Goal: Task Accomplishment & Management: Complete application form

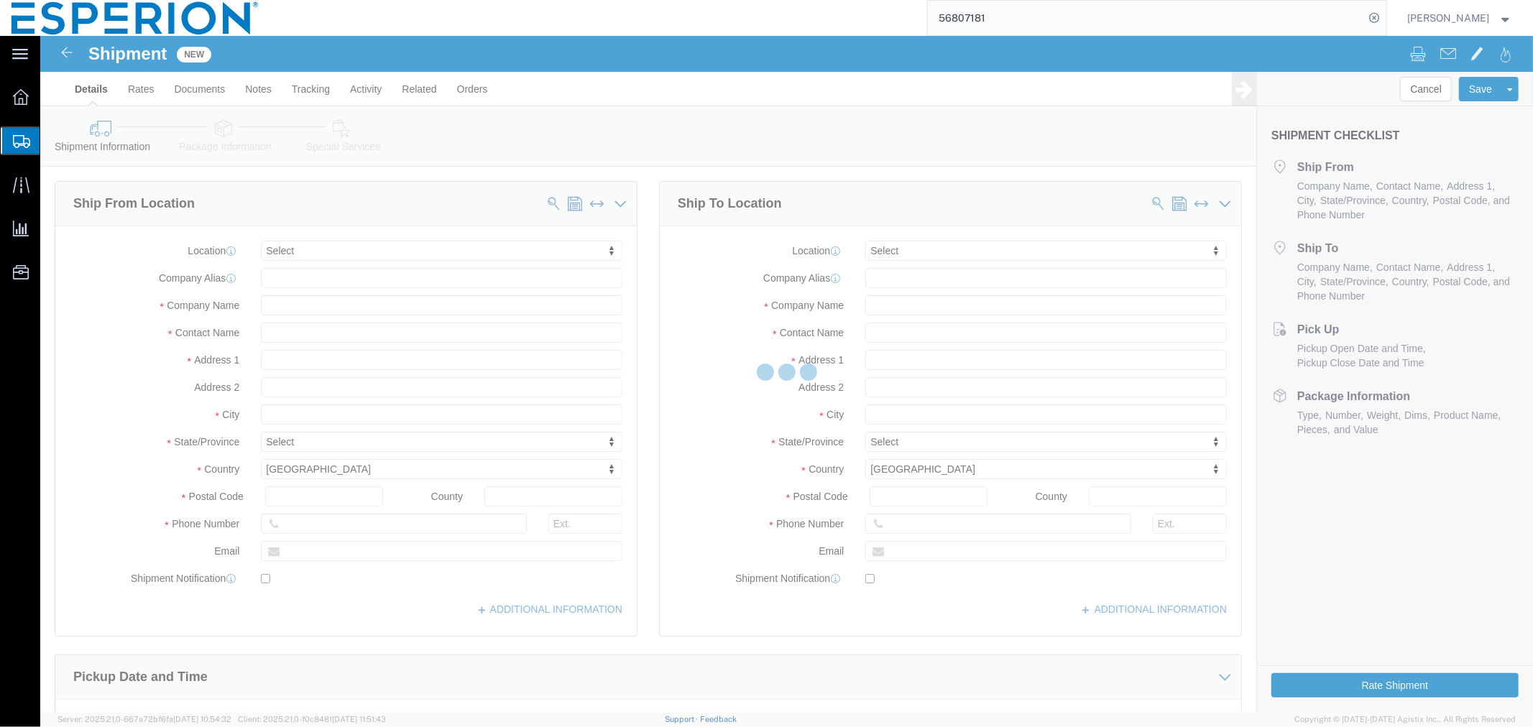
select select
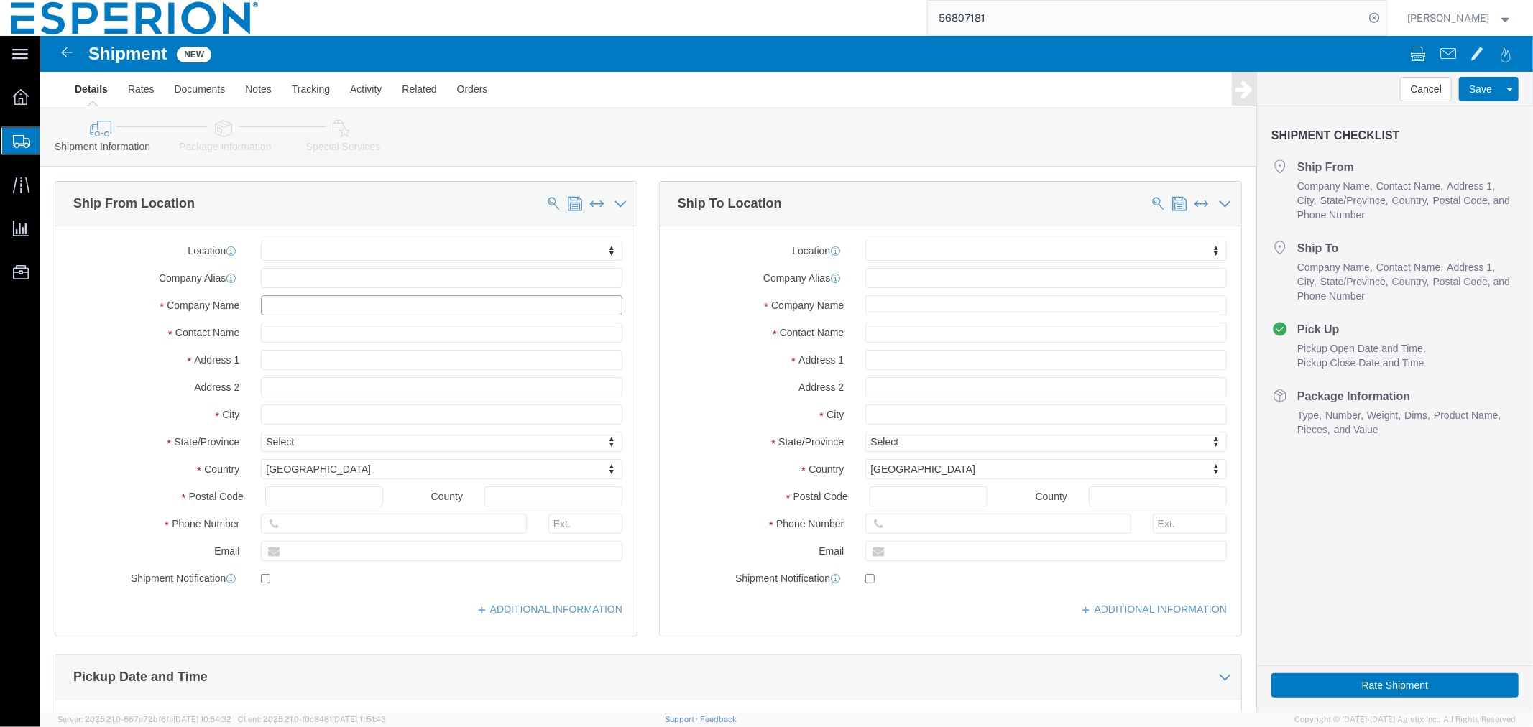
click input "text"
type input "fareva"
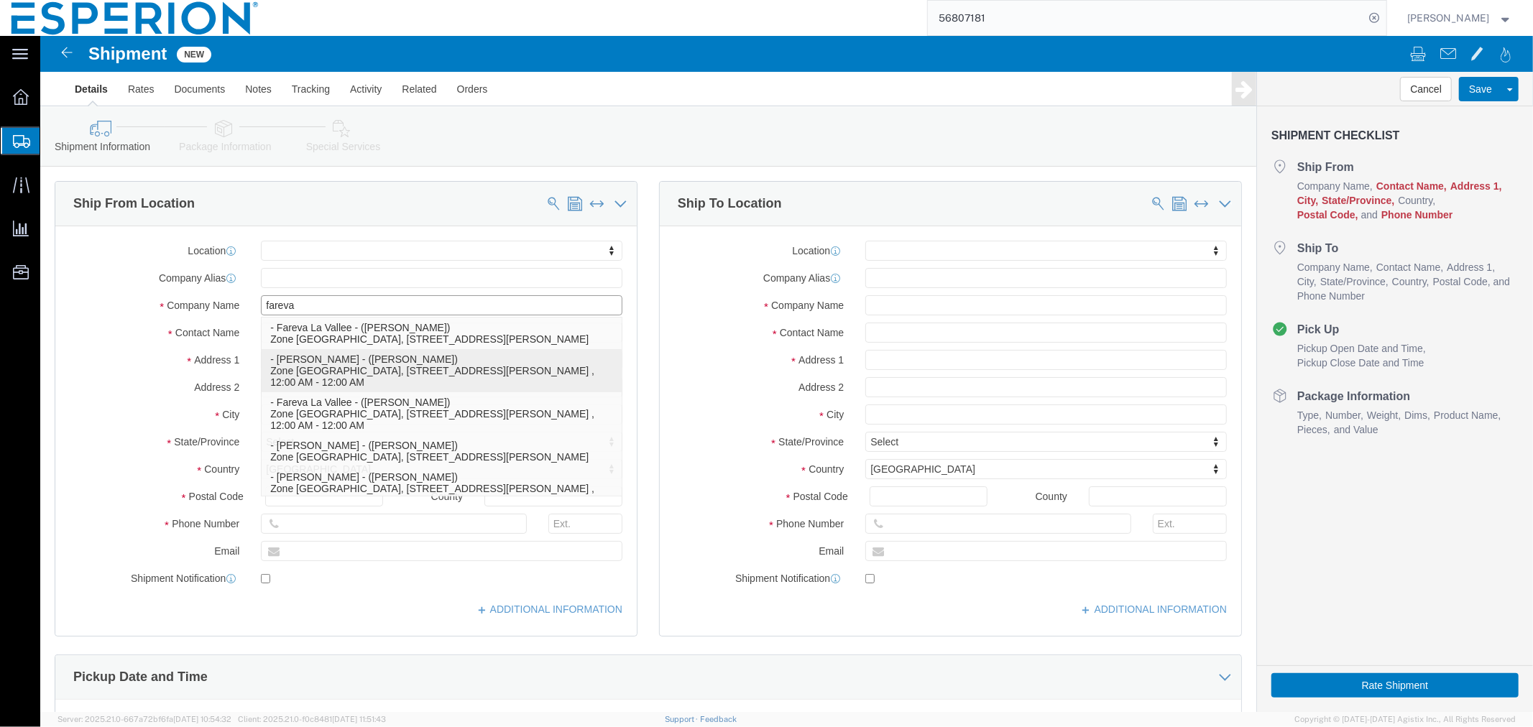
scroll to position [37, 0]
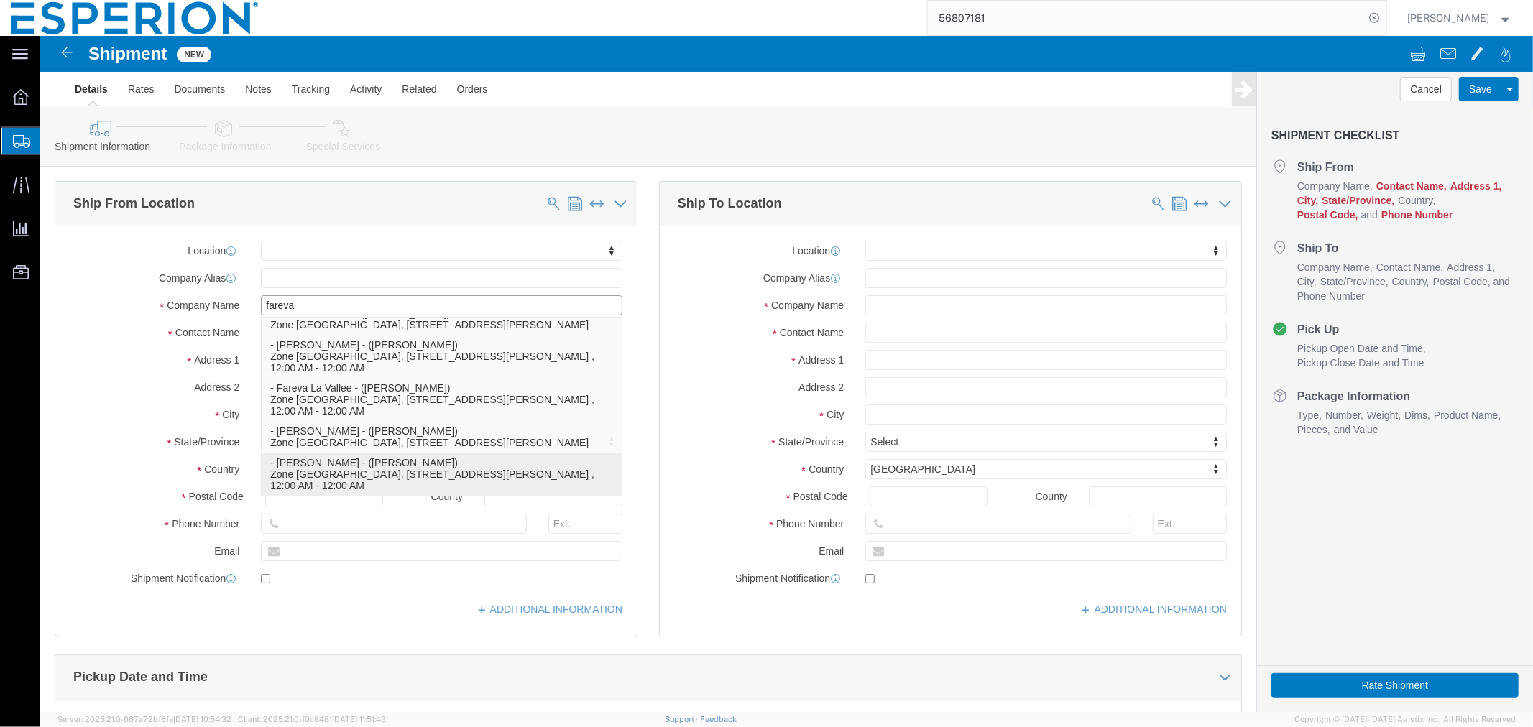
click p "- Fareva La Vallee - ([PERSON_NAME]) Zone [GEOGRAPHIC_DATA], [STREET_ADDRESS][P…"
select select
type input "Zone Industrielle de Blavozy"
type input "[STREET_ADDRESS]"
select select "FR"
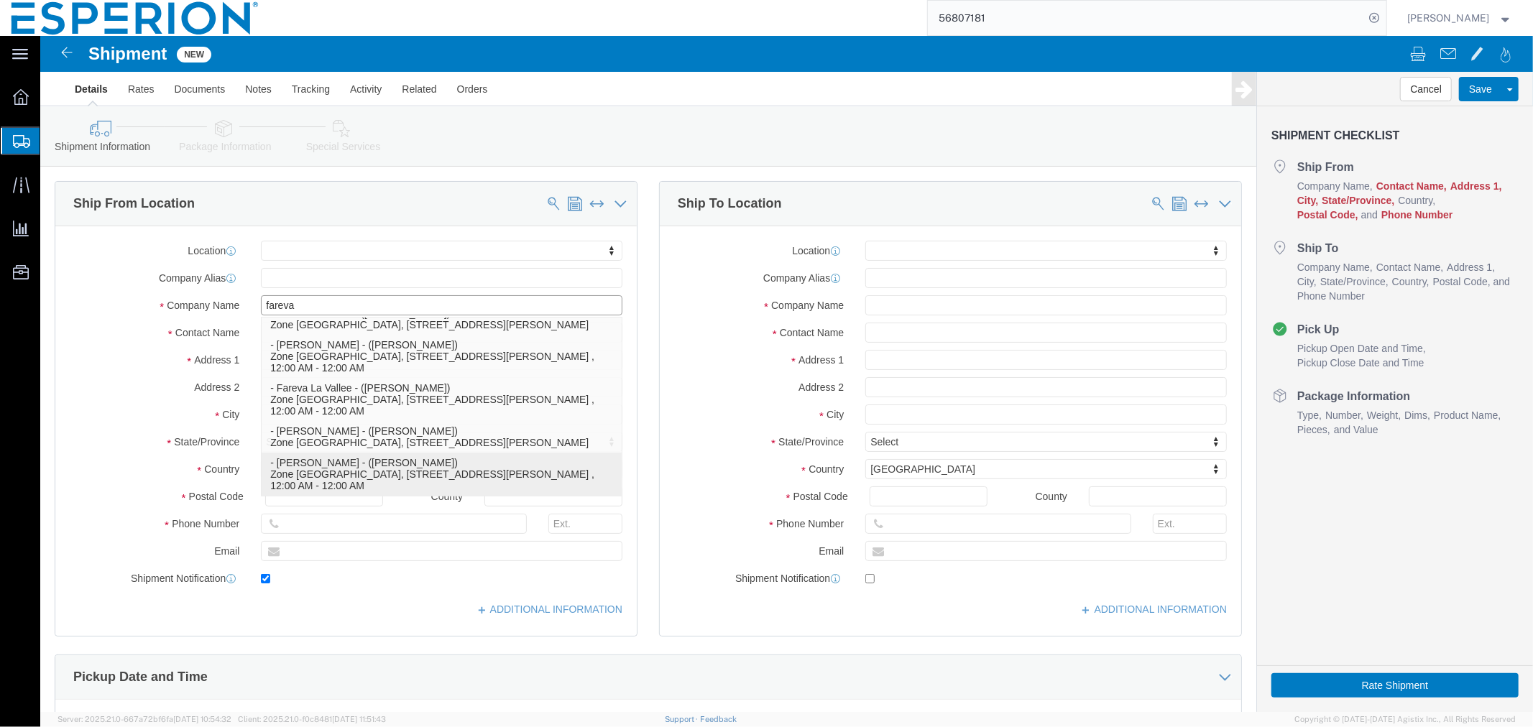
type input "43700"
type input "[PHONE_NUMBER]"
type input "[EMAIL_ADDRESS][PERSON_NAME][DOMAIN_NAME]"
checkbox input "true"
type input "Fareva La Vallee"
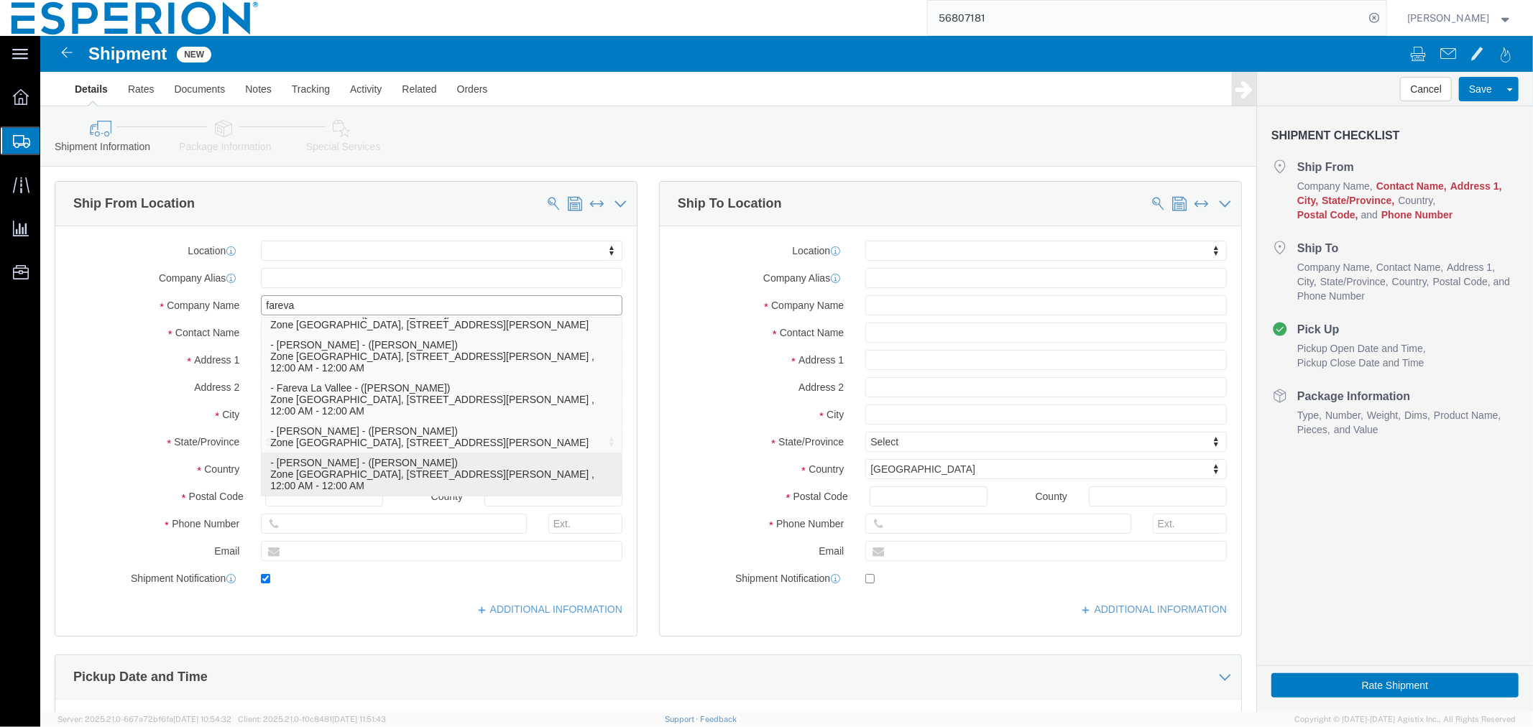
type input "[PERSON_NAME]"
type input "Saint [PERSON_NAME]"
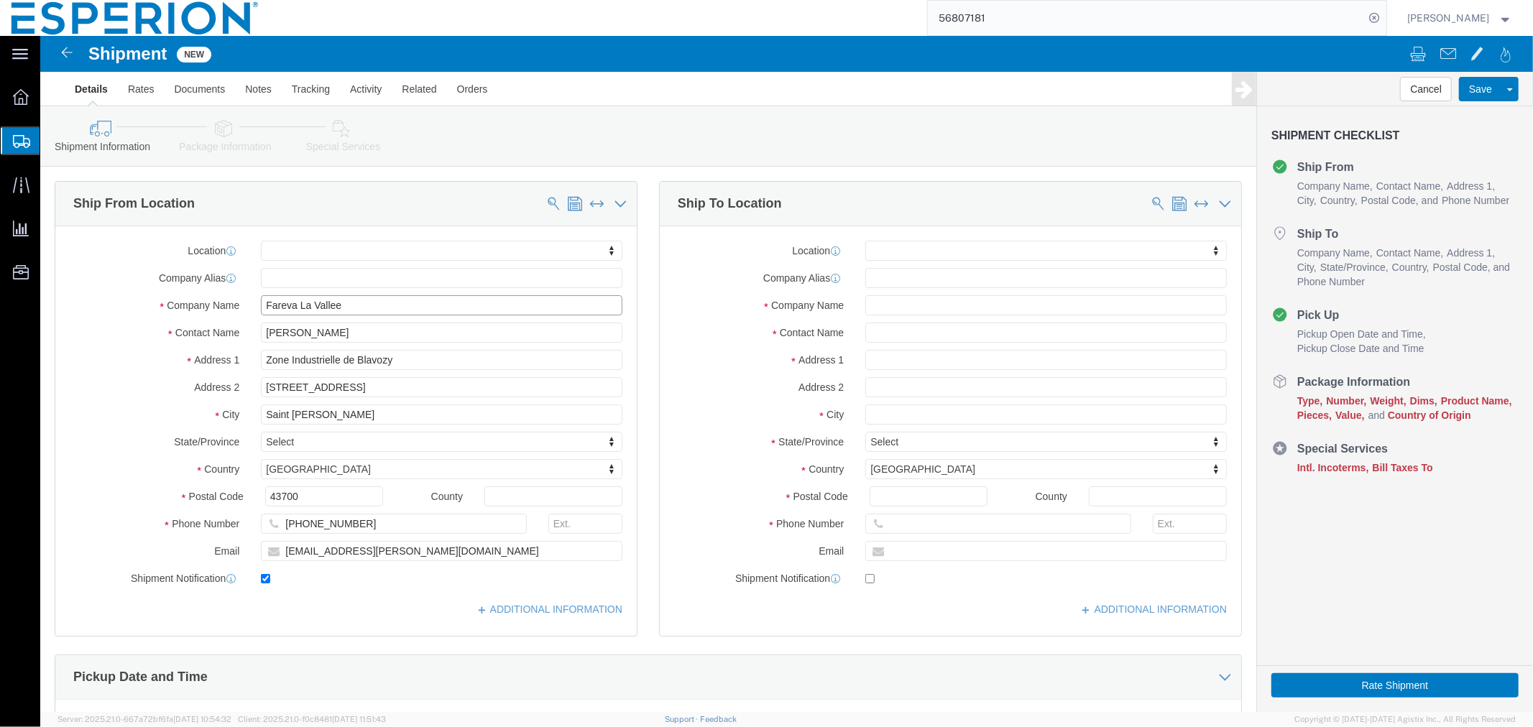
type input "Fareva La Vallee"
click input "checkbox"
checkbox input "false"
click input "text"
type input "cryst"
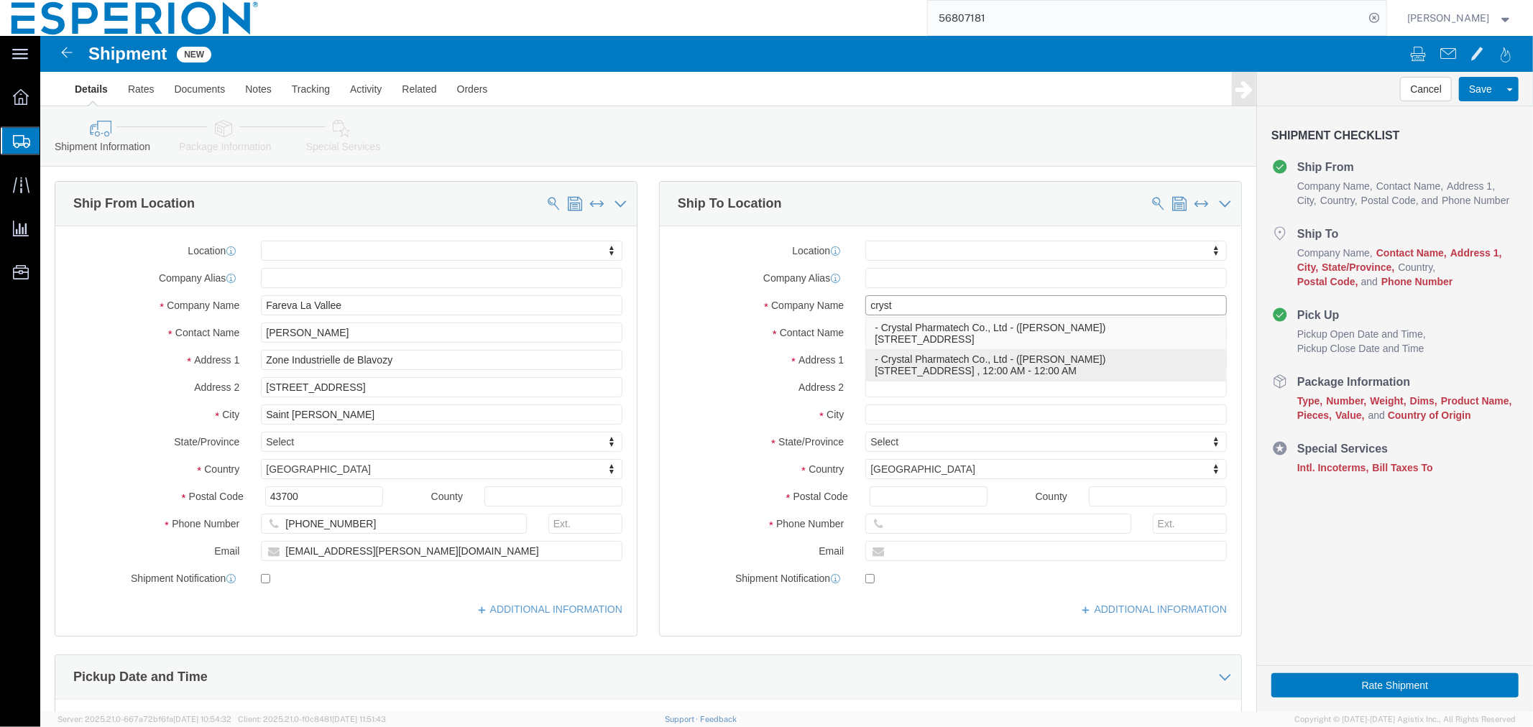
click p "- Crystal Pharmatech Co., Ltd - ([PERSON_NAME]) [STREET_ADDRESS] , 12:00 AM - 1…"
select select
type input "[STREET_ADDRESS]"
type input "Suite 500B"
type input "08512"
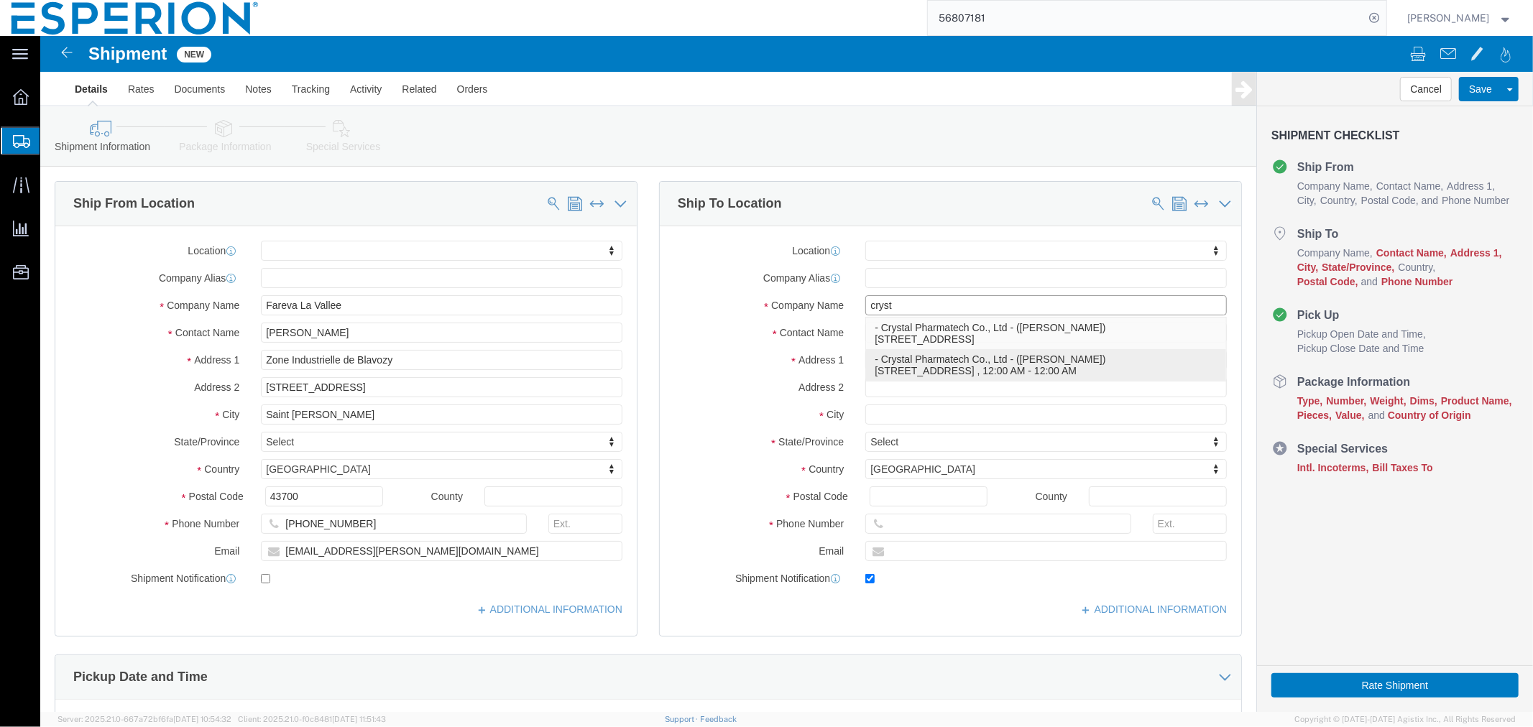
type input "[PHONE_NUMBER]"
type input "210"
type input "[EMAIL_ADDRESS][DOMAIN_NAME]"
checkbox input "true"
type input "Crystal Pharmatech Co., Ltd"
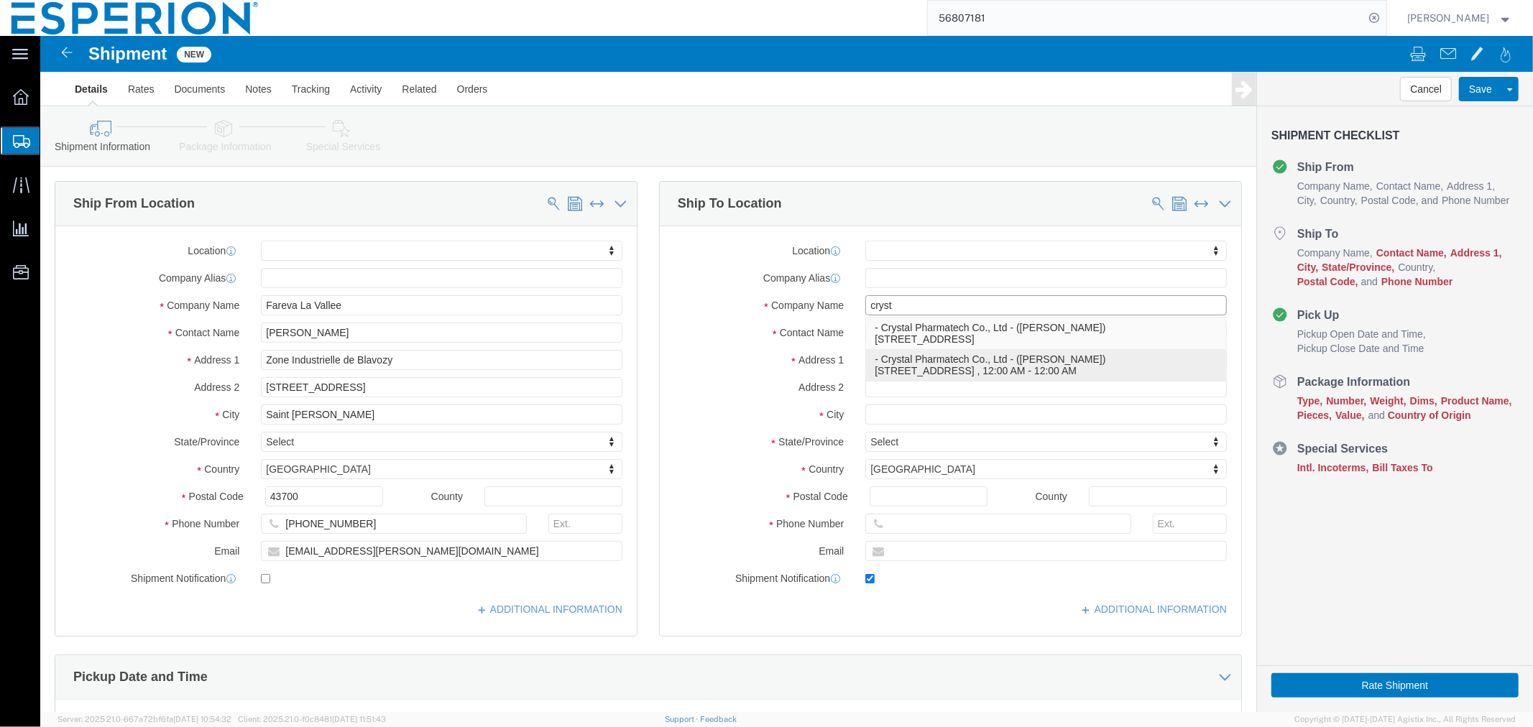
type input "[PERSON_NAME]"
type input "Cranbury"
select select "NJ"
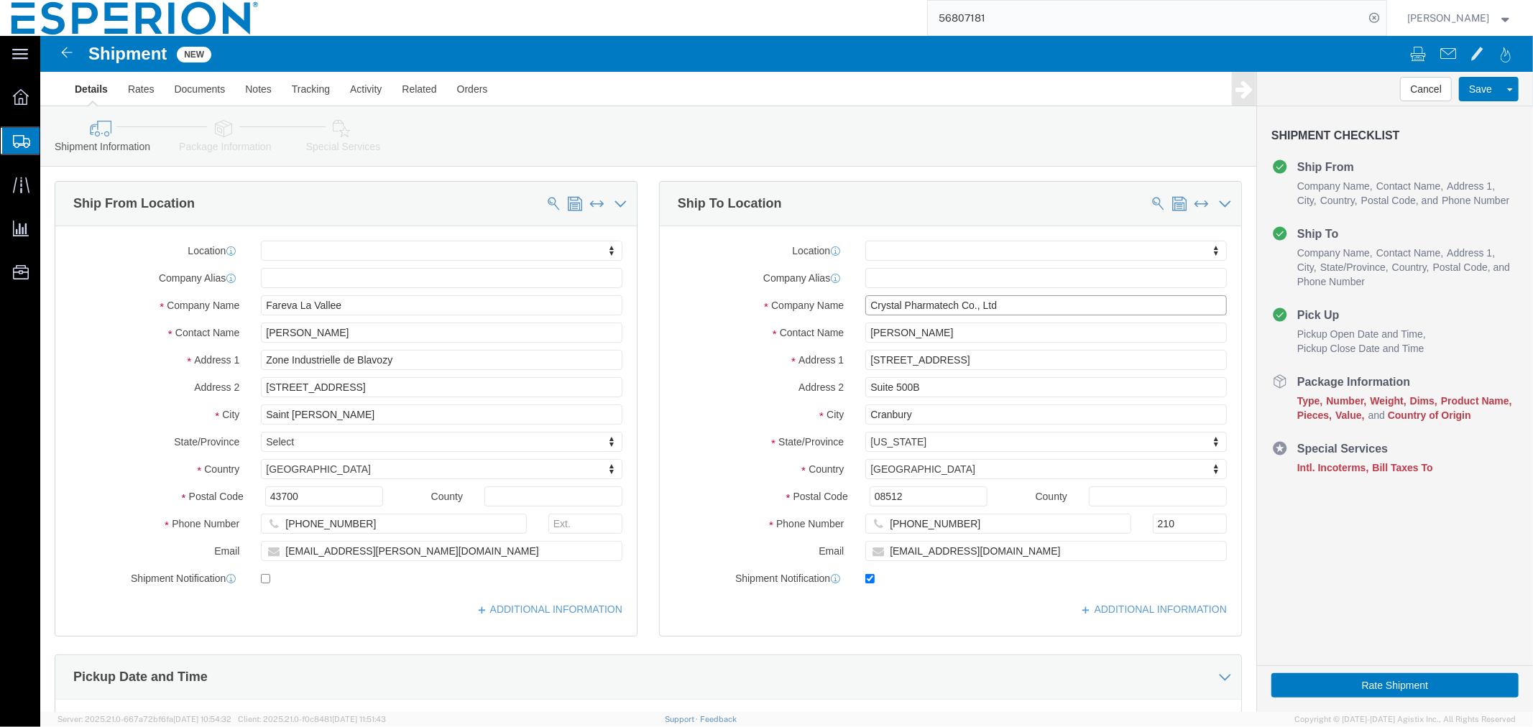
type input "Crystal Pharmatech Co., Ltd"
click input "checkbox"
checkbox input "false"
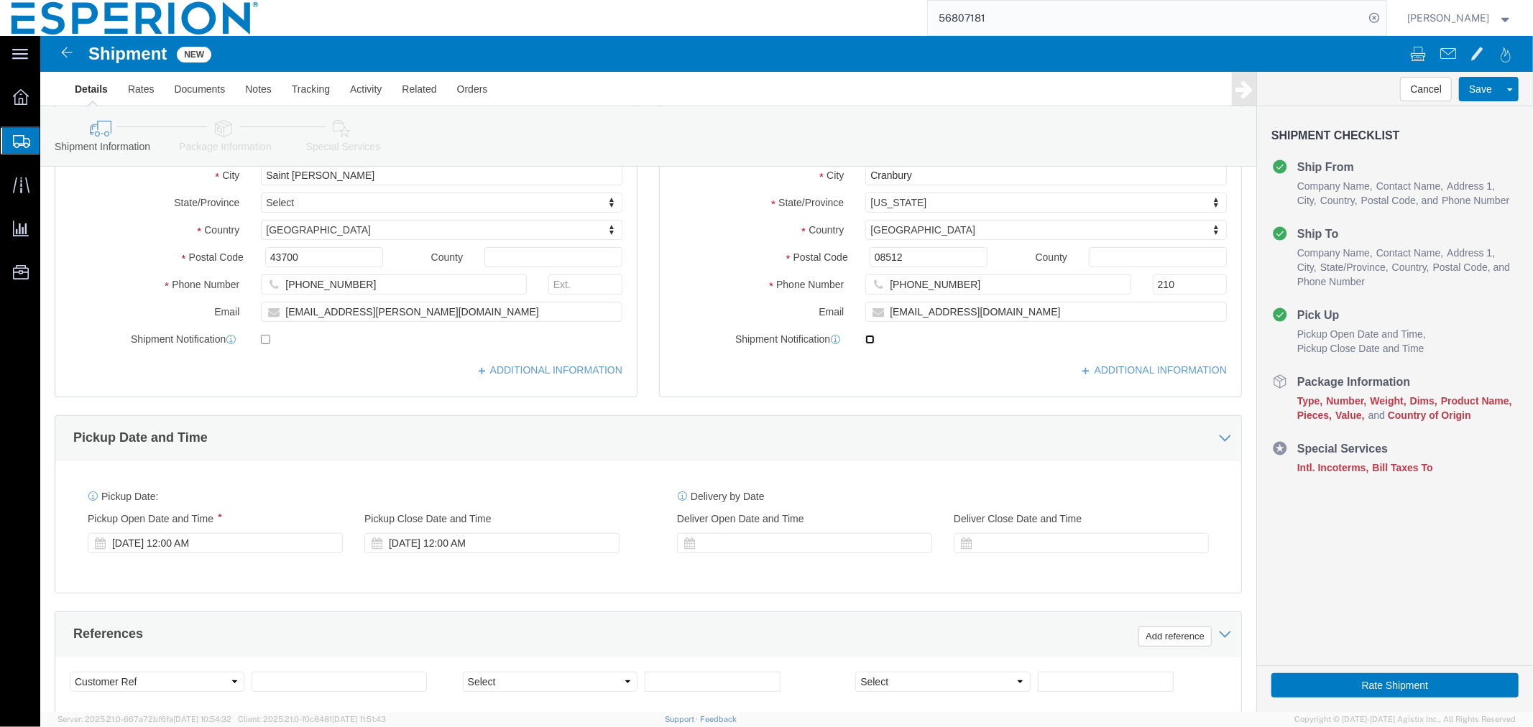
scroll to position [479, 0]
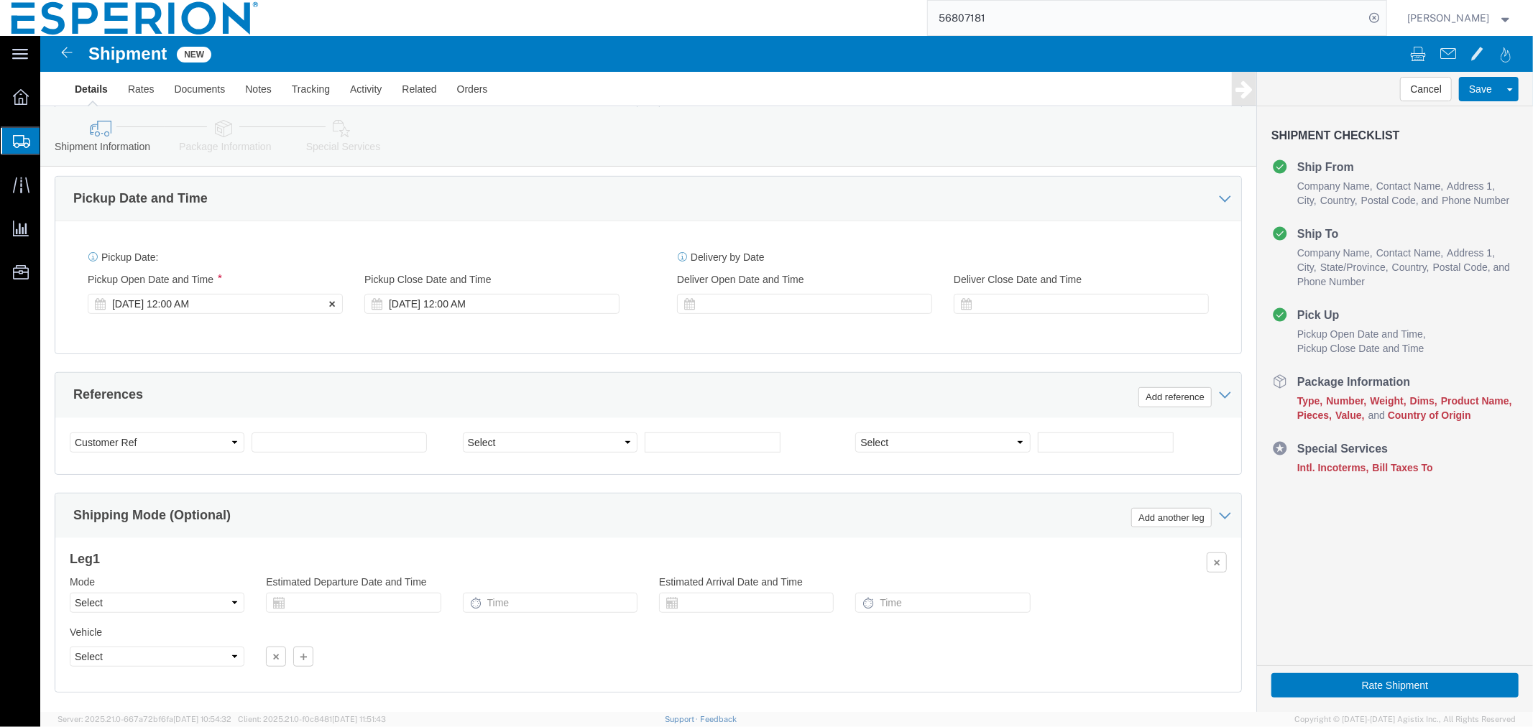
click div "[DATE] 12:00 AM"
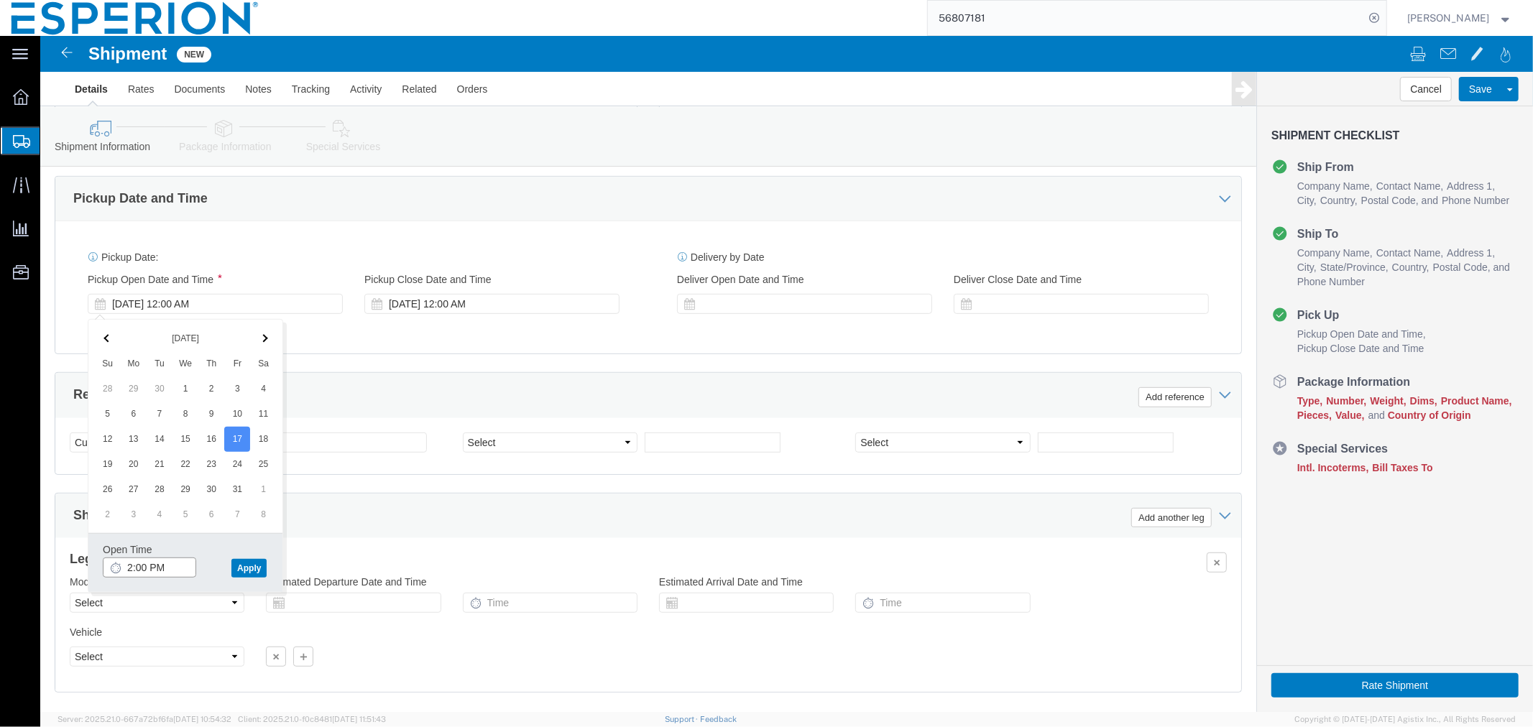
click input "2:00 PM"
click input "8:00 PM"
type input "8:00 AM"
click button "Apply"
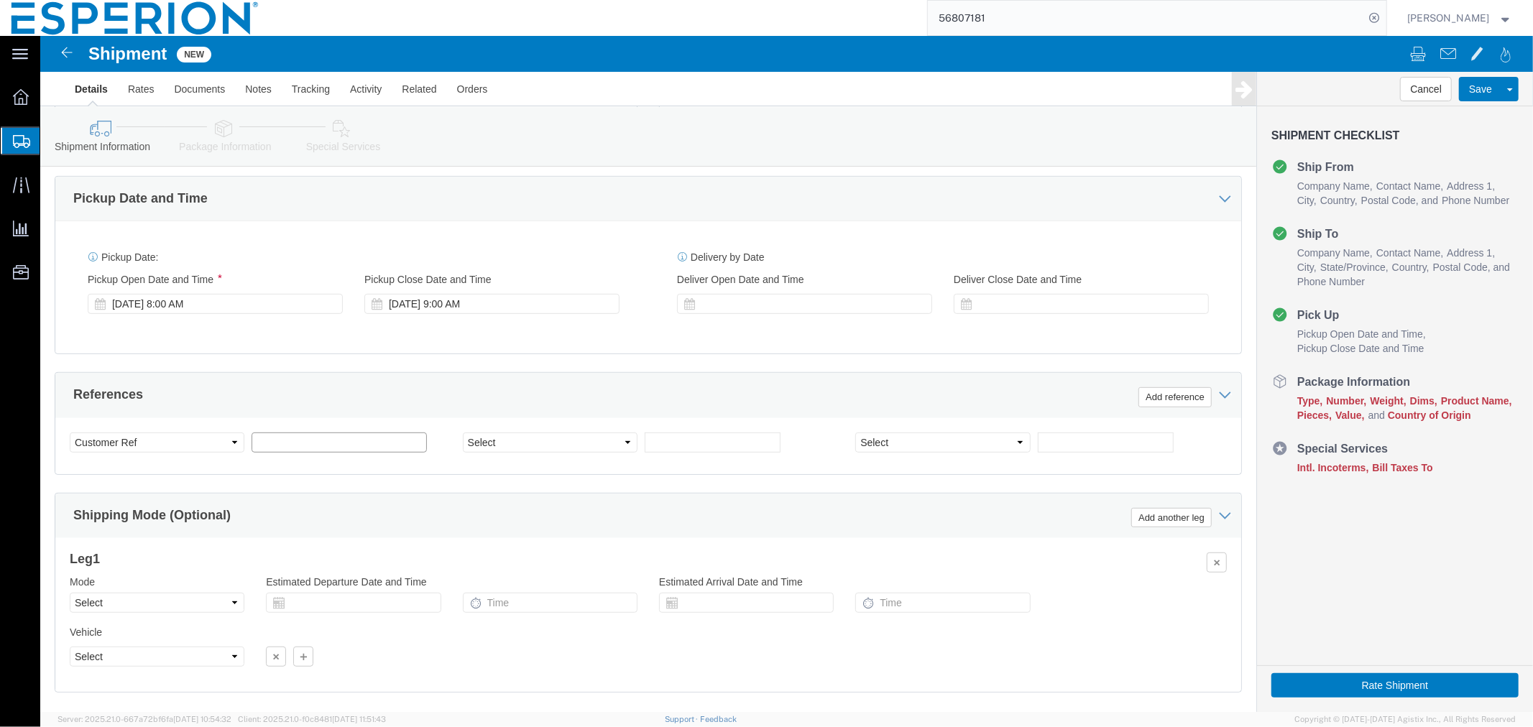
click input "text"
type input "SAMPLE"
click button "Add reference"
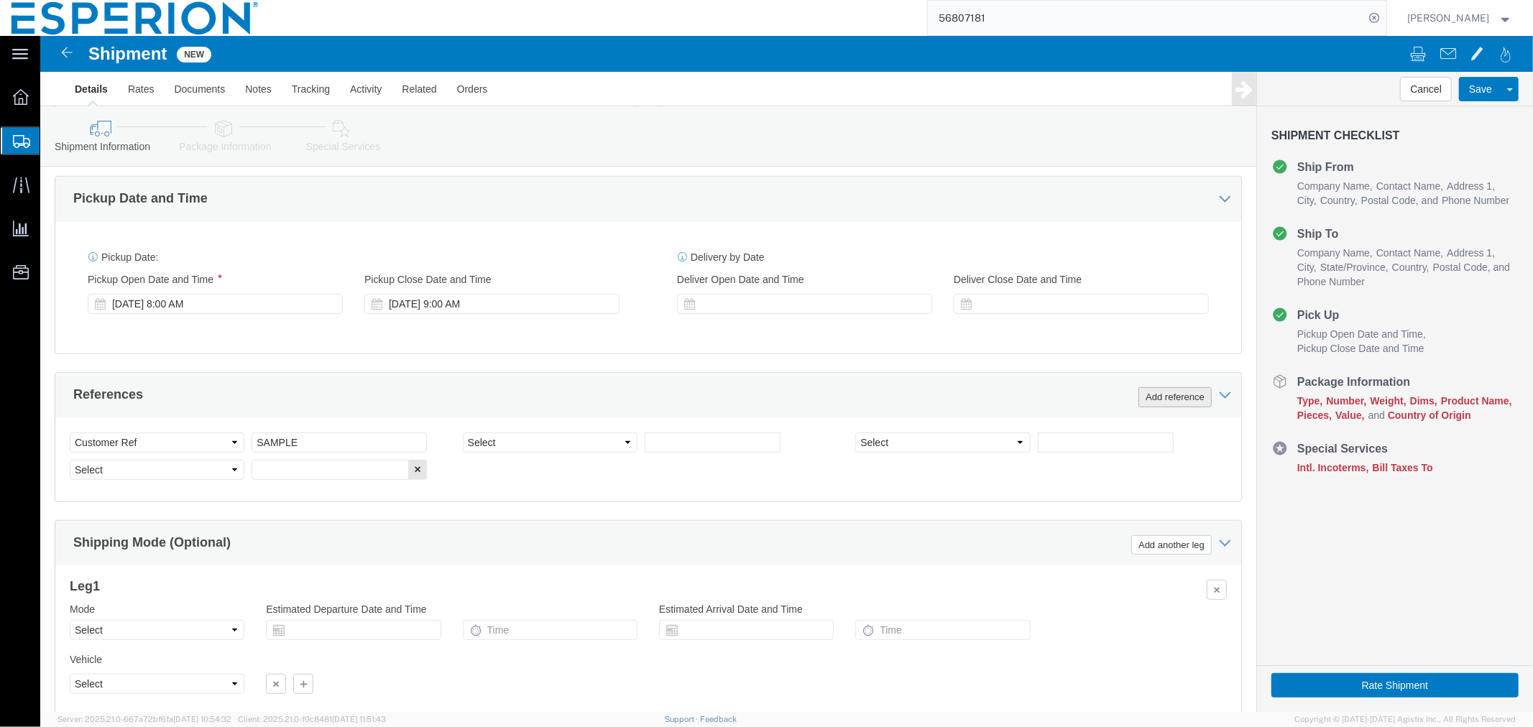
click button "Add reference"
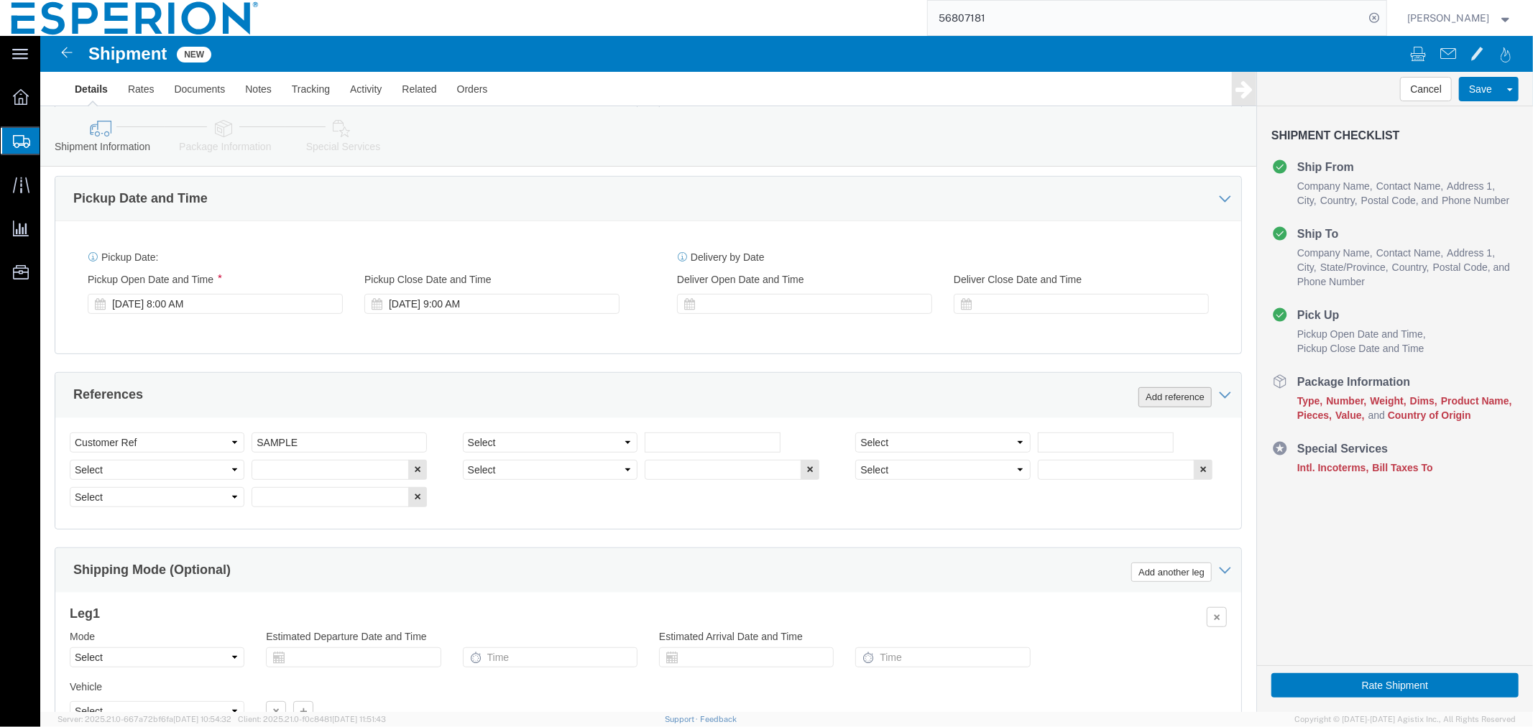
click button "Add reference"
click select "Select Account Type Activity ID Airline Appointment Number ASN Batch Request # …"
select select "LOT"
click select "Select Account Type Activity ID Airline Appointment Number ASN Batch Request # …"
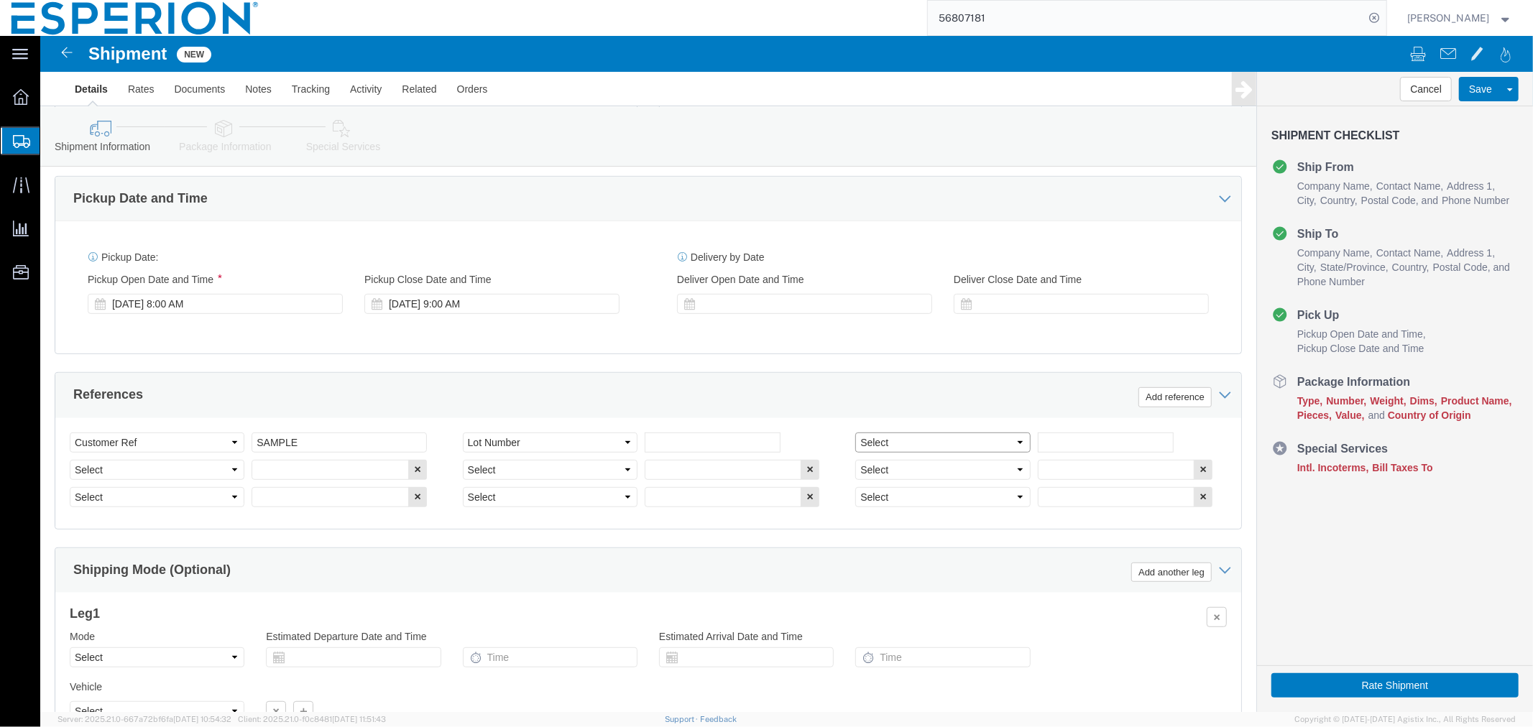
select select "LOT"
click select "Select Account Type Activity ID Airline Appointment Number ASN Batch Request # …"
select select "LOT"
click select "Select Account Type Activity ID Airline Appointment Number ASN Batch Request # …"
select select "LOT"
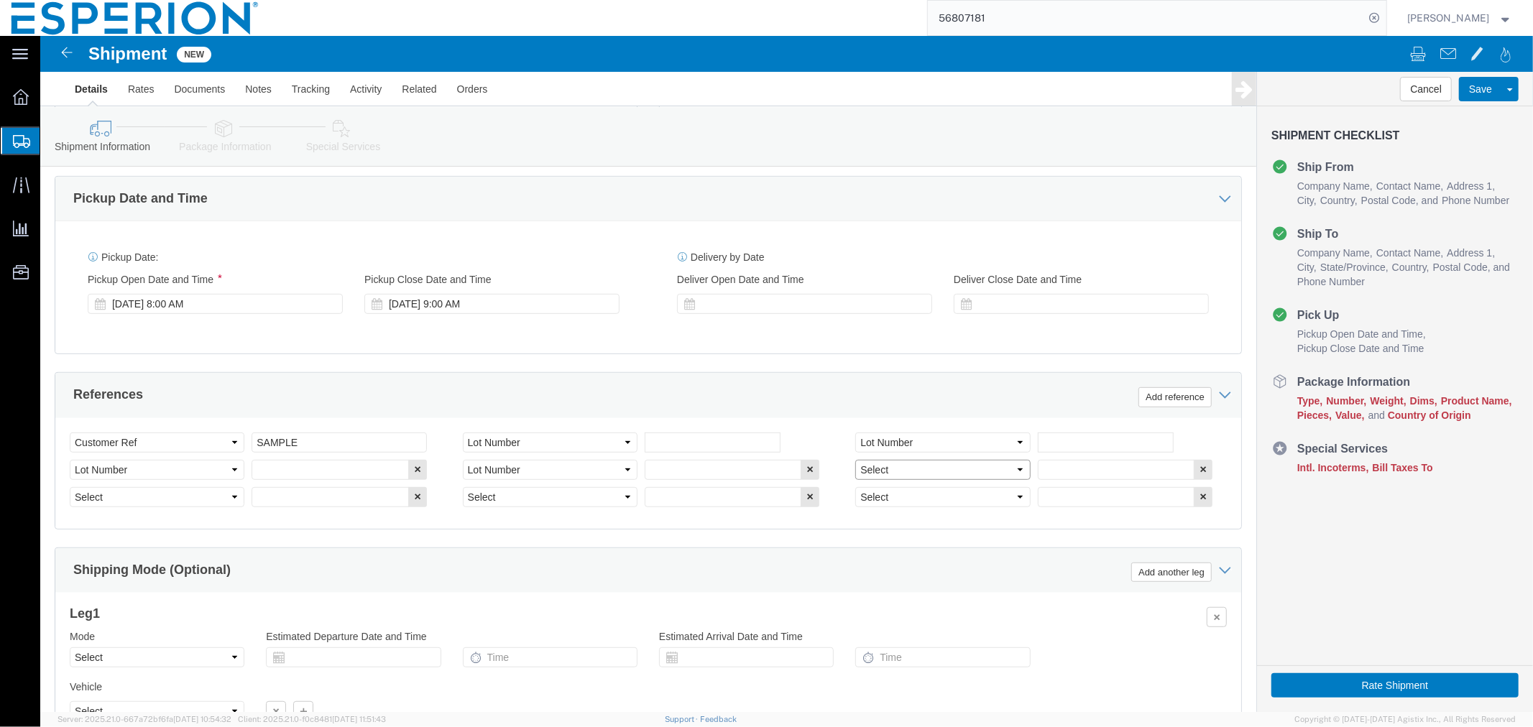
click select "Select Account Type Activity ID Airline Appointment Number ASN Batch Request # …"
select select "LOT"
click select "Select Account Type Activity ID Airline Appointment Number ASN Batch Request # …"
select select "LOT"
click select "Select Account Type Activity ID Airline Appointment Number ASN Batch Request # …"
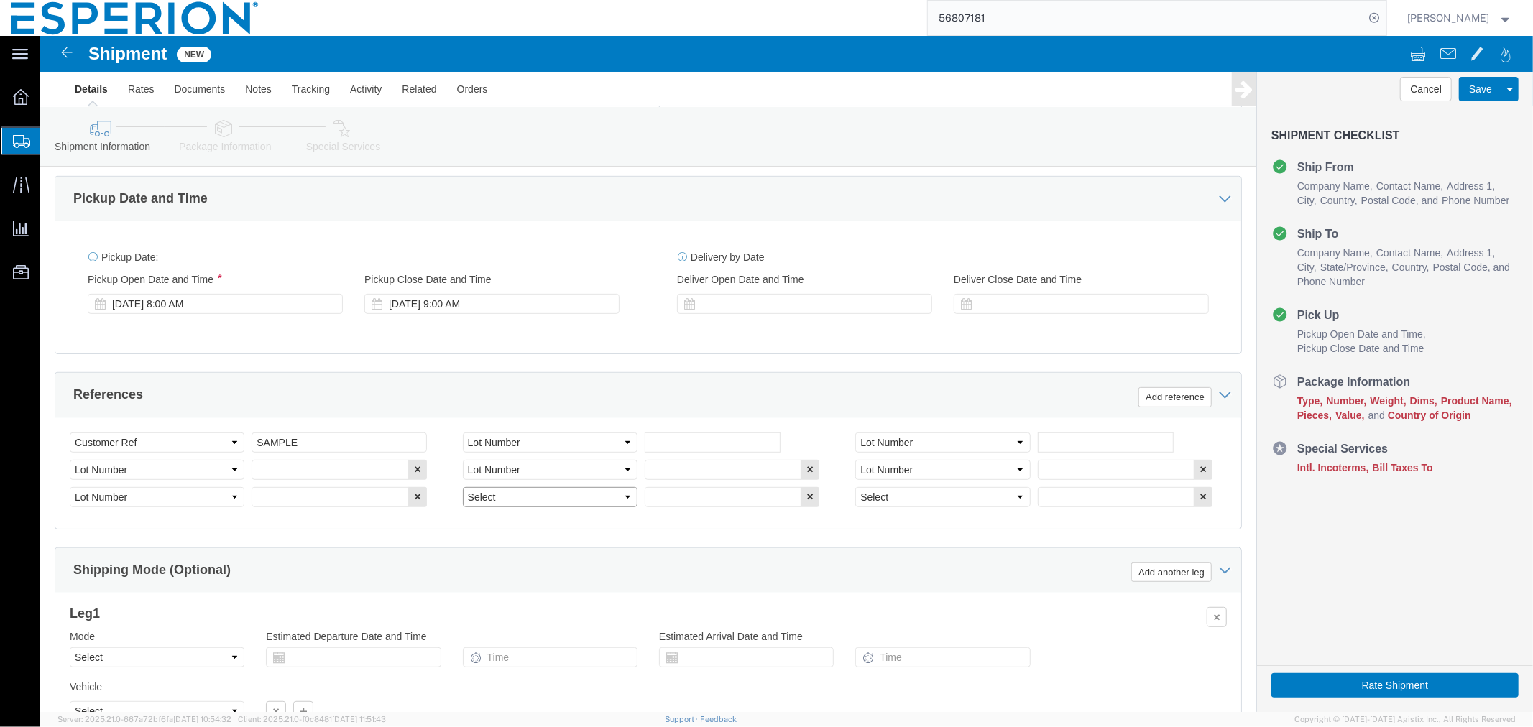
select select "LOT"
click select "Select Account Type Activity ID Airline Appointment Number ASN Batch Request # …"
select select "LOT"
click div "Select Account Type Activity ID Airline Appointment Number ASN Batch Request # …"
click icon "button"
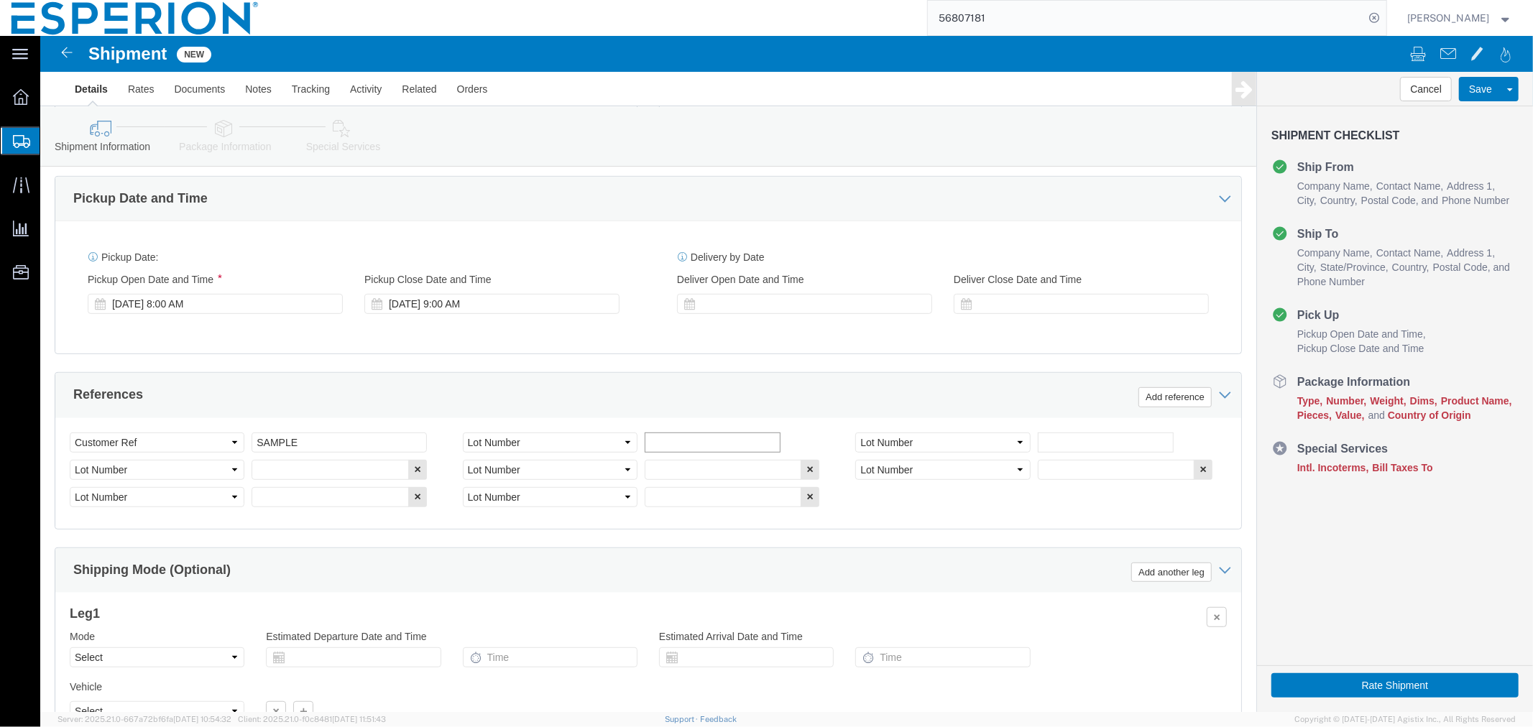
click input "text"
type input "001-25BNPS"
click input "text"
type input "002-25BNPS"
click input "text"
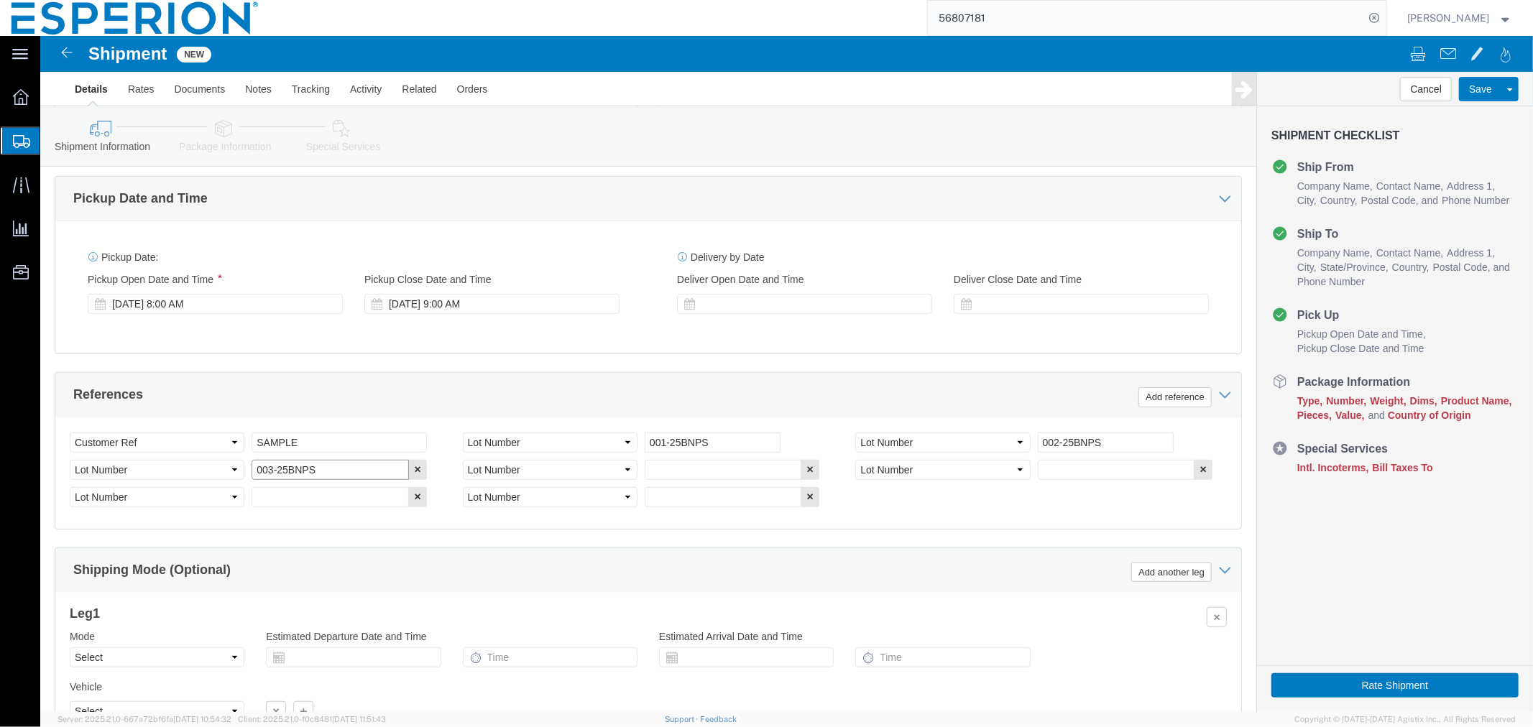
type input "003-25BNPS"
click input "text"
type input "005-25BNPS"
click input "text"
type input "007-25BNPS"
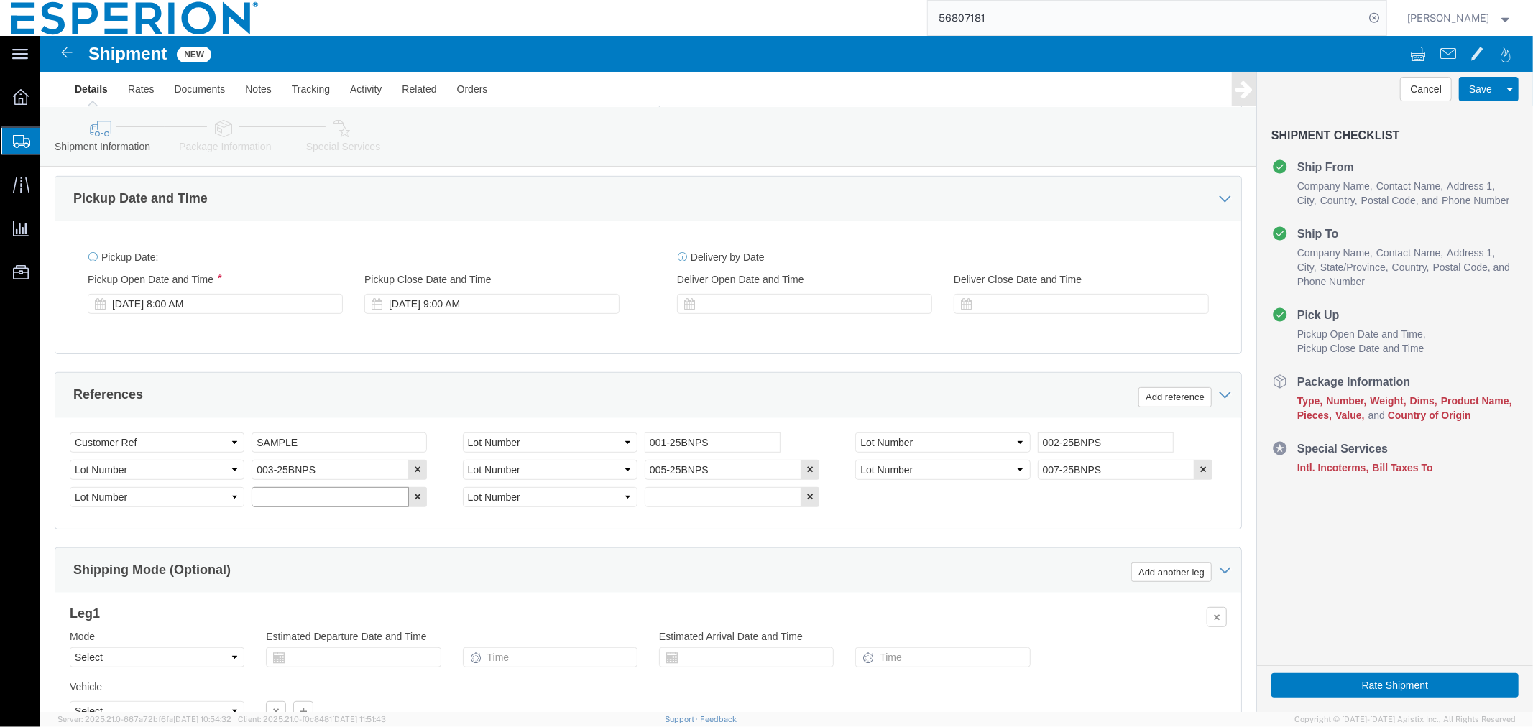
click input "text"
type input "008-25BNPS"
click input "text"
type input "009-25BNPS"
click select "Select Air Less than Truckload Multi-Leg Ocean Freight Rail Small Parcel Truckl…"
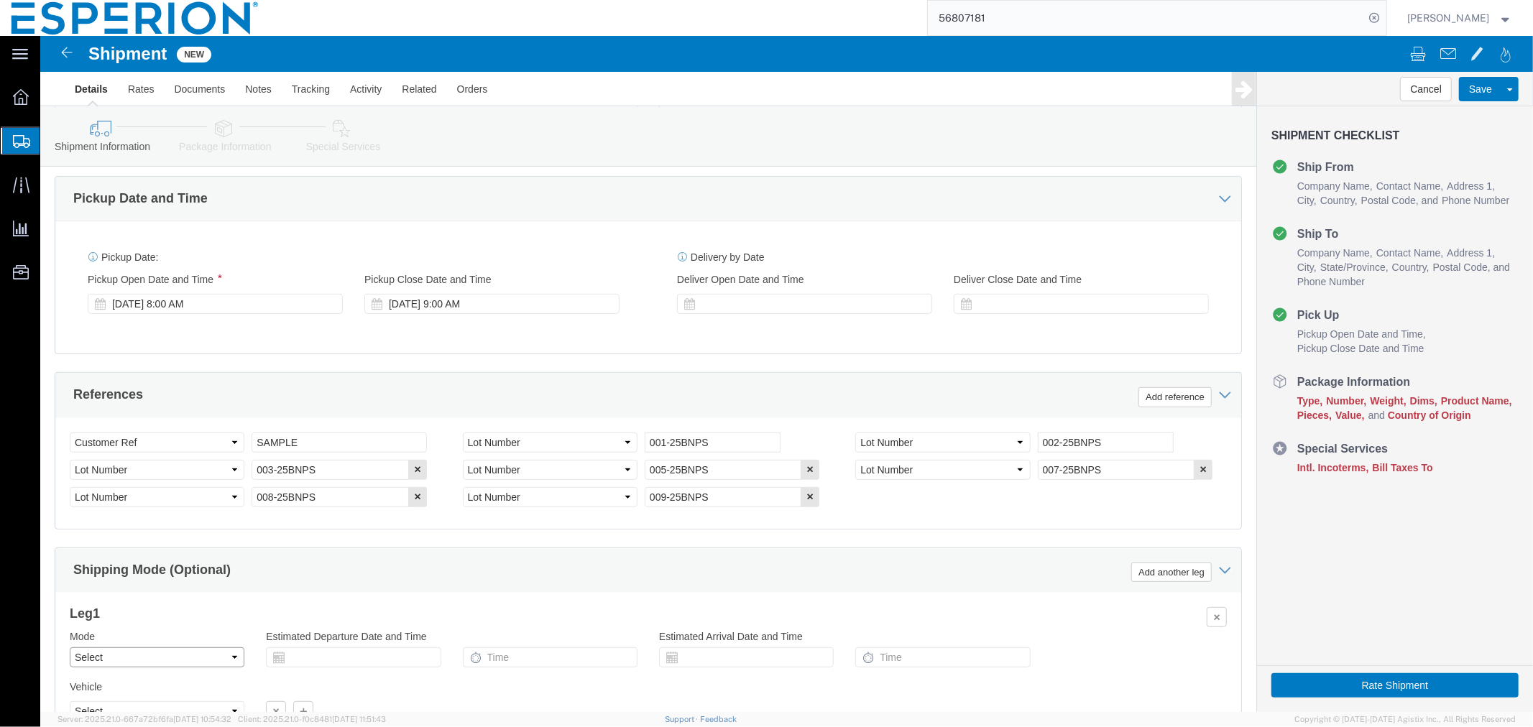
select select "SMAL"
click select "Select Air Less than Truckload Multi-Leg Ocean Freight Rail Small Parcel Truckl…"
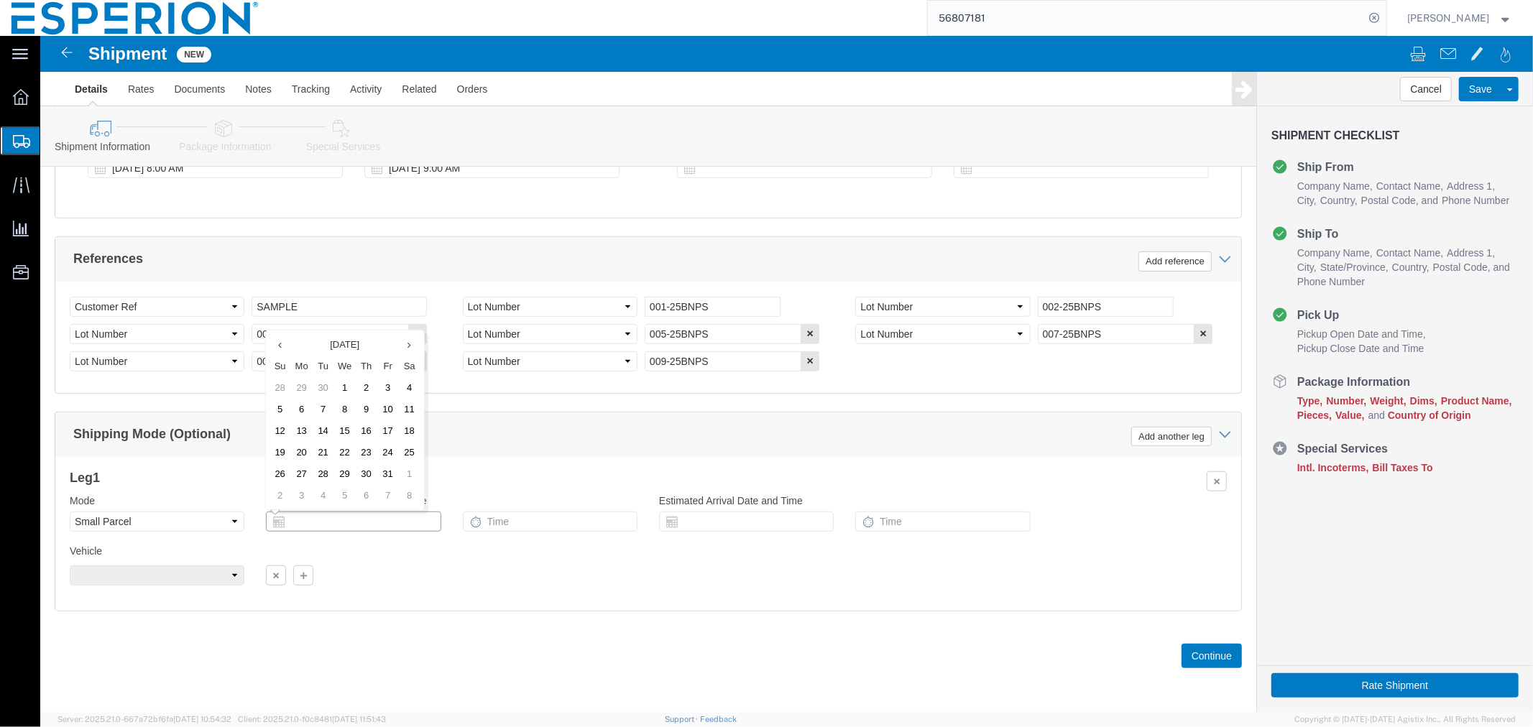
click input "text"
click td "17"
type input "[DATE]"
click input "text"
type input "9:00 AM"
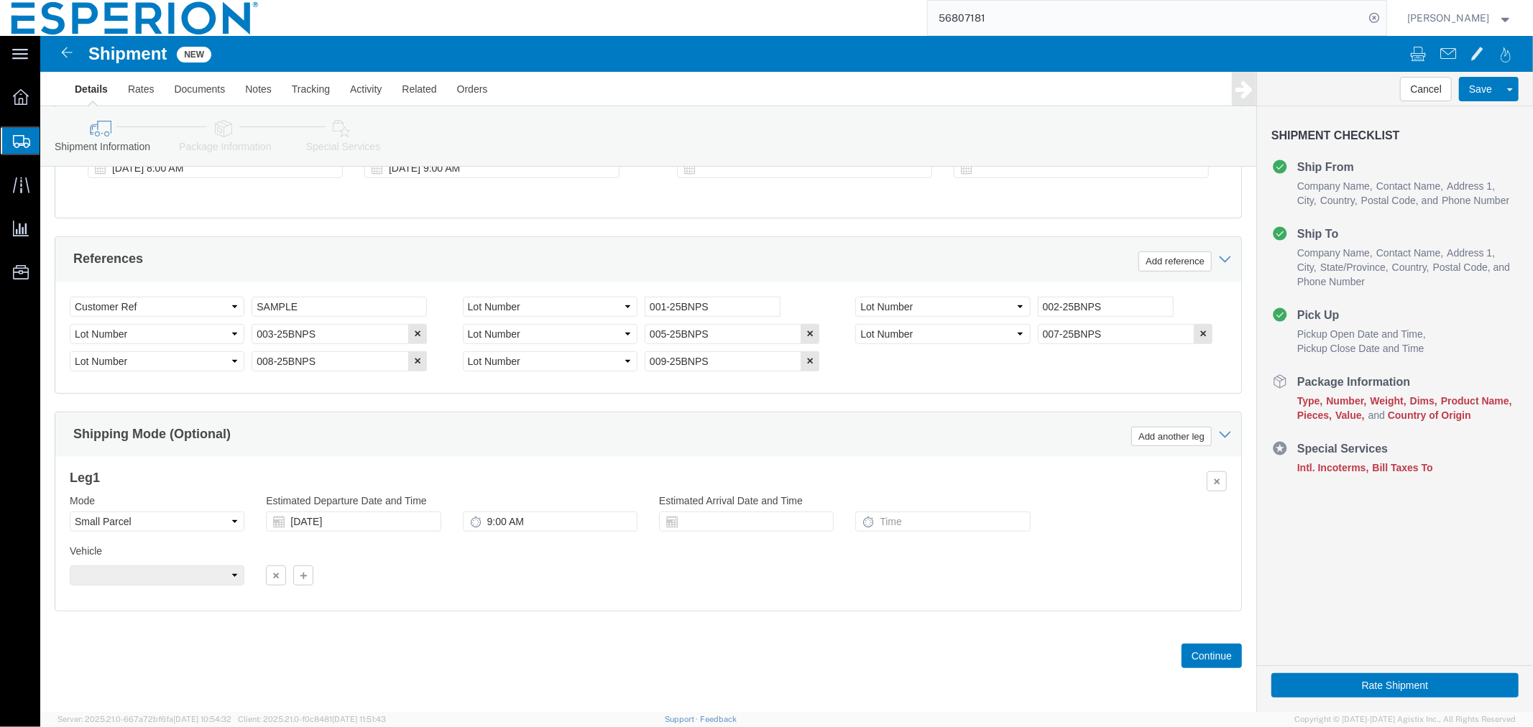
click div "Vehicle Size Container Number Owner Select Shipper Vessel"
click input "text"
click td "20"
type input "[DATE]"
click button "Continue"
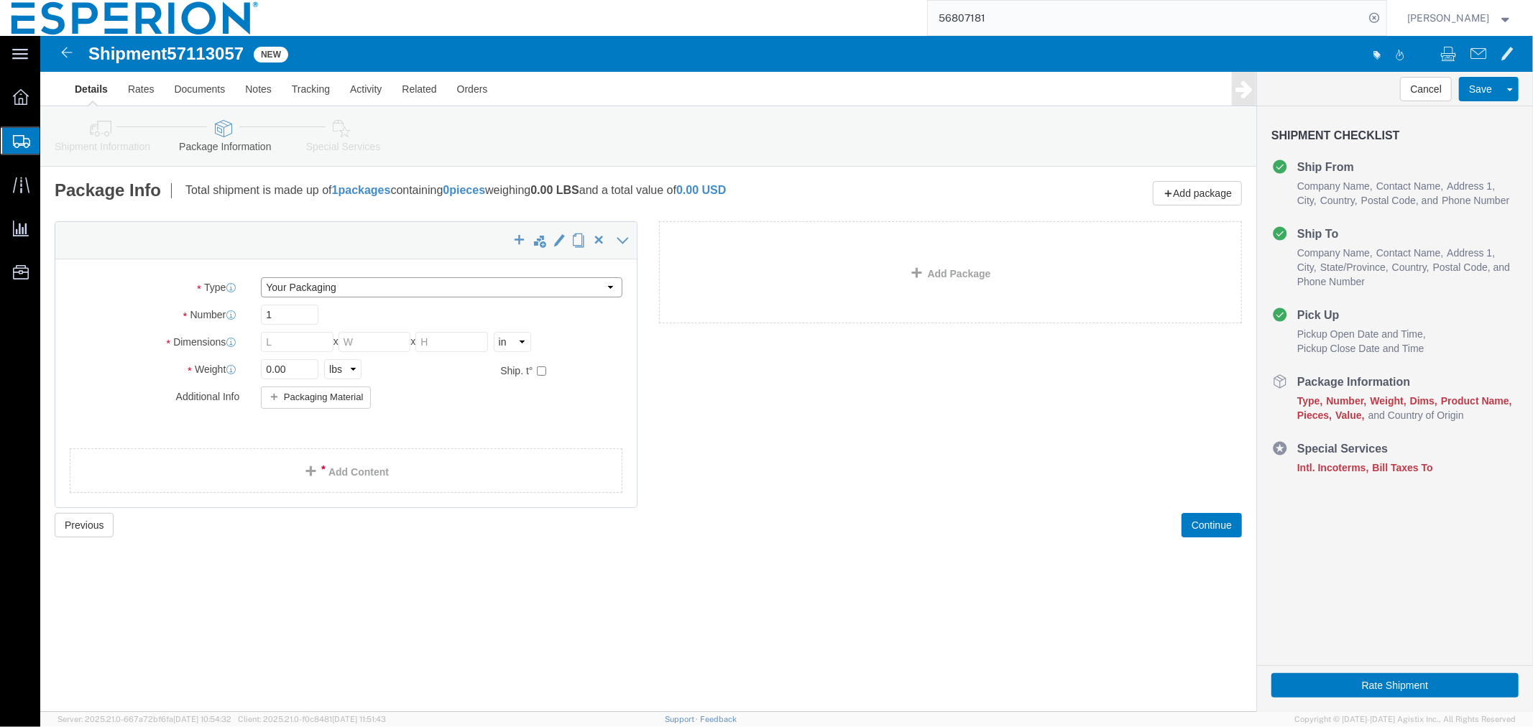
click select "Select Bale(s) Basket(s) Bolt(s) Bottle(s) Buckets Bulk Bundle(s) Can(s) Cardbo…"
select select "CRTN"
click select "Select Bale(s) Basket(s) Bolt(s) Bottle(s) Buckets Bulk Bundle(s) Can(s) Cardbo…"
click select "Select cm ft in"
select select "CM"
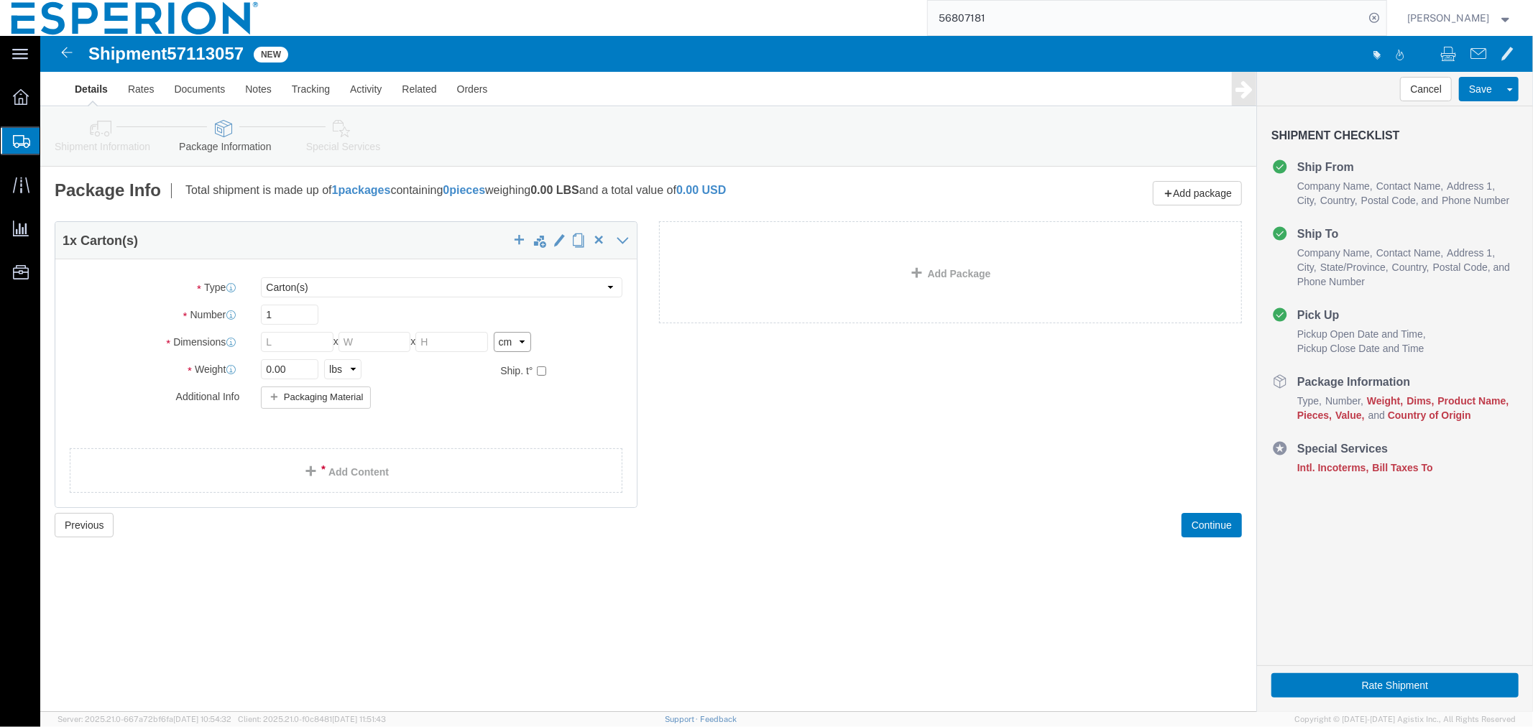
click select "Select cm ft in"
click select "Select kgs lbs"
select select "KGS"
click select "Select kgs lbs"
click input "checkbox"
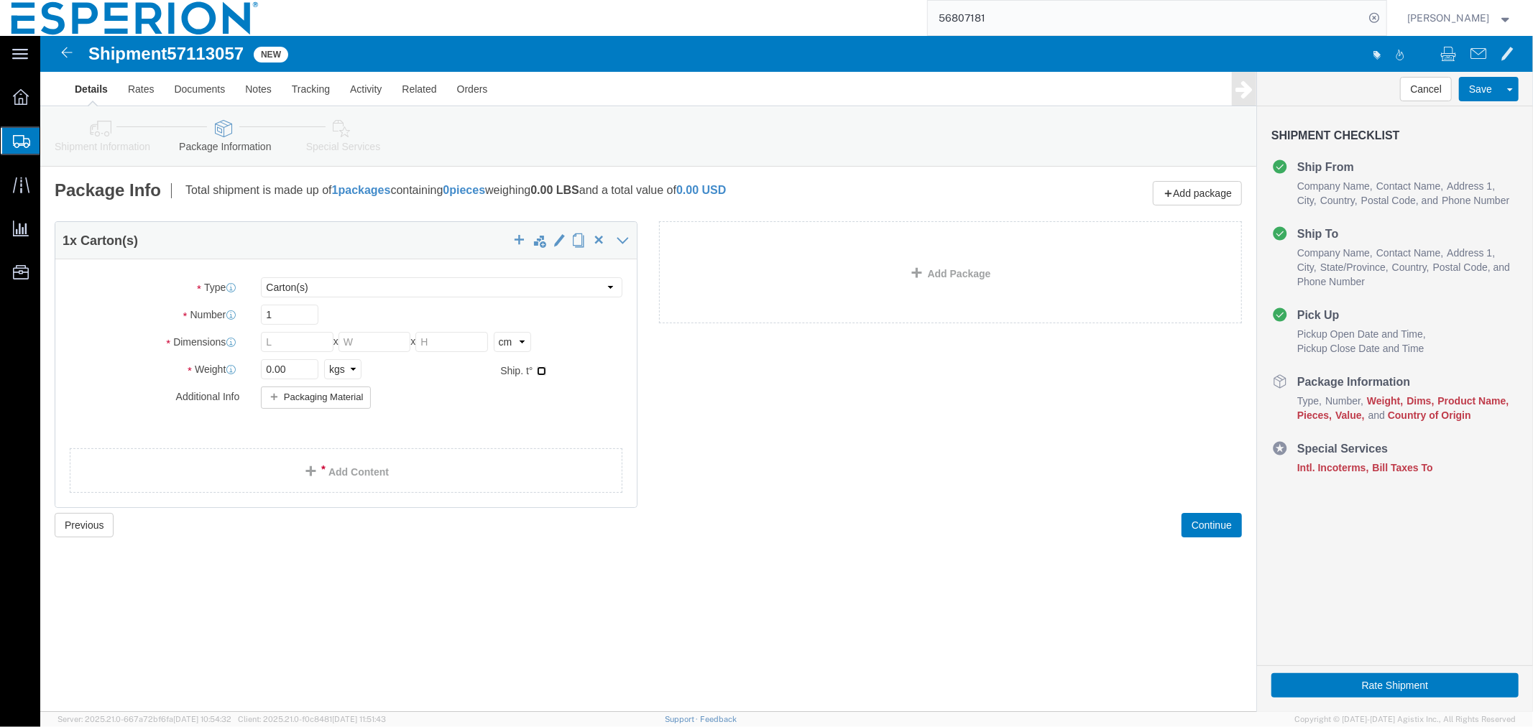
checkbox input "true"
type input "FROM_15_TO_25"
click input "text"
type input "30"
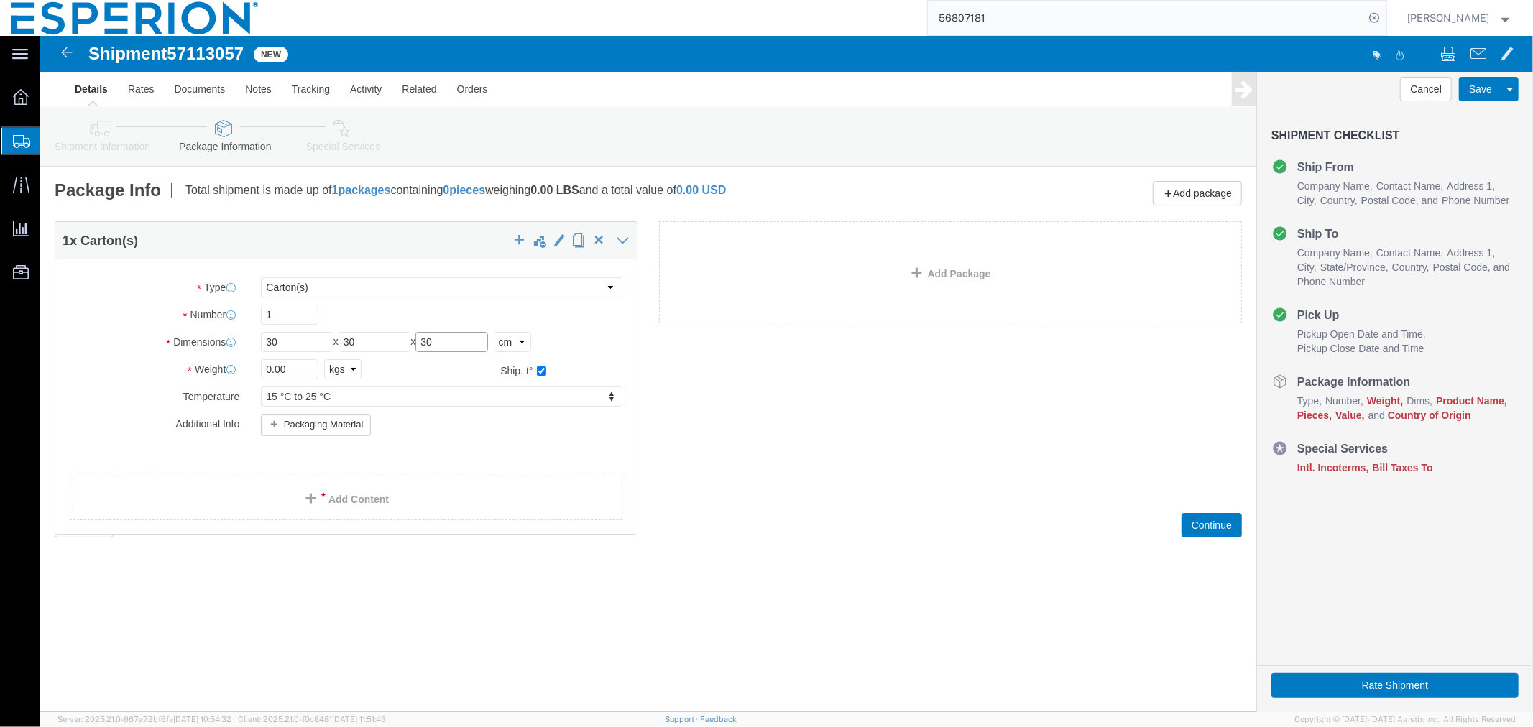
type input "30"
click input "0.00"
type input "1.00"
click span
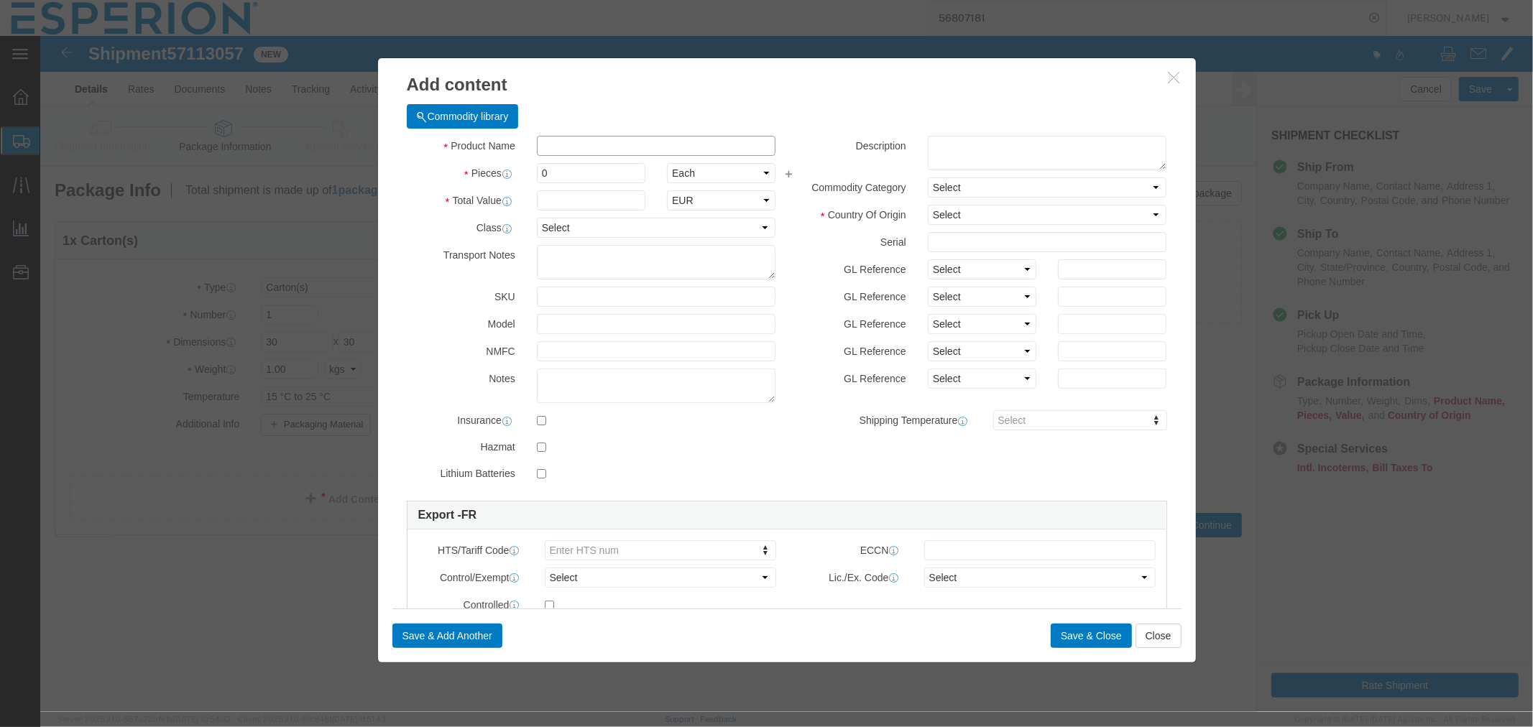
click input "text"
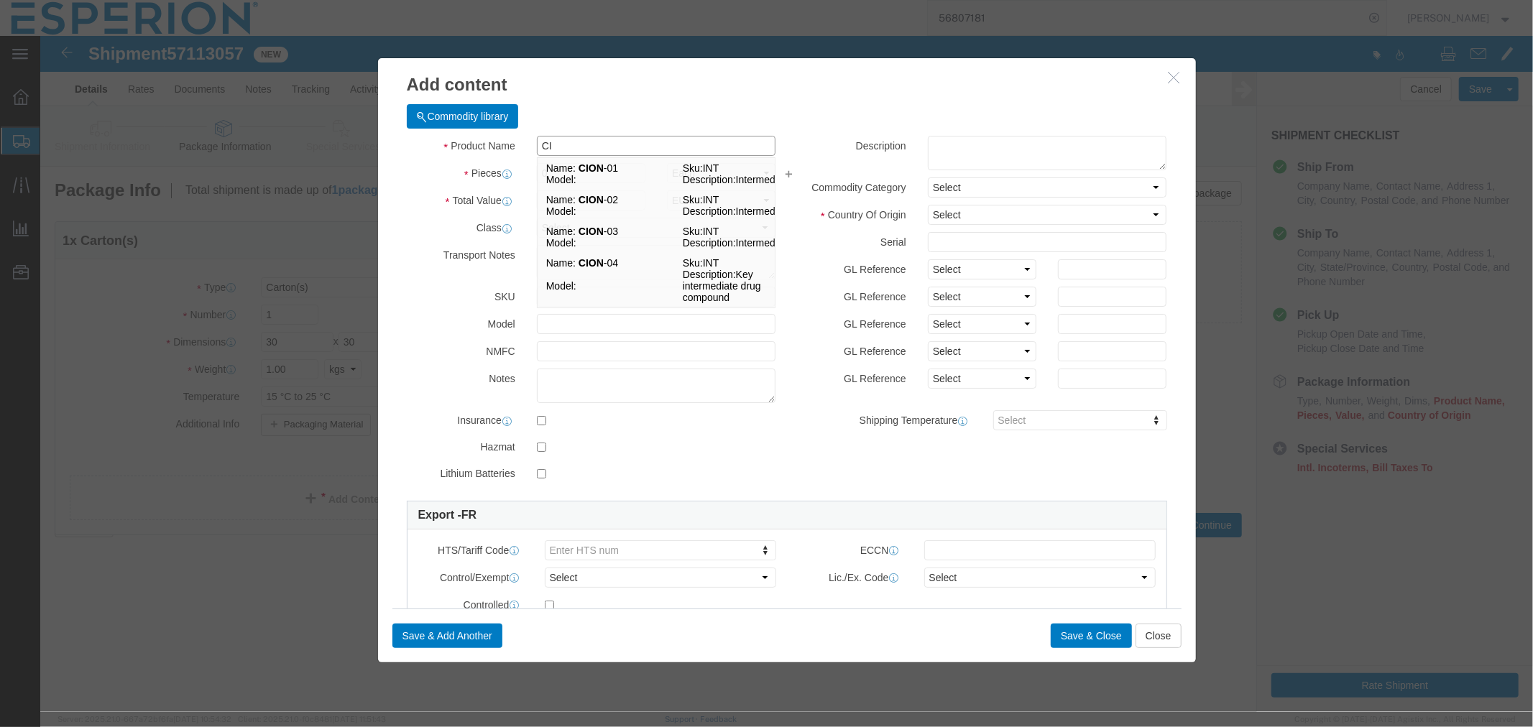
type input "C"
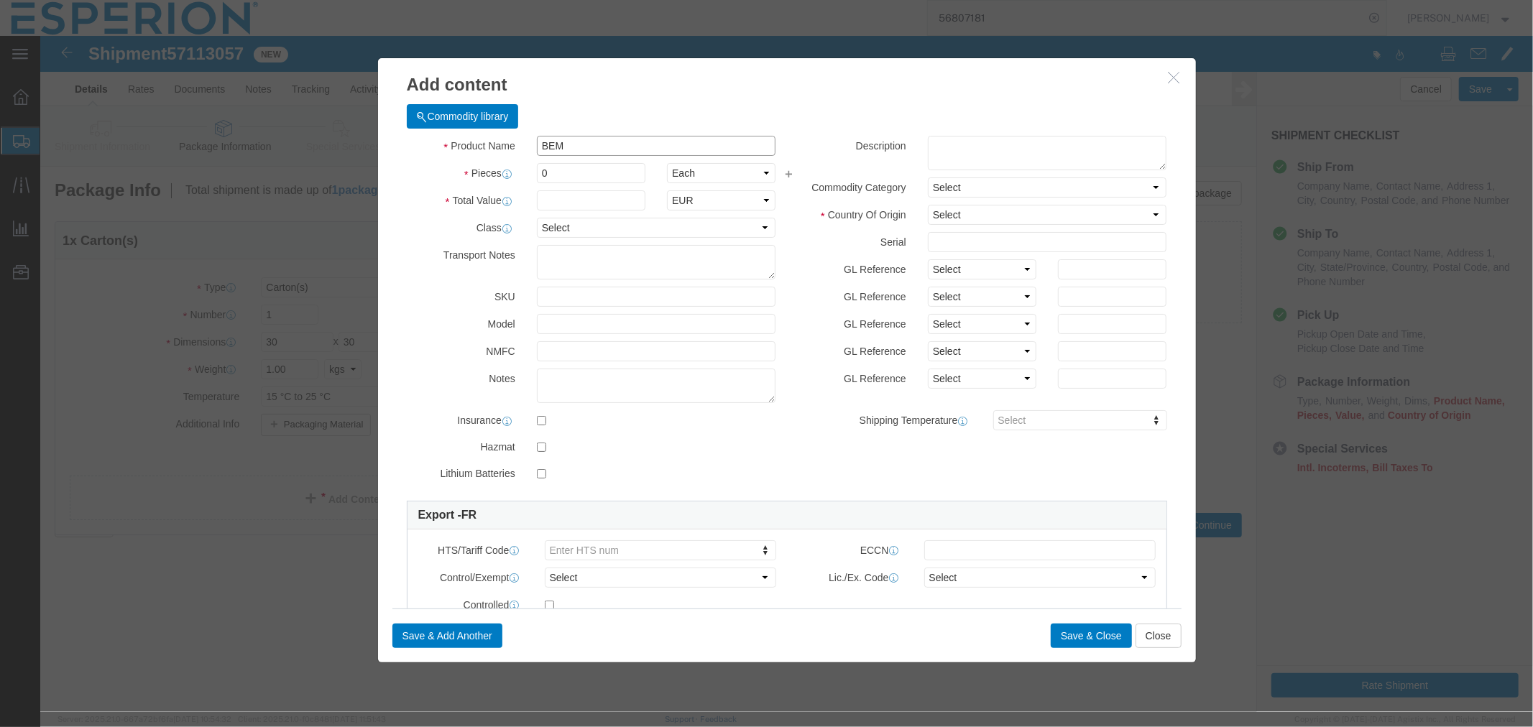
type input "BEMP"
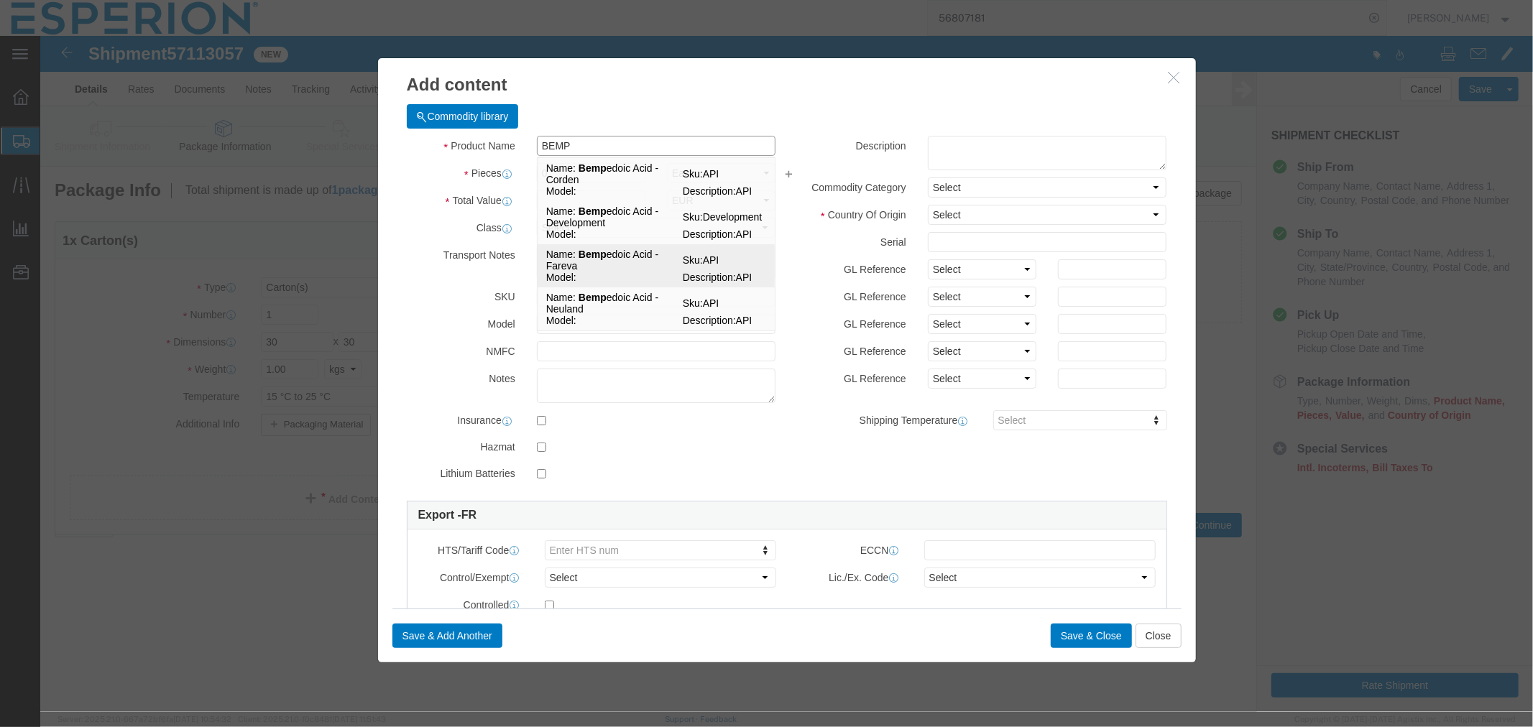
click td "Model:"
type input "1"
select select "KGS"
type input "395.54"
select select "USD"
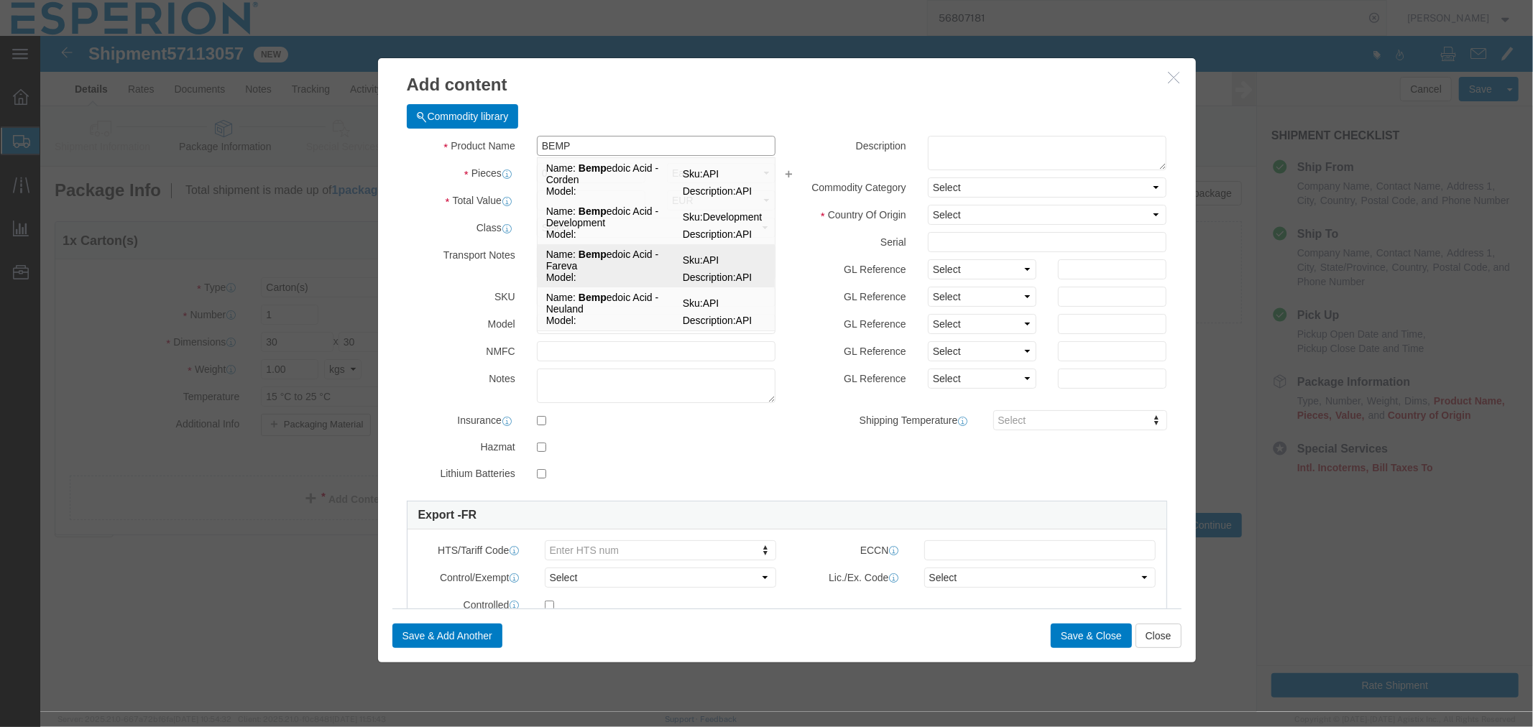
select select "PHARMA"
select select "FR"
type input "FROM_2_TO_40"
type input "2918.19.9000"
type input "EAR99"
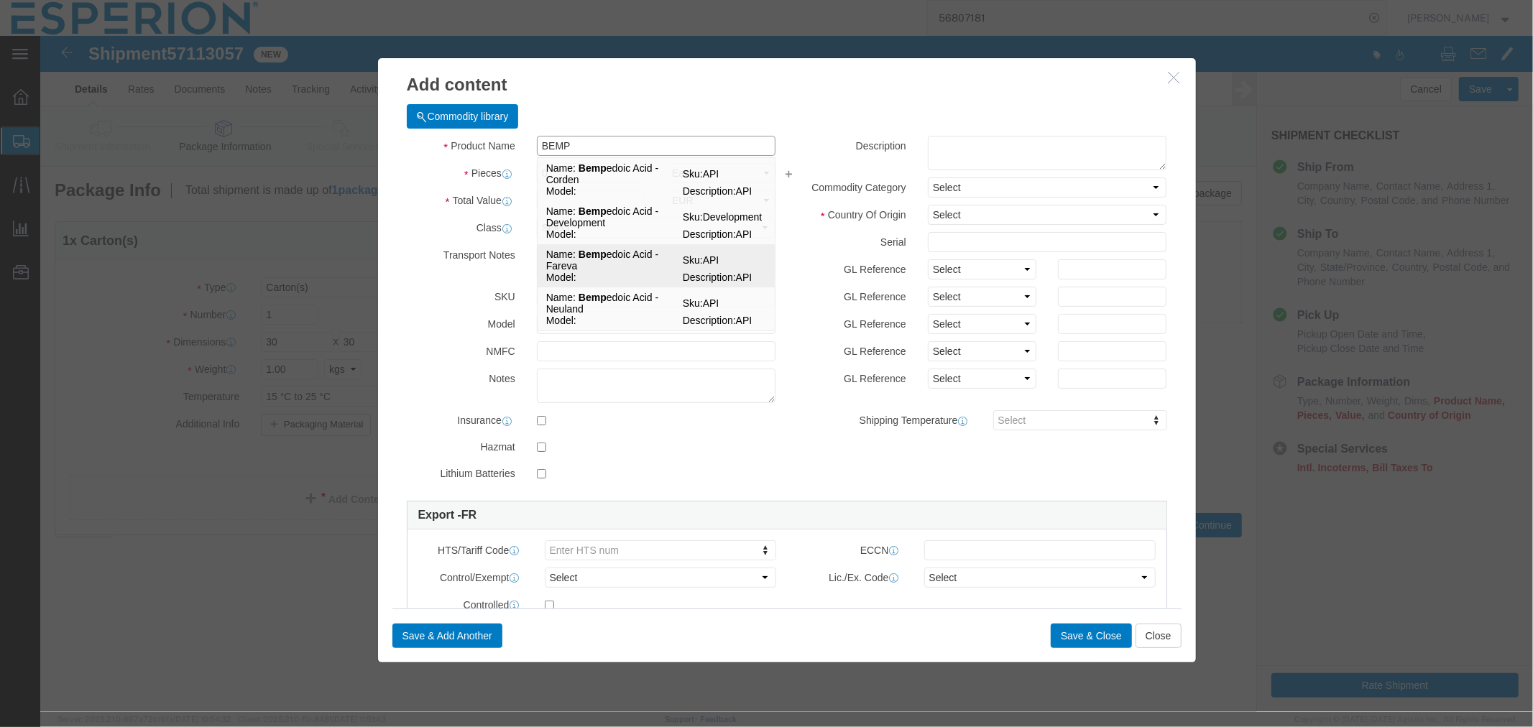
select select
type input "[MEDICAL_DATA] - Fareva"
type input "API"
type textarea "API"
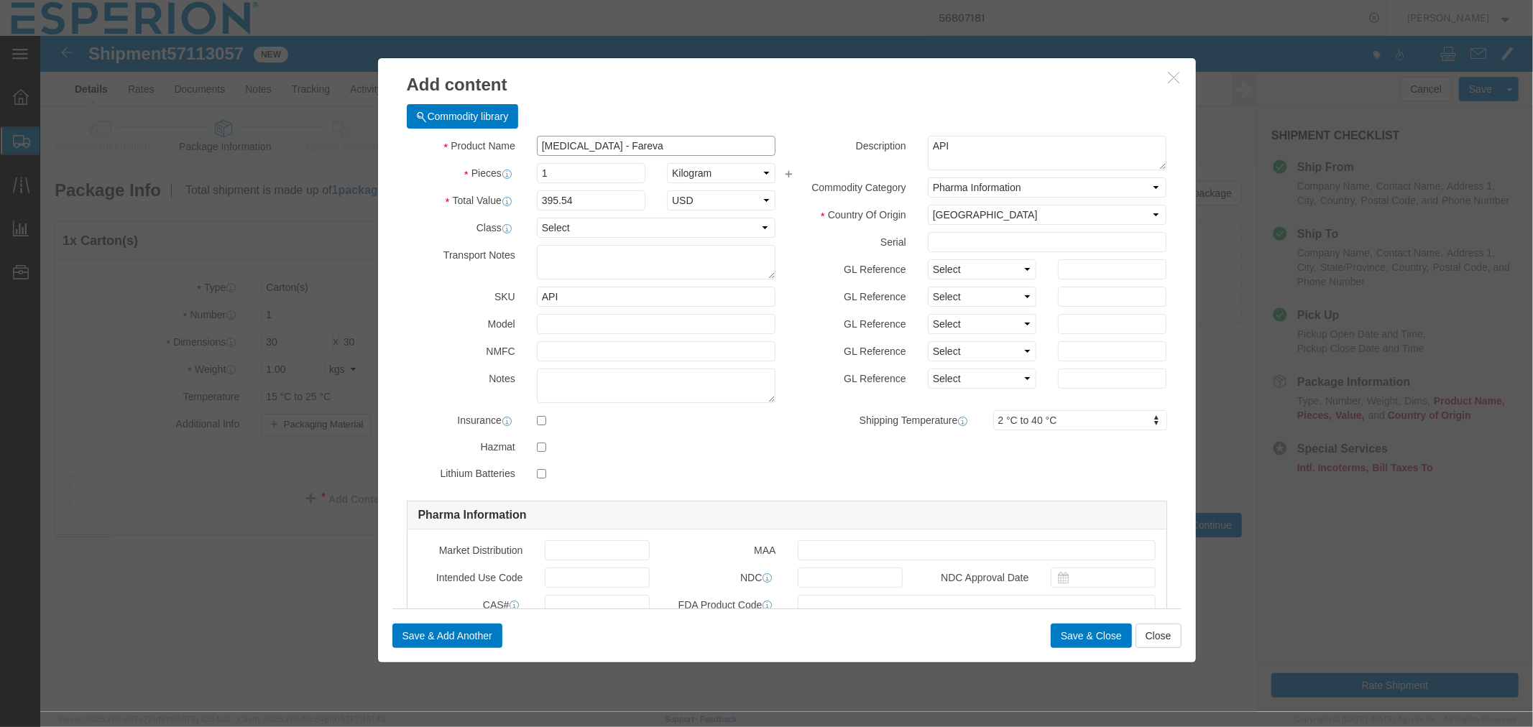
type input "[MEDICAL_DATA] - Fareva"
type input "FROM_15_TO_25"
click div "Product Name [MEDICAL_DATA] - Fareva BEMP Pieces 1 Select Bag Barrels 100Board …"
click input "[MEDICAL_DATA] - Fareva"
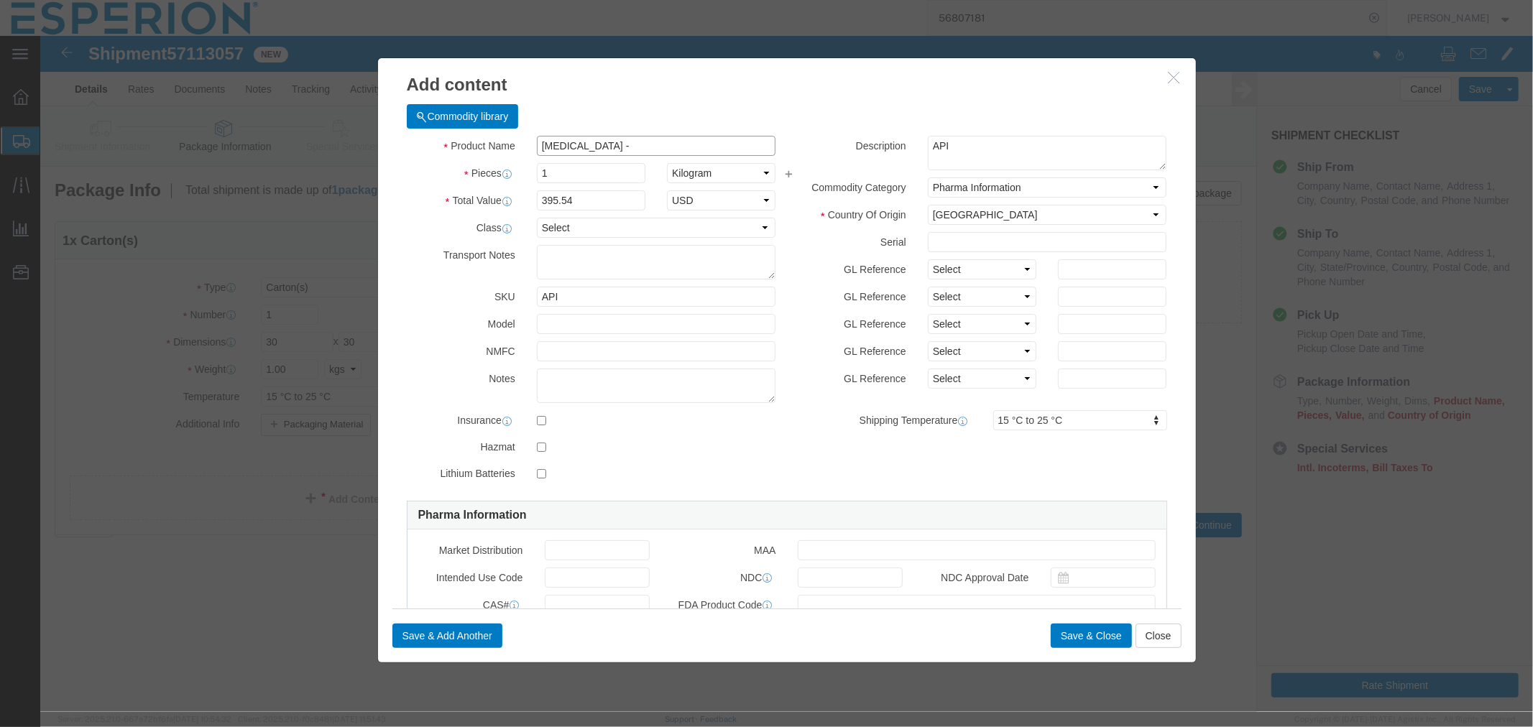
type input "[MEDICAL_DATA]"
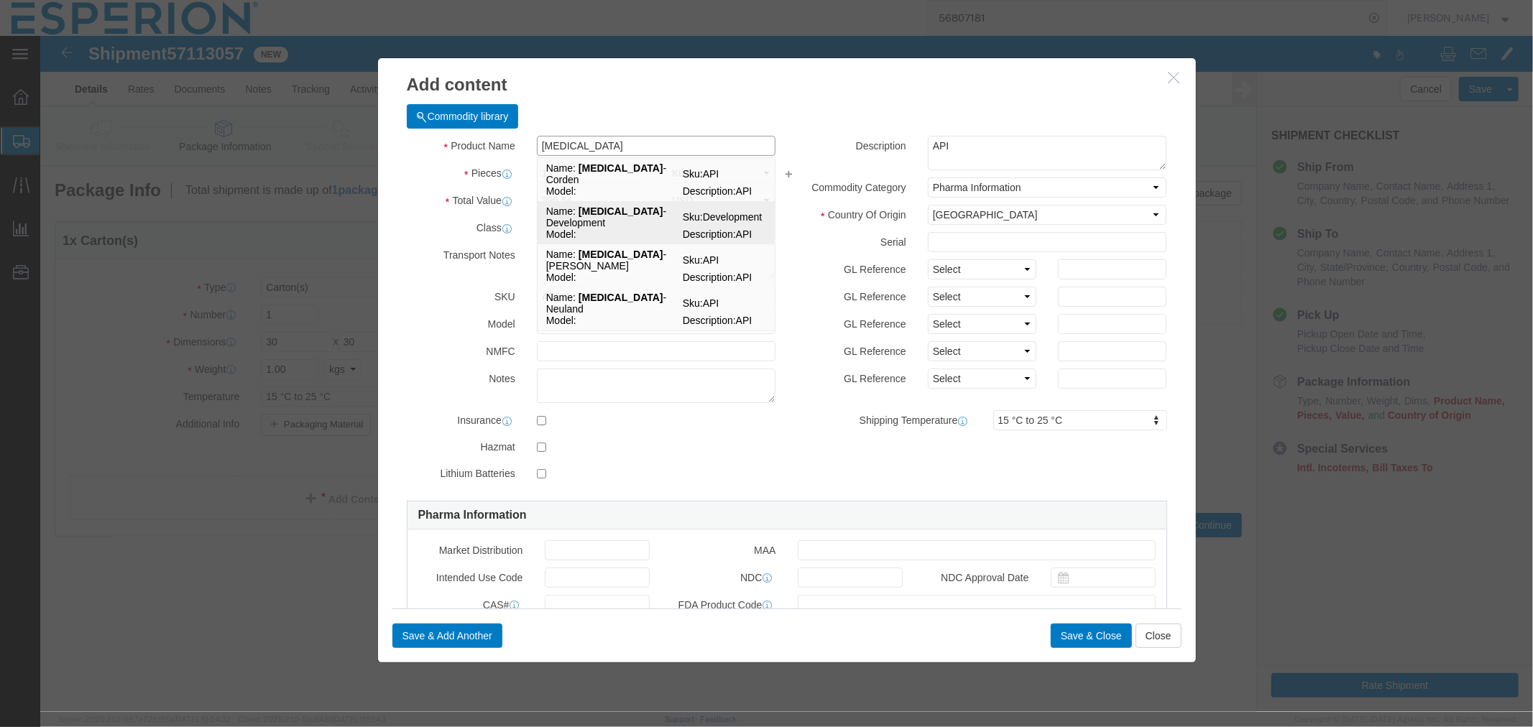
click td "Name: [MEDICAL_DATA] - Development"
type input "342.48"
select select "US"
select select
type input "[MEDICAL_DATA] - Development"
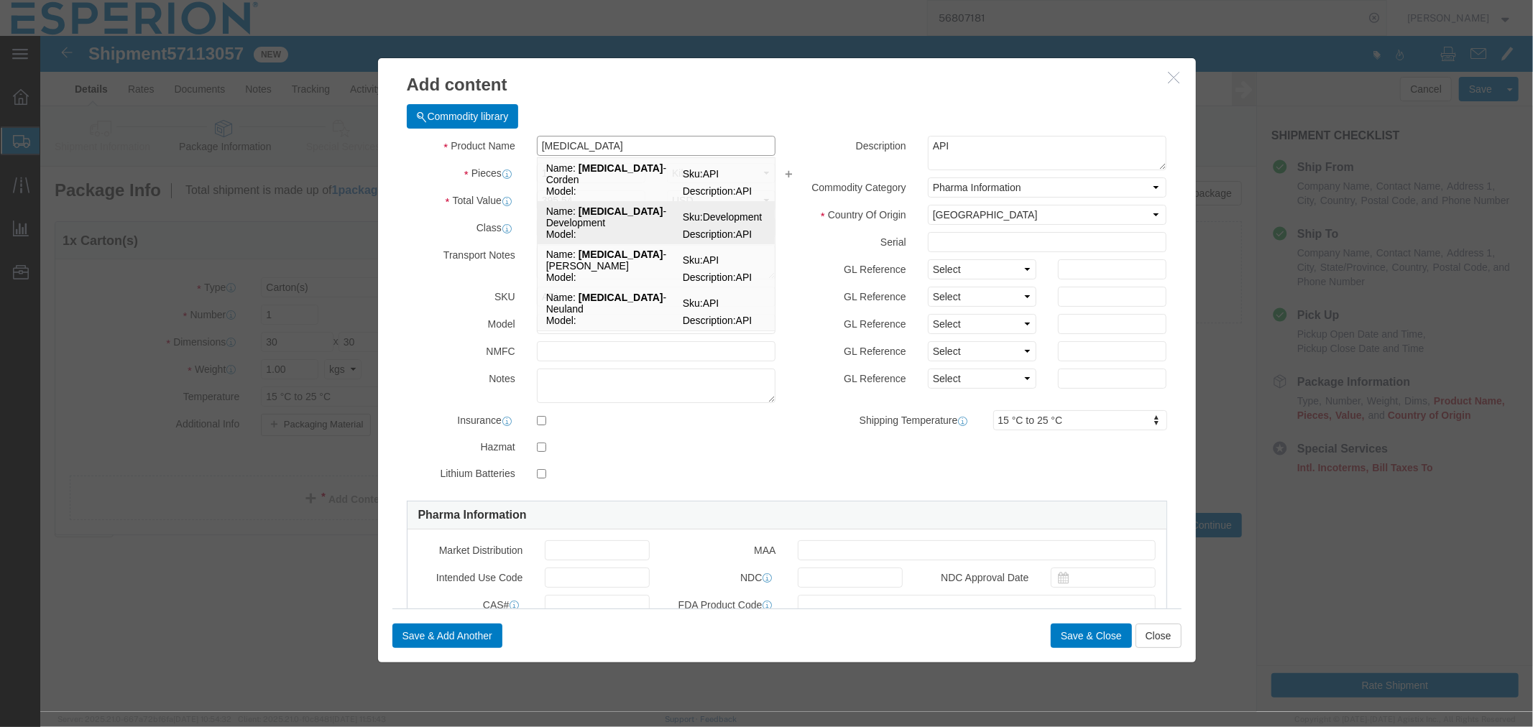
type input "Development"
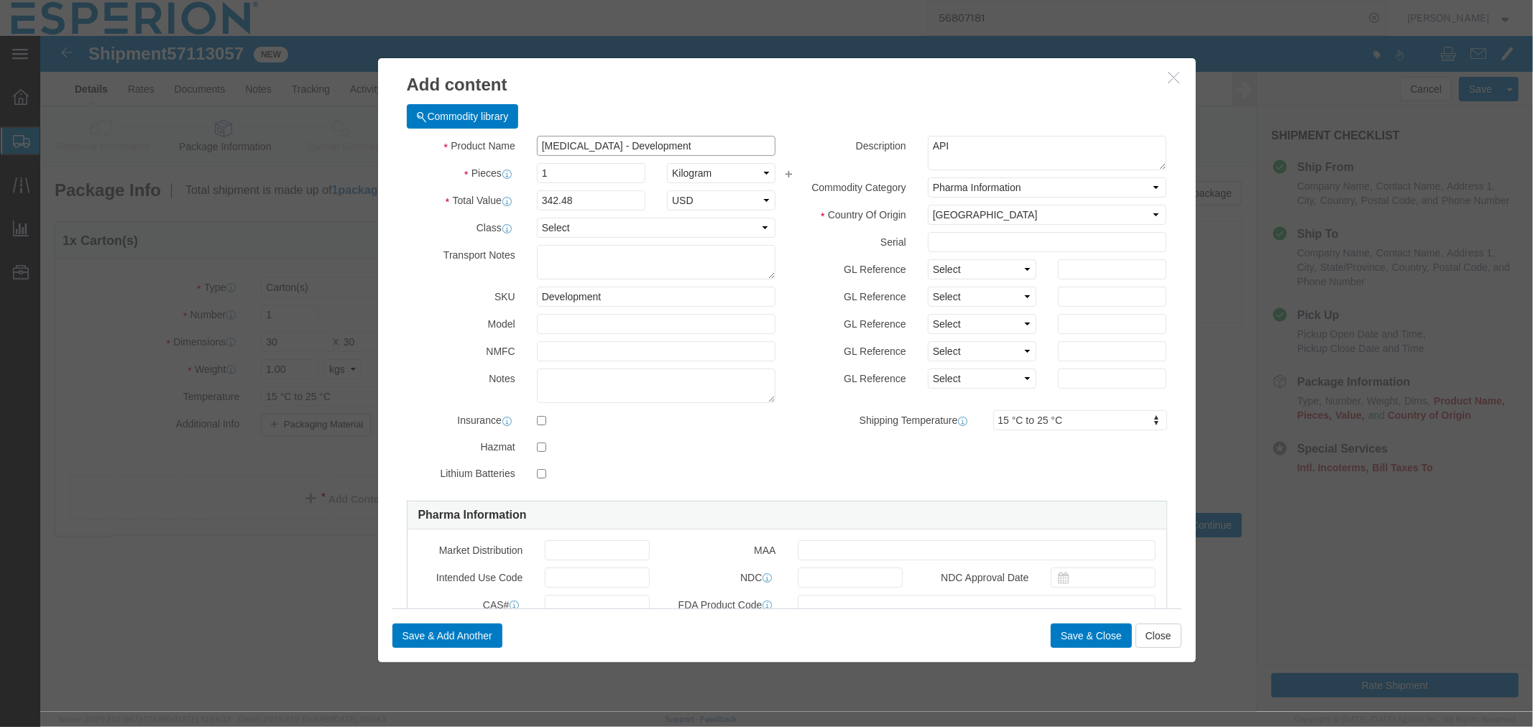
type input "[MEDICAL_DATA] - Development"
click select "Select [GEOGRAPHIC_DATA] [GEOGRAPHIC_DATA] [GEOGRAPHIC_DATA] [GEOGRAPHIC_DATA] …"
select select "FR"
click select "Select [GEOGRAPHIC_DATA] [GEOGRAPHIC_DATA] [GEOGRAPHIC_DATA] [GEOGRAPHIC_DATA] …"
click input "1"
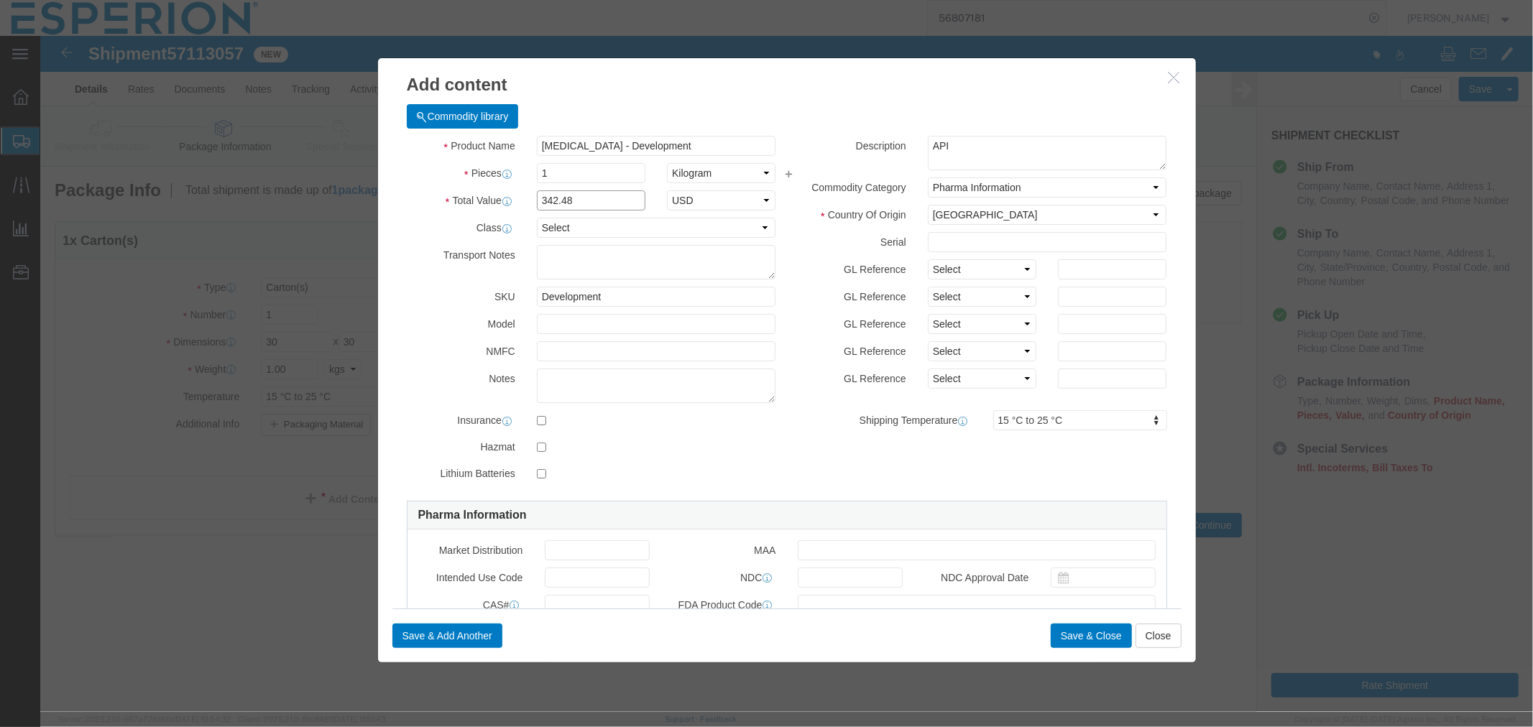
drag, startPoint x: 546, startPoint y: 166, endPoint x: 450, endPoint y: 161, distance: 96.4
click div "Total Value Total value of all the pieces 342.48 Select ADP AED AFN ALL AMD AOA…"
type input "3310"
click input "1"
type input "0.02"
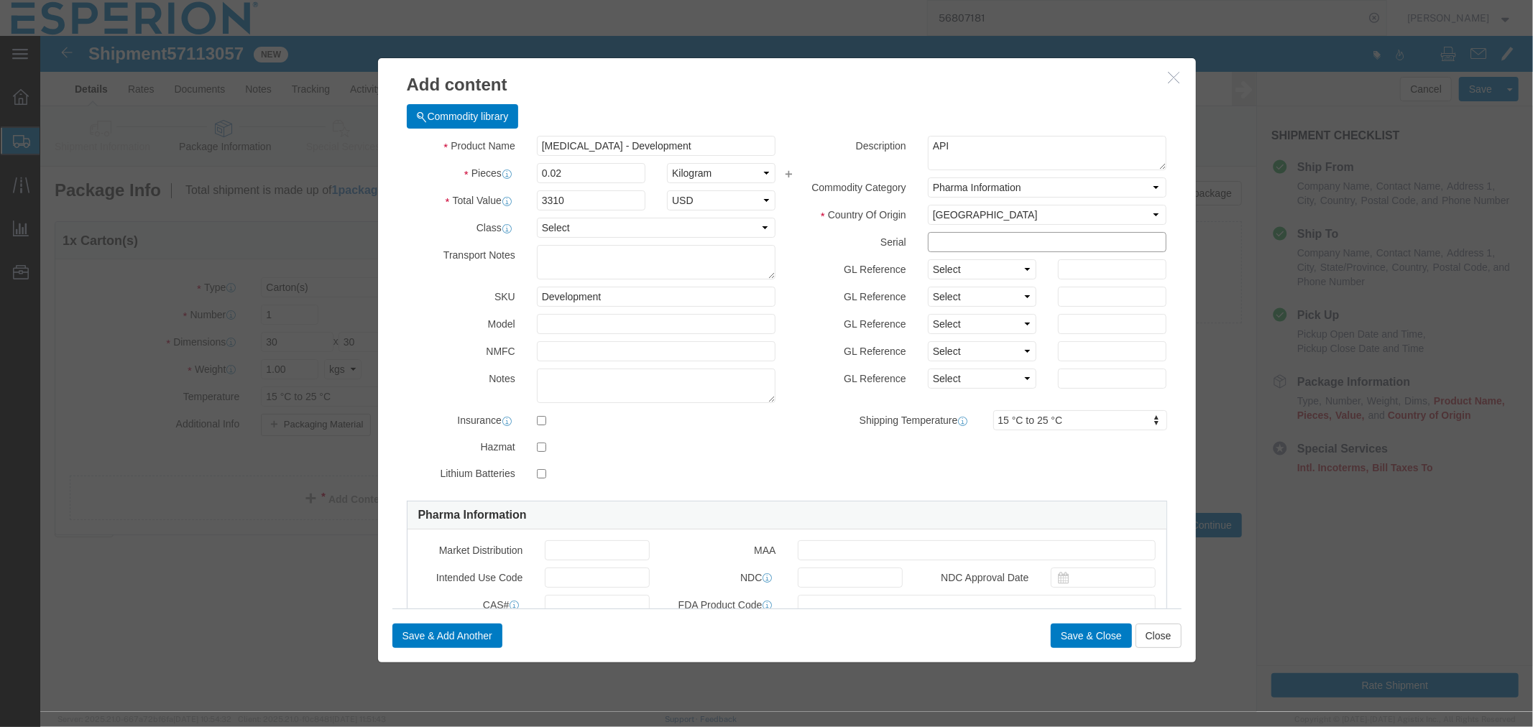
type input "66.2"
click input "text"
drag, startPoint x: 961, startPoint y: 204, endPoint x: 837, endPoint y: 193, distance: 124.9
click div "Description API Commodity Category Select Pharma Information Country Of Origin …"
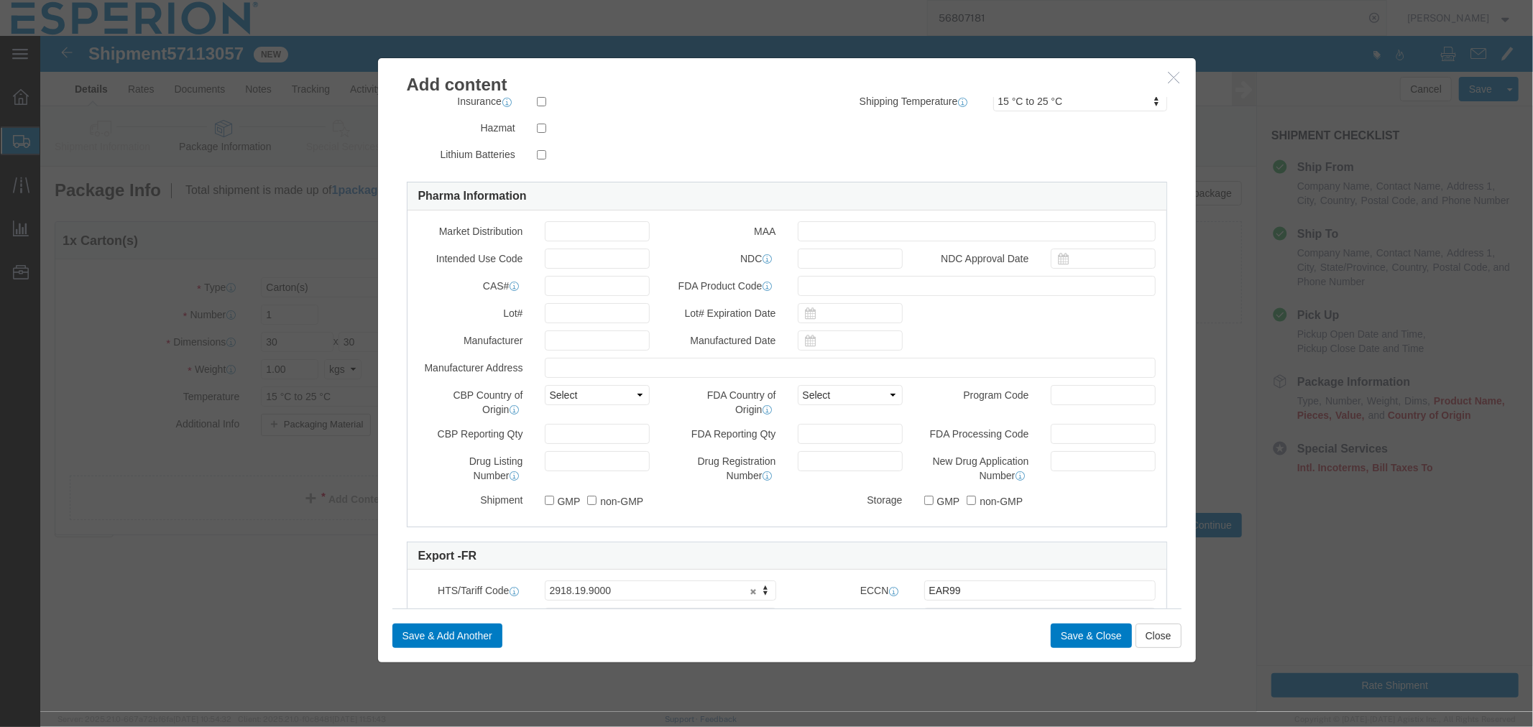
type input "001-25BNPS"
click input "text"
paste input "001-25BNPS"
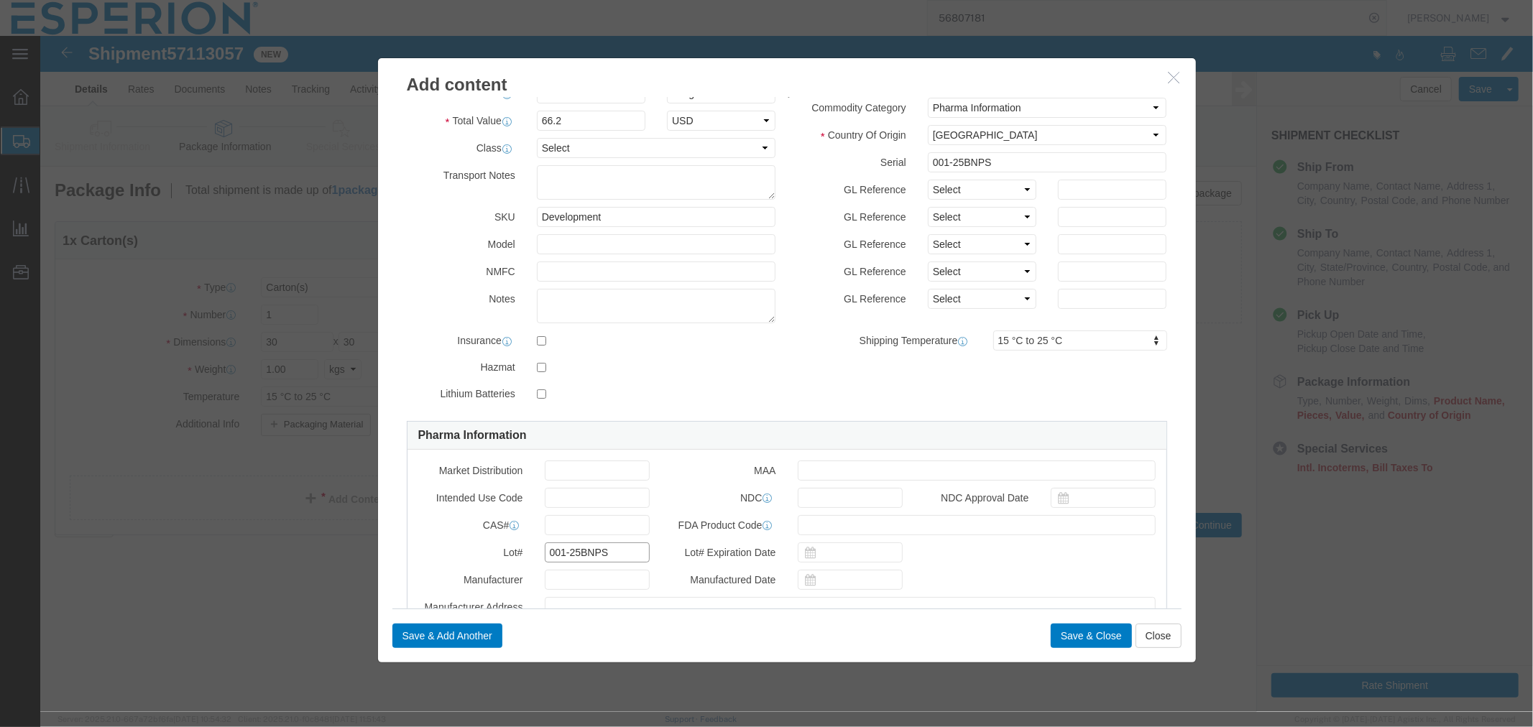
scroll to position [0, 0]
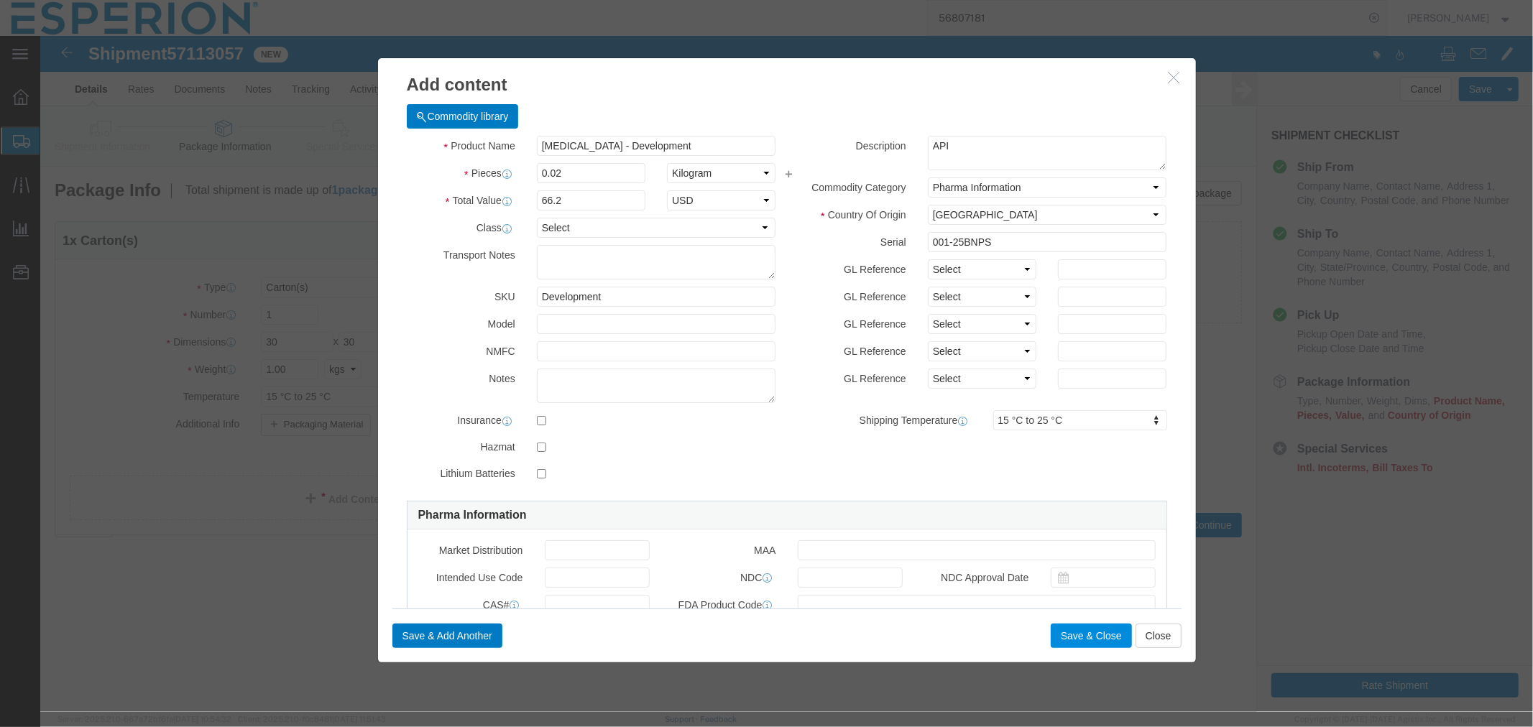
type input "001-25BNPS"
click button "Save & Close"
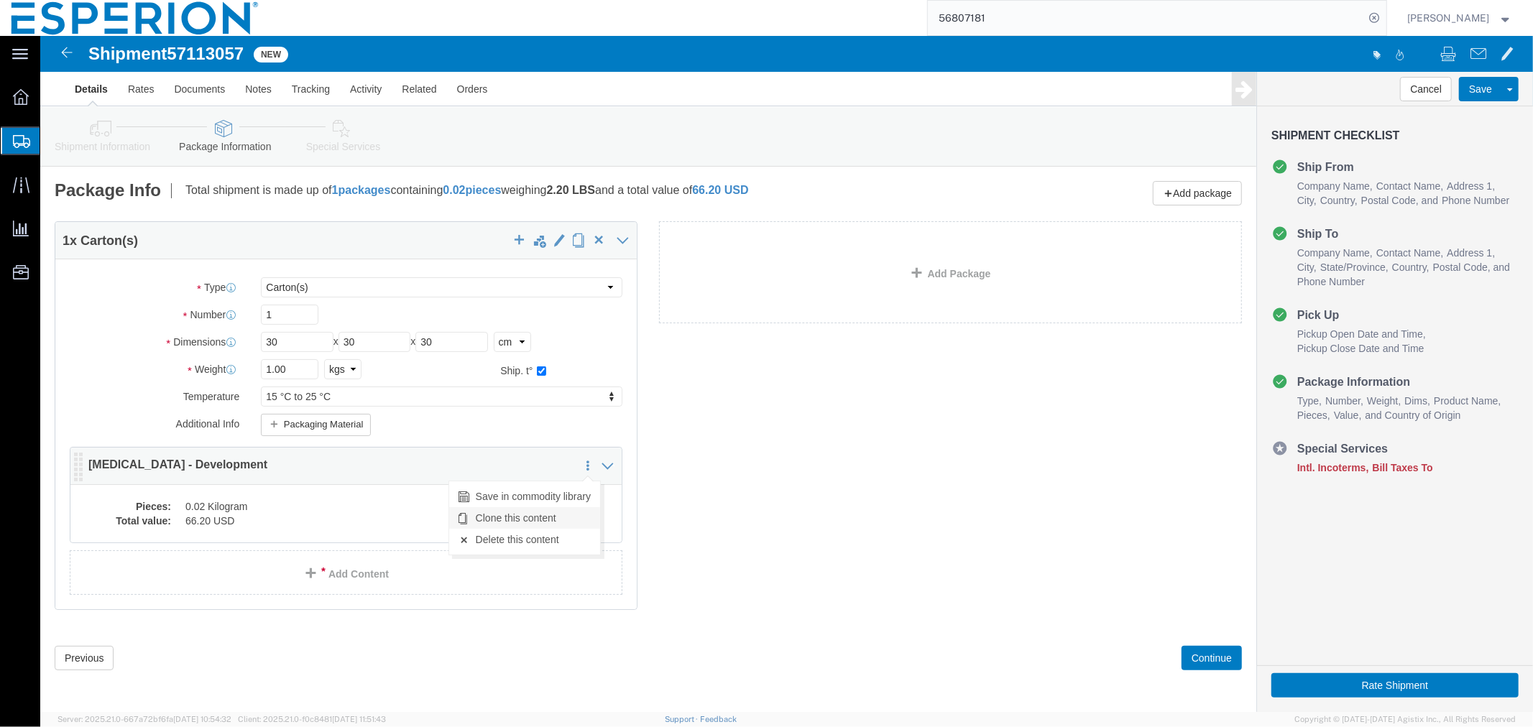
click link "Clone this content"
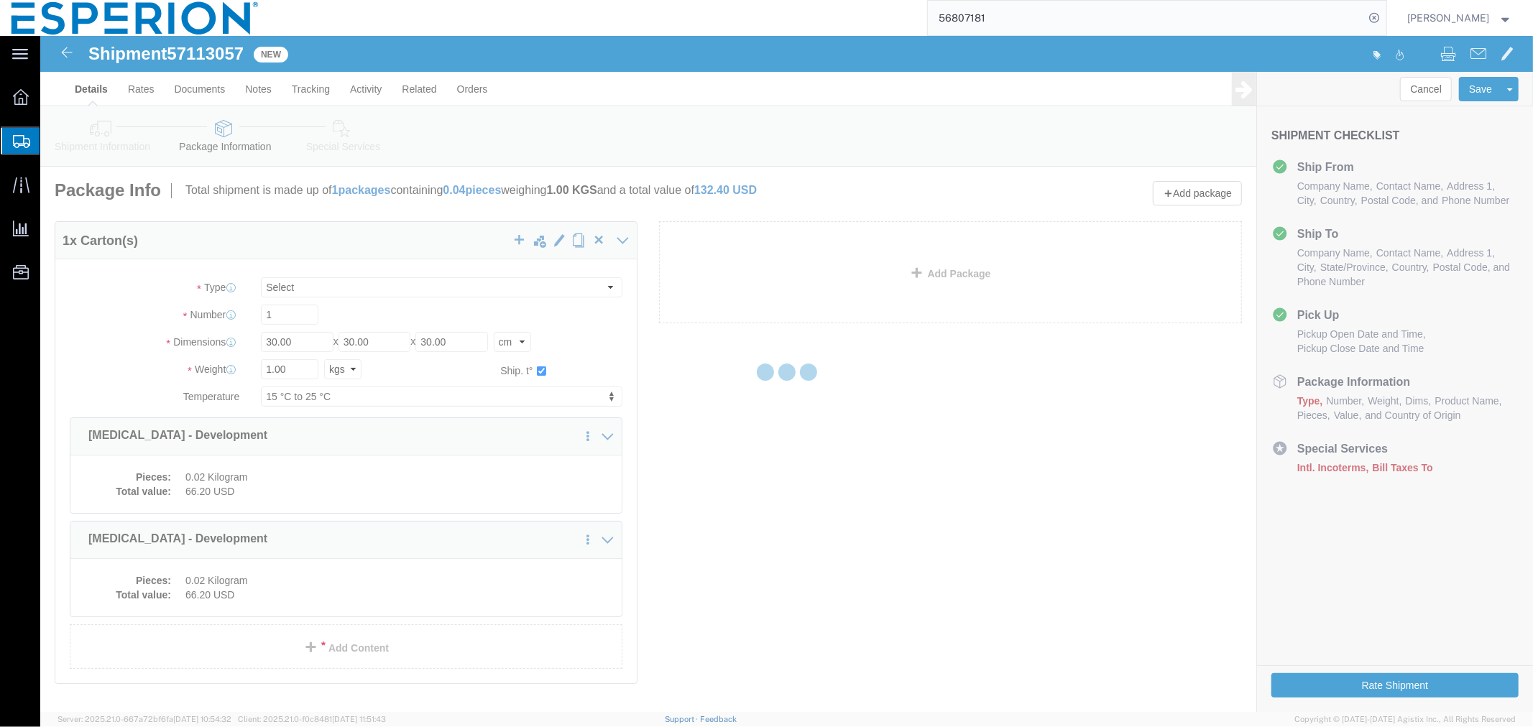
select select "CRTN"
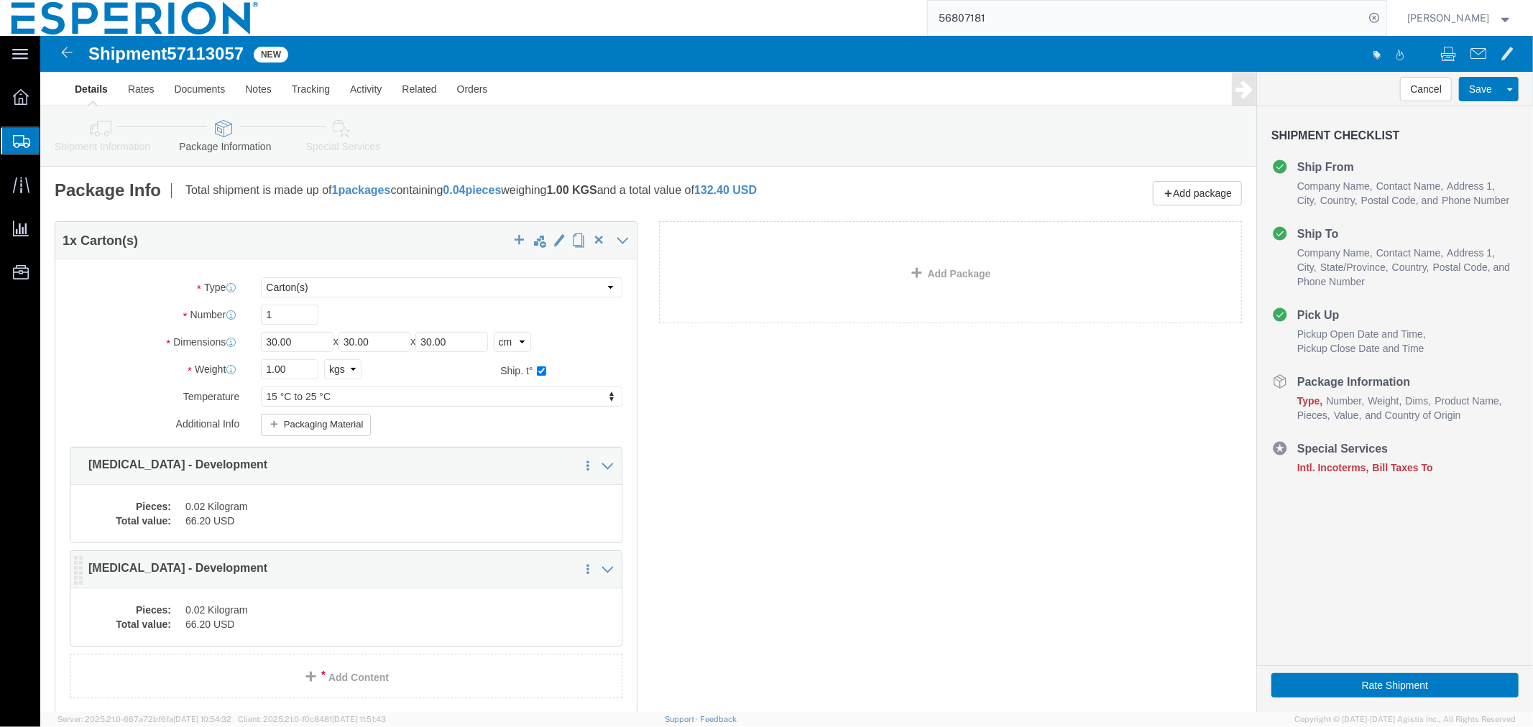
click dd "0.02 Kilogram"
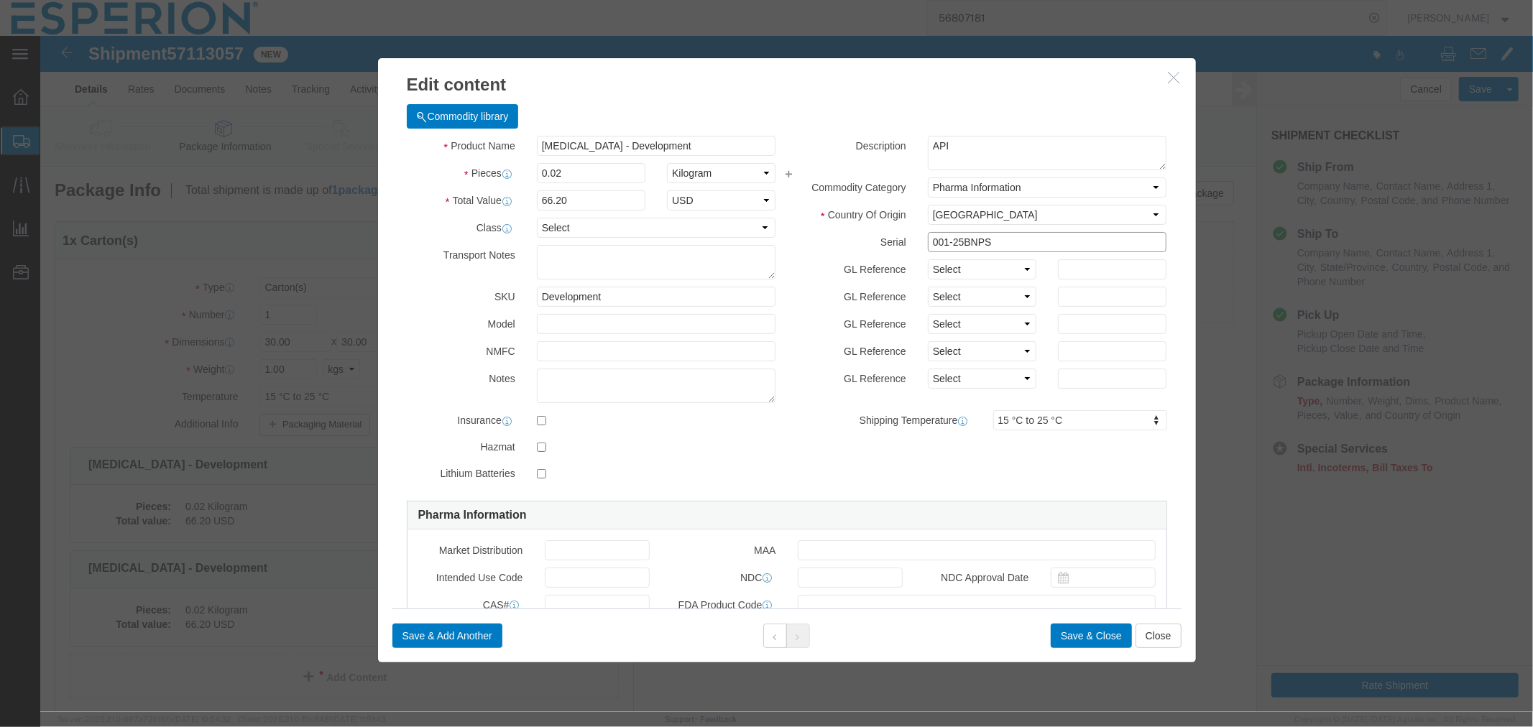
click input "001-25BNPS"
drag, startPoint x: 944, startPoint y: 206, endPoint x: 840, endPoint y: 209, distance: 104.3
click div "Serial 002-25BNPS"
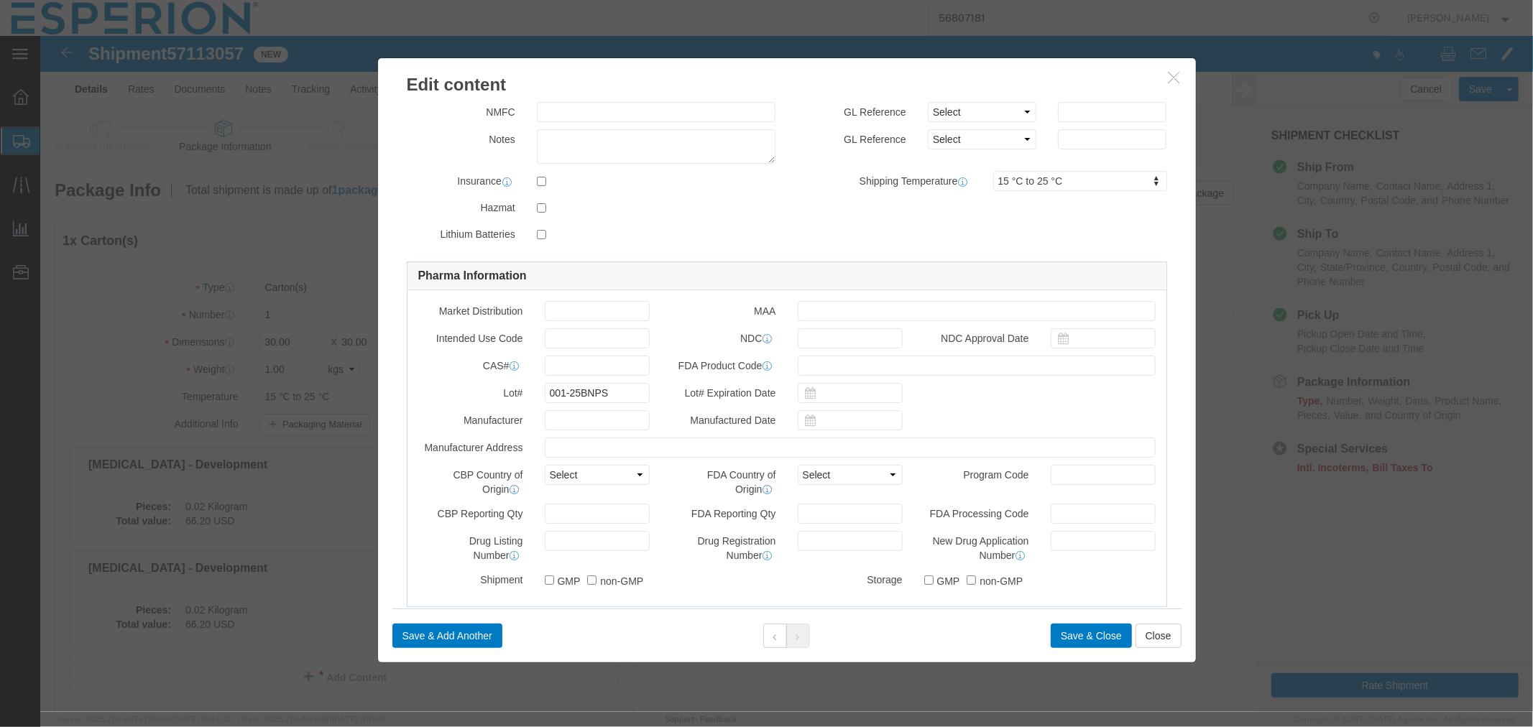
type input "002-25BNPS"
drag, startPoint x: 572, startPoint y: 354, endPoint x: 447, endPoint y: 354, distance: 125.1
click div "Lot# 001-25BNPS"
paste input "2"
type input "002-25BNPS"
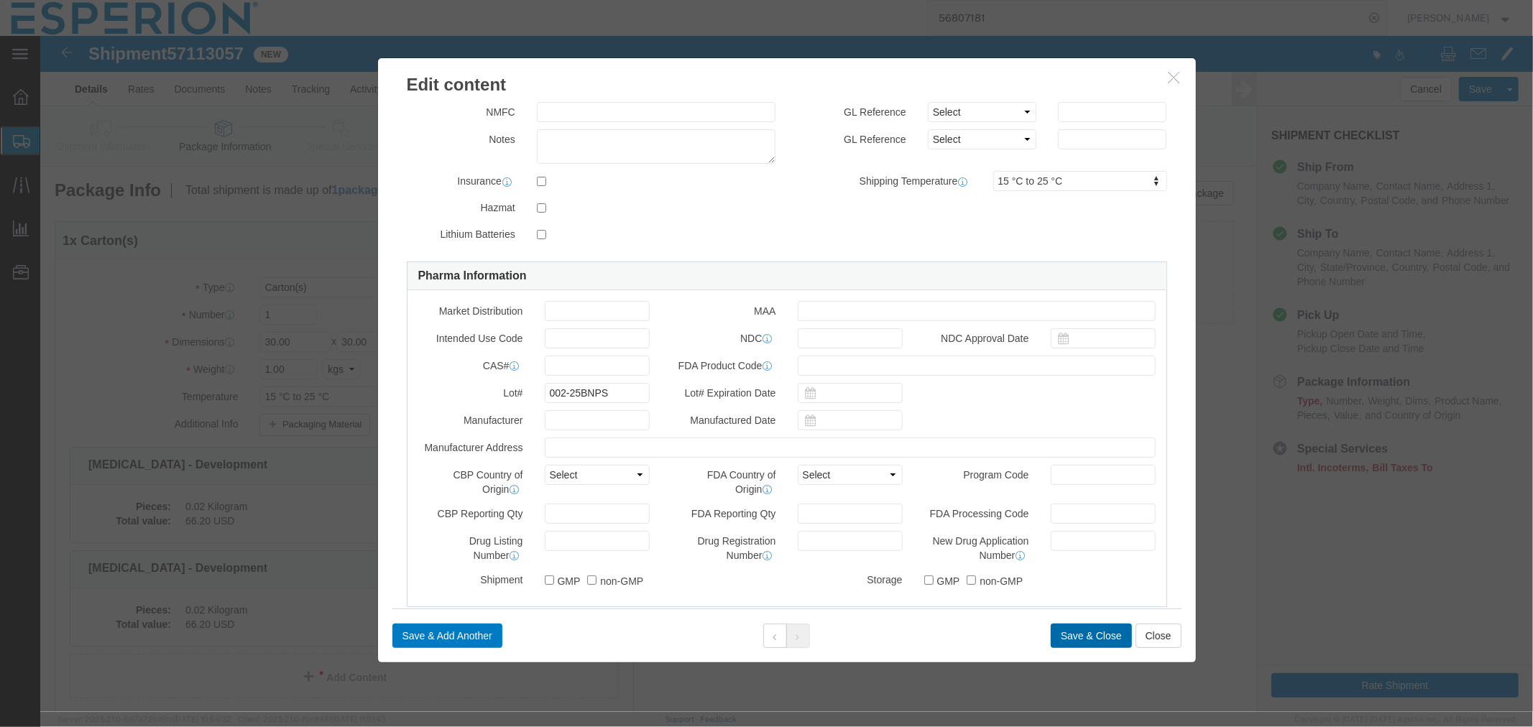
click button "Save & Close"
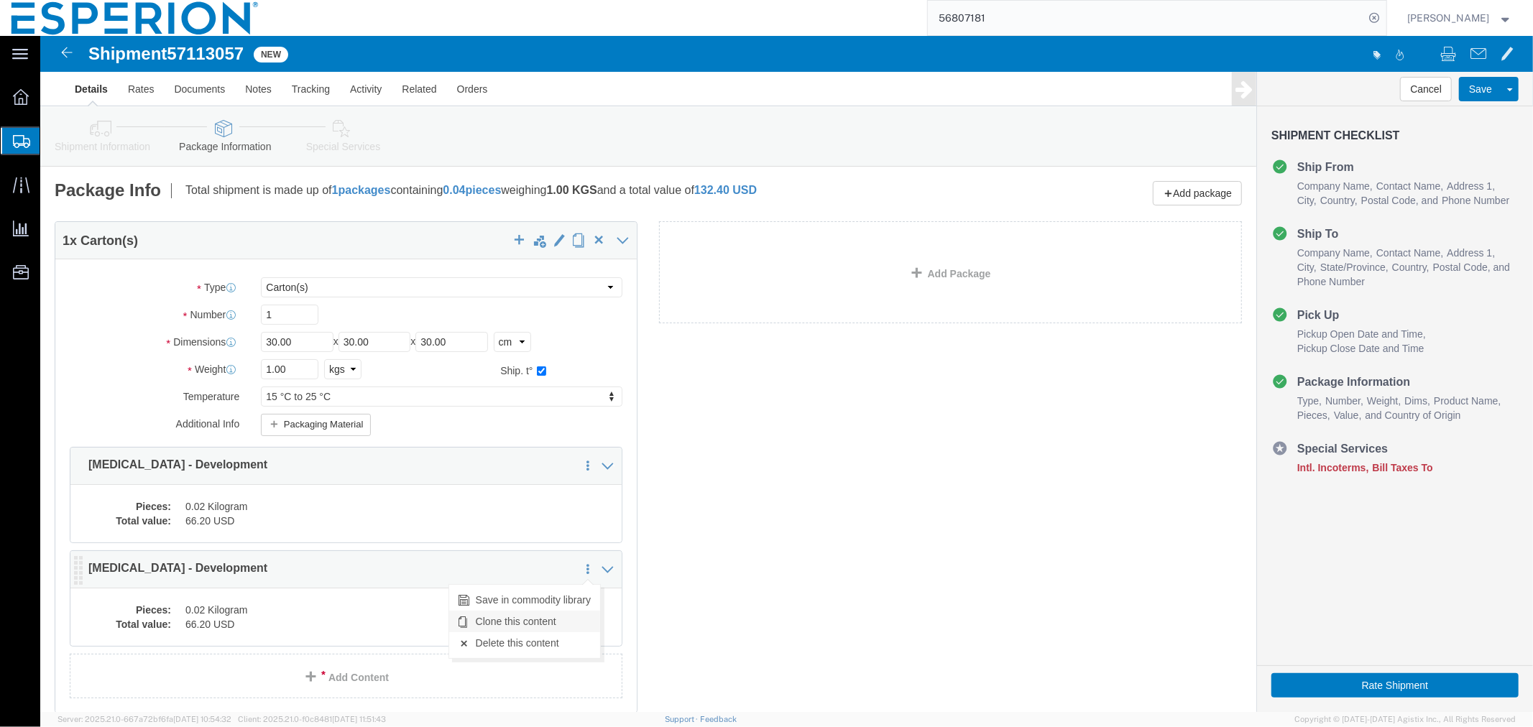
click link "Clone this content"
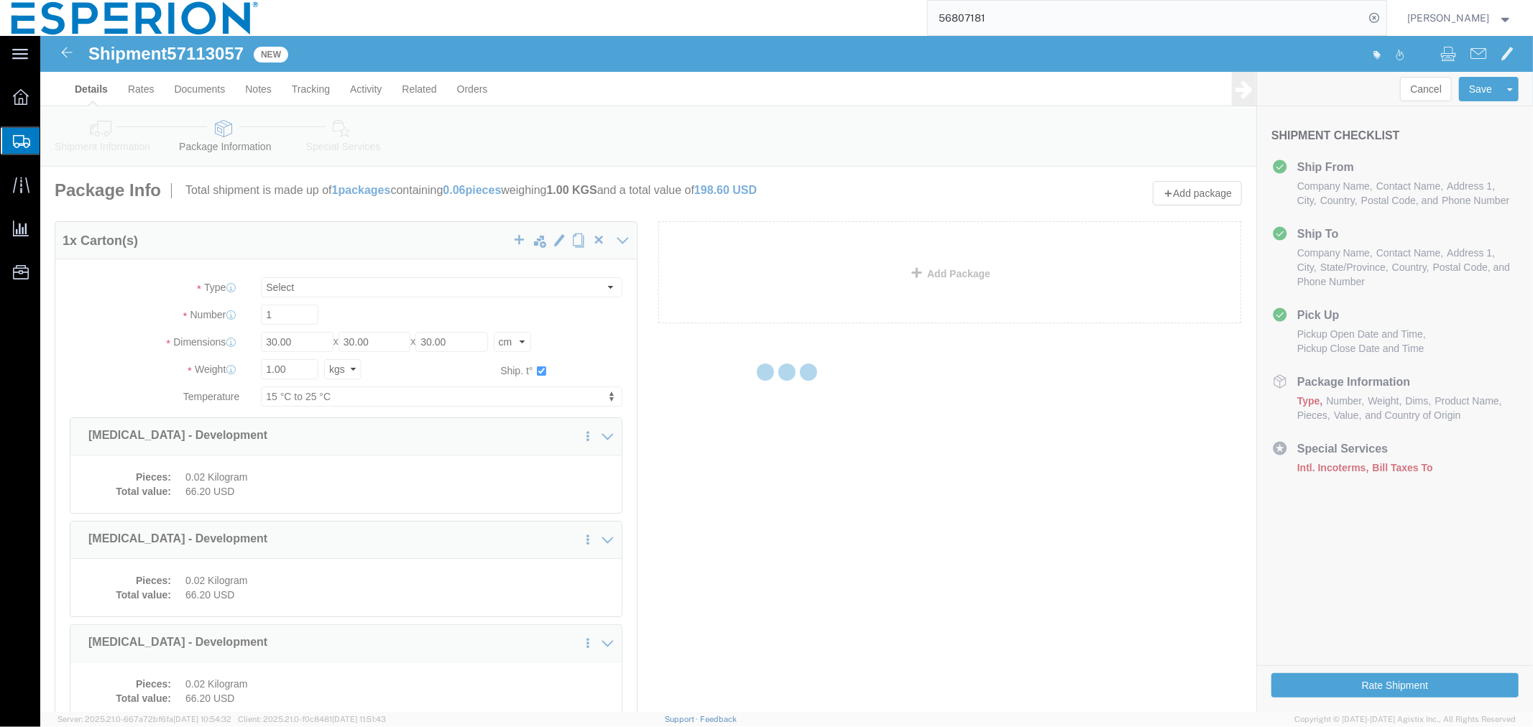
select select "CRTN"
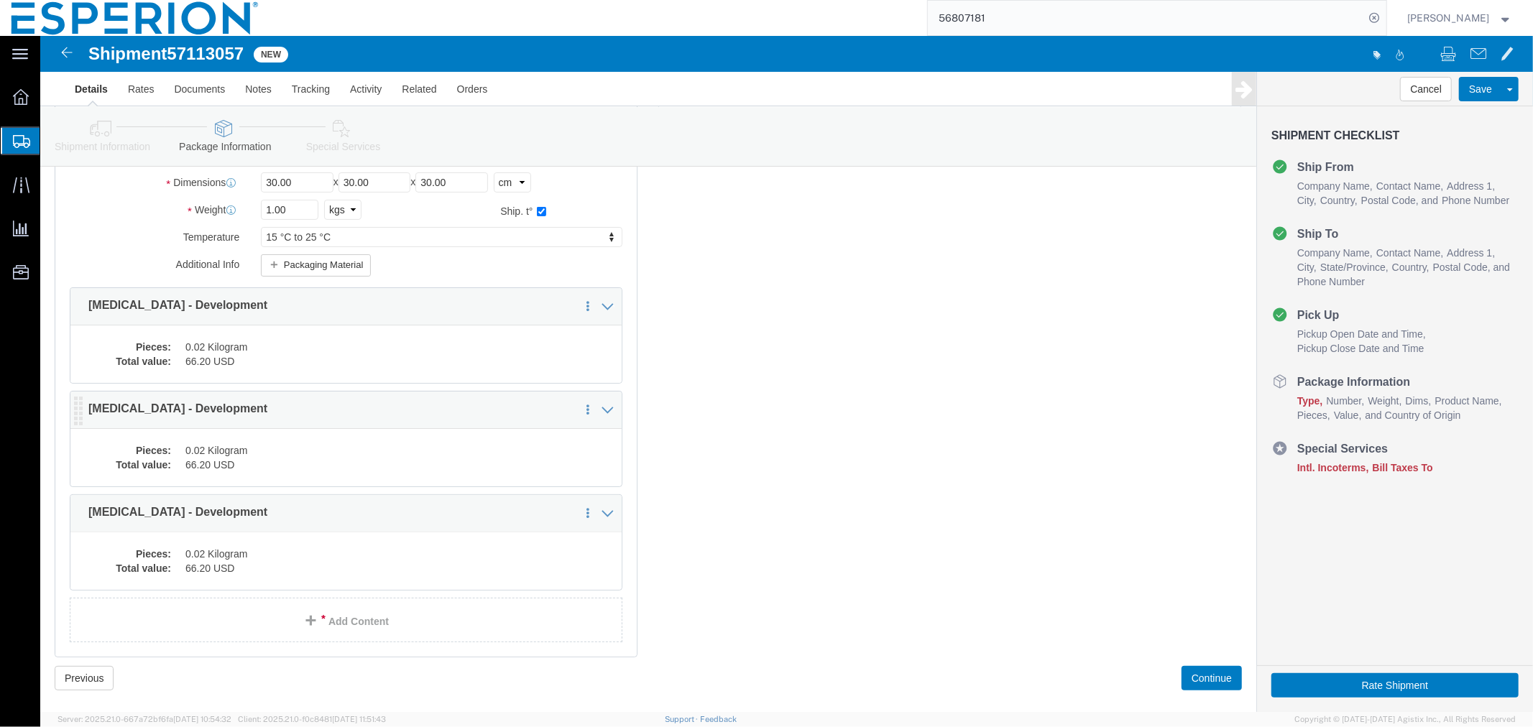
scroll to position [182, 0]
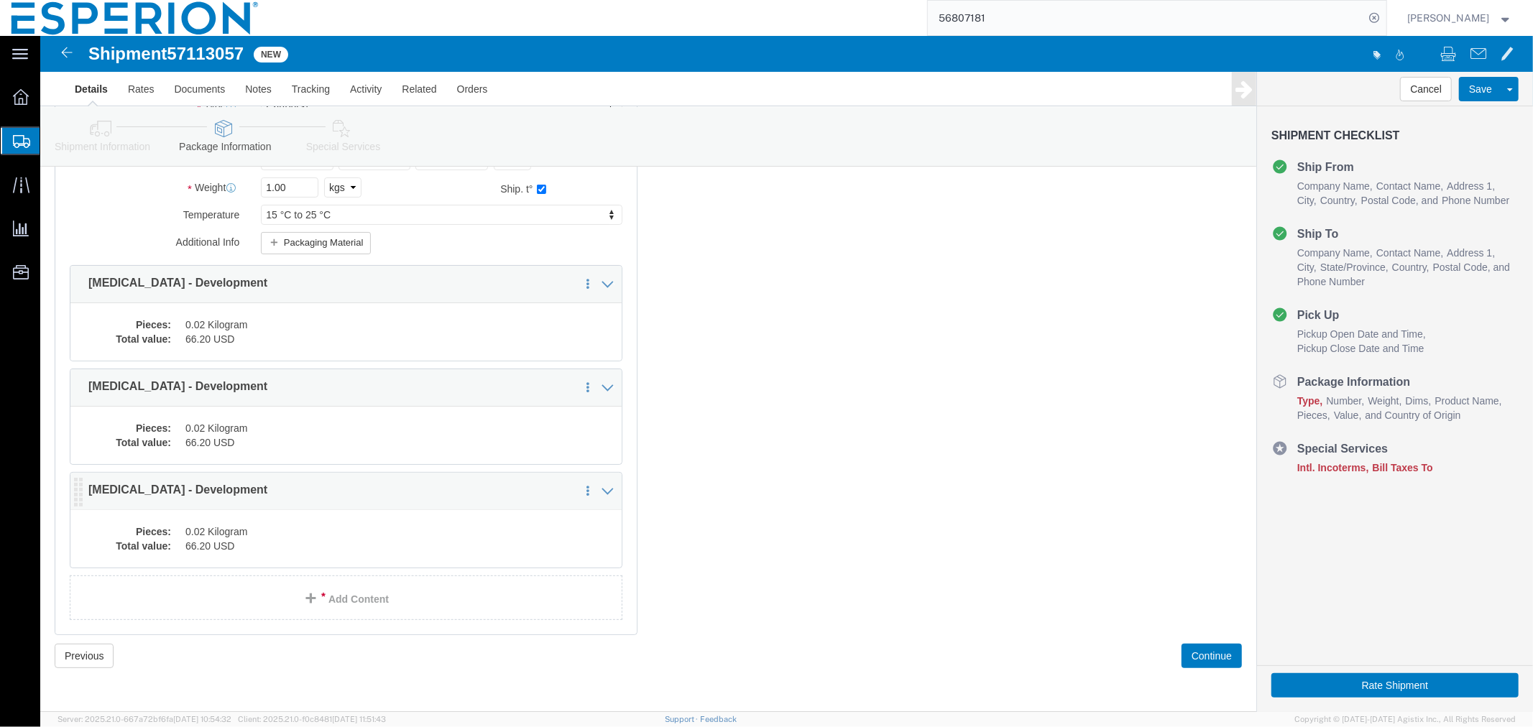
click dd "66.20 USD"
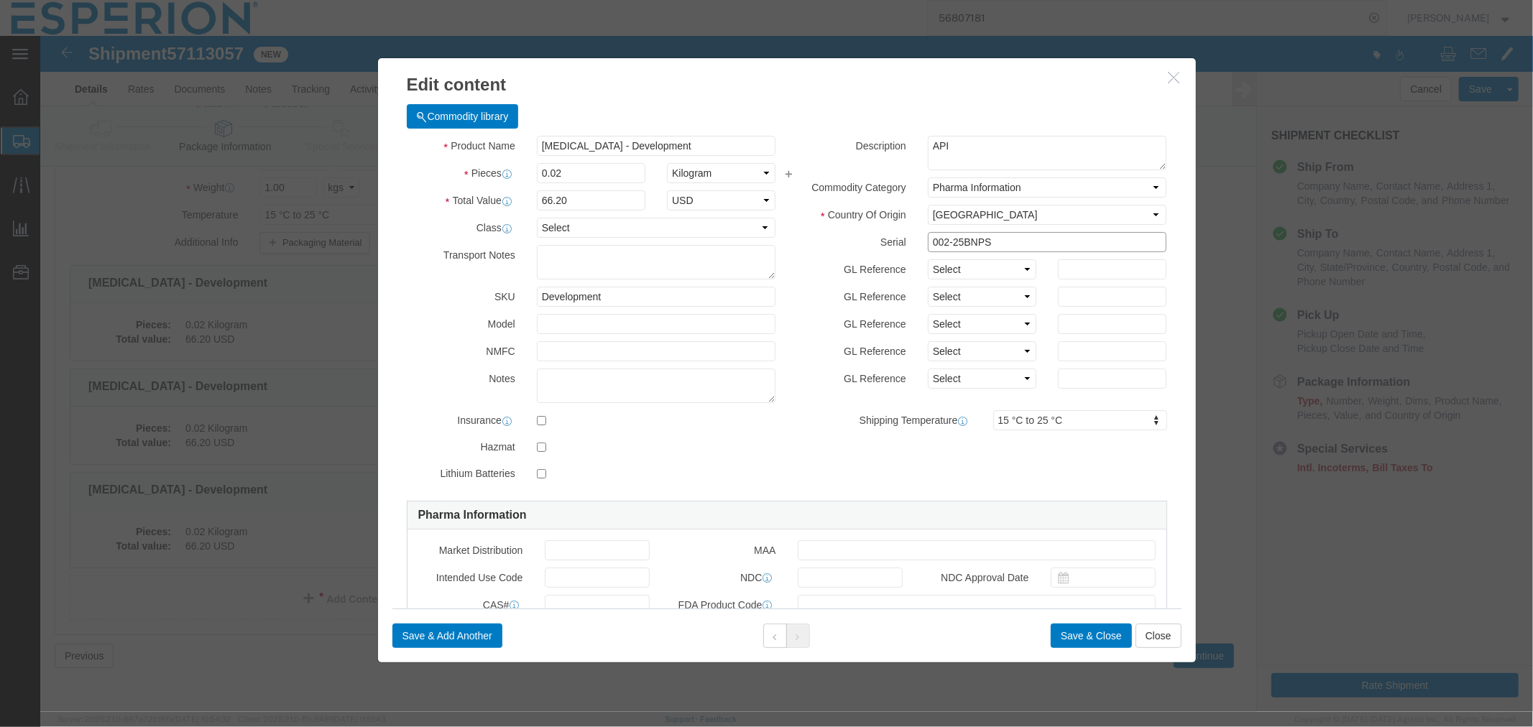
click input "002-25BNPS"
drag, startPoint x: 955, startPoint y: 205, endPoint x: 834, endPoint y: 207, distance: 120.1
click div "Serial 003-25BNPS"
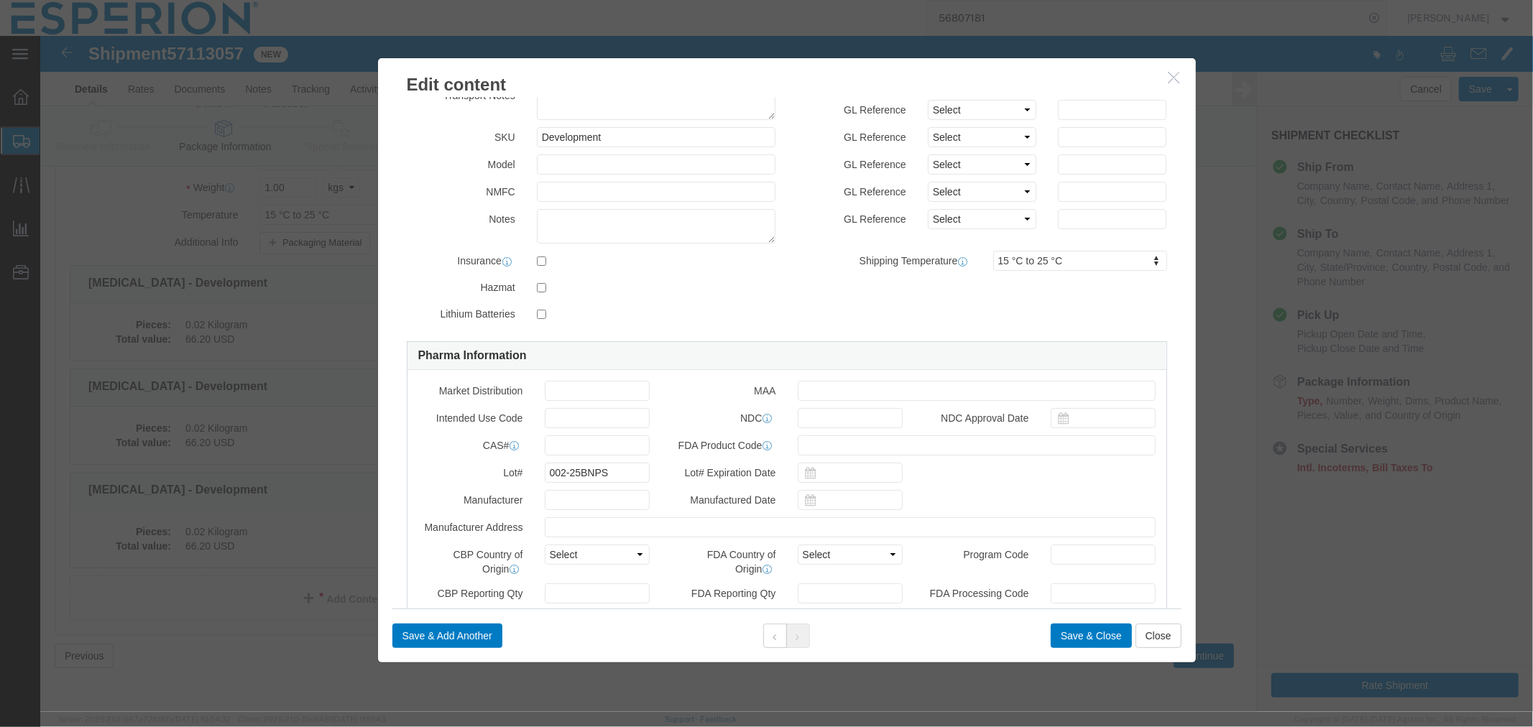
scroll to position [239, 0]
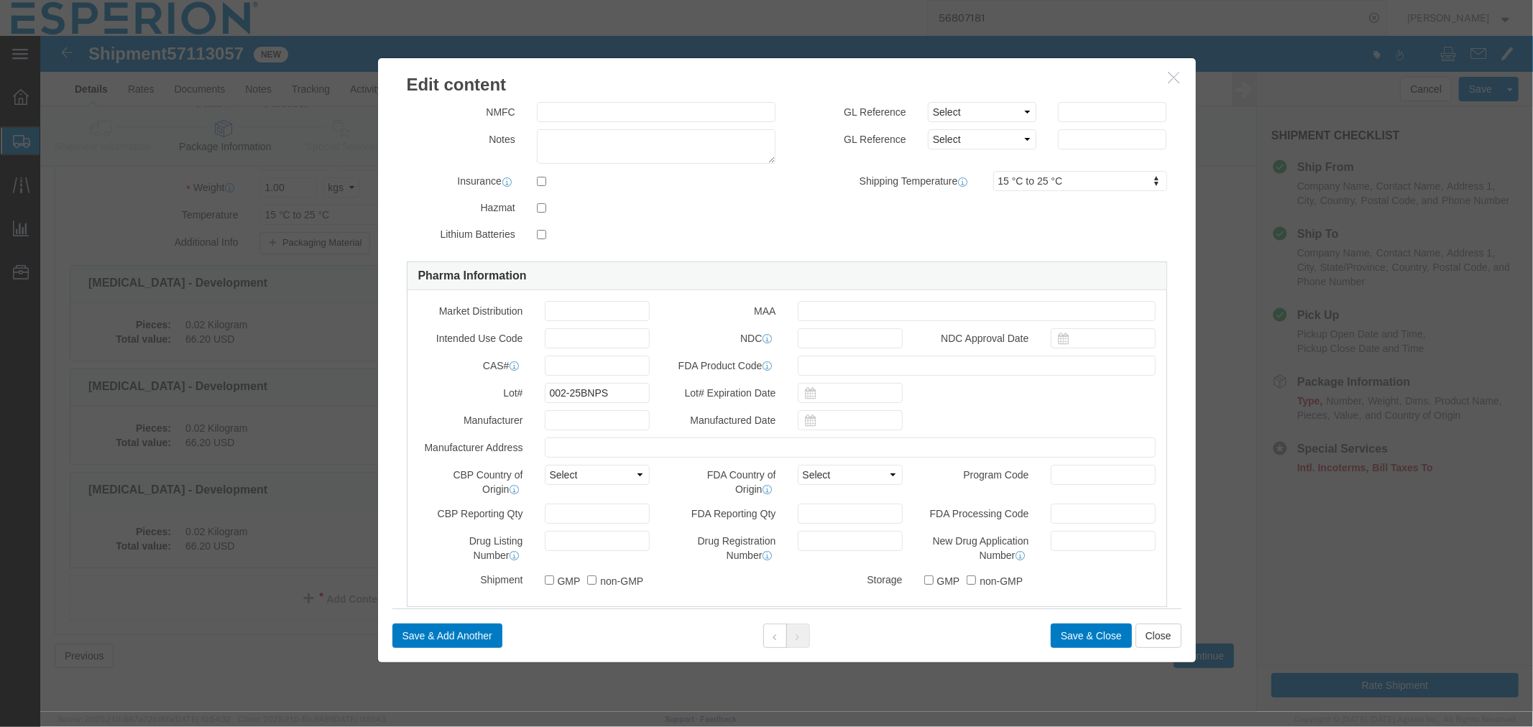
type input "003-25BNPS"
drag, startPoint x: 581, startPoint y: 354, endPoint x: 449, endPoint y: 362, distance: 131.8
click div "Lot# 002-25BNPS"
paste input "3"
type input "003-25BNPS"
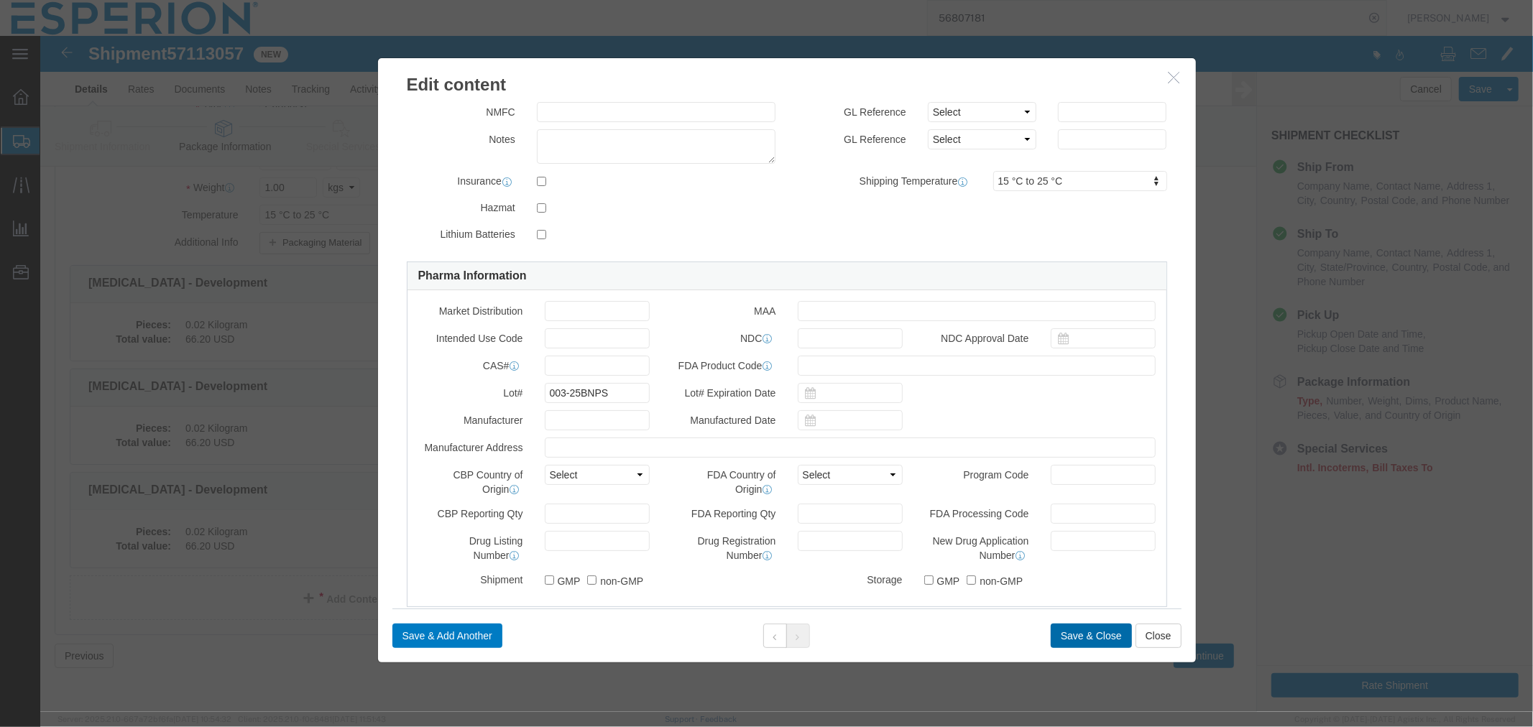
click button "Save & Close"
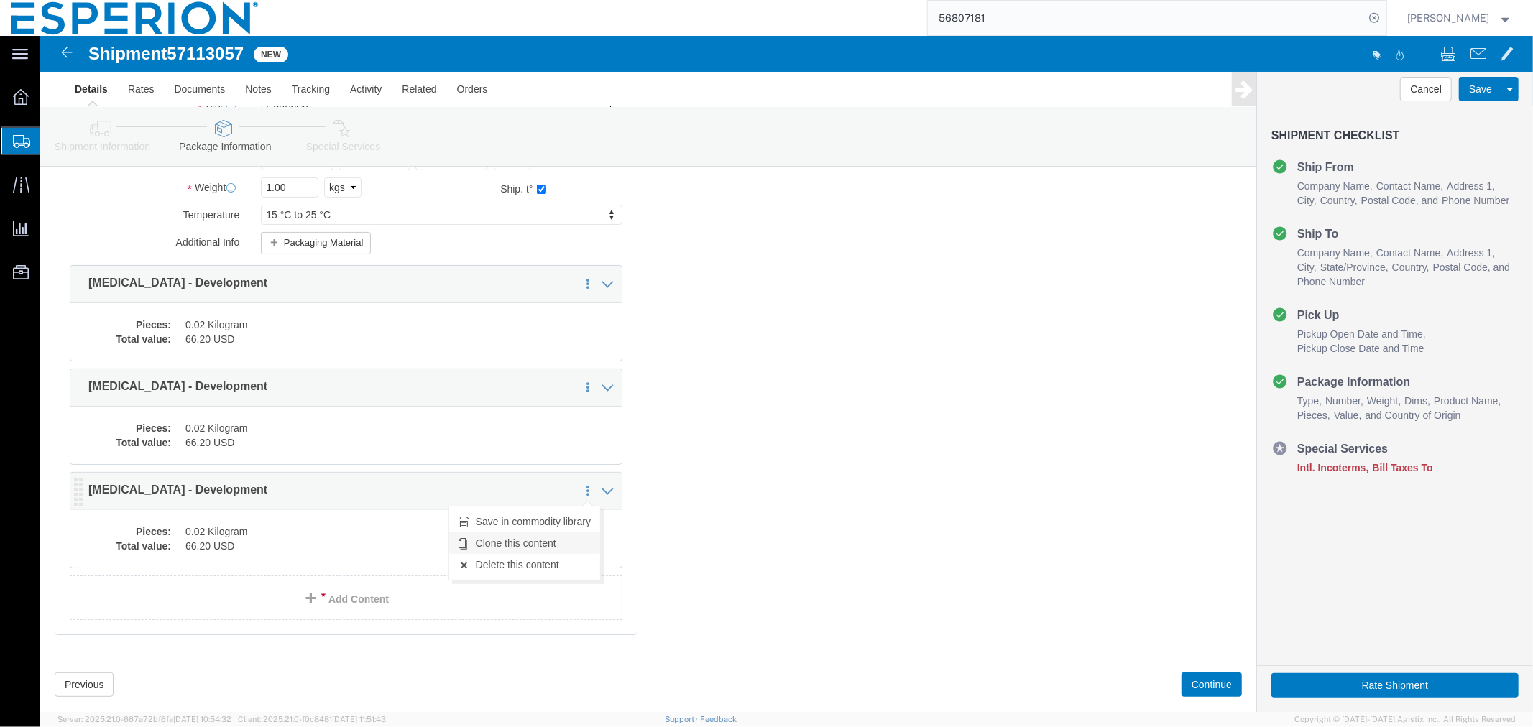
click link "Clone this content"
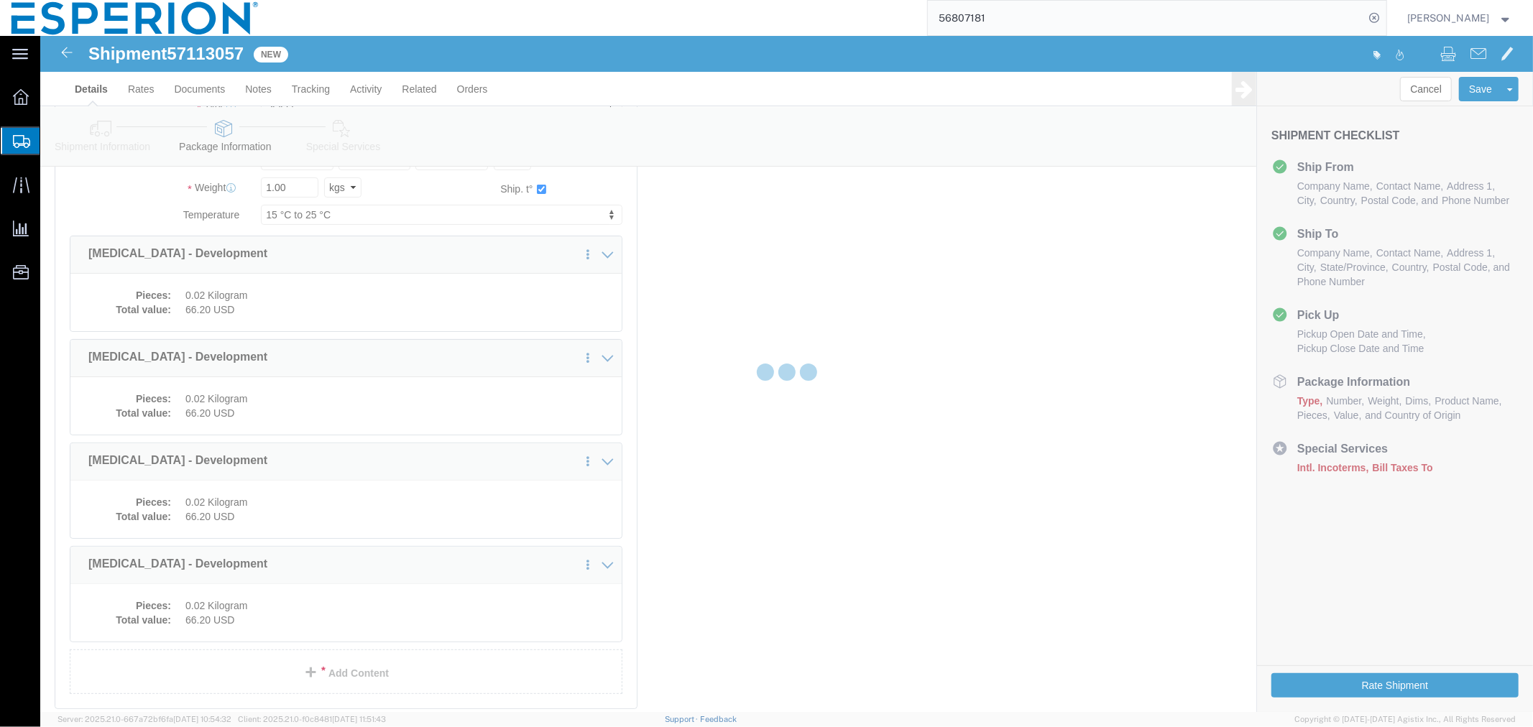
select select "CRTN"
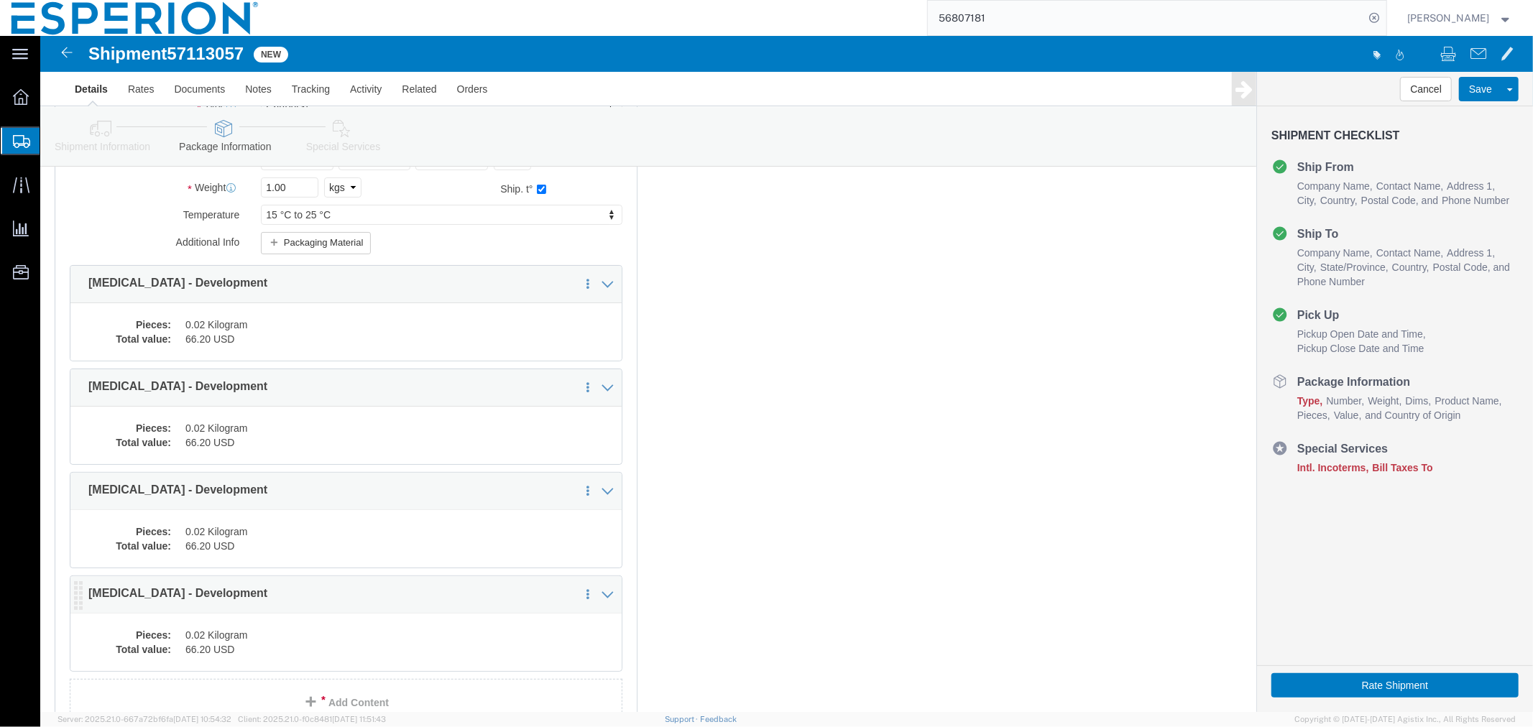
click div "Pieces: 0.02 Kilogram Total value: 66.20 USD"
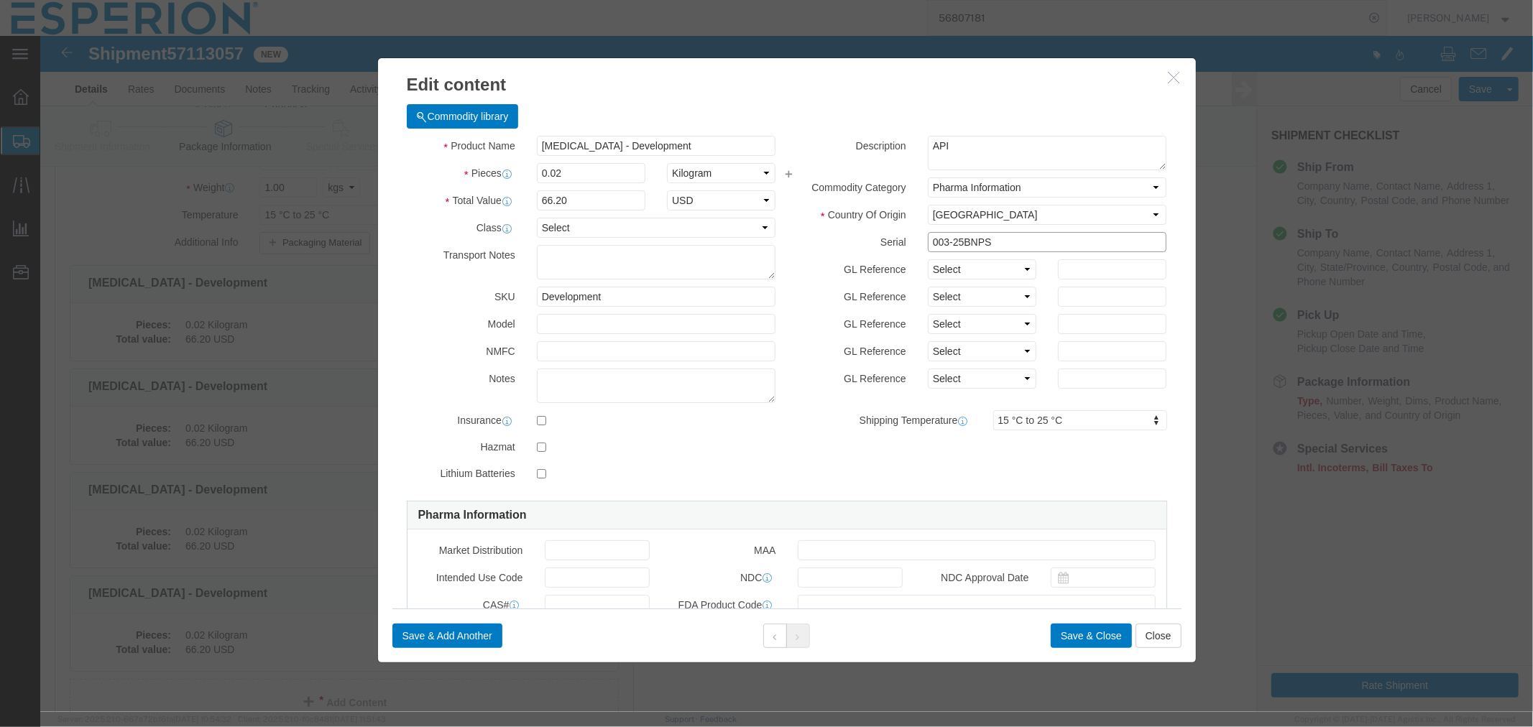
drag, startPoint x: 896, startPoint y: 206, endPoint x: 928, endPoint y: 214, distance: 33.3
click input "003-25BNPS"
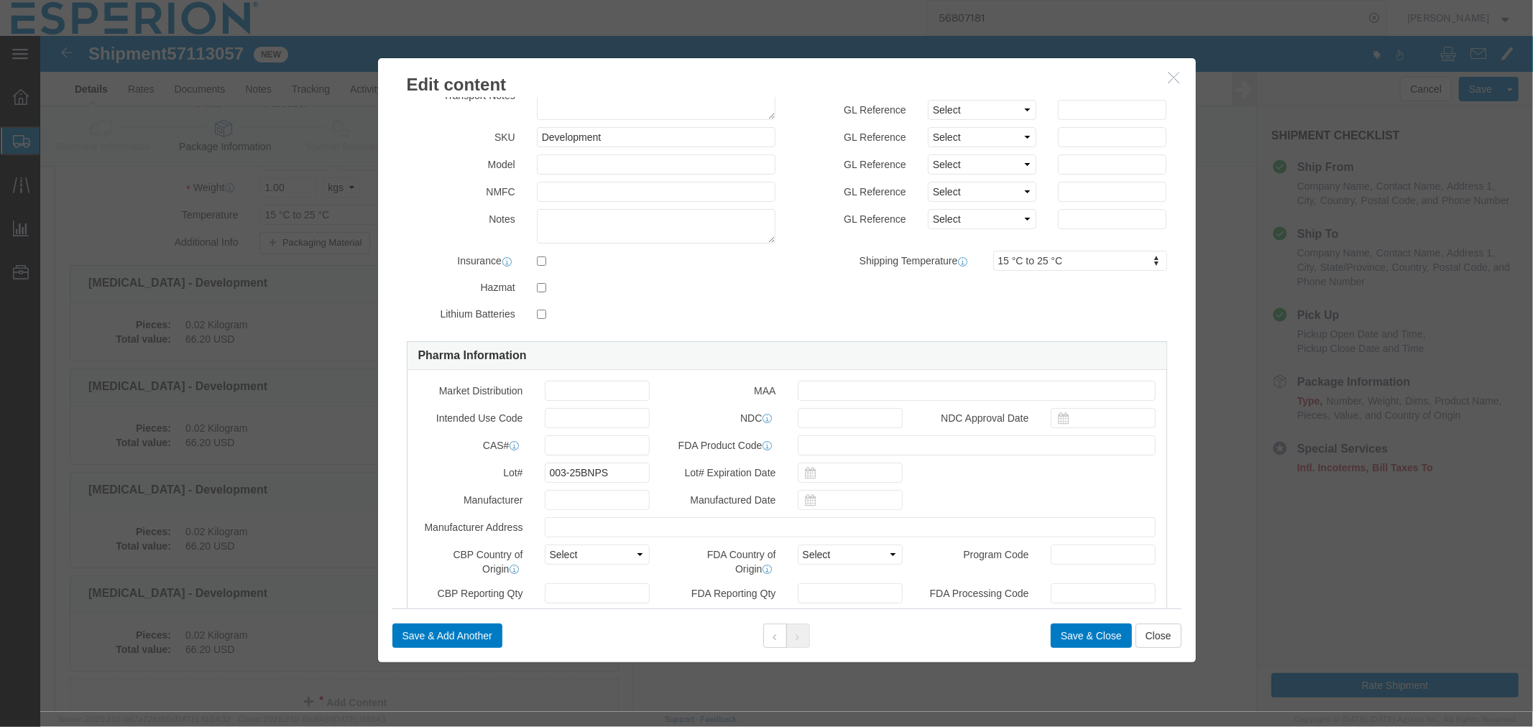
type input "005-25BNPS"
click input "003-25BNPS"
type input "005-25BNPS"
click button "Save & Close"
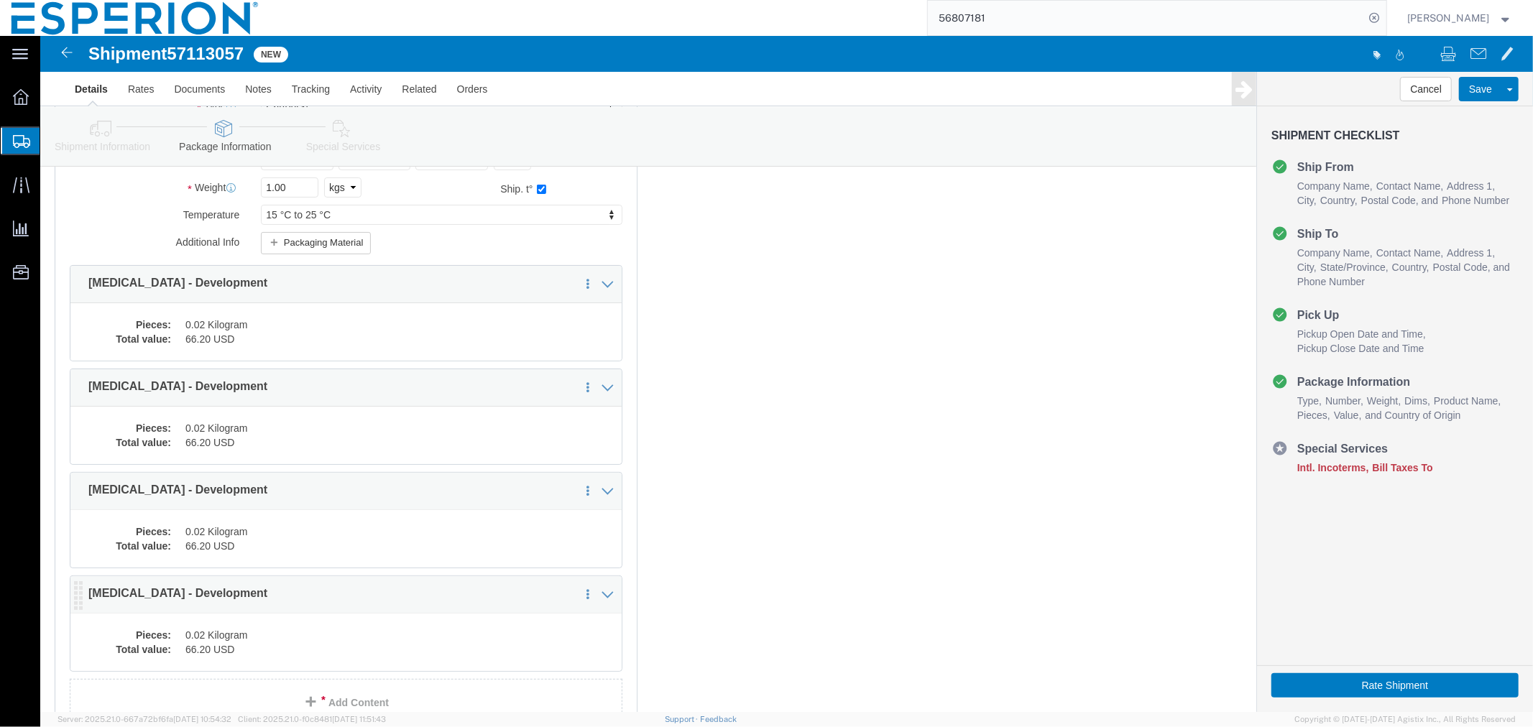
scroll to position [315, 0]
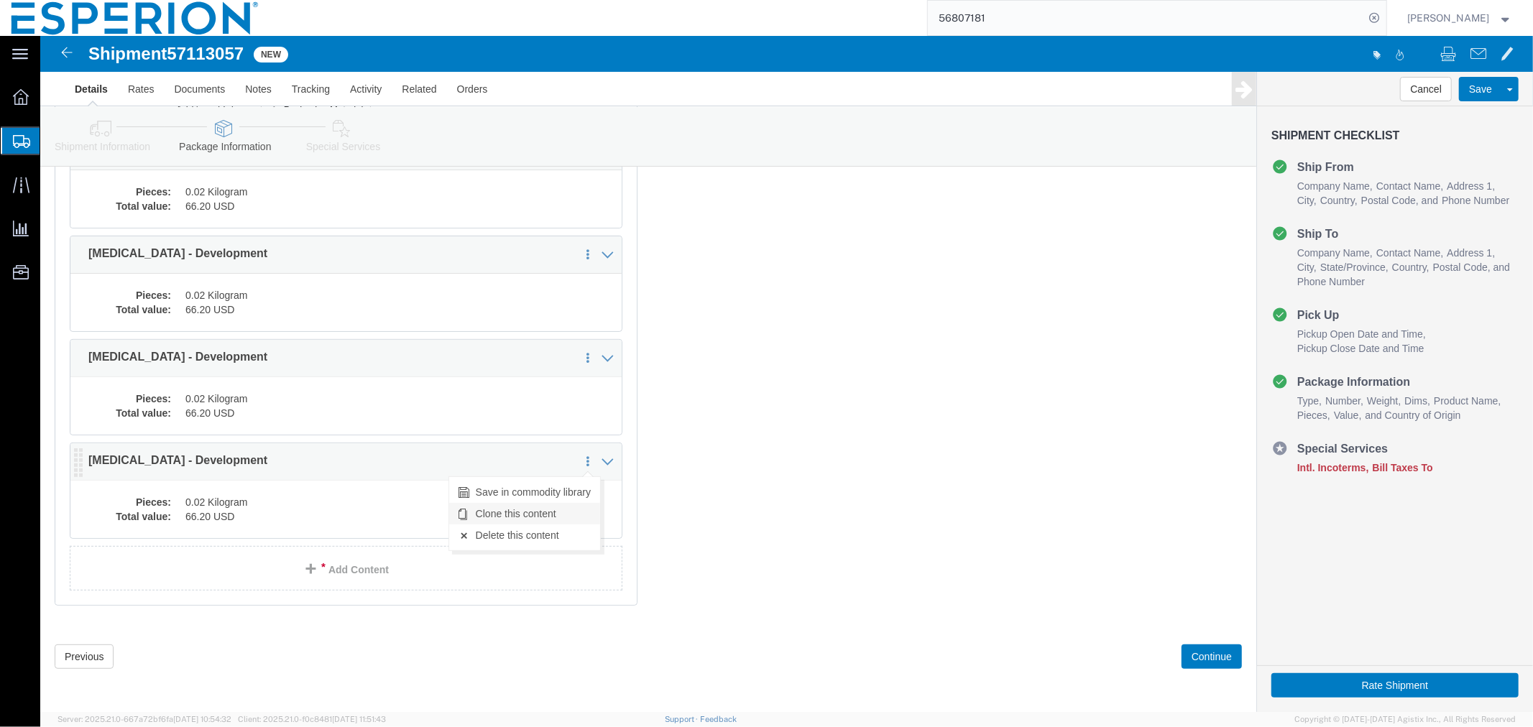
click link "Clone this content"
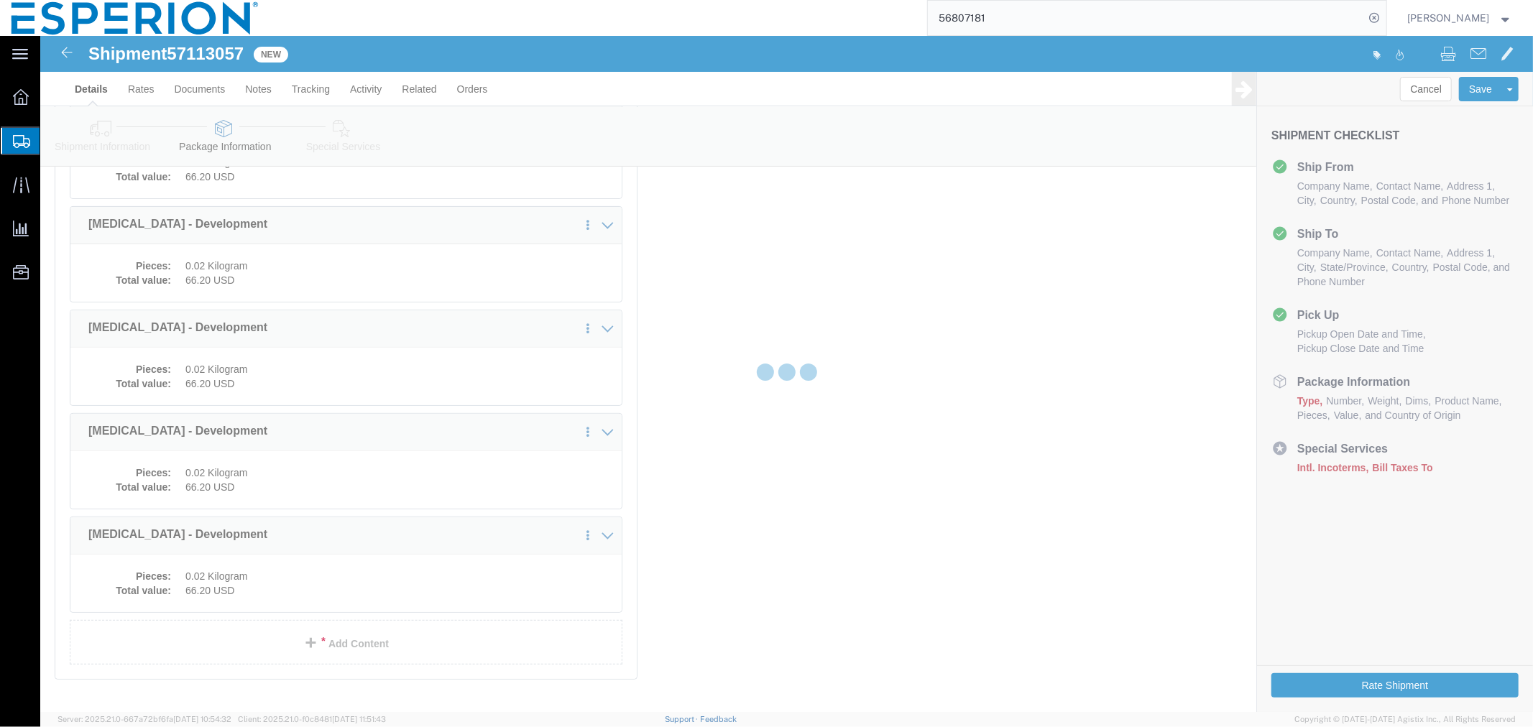
scroll to position [308, 0]
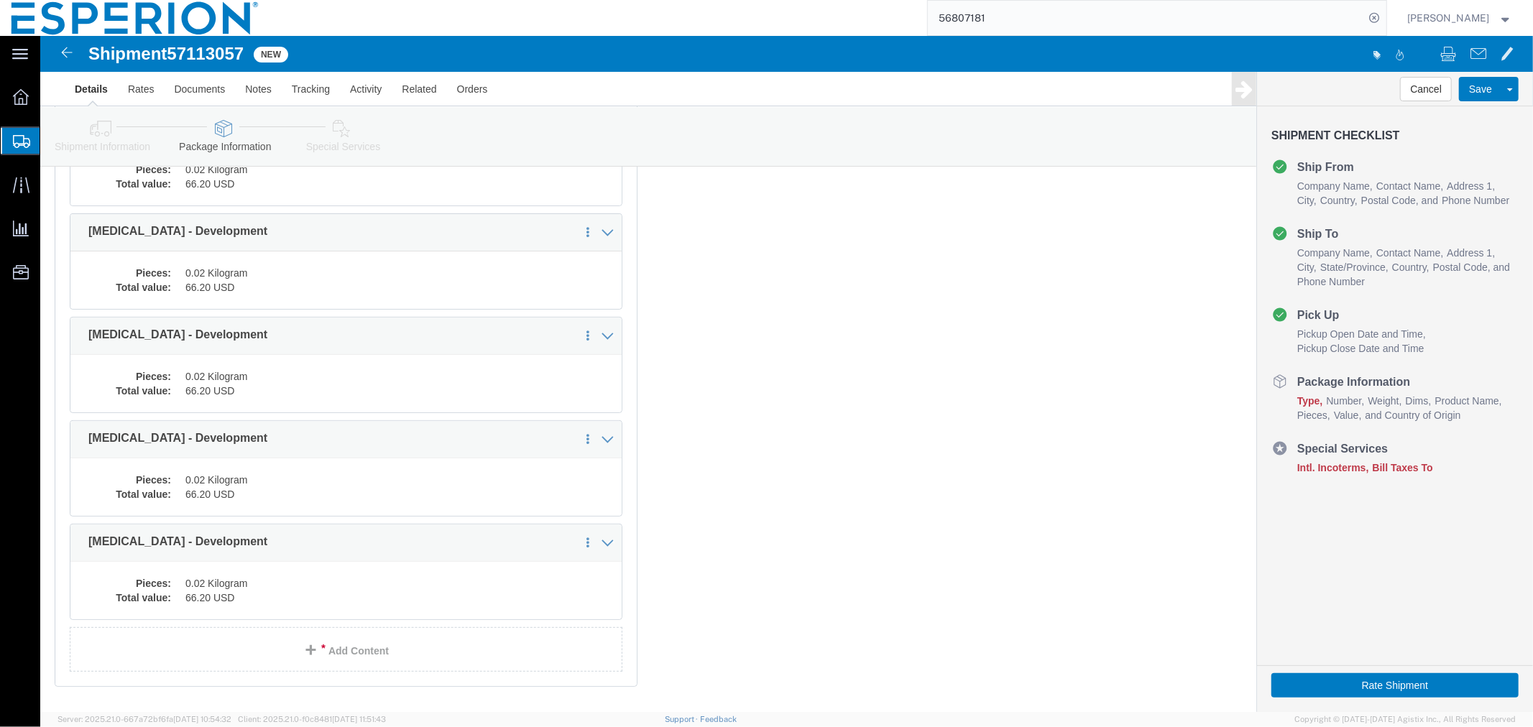
select select "CRTN"
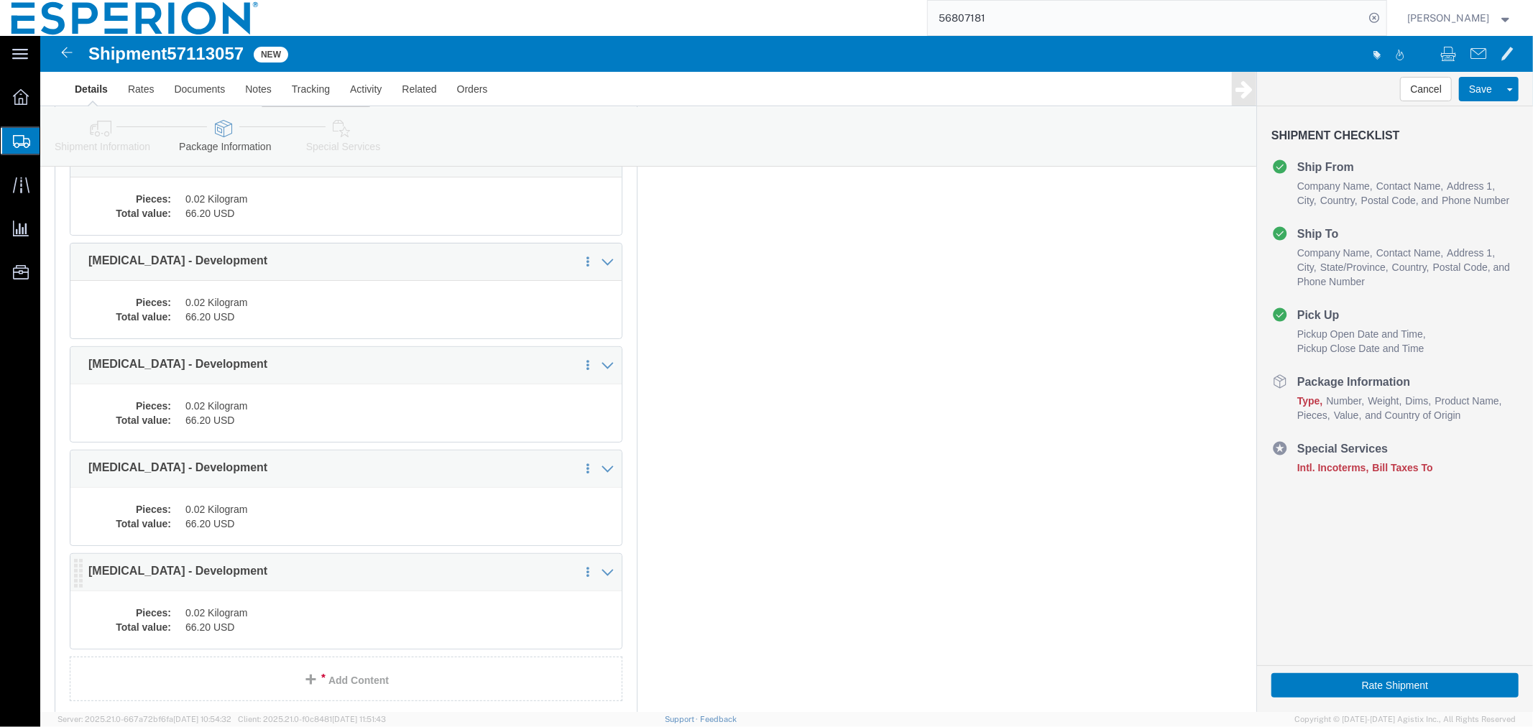
click dd "0.02 Kilogram"
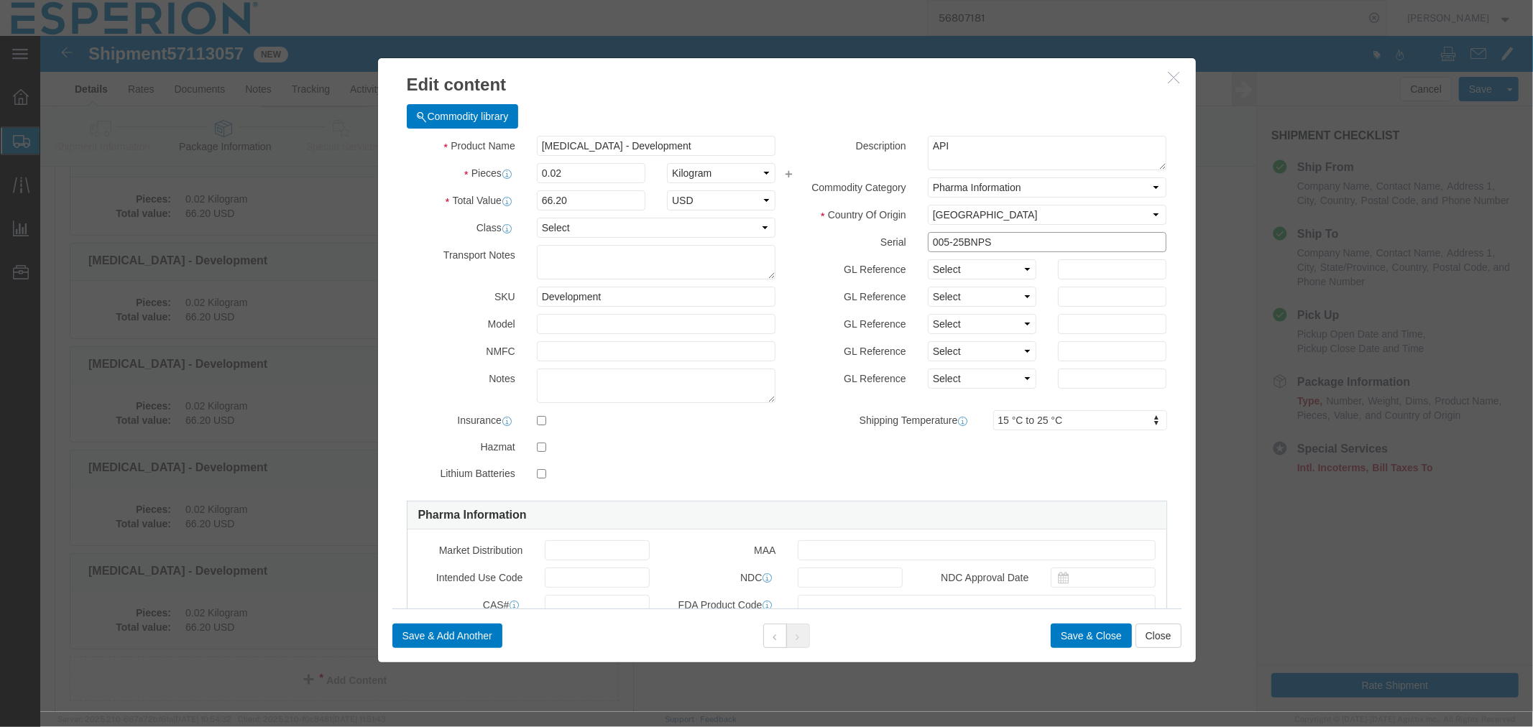
click input "005-25BNPS"
drag, startPoint x: 954, startPoint y: 206, endPoint x: 824, endPoint y: 195, distance: 129.9
click div "Description API Commodity Category Select Pharma Information Country Of Origin …"
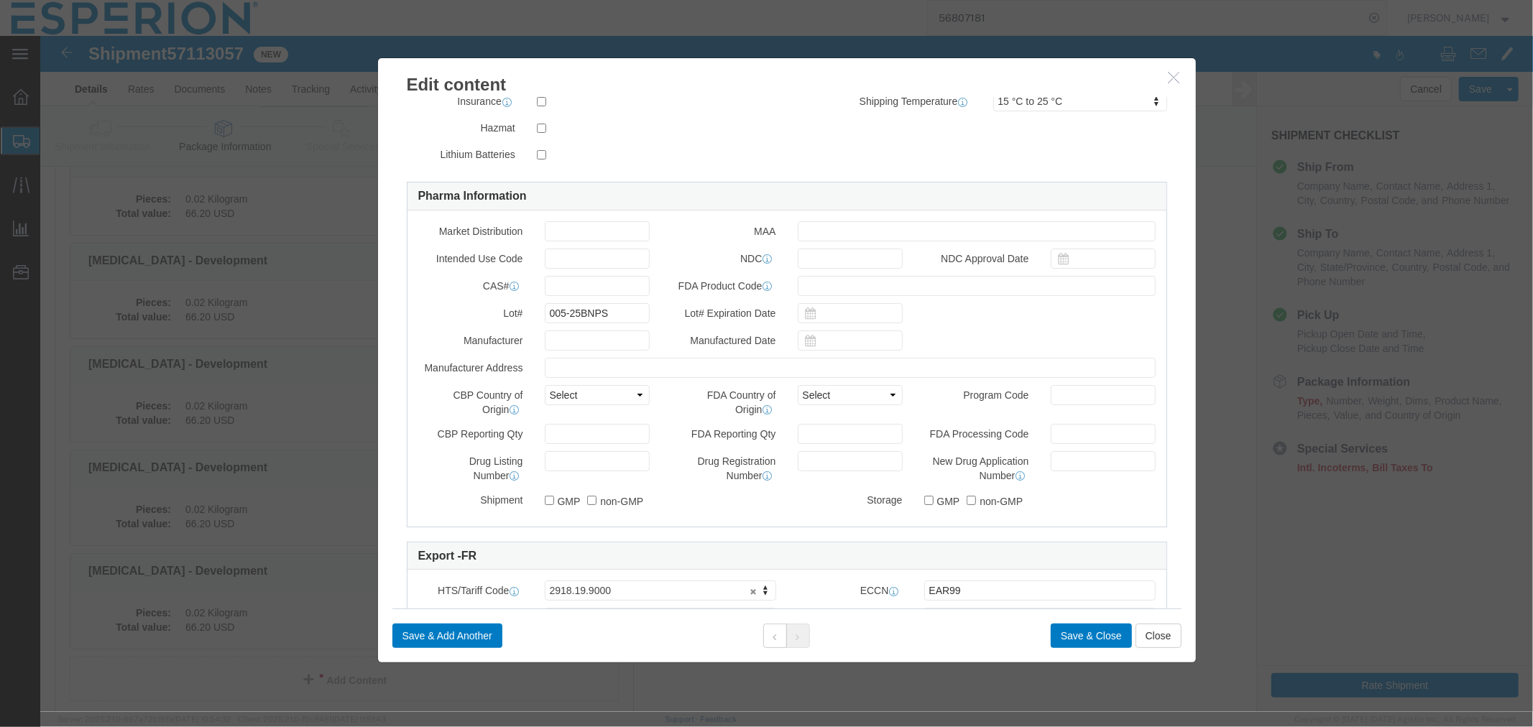
type input "007-25BNPS"
drag, startPoint x: 564, startPoint y: 281, endPoint x: 464, endPoint y: 271, distance: 100.4
click div "Lot# 005-25BNPS"
paste input "7"
type input "007-25BNPS"
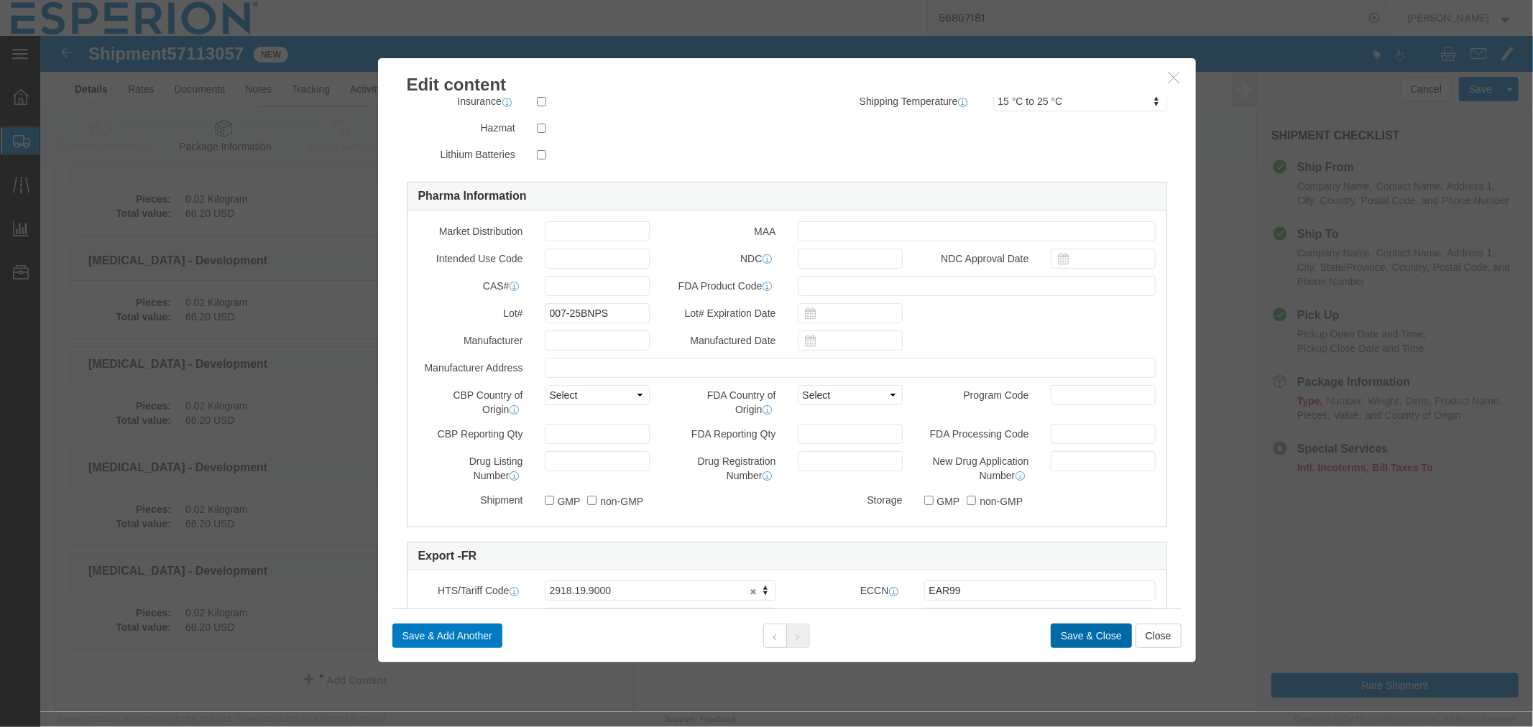
click button "Save & Close"
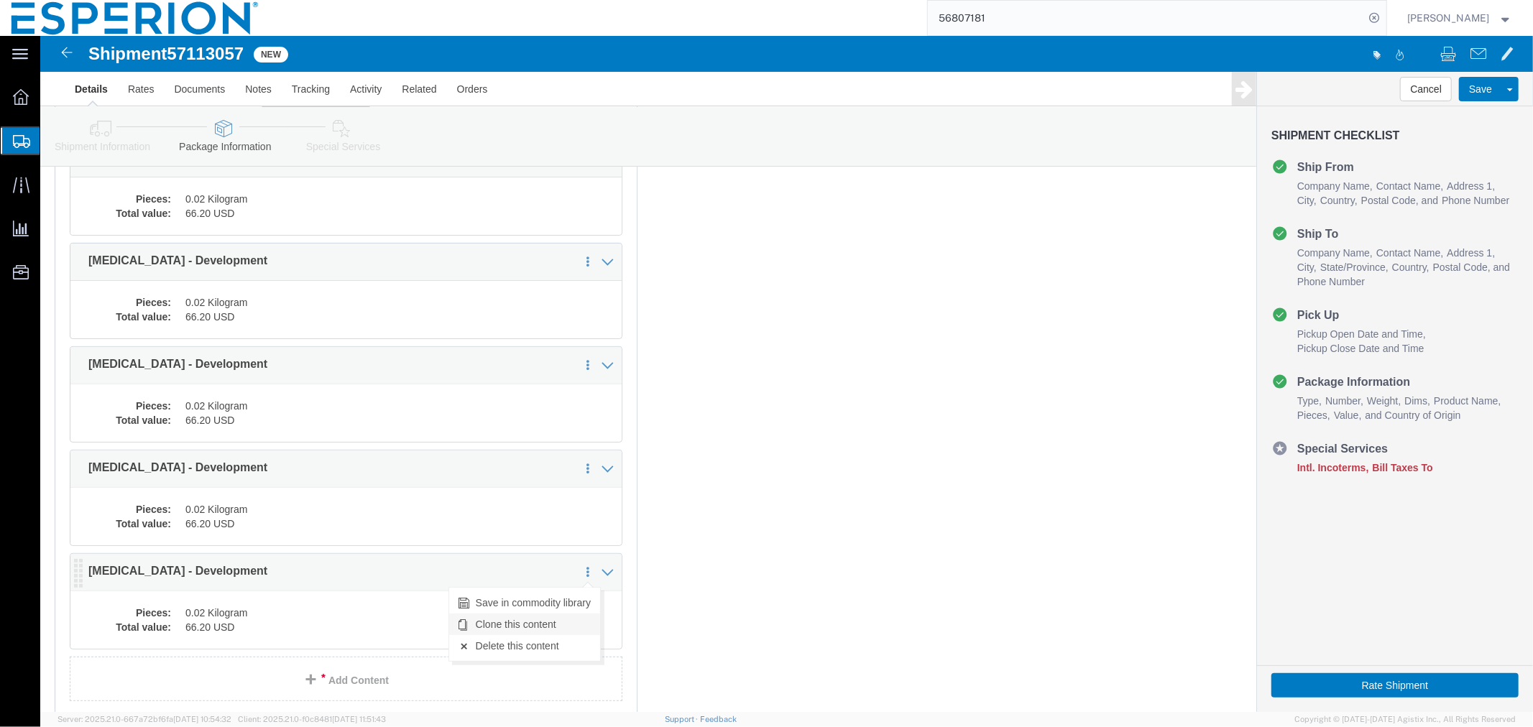
click link "Clone this content"
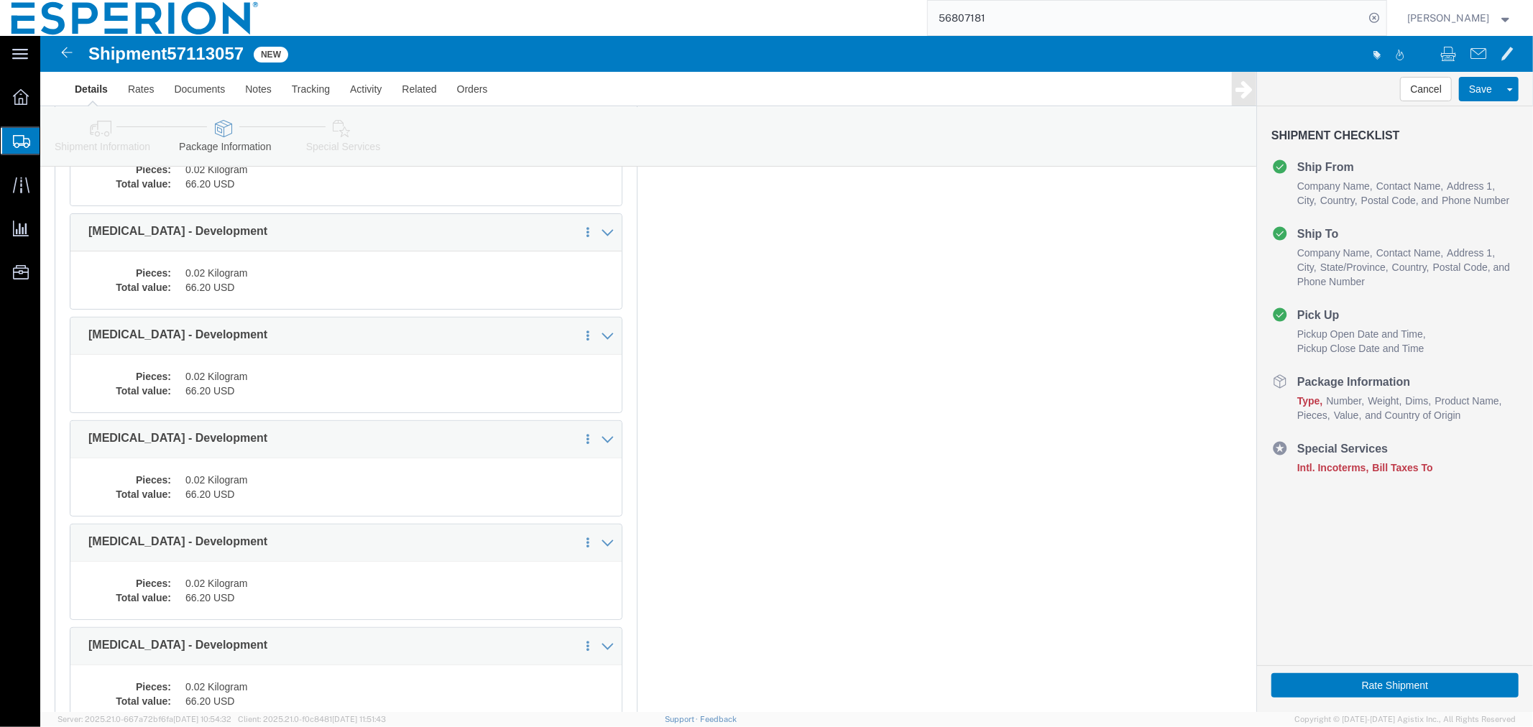
select select "CRTN"
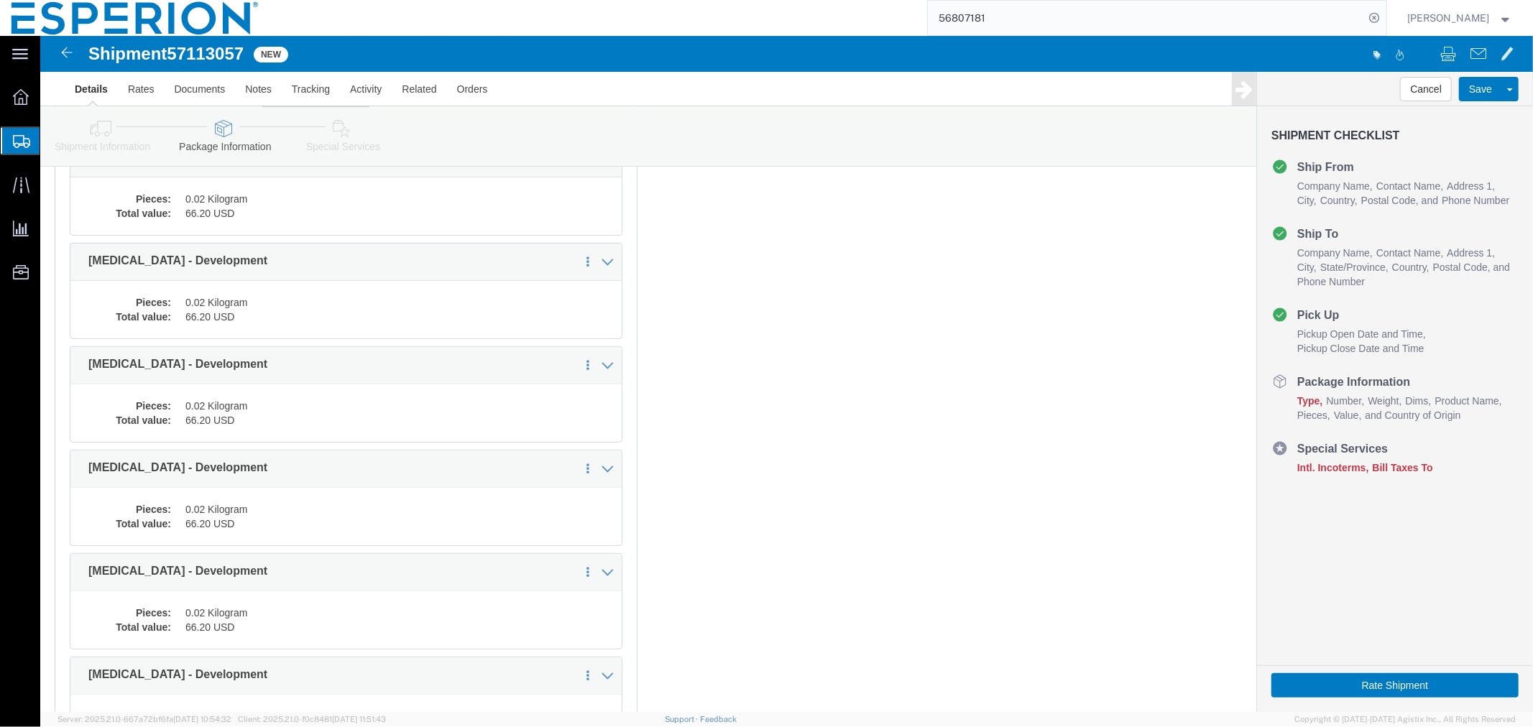
scroll to position [495, 0]
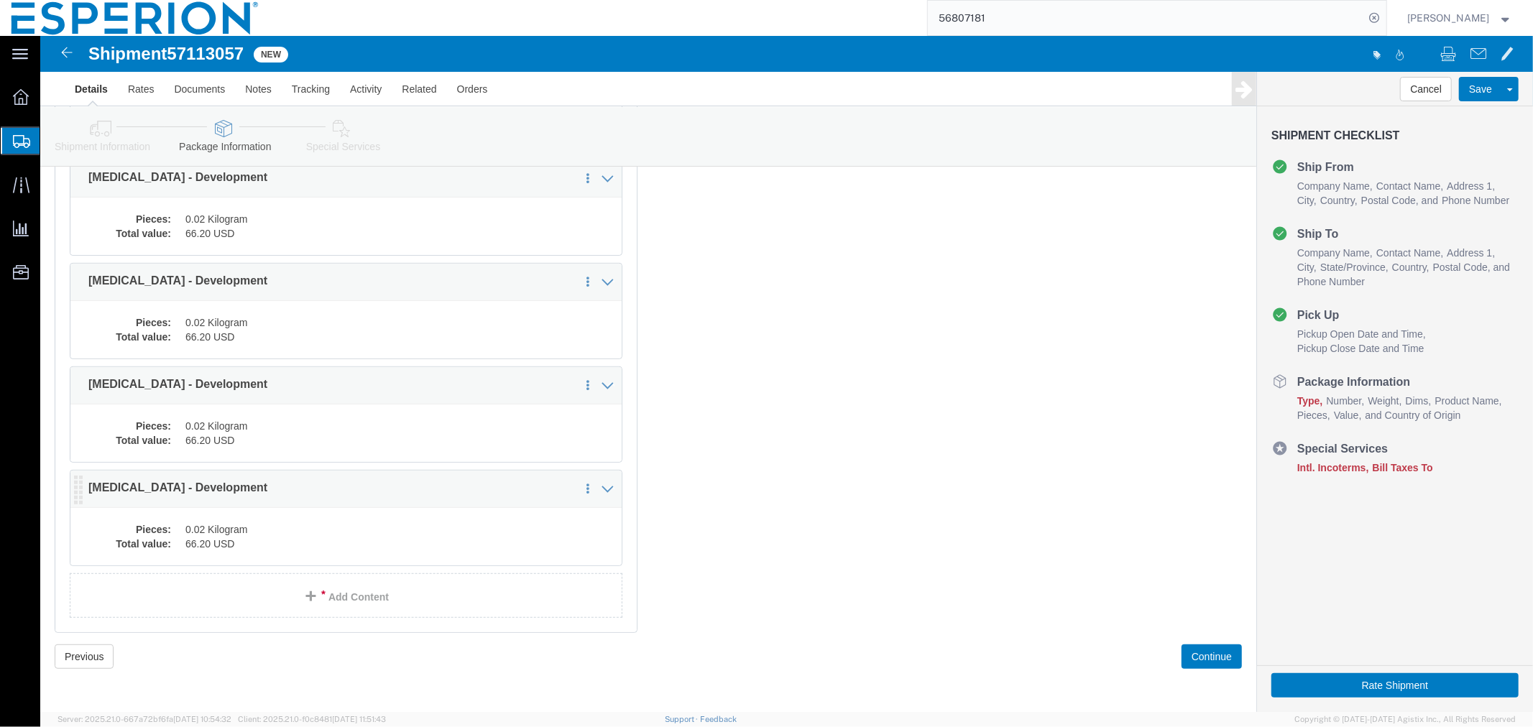
click dd "0.02 Kilogram"
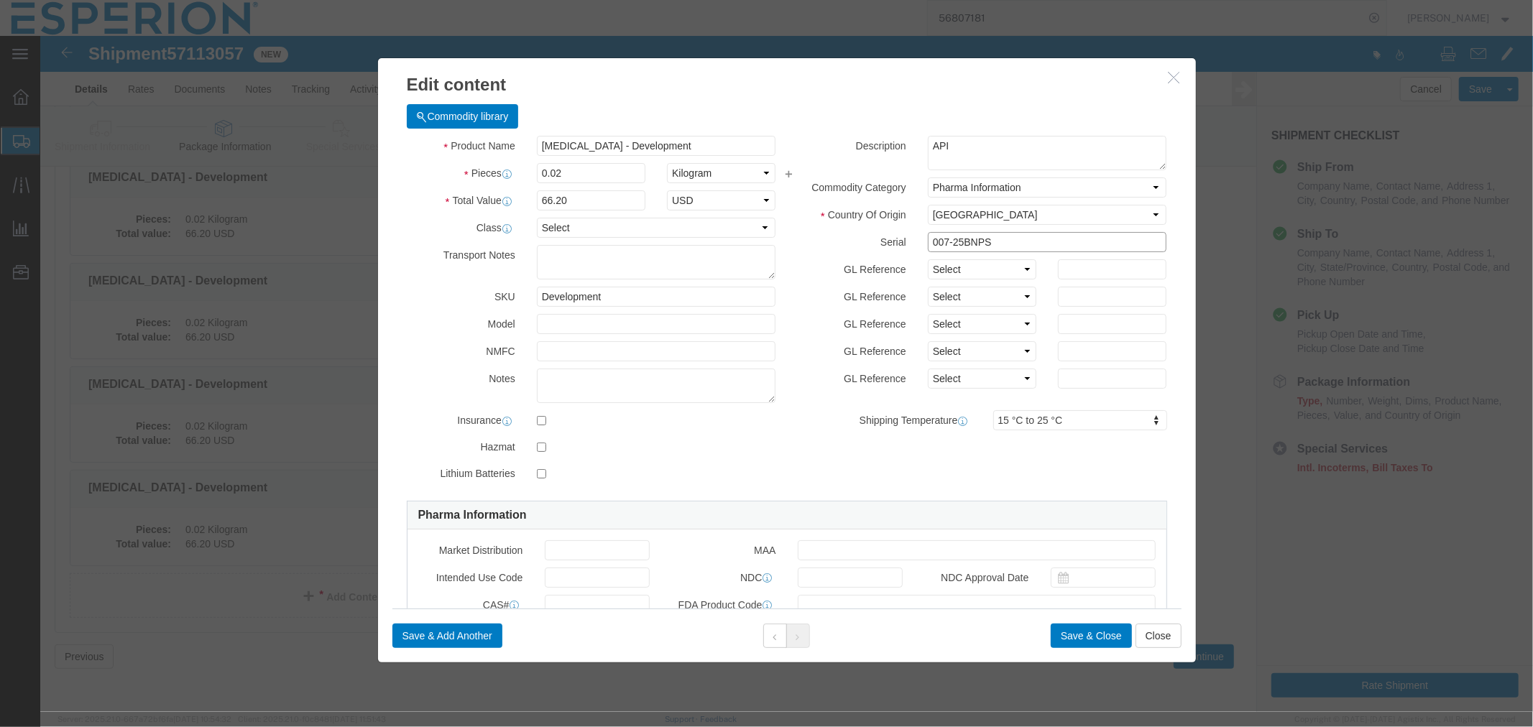
click input "007-25BNPS"
drag, startPoint x: 949, startPoint y: 208, endPoint x: 828, endPoint y: 200, distance: 121.1
click div "Serial 008-25BNPS"
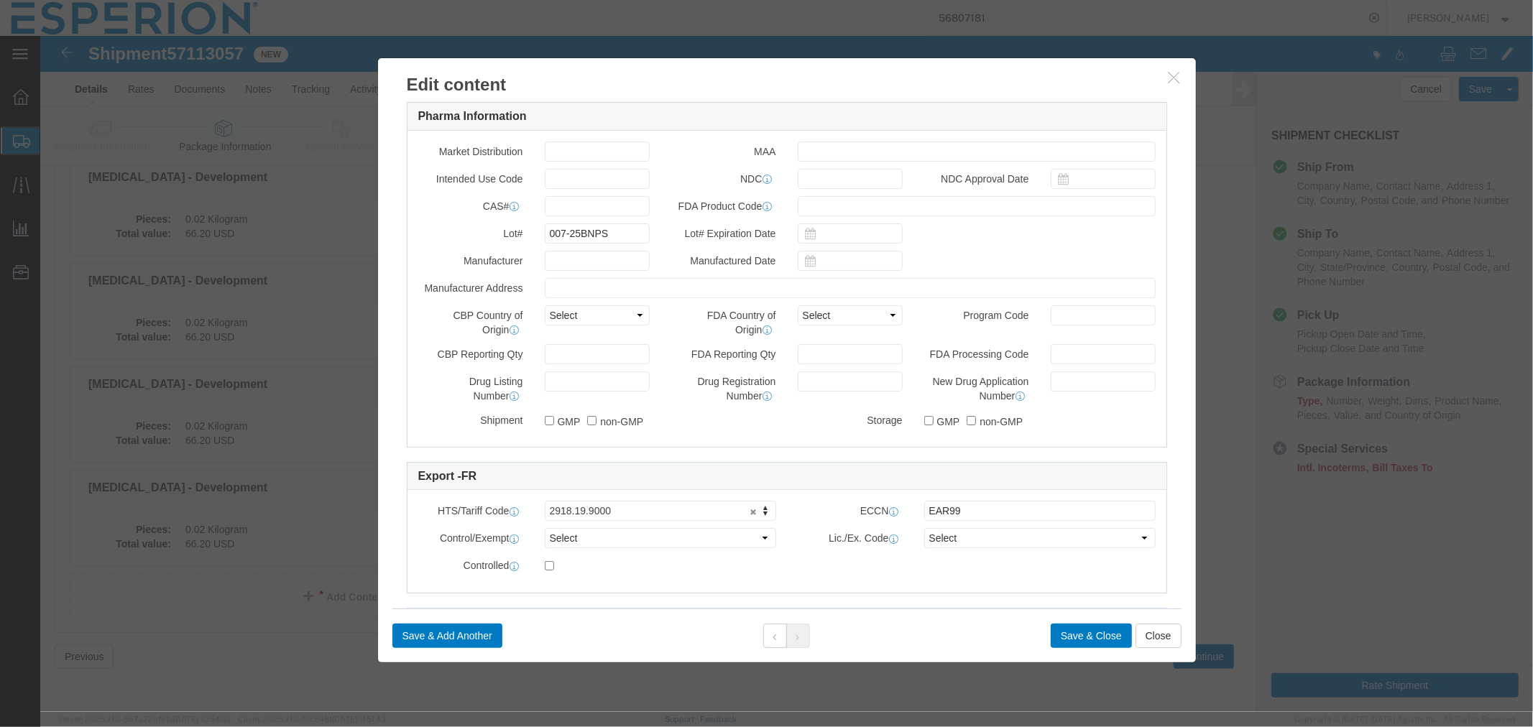
scroll to position [479, 0]
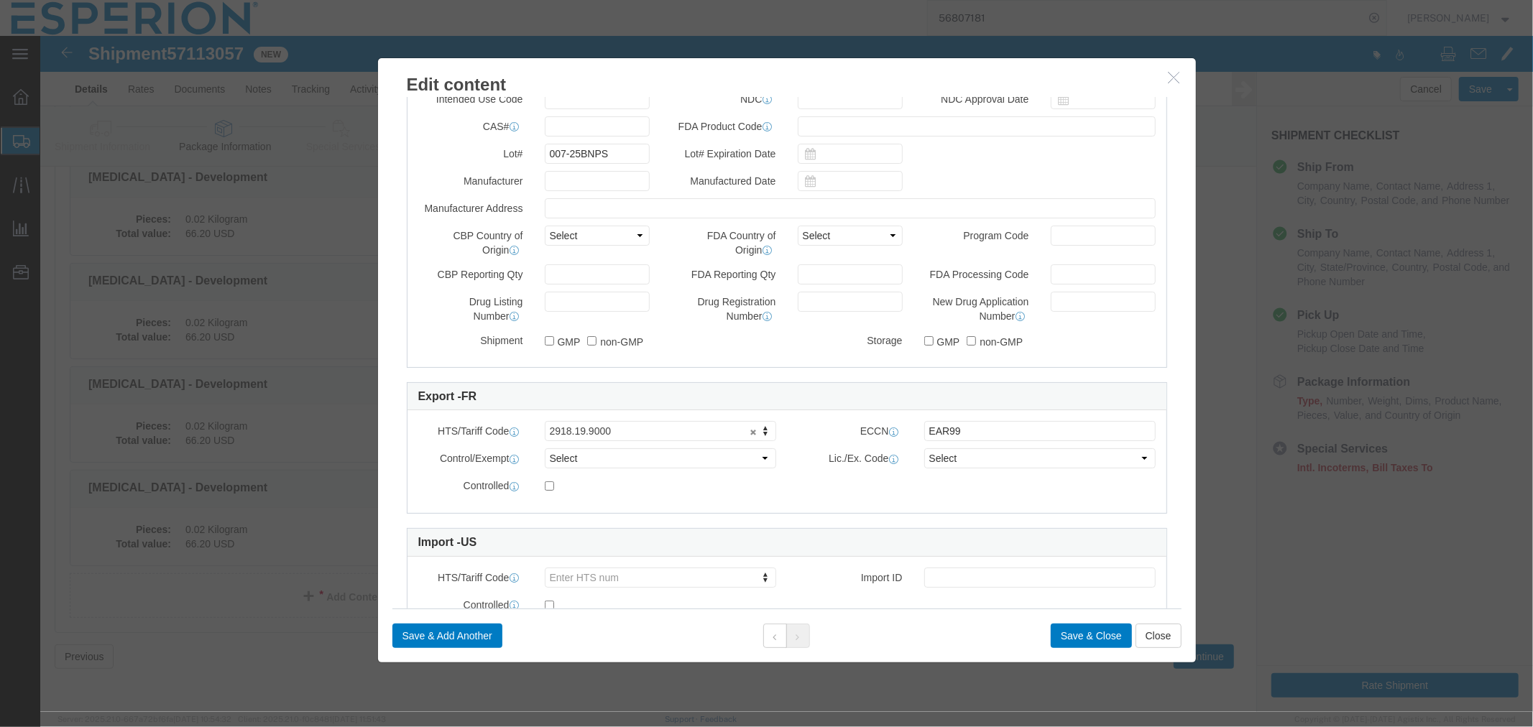
type input "008-25BNPS"
drag, startPoint x: 568, startPoint y: 119, endPoint x: 469, endPoint y: 115, distance: 99.3
click div "Lot# 007-25BNPS"
paste input "8"
type input "008-25BNPS"
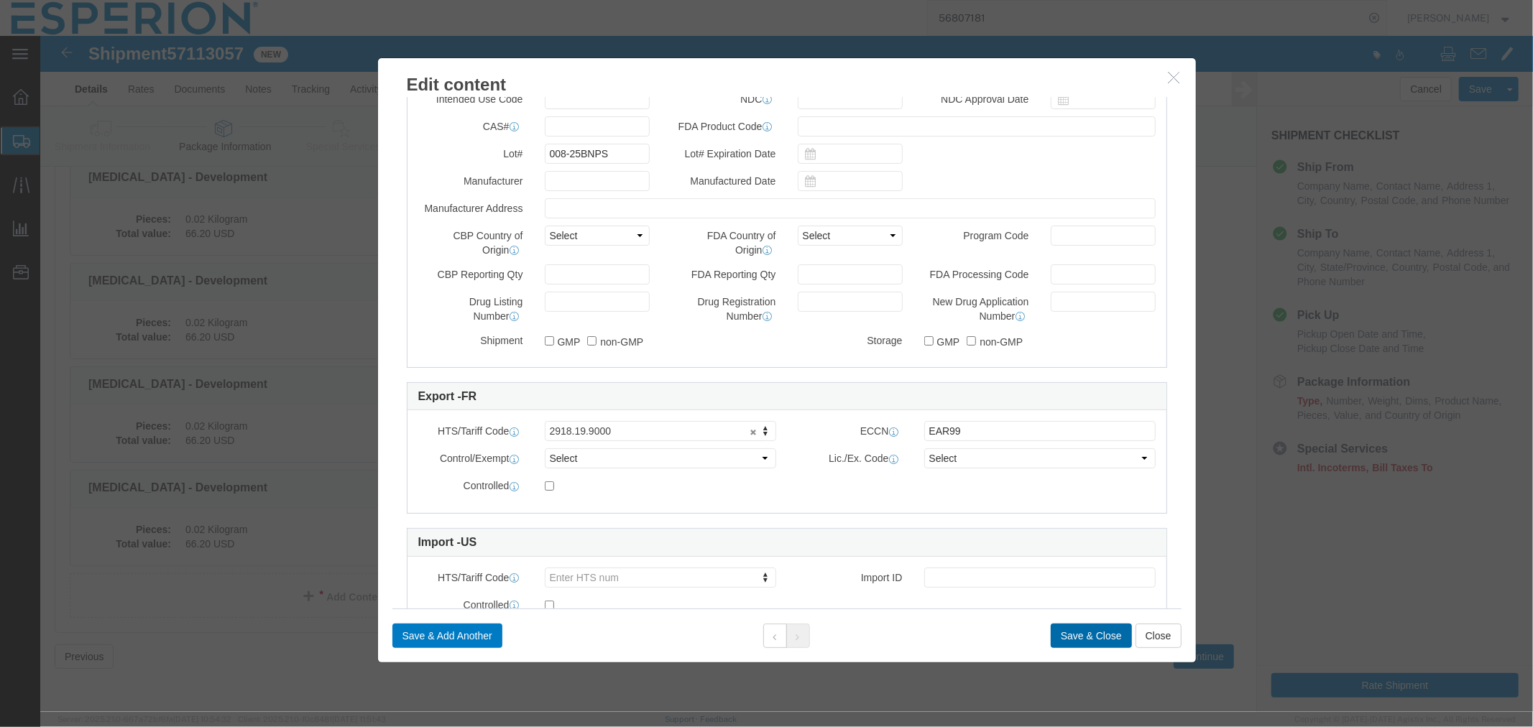
click button "Save & Close"
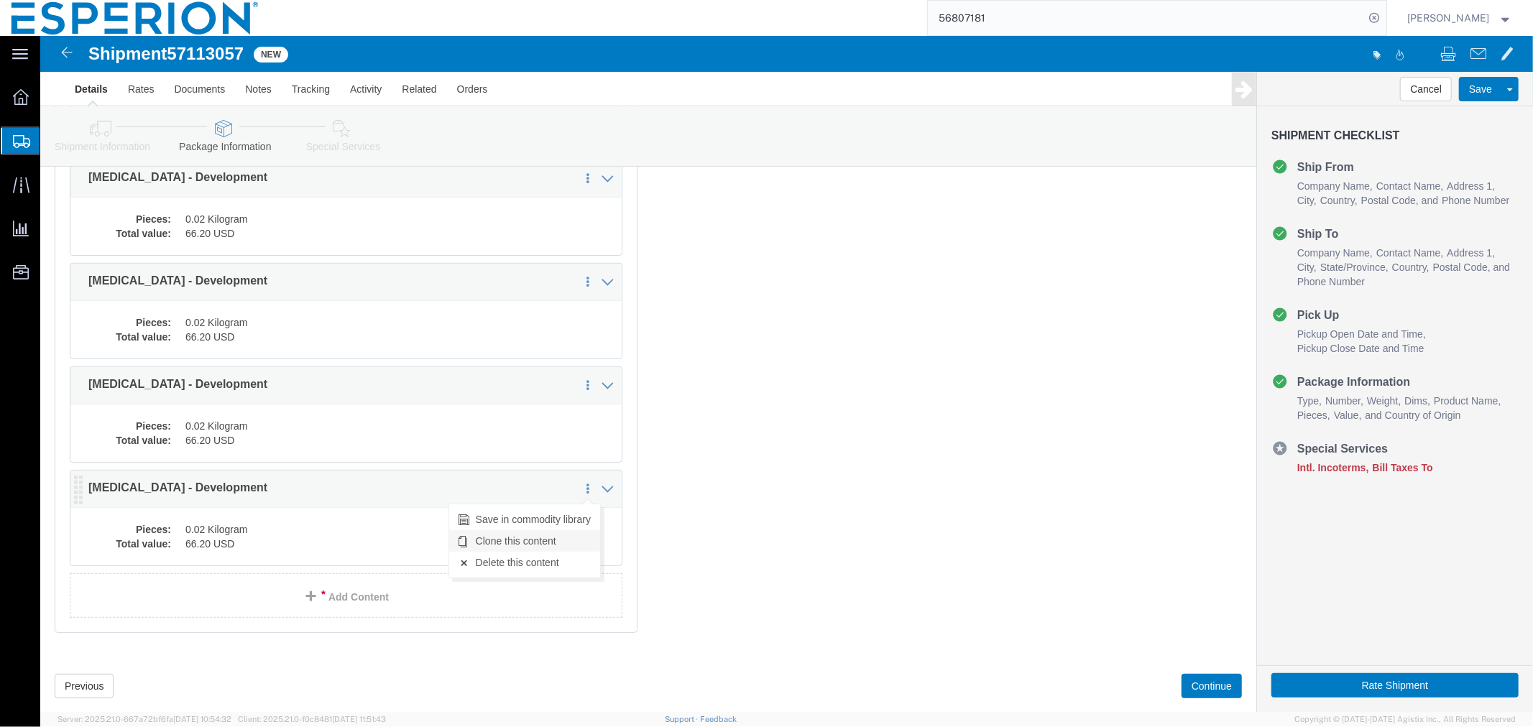
click link "Clone this content"
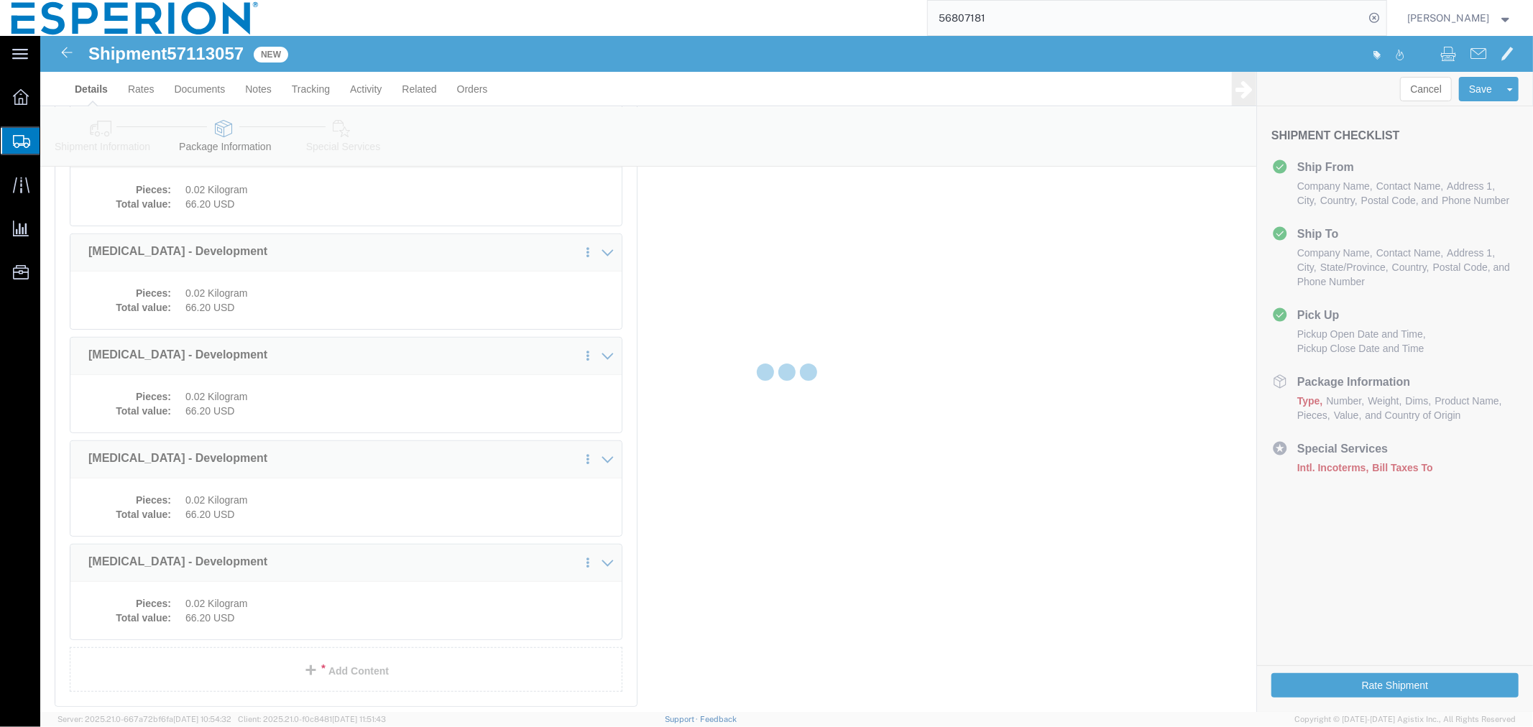
select select "CRTN"
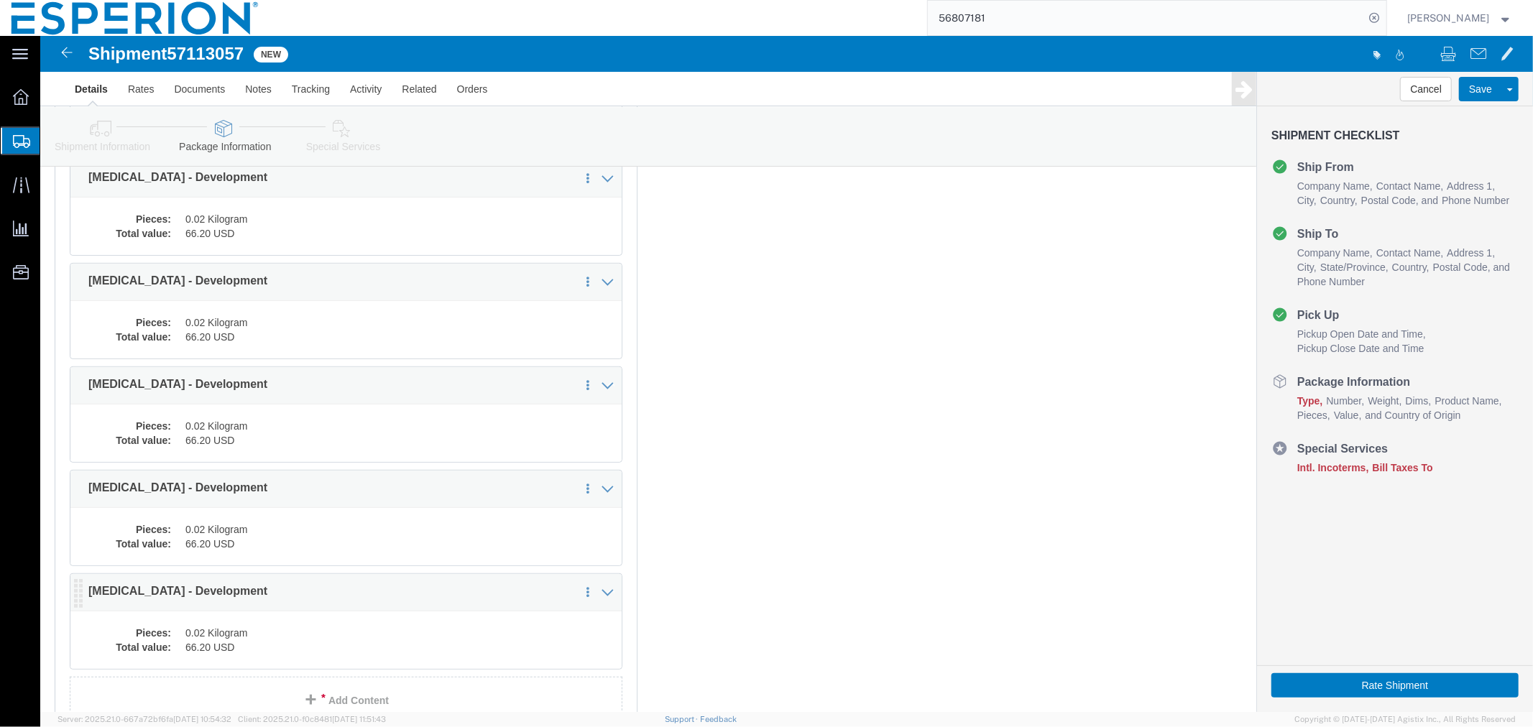
click dd "0.02 Kilogram"
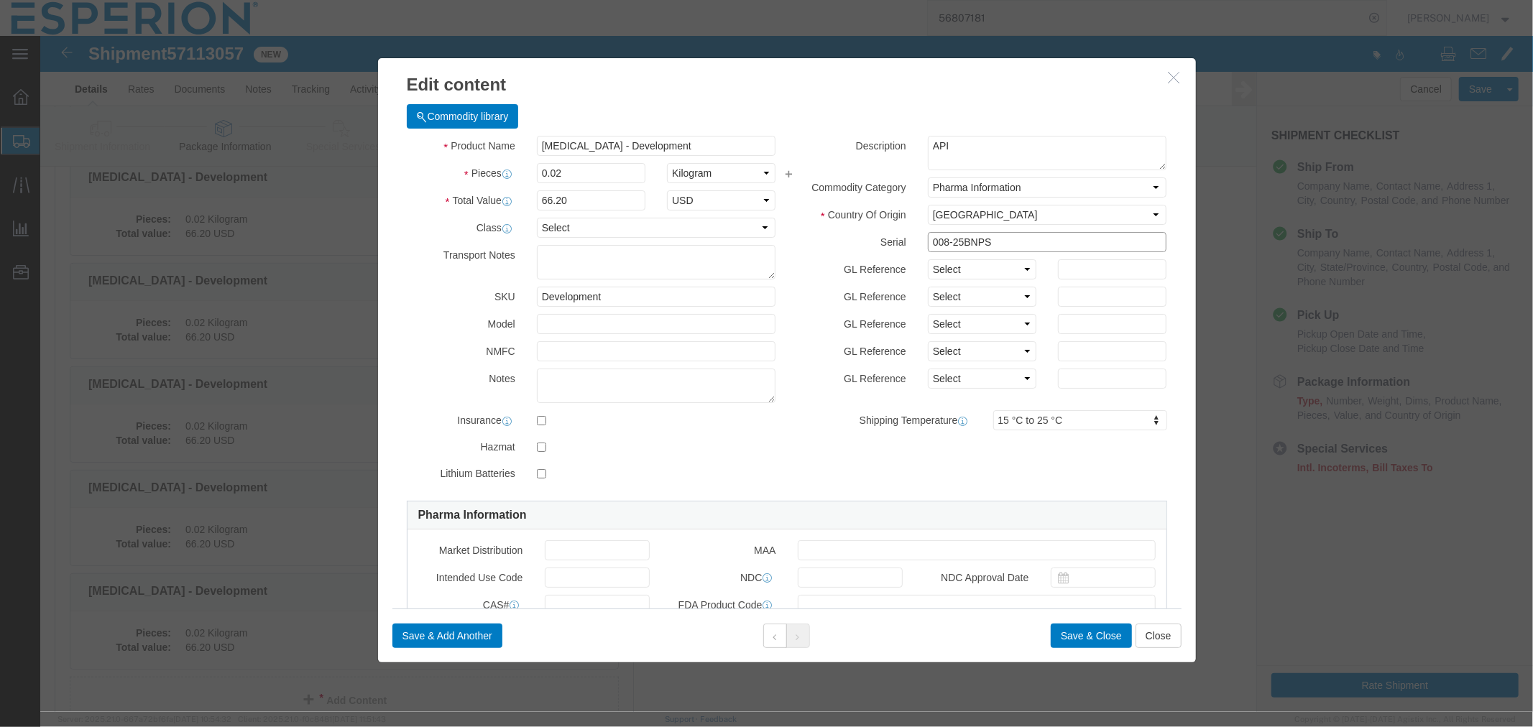
click input "008-25BNPS"
drag, startPoint x: 952, startPoint y: 203, endPoint x: 842, endPoint y: 201, distance: 110.0
click div "Serial 009-25BNPS"
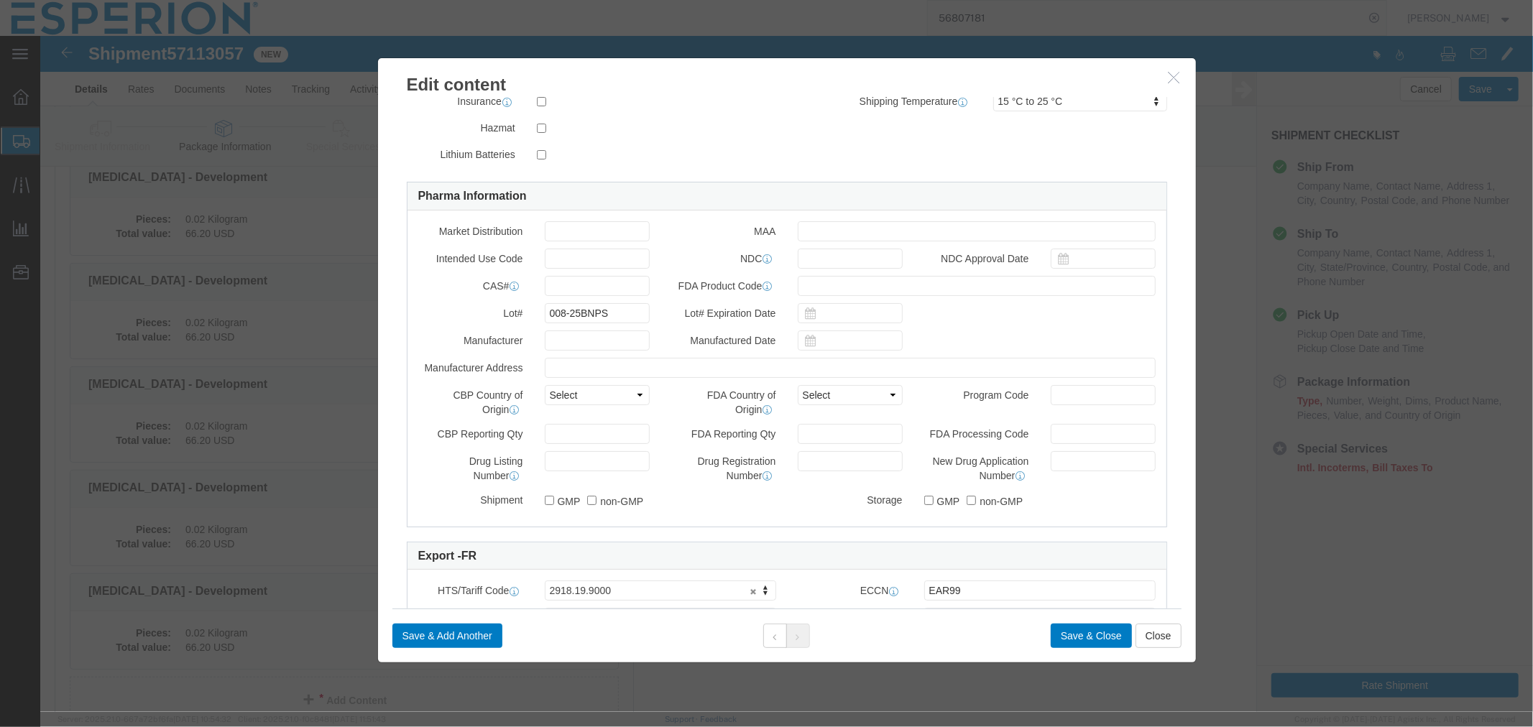
type input "009-25BNPS"
drag, startPoint x: 572, startPoint y: 281, endPoint x: 468, endPoint y: 281, distance: 104.2
click div "Lot# 008-25BNPS"
paste input "9"
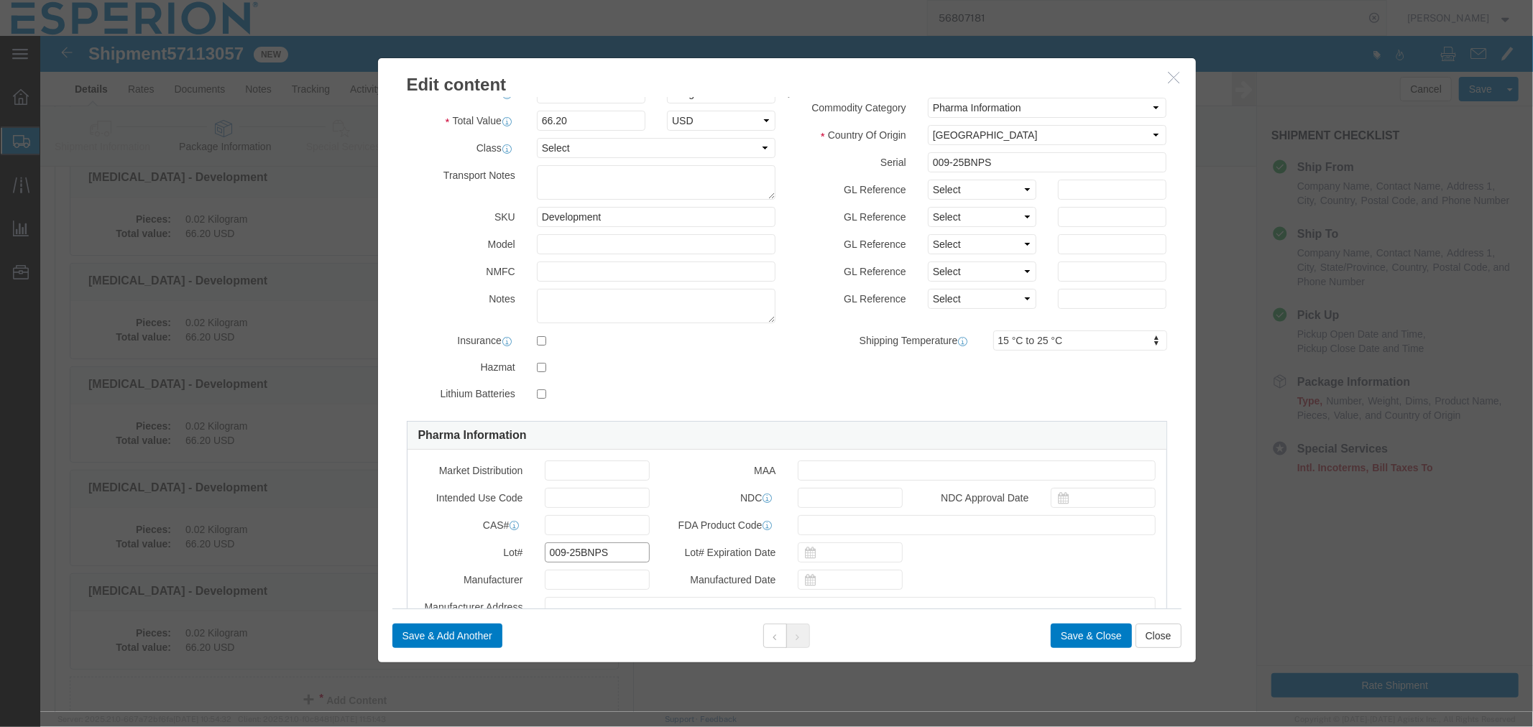
scroll to position [0, 0]
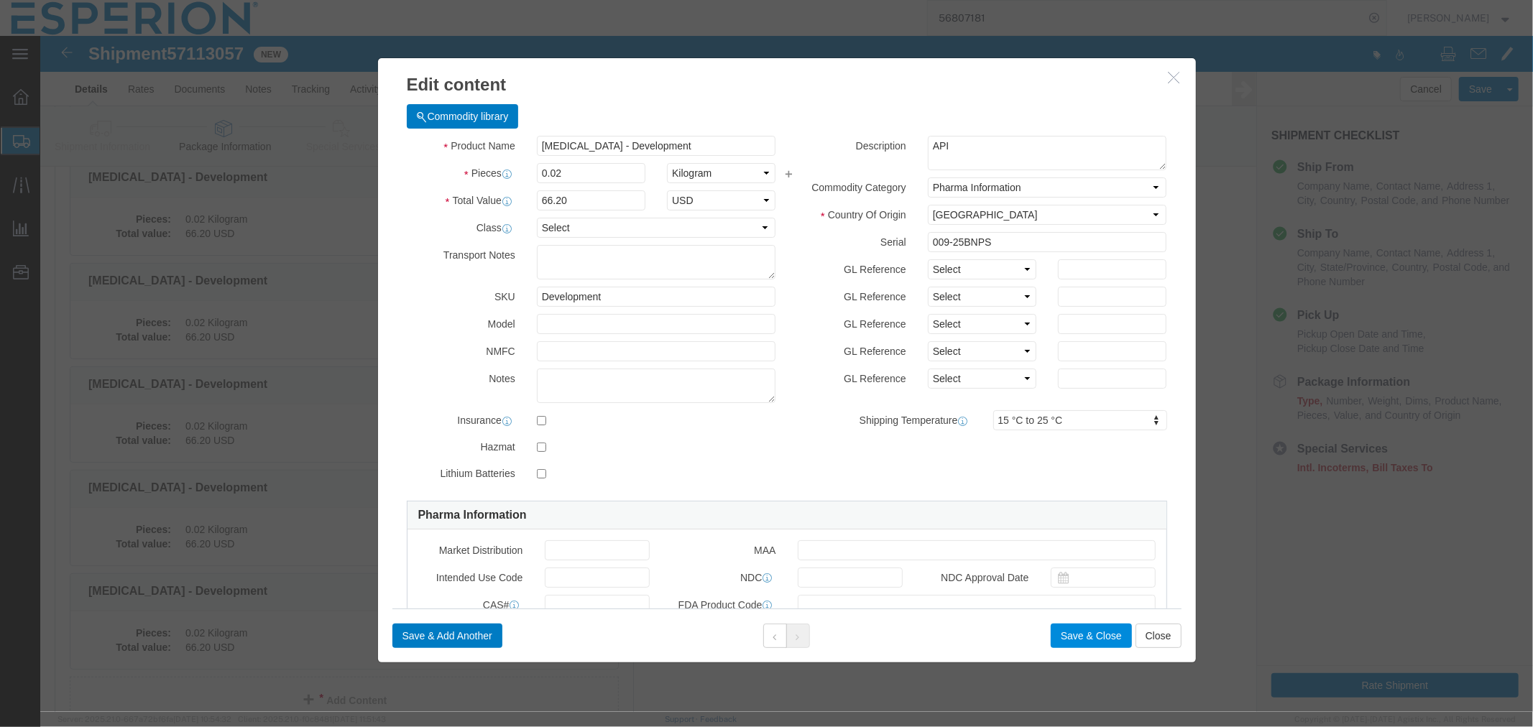
type input "009-25BNPS"
click button "Save & Close"
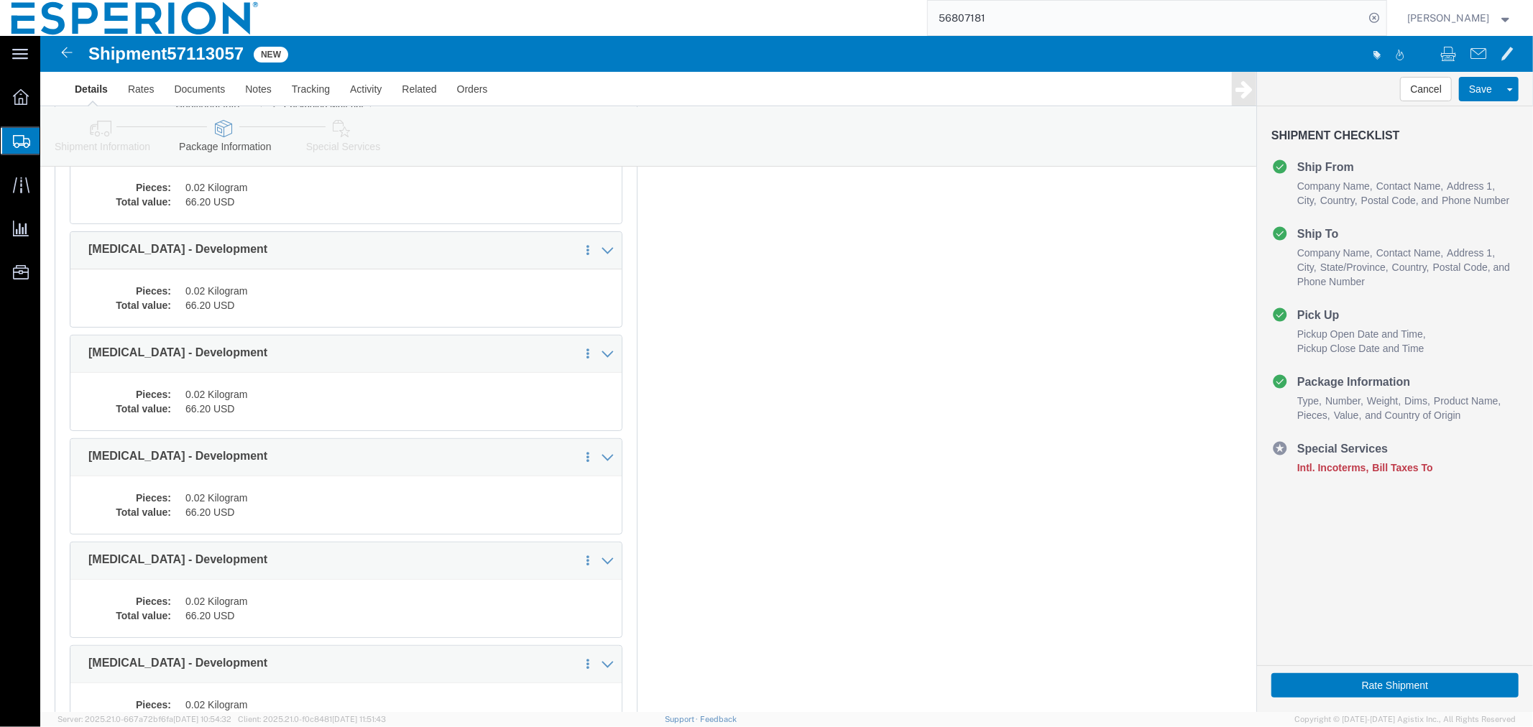
scroll to position [629, 0]
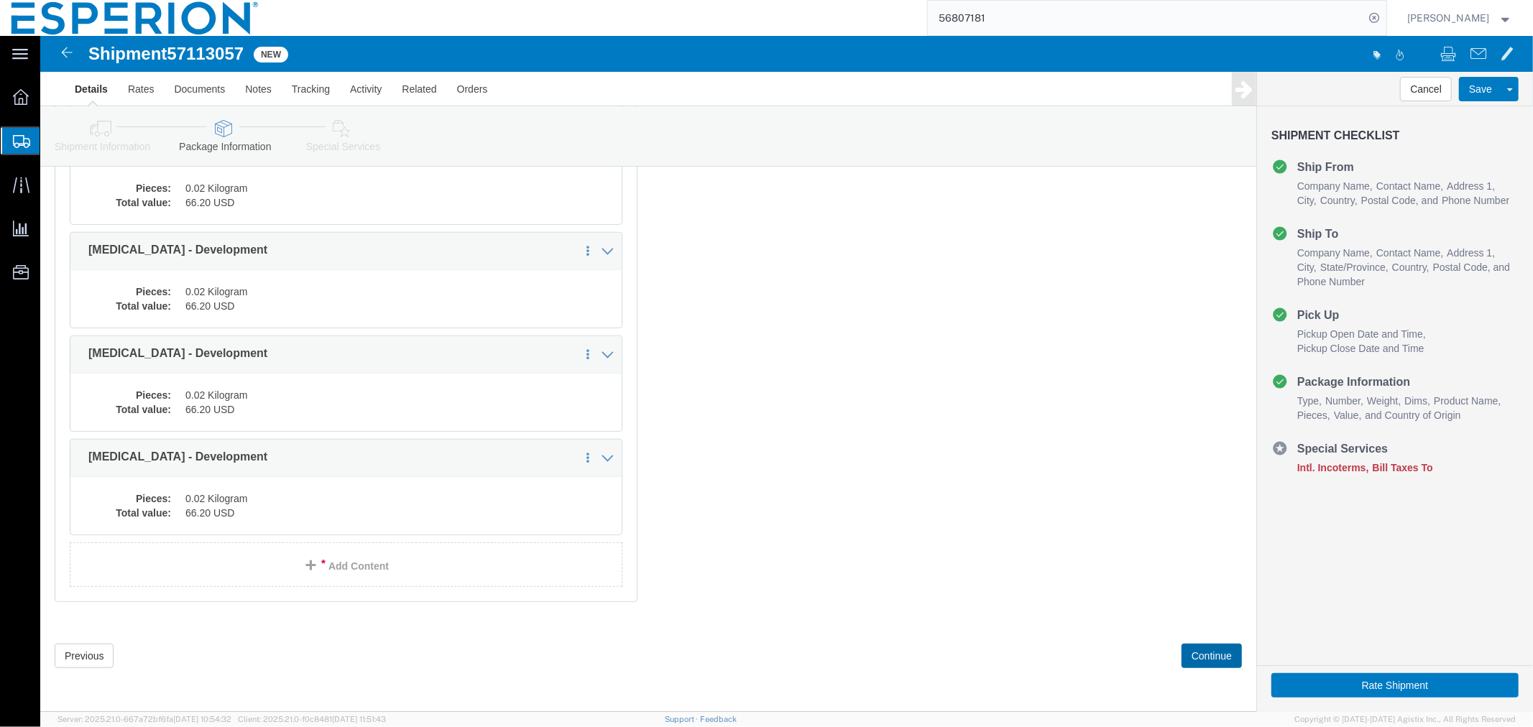
click button "Continue"
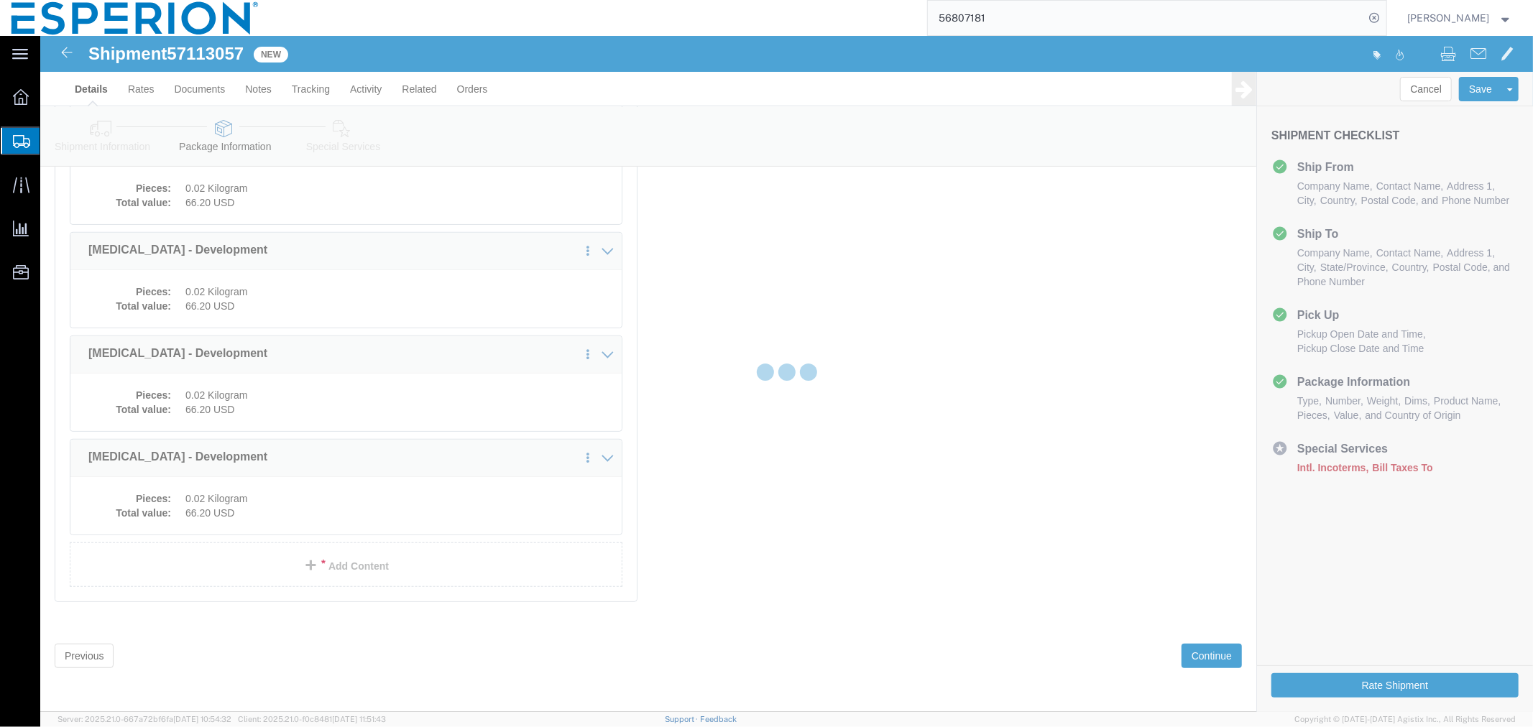
select select
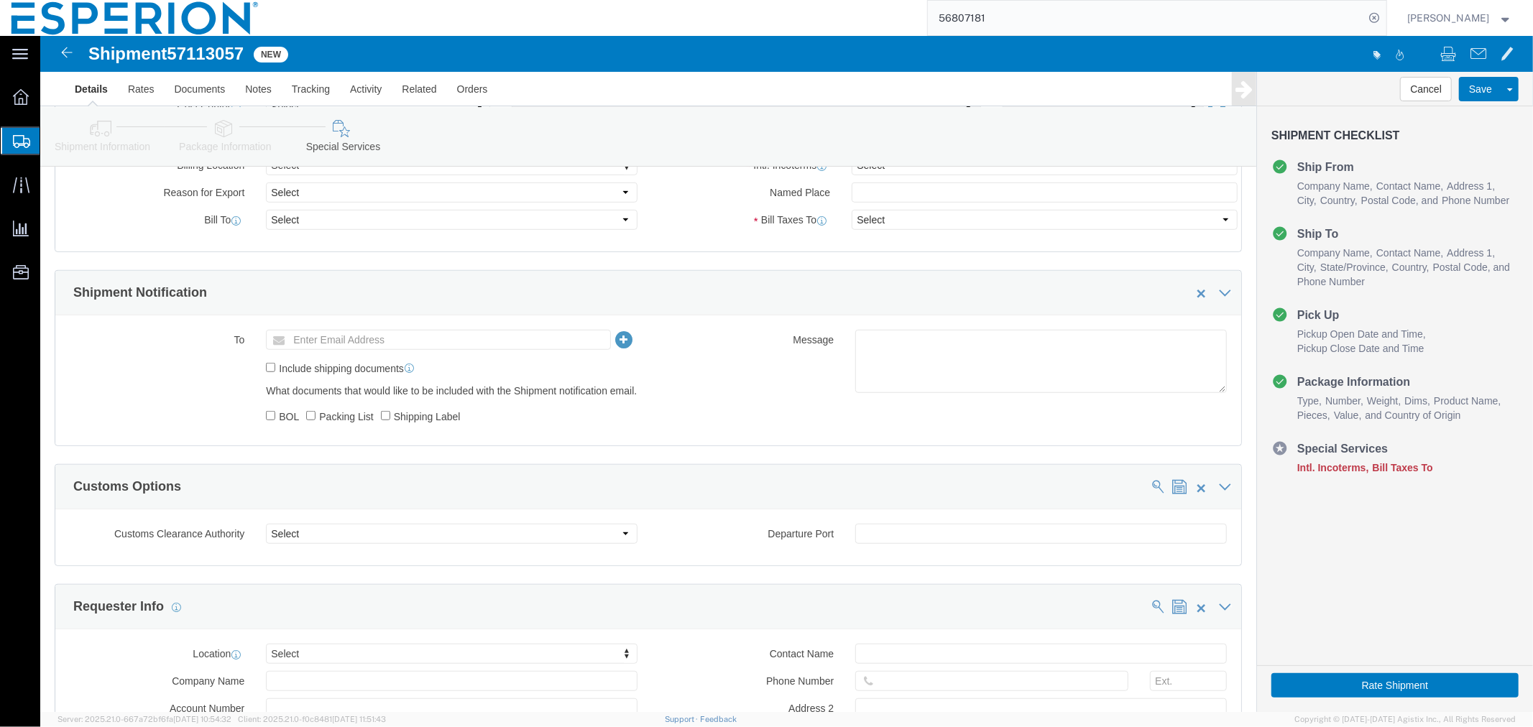
scroll to position [436, 0]
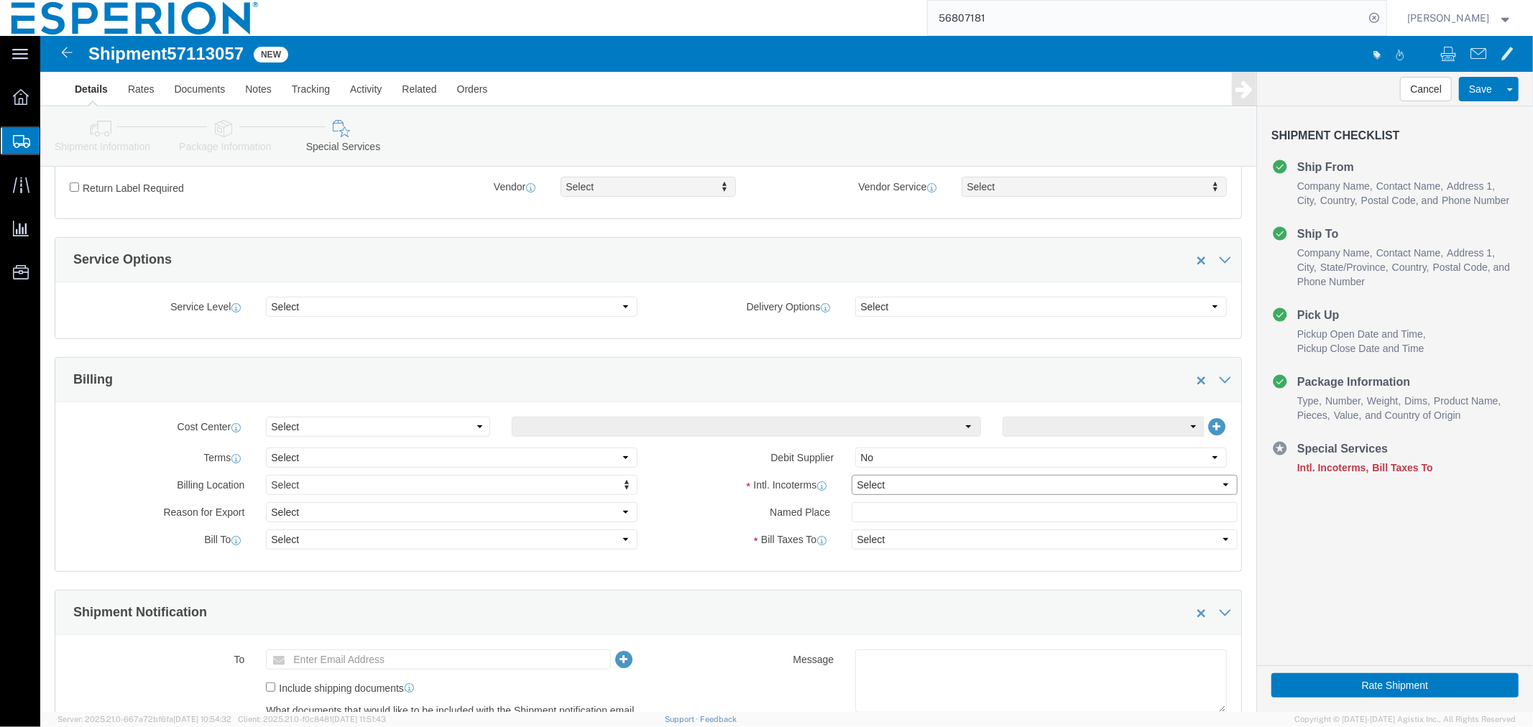
click select "Select Carriage Insurance Paid Carriage Paid To Cost and Freight Cost Insurance…"
select select "EXW"
click select "Select Carriage Insurance Paid Carriage Paid To Cost and Freight Cost Insurance…"
select select "RCPN"
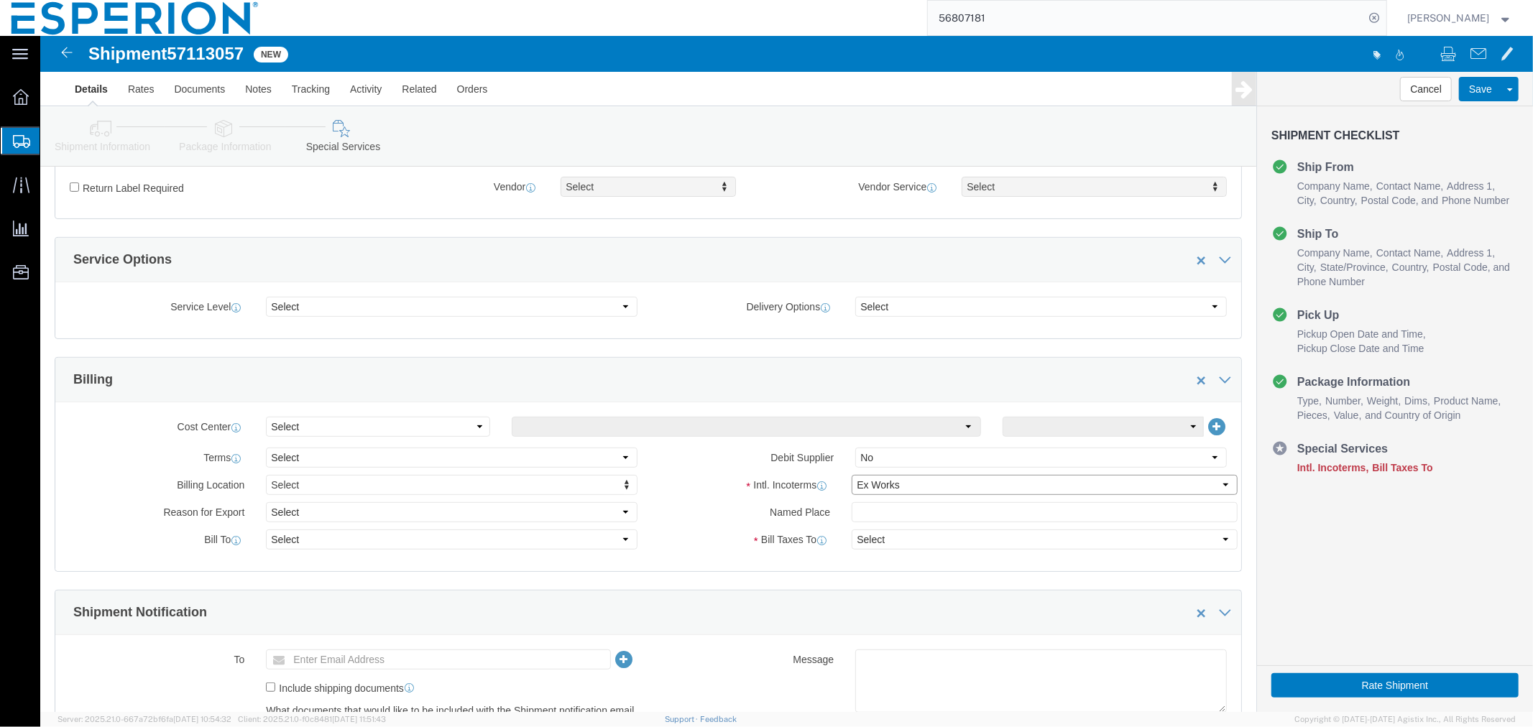
type input "Crystal Pharmatech Co., Ltd"
type input "[STREET_ADDRESS]"
select select "US"
select select "NJ"
type input "[PHONE_NUMBER]"
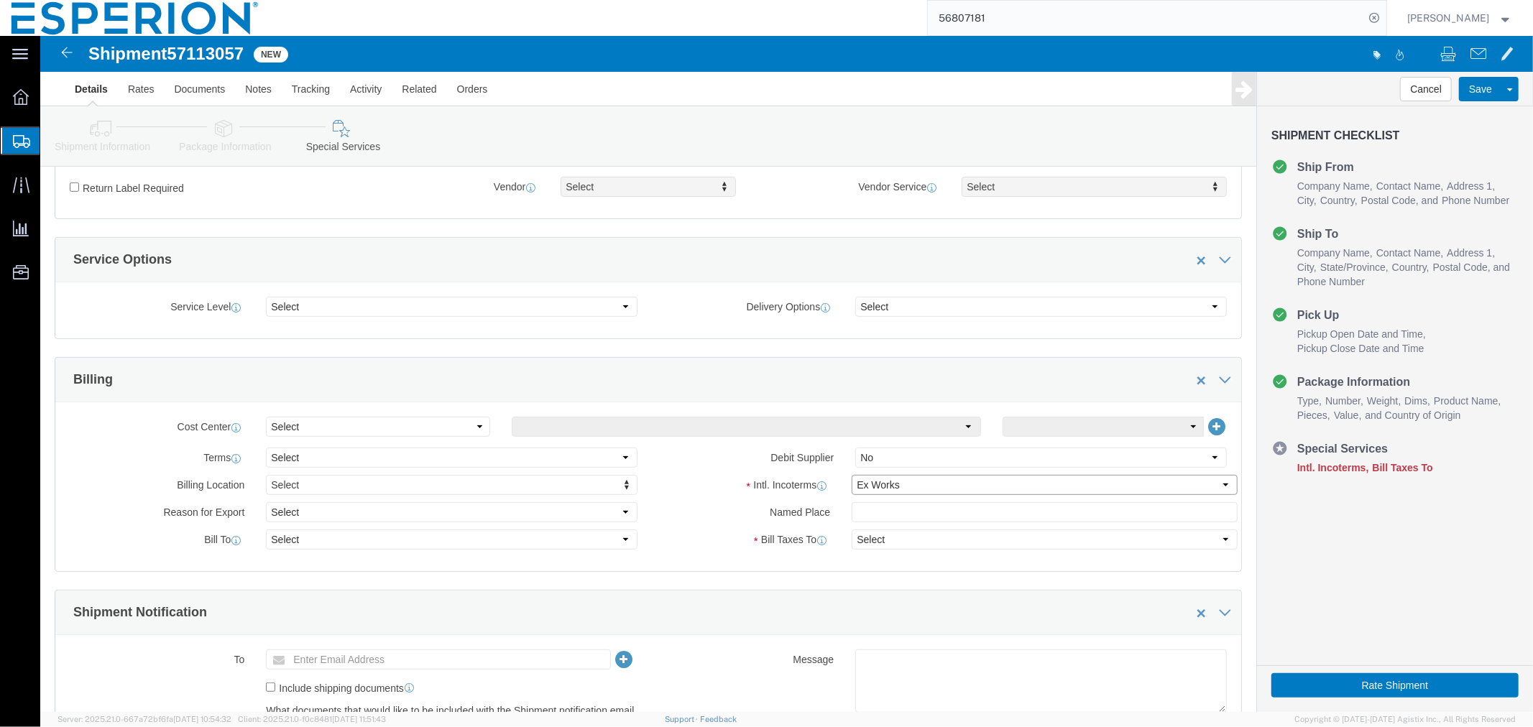
type input "[PERSON_NAME]"
type input "Suite 500B"
type input "Cranbury"
type input "08512"
type input "27-387141900"
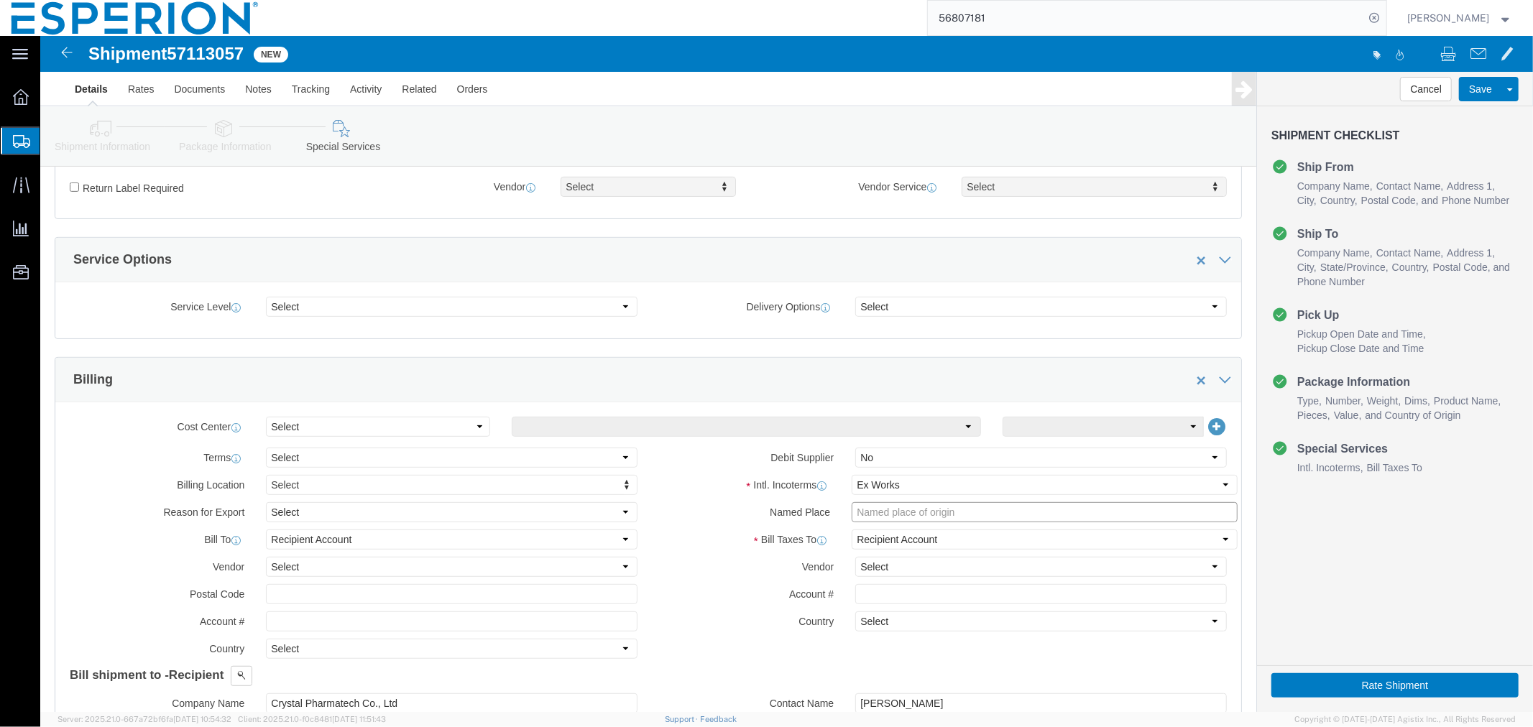
click input "text"
click input "FAVREVA WAREHOUSE-"
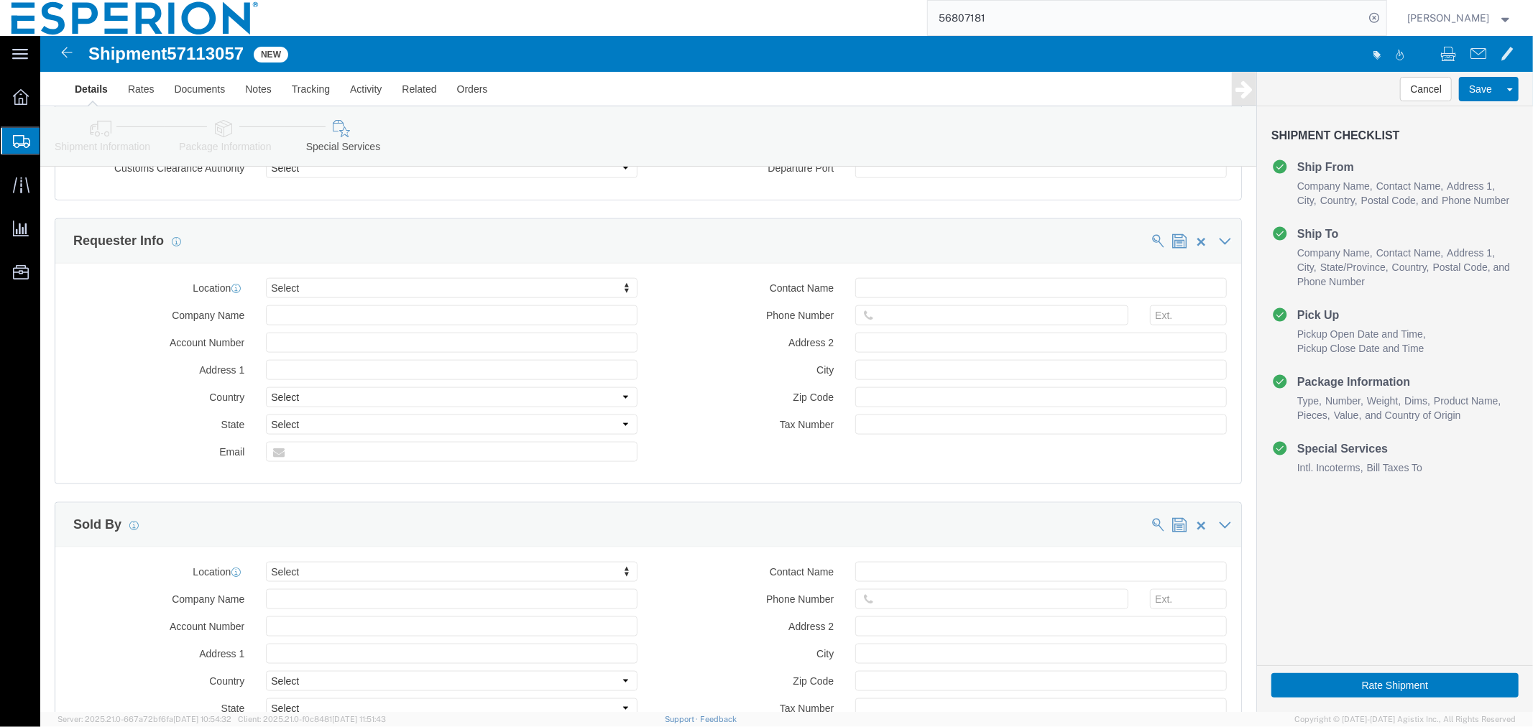
scroll to position [1671, 0]
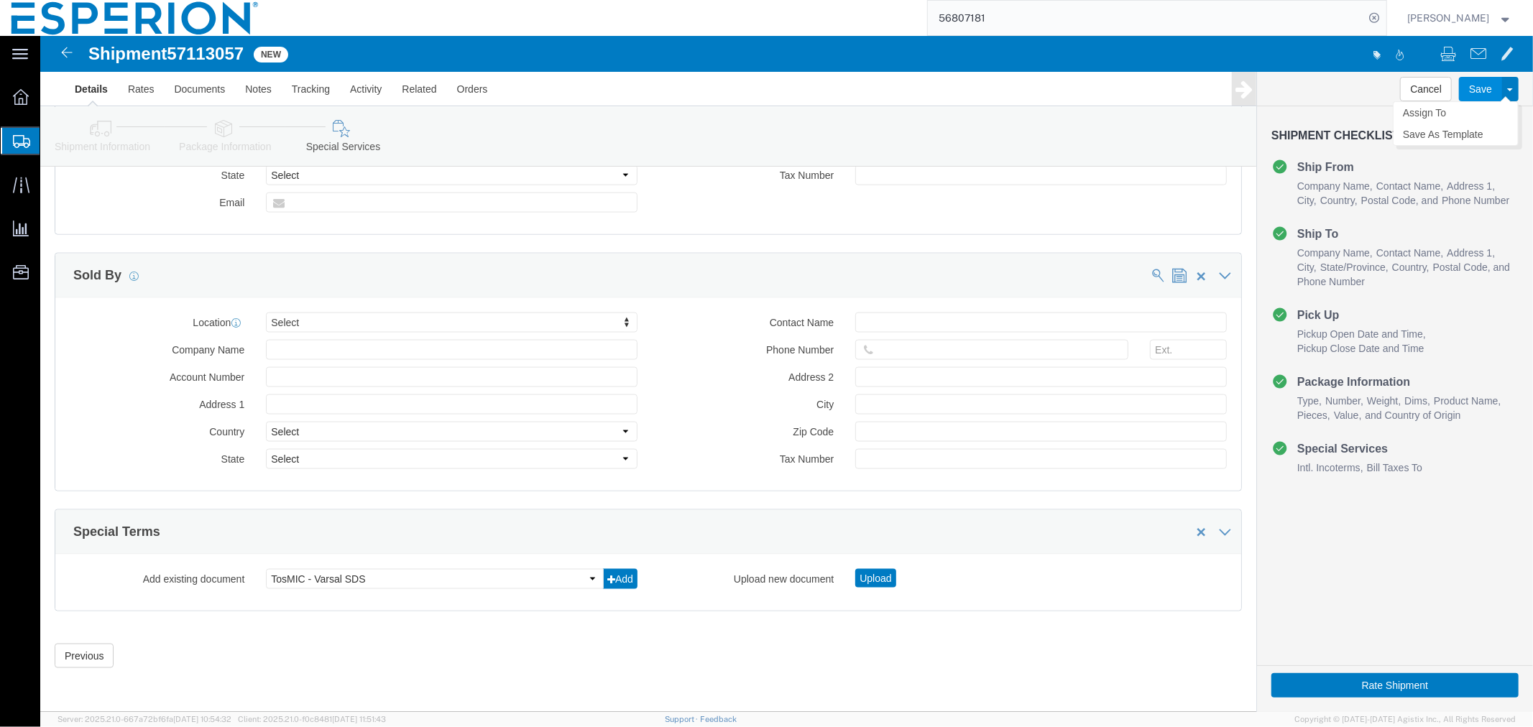
type input "FAVREVA WAREHOUSE-[GEOGRAPHIC_DATA][PERSON_NAME], [GEOGRAPHIC_DATA]"
click button "Save"
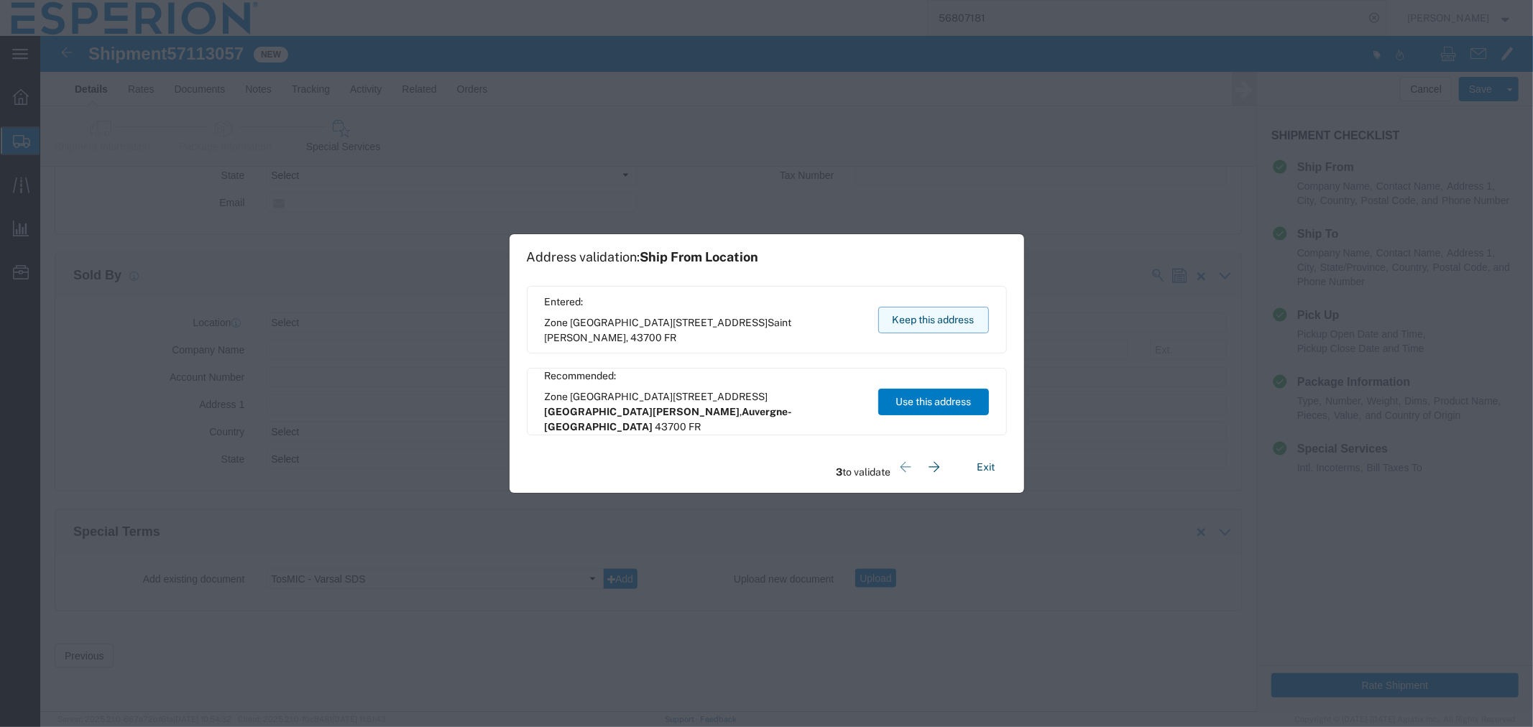
click at [942, 328] on button "Keep this address" at bounding box center [933, 320] width 111 height 27
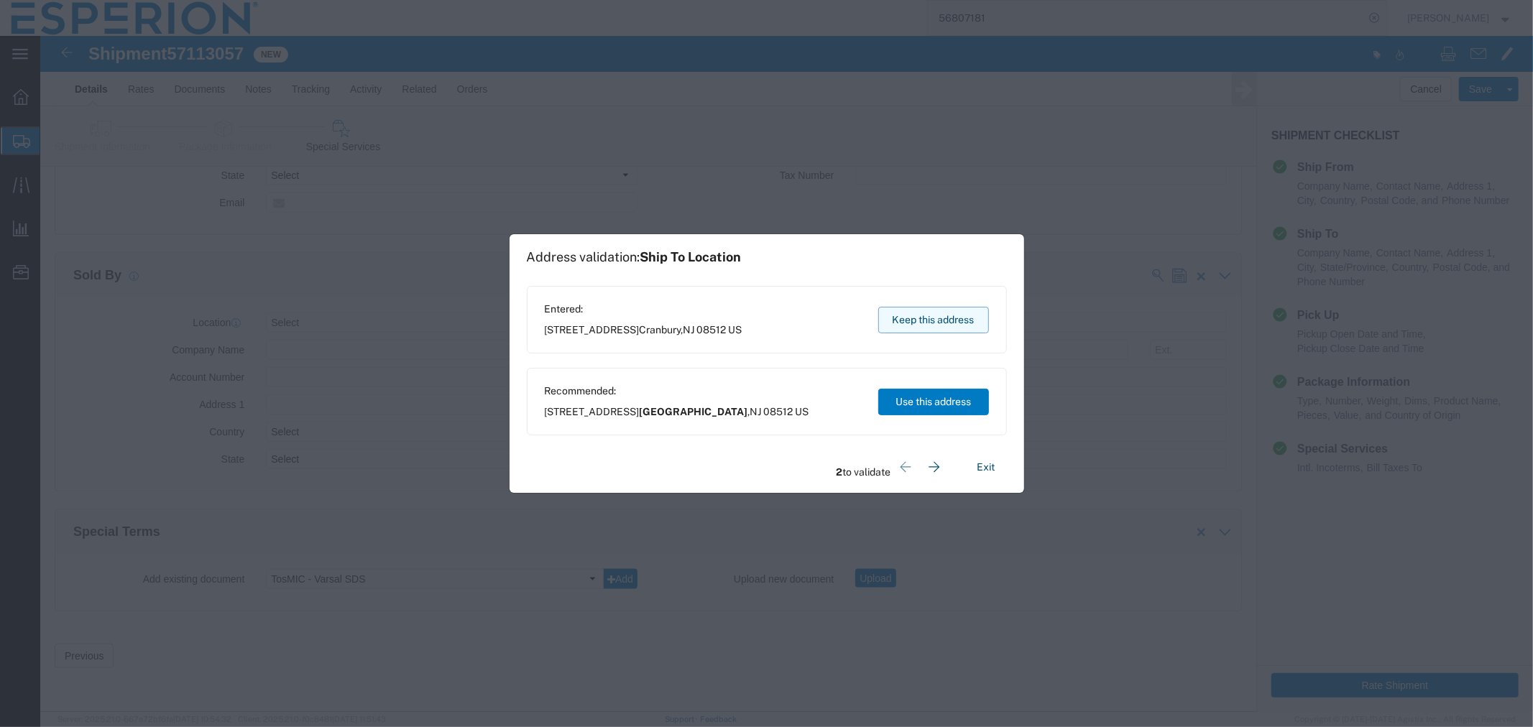
click at [921, 319] on button "Keep this address" at bounding box center [933, 320] width 111 height 27
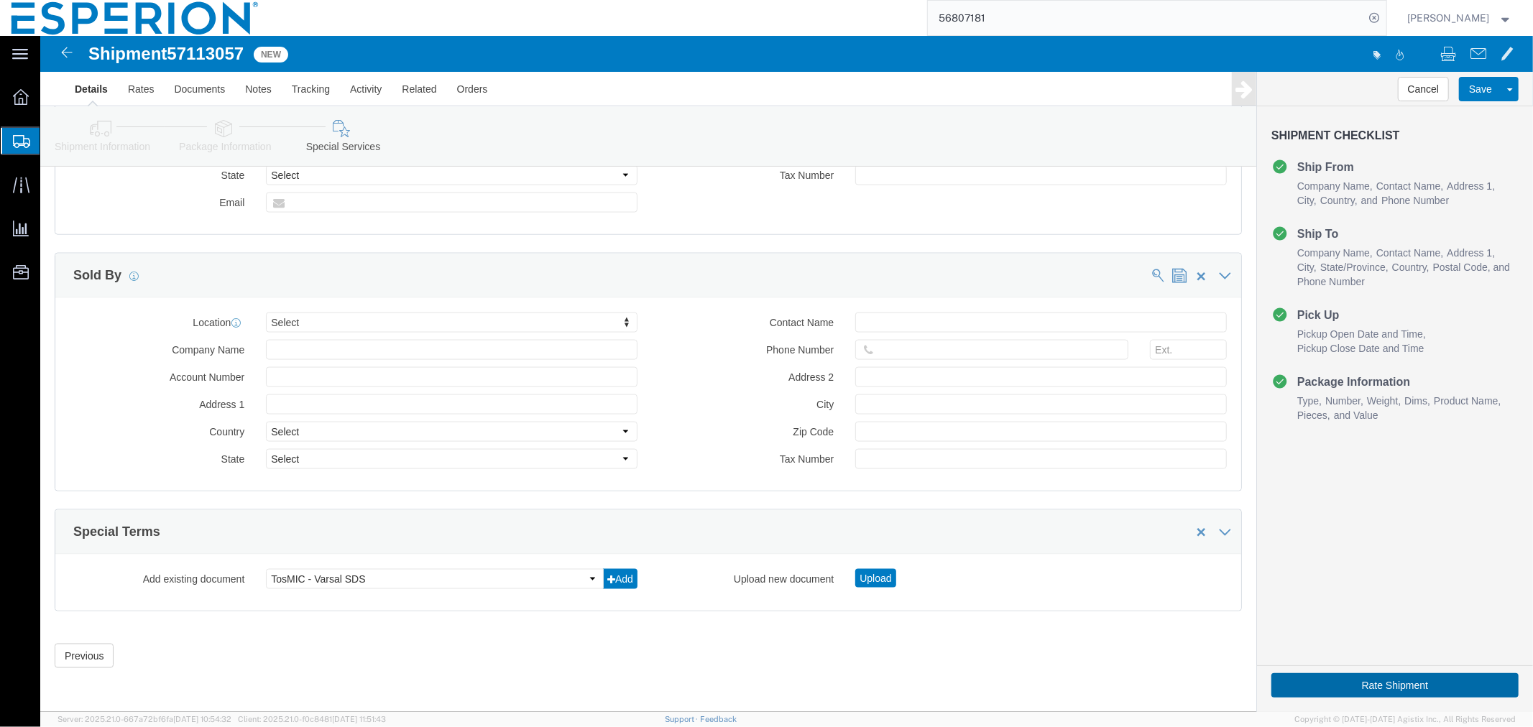
click button "Rate Shipment"
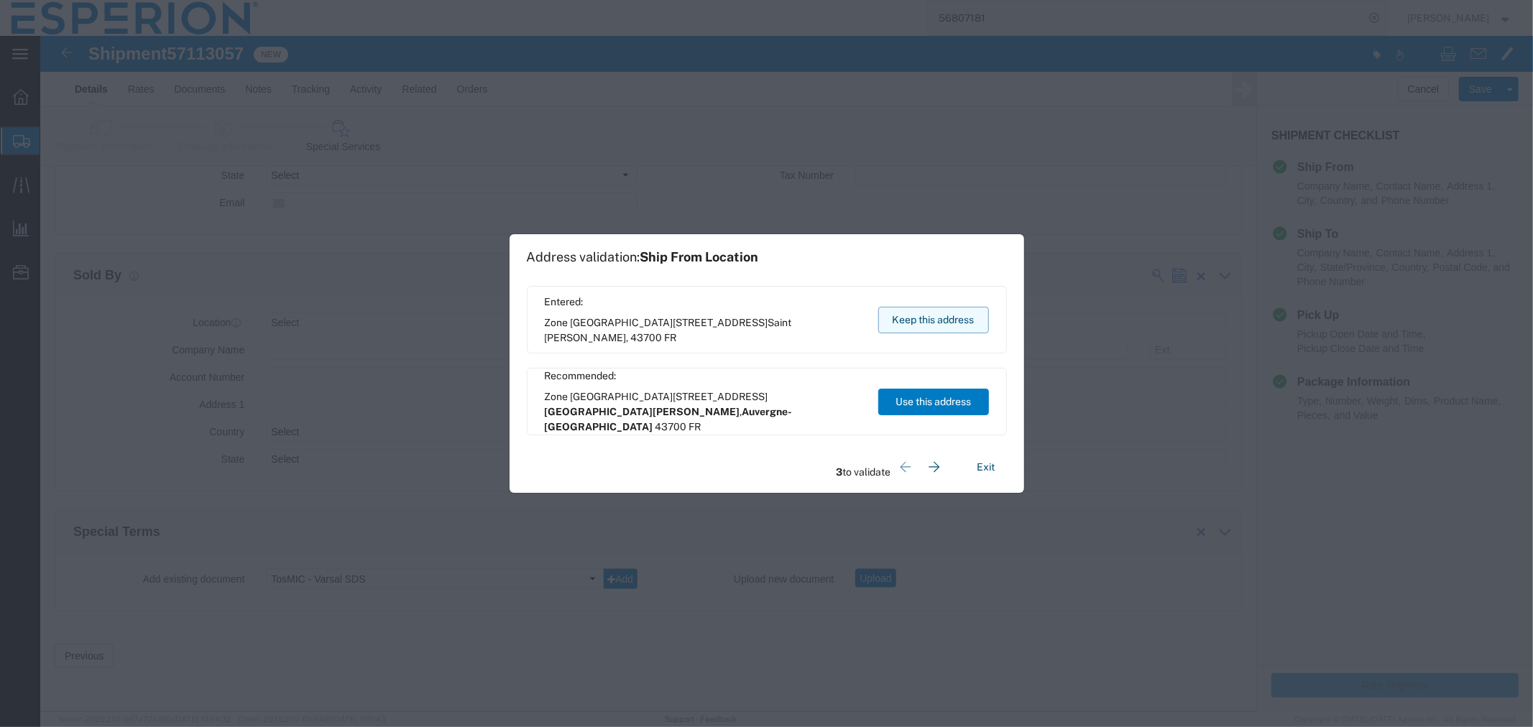
click at [950, 315] on button "Keep this address" at bounding box center [933, 320] width 111 height 27
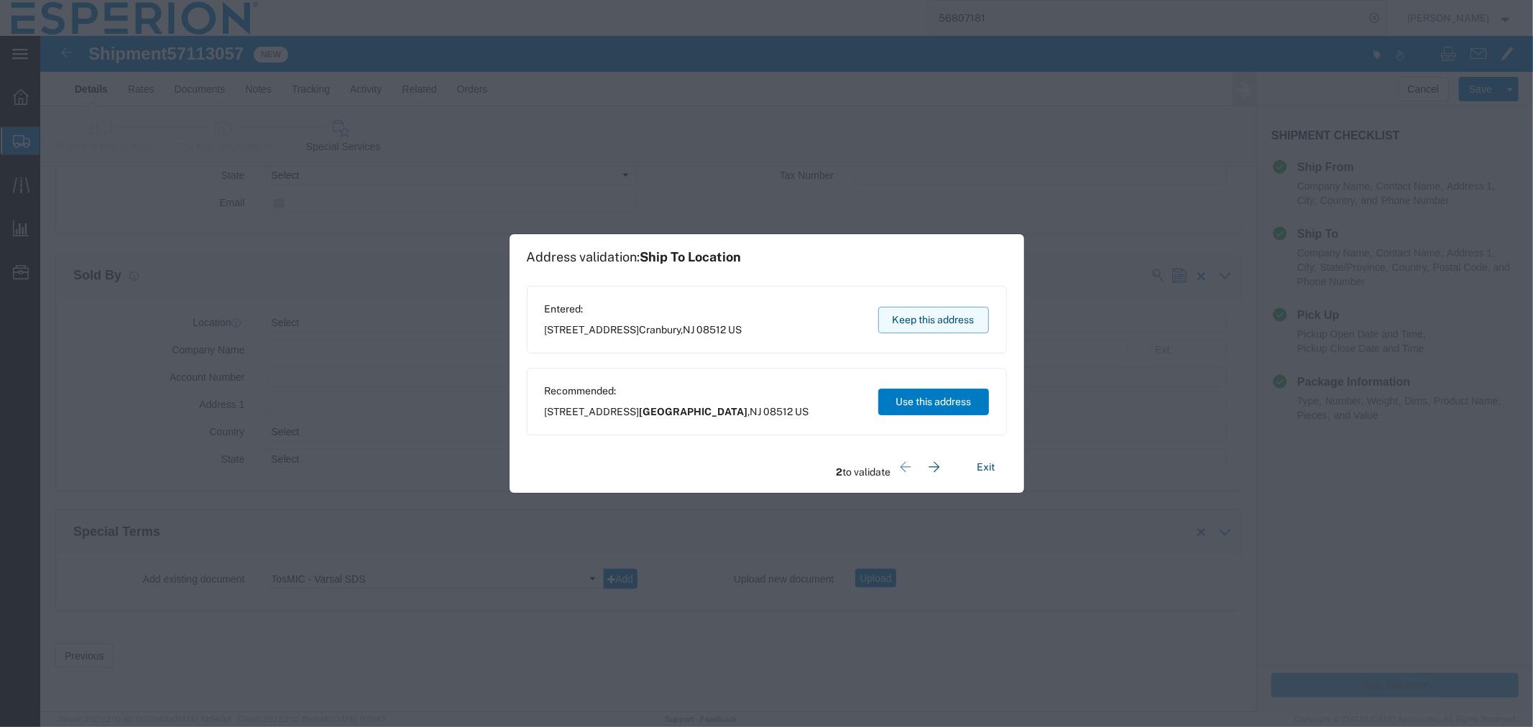
click at [950, 315] on button "Keep this address" at bounding box center [933, 320] width 111 height 27
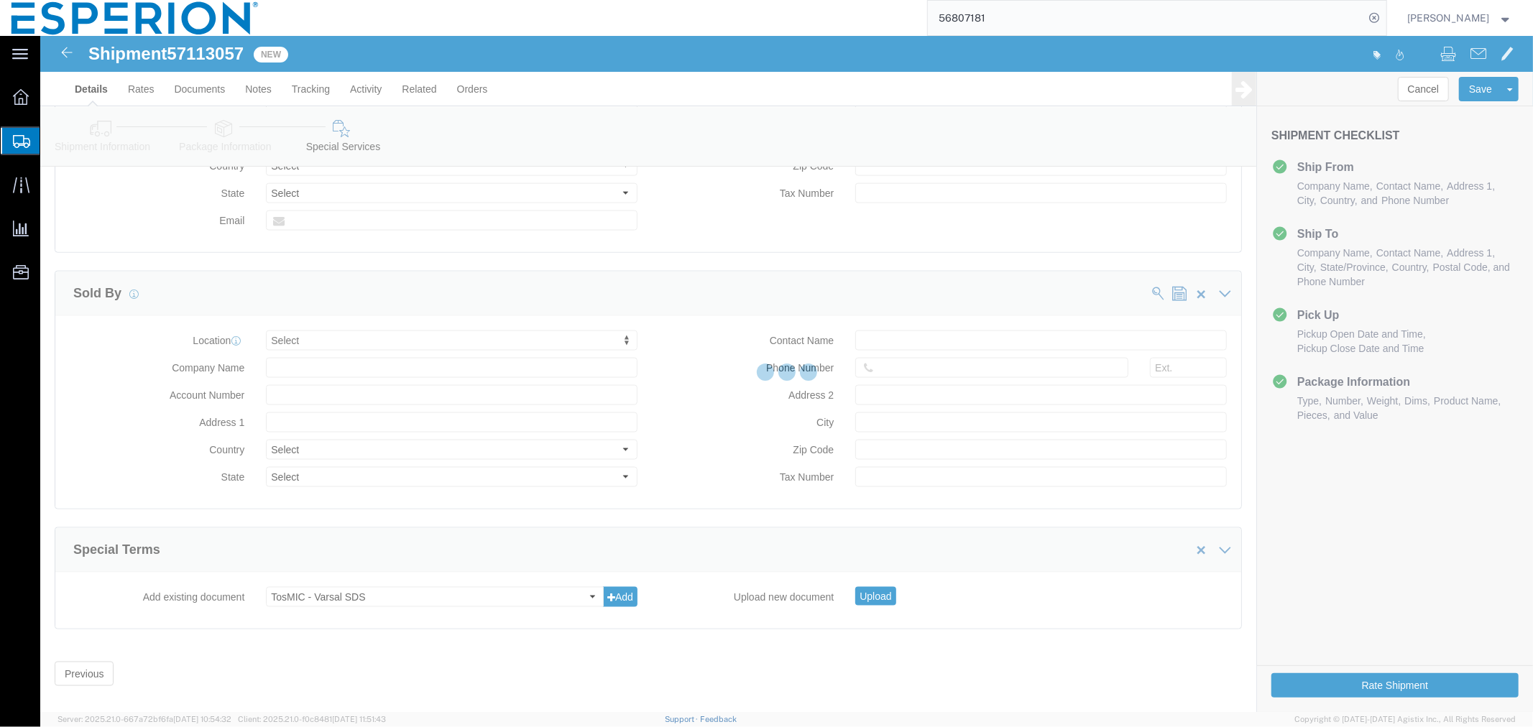
select select
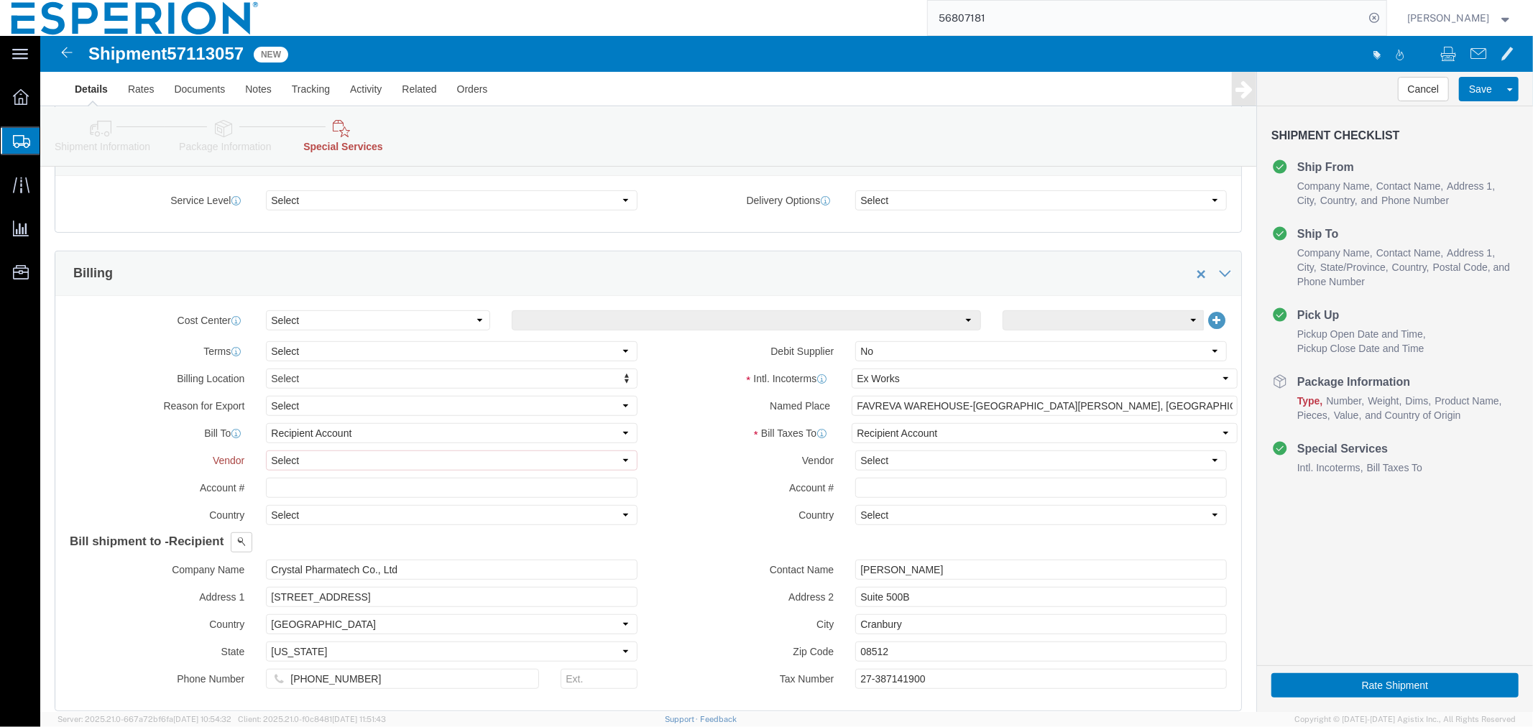
scroll to position [681, 0]
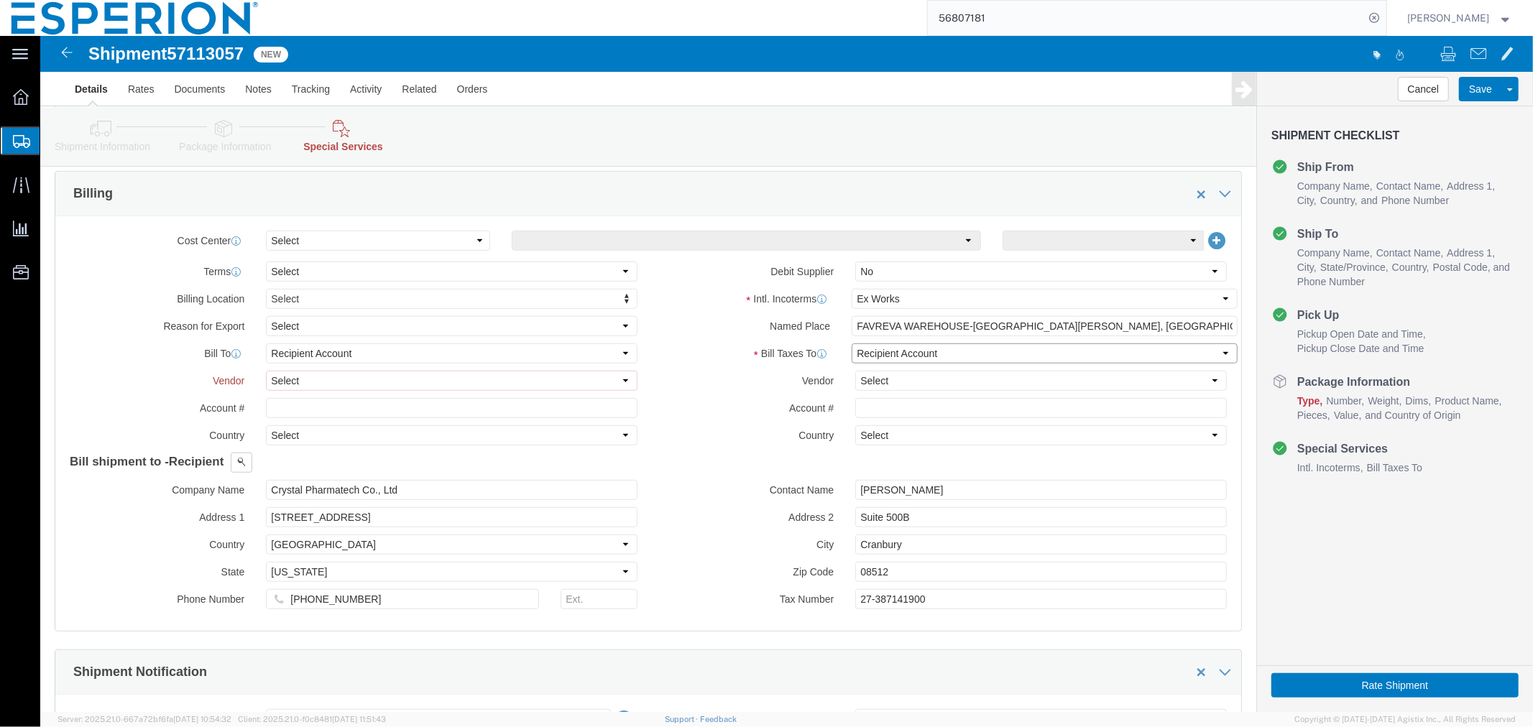
click select "Select Recipient Account Sender/Shipper Third Party Account"
select select "SHIP"
click select "Select Recipient Account Sender/Shipper Third Party Account"
click select "Select Buyer Cost Center Department Operations Number Order Number Sales Person"
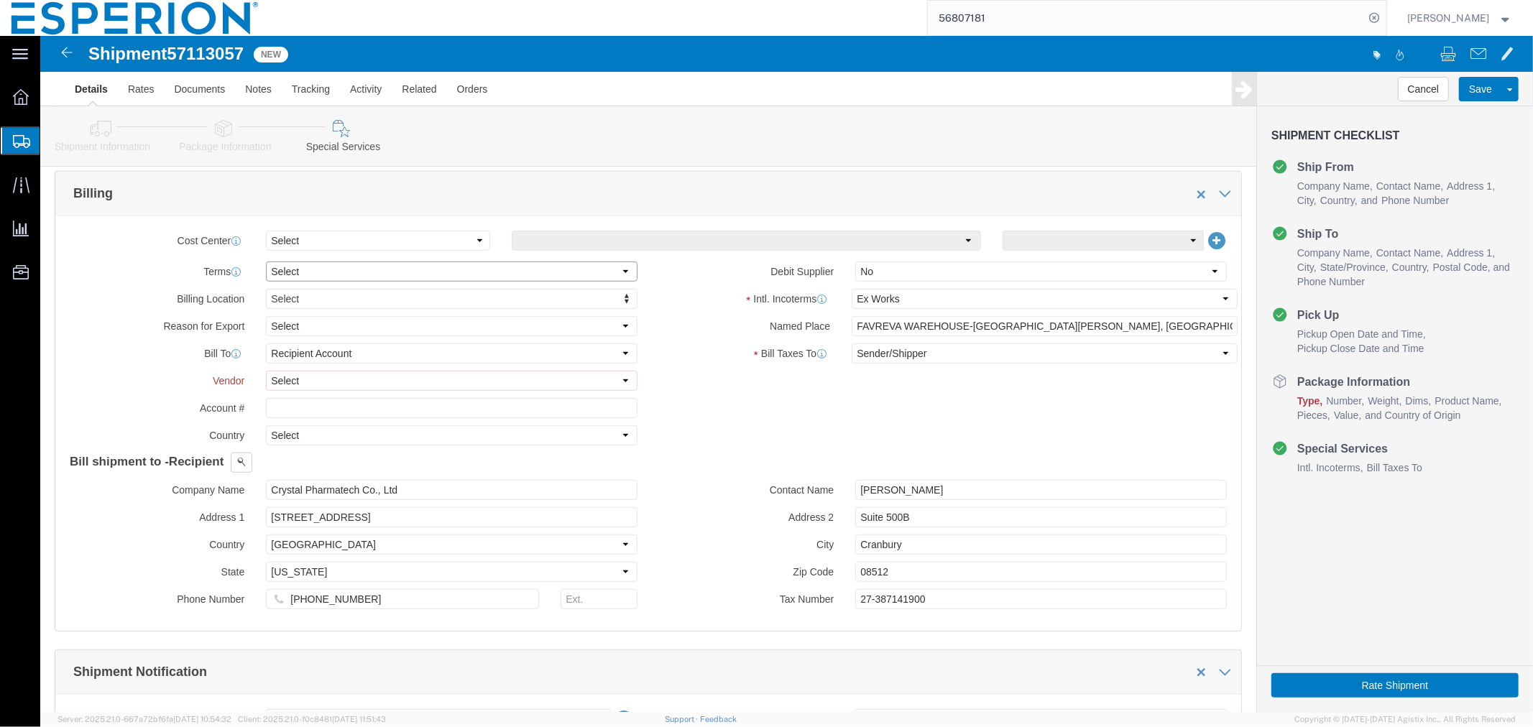
click select "Select Free of Charge Free of Cost NET 30 NET 45 NET 60 See Comment"
select select "FREE_OF_CHARGE"
click select "Select Free of Charge Free of Cost NET 30 NET 45 NET 60 See Comment"
click select "Select DHL FedEx Express UPS"
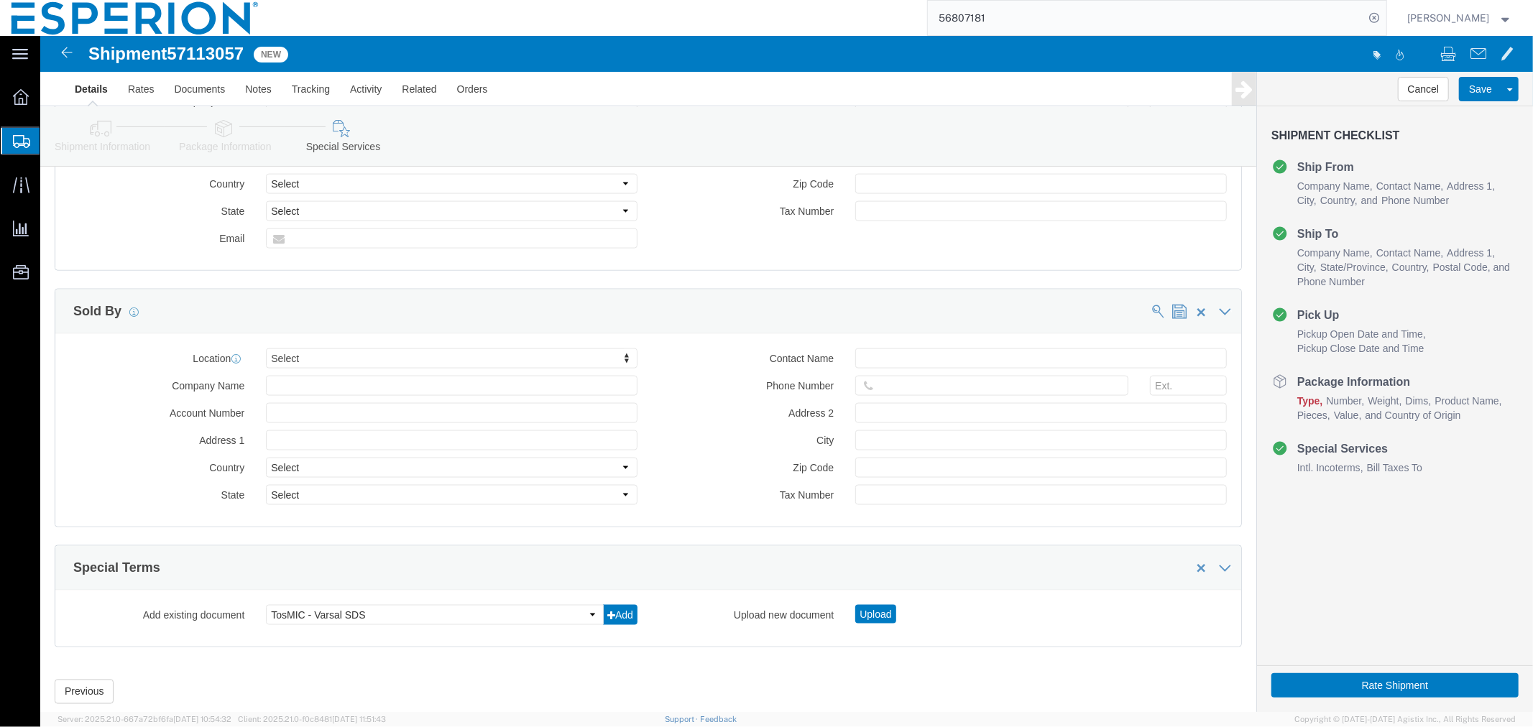
scroll to position [1702, 0]
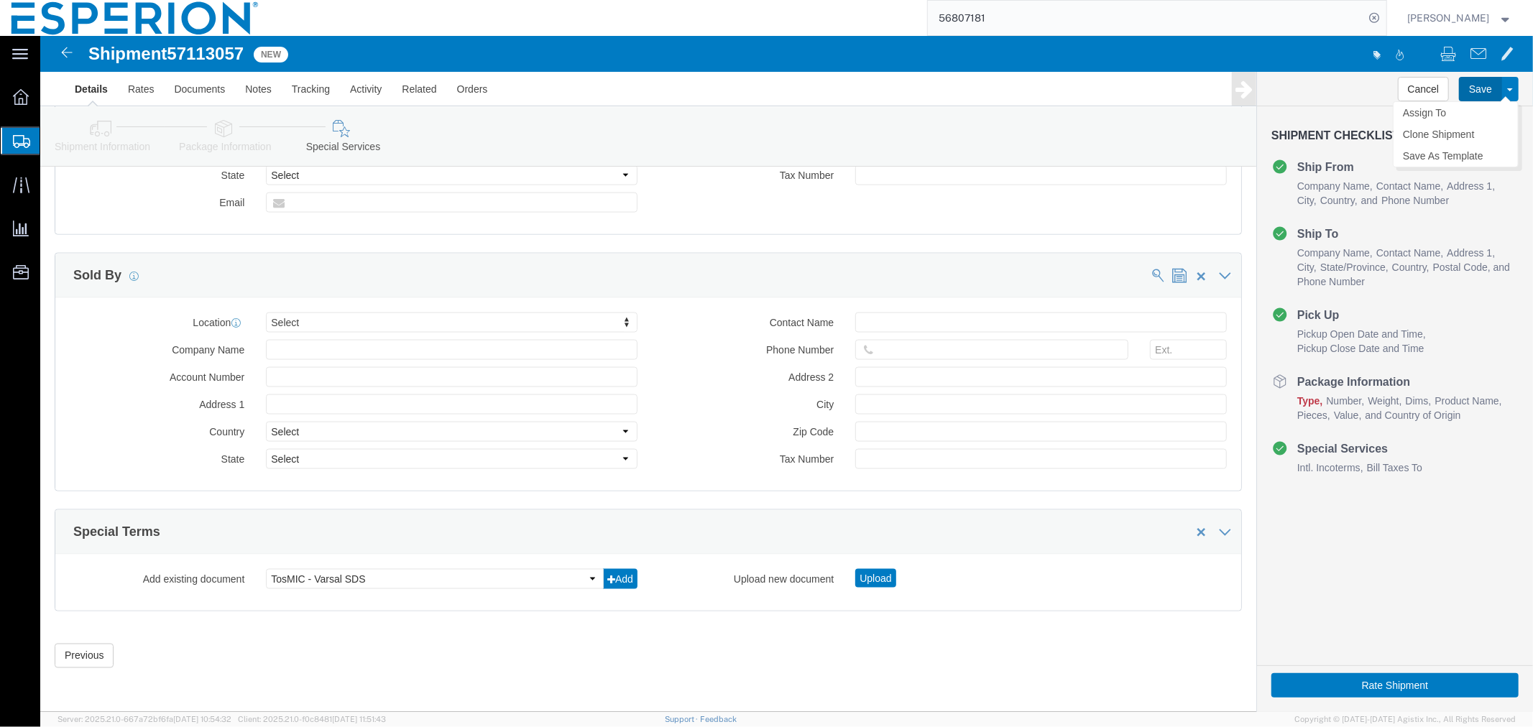
click button "Save"
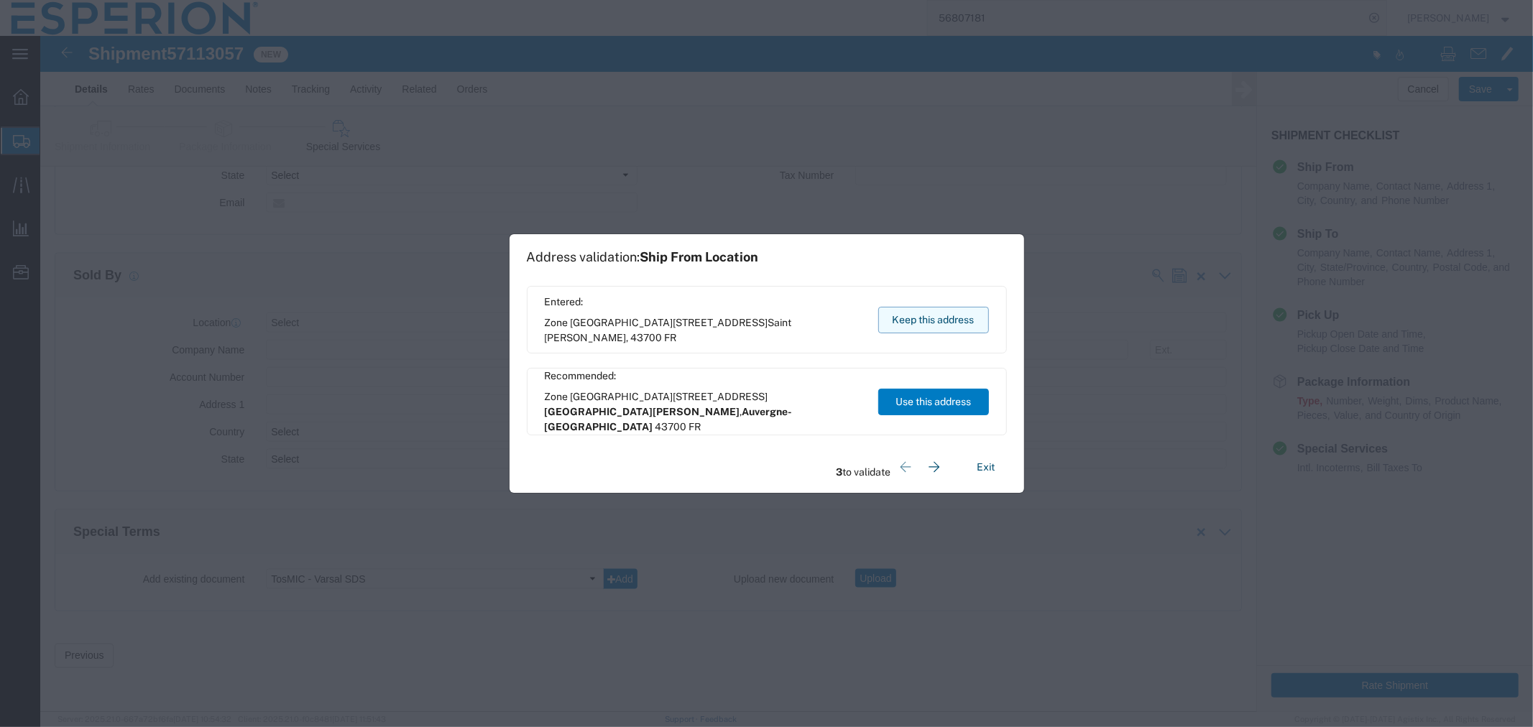
click at [938, 321] on button "Keep this address" at bounding box center [933, 320] width 111 height 27
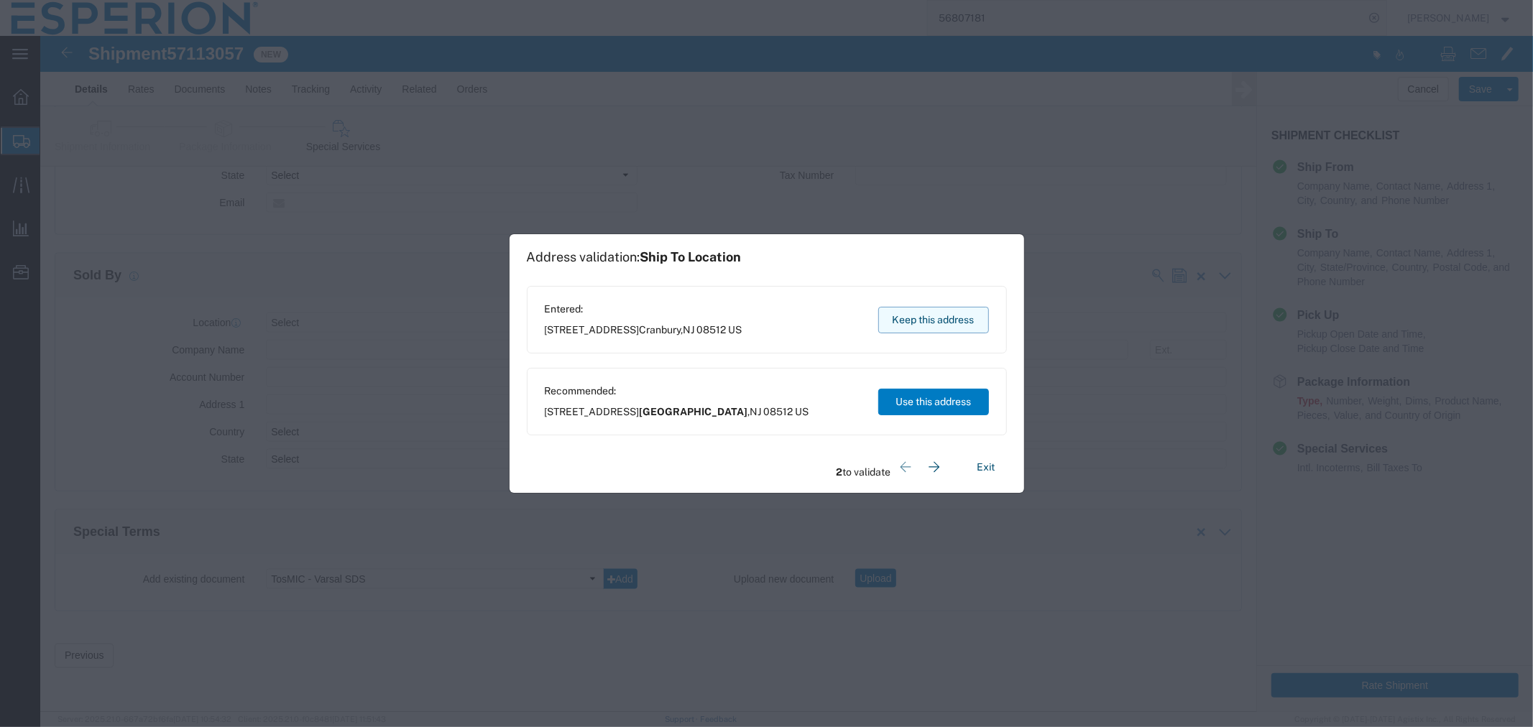
click at [938, 321] on button "Keep this address" at bounding box center [933, 320] width 111 height 27
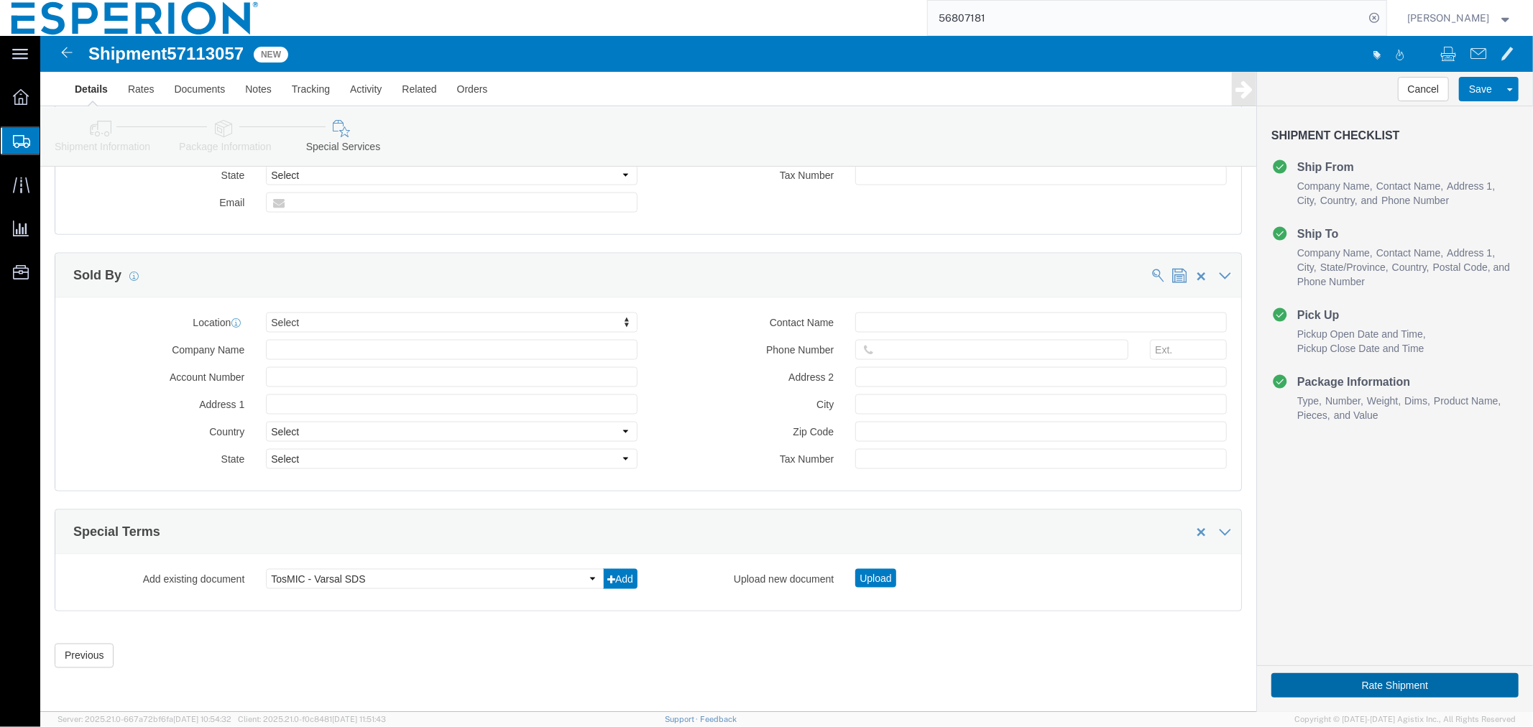
click button "Rate Shipment"
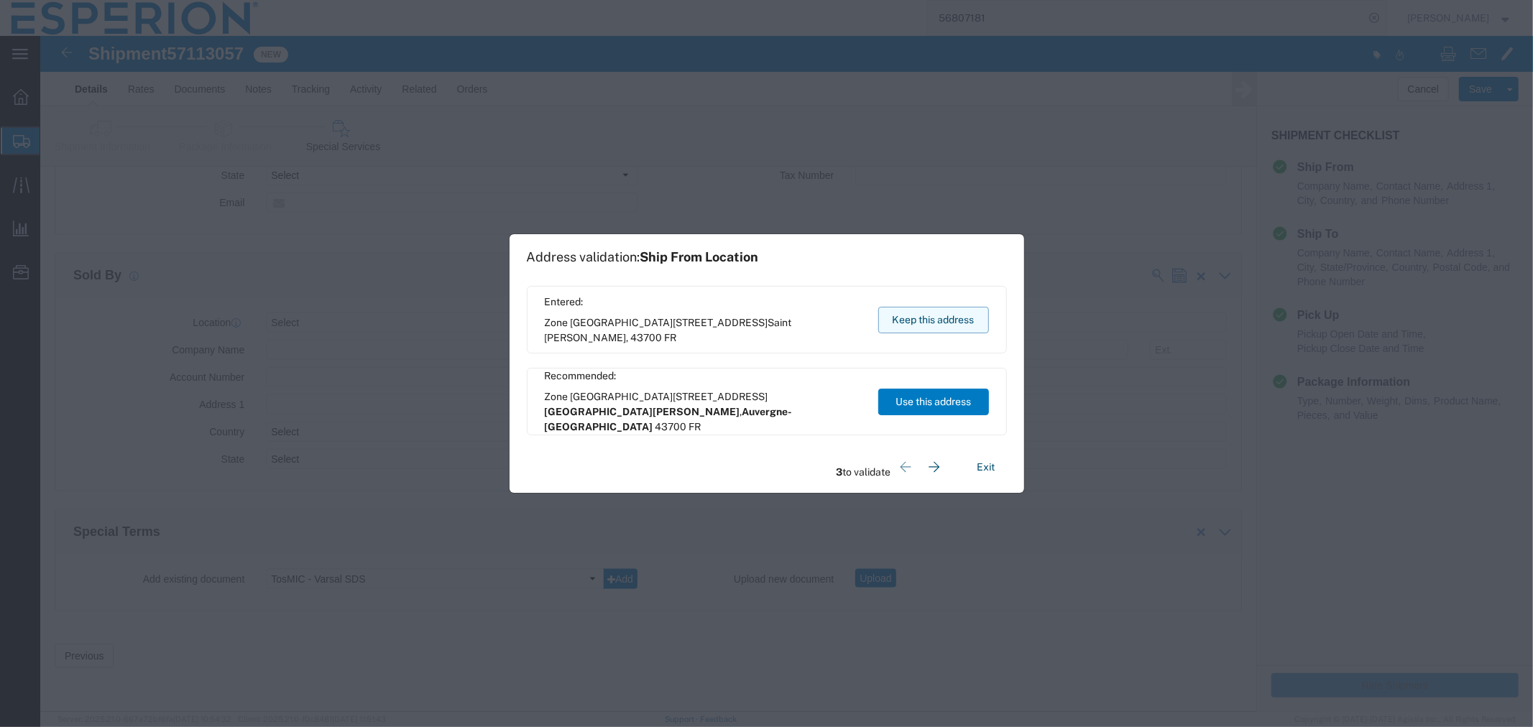
click at [956, 312] on button "Keep this address" at bounding box center [933, 320] width 111 height 27
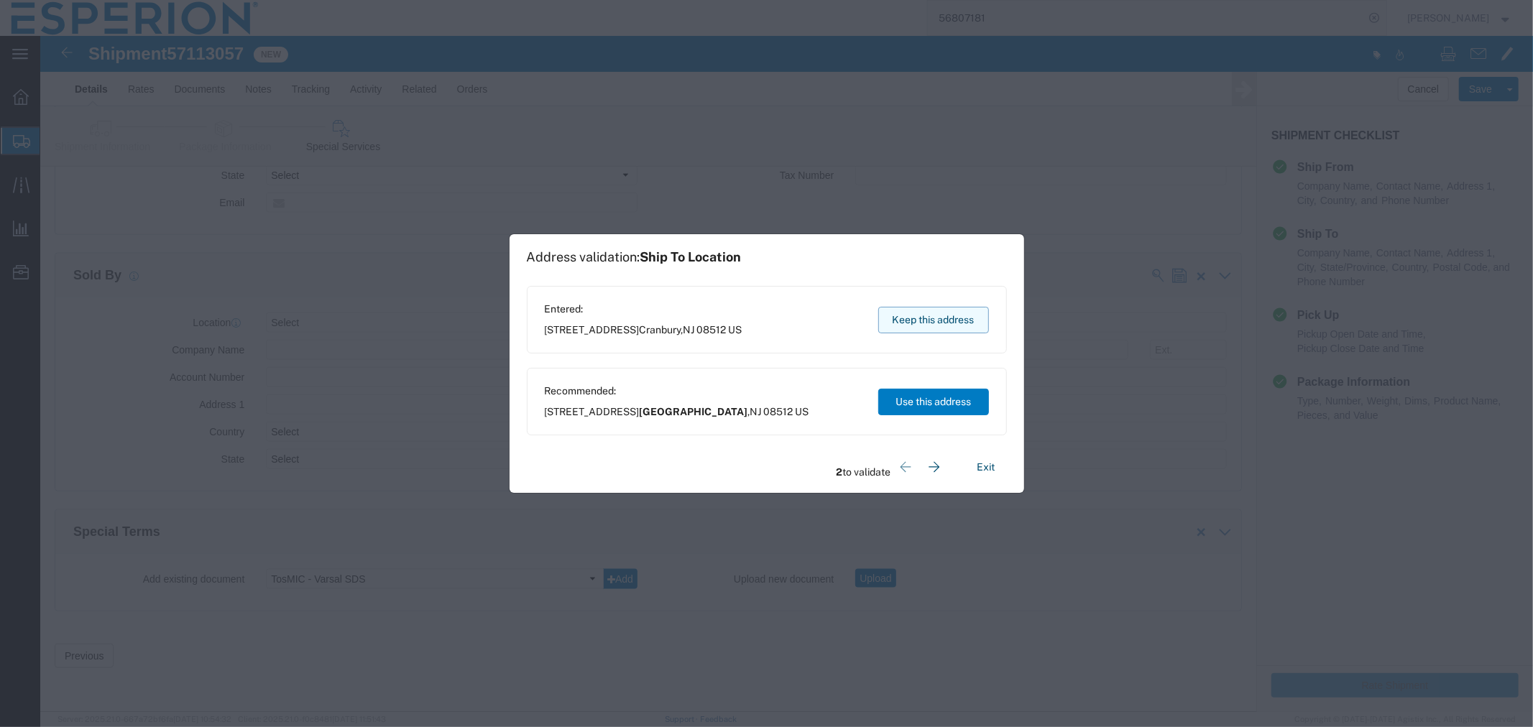
click at [956, 312] on button "Keep this address" at bounding box center [933, 320] width 111 height 27
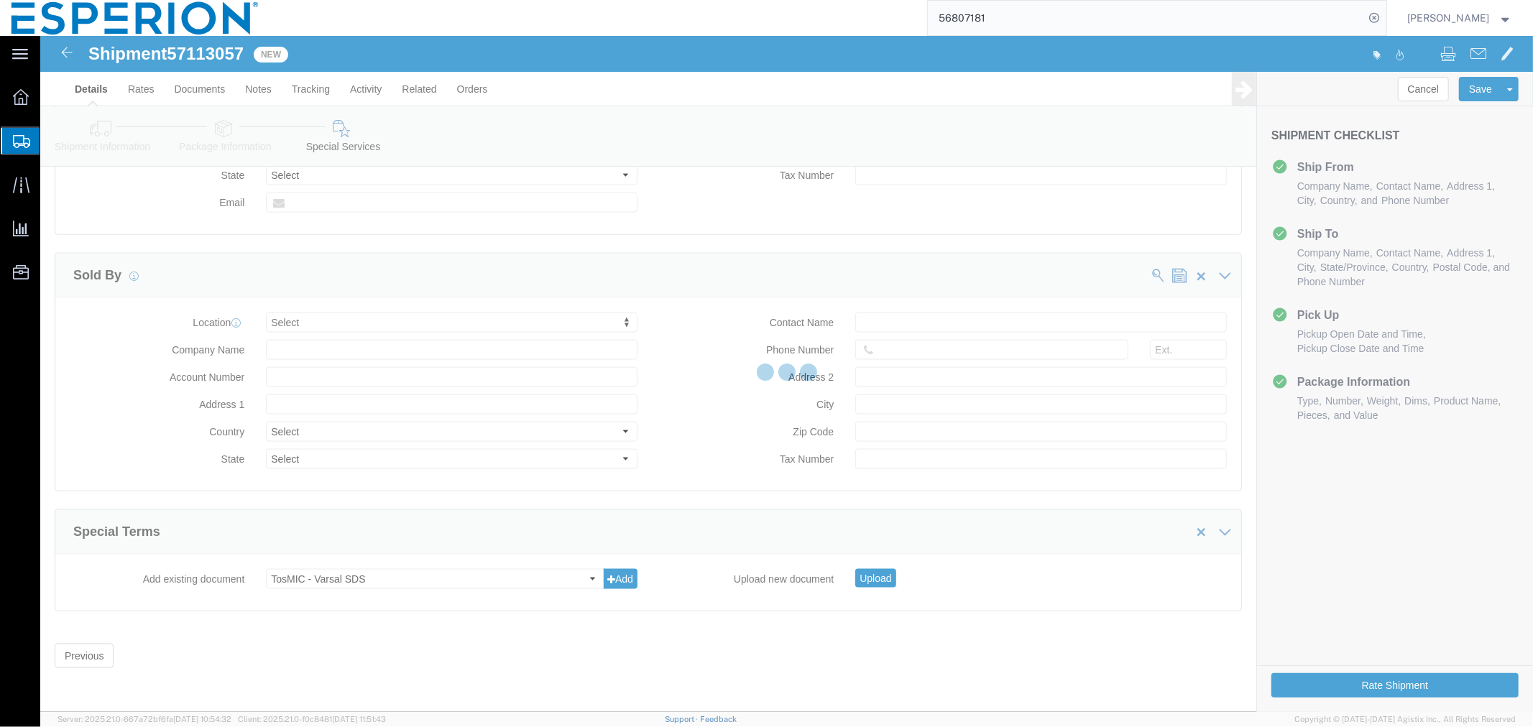
select select
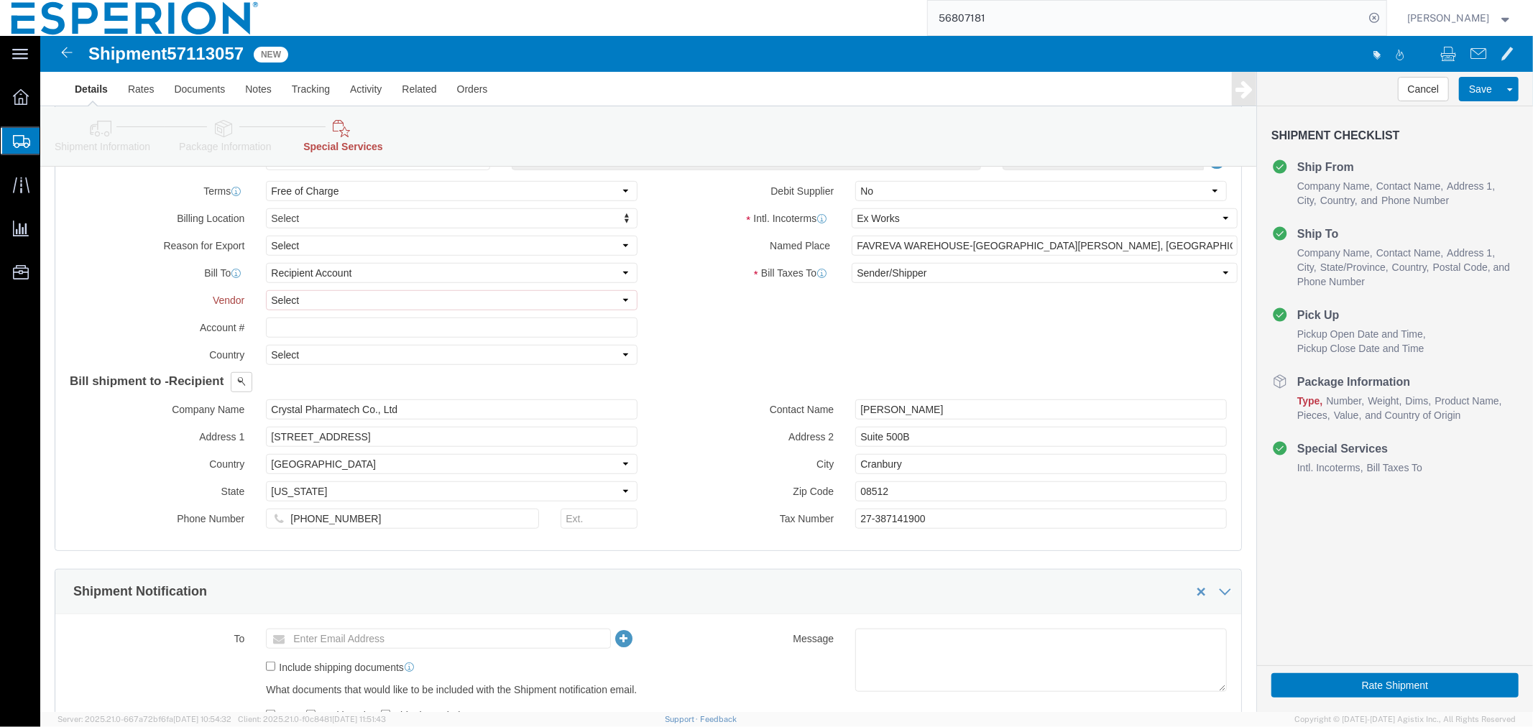
scroll to position [681, 0]
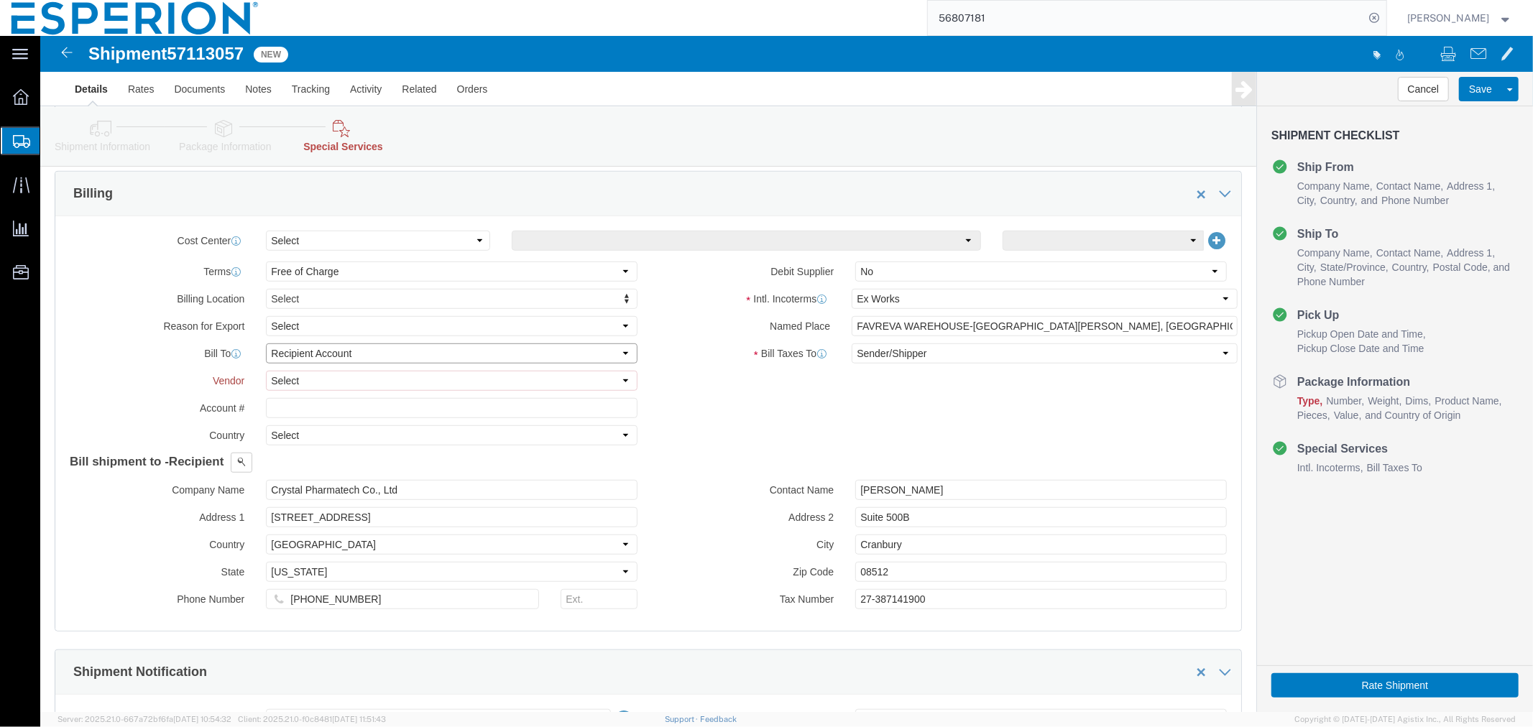
click select "Select Recipient Account Sender/Shipper Third Party Account"
select select "SHIP"
click select "Select Recipient Account Sender/Shipper Third Party Account"
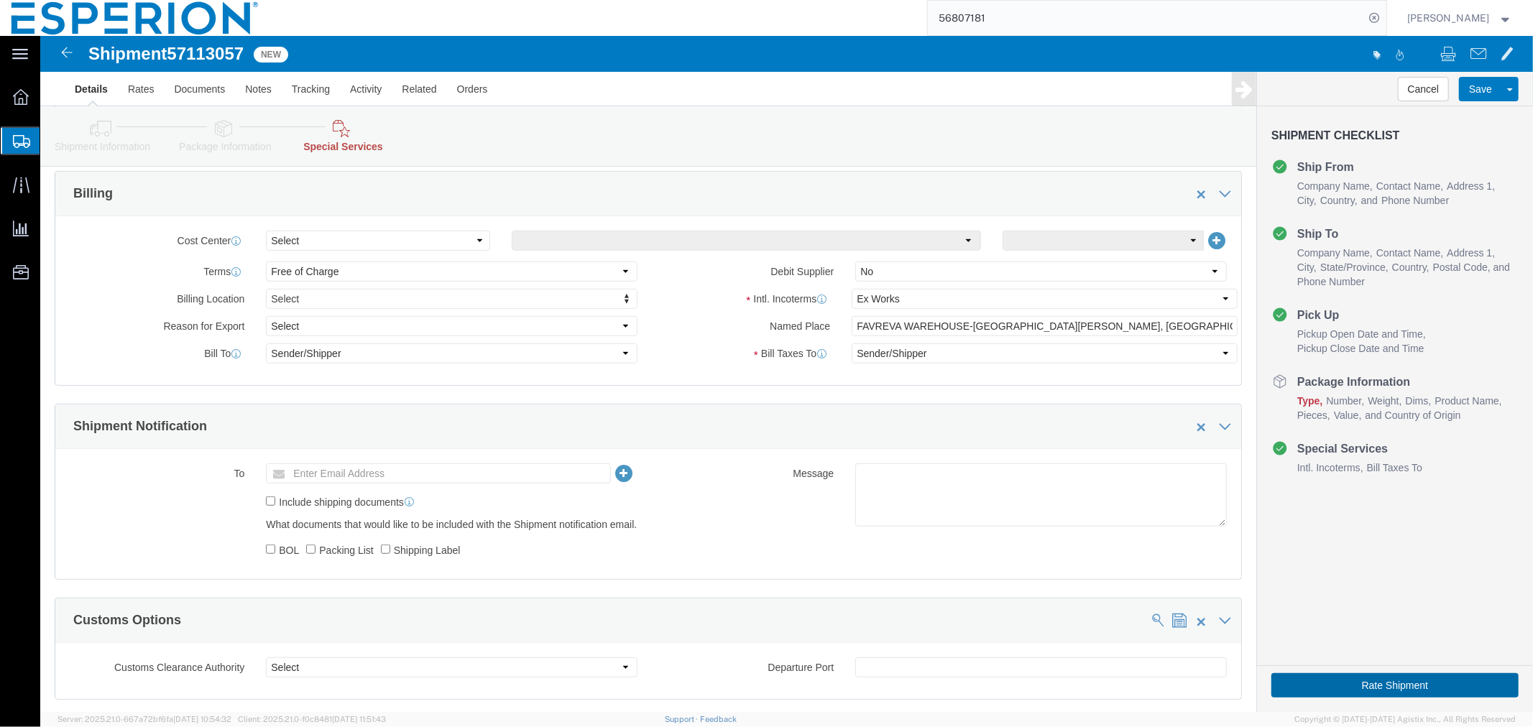
click button "Rate Shipment"
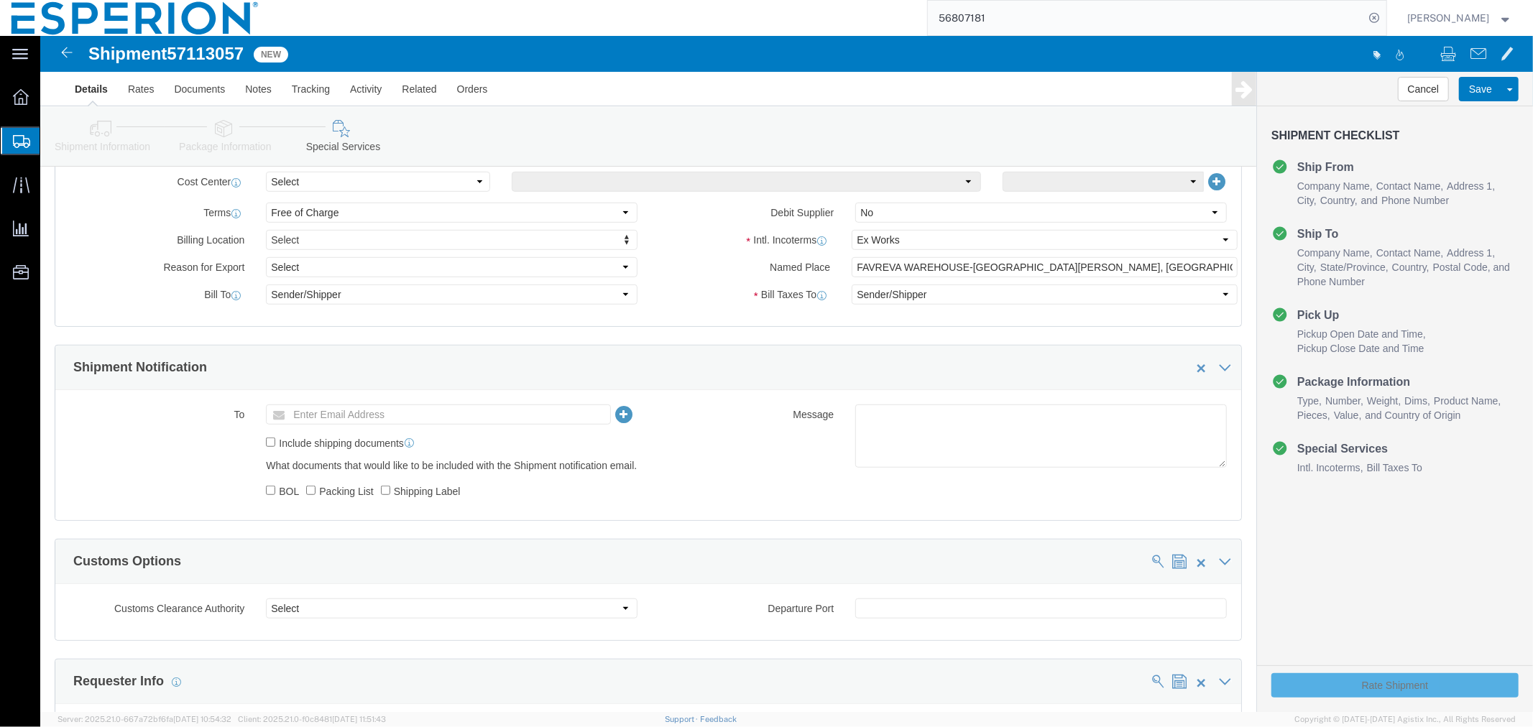
scroll to position [622, 0]
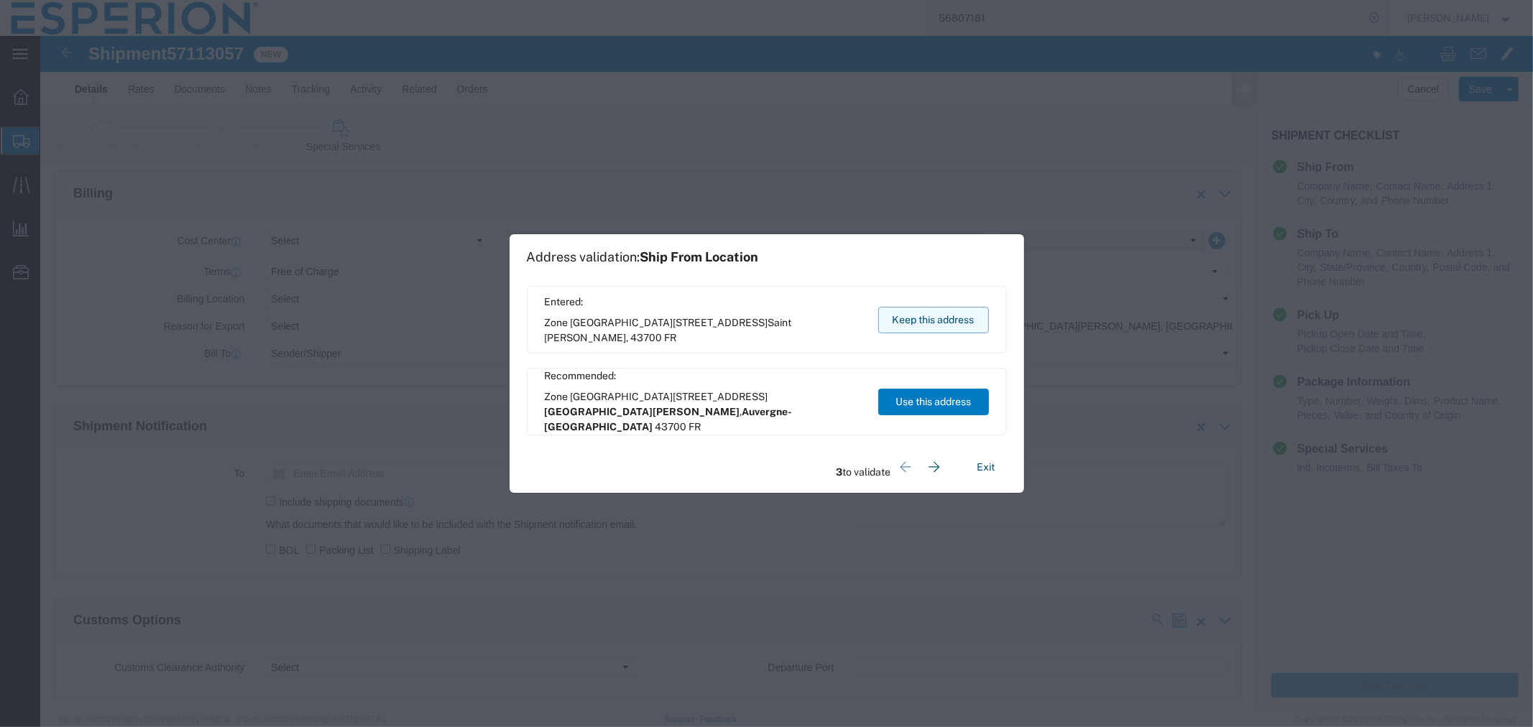
click at [936, 312] on button "Keep this address" at bounding box center [933, 320] width 111 height 27
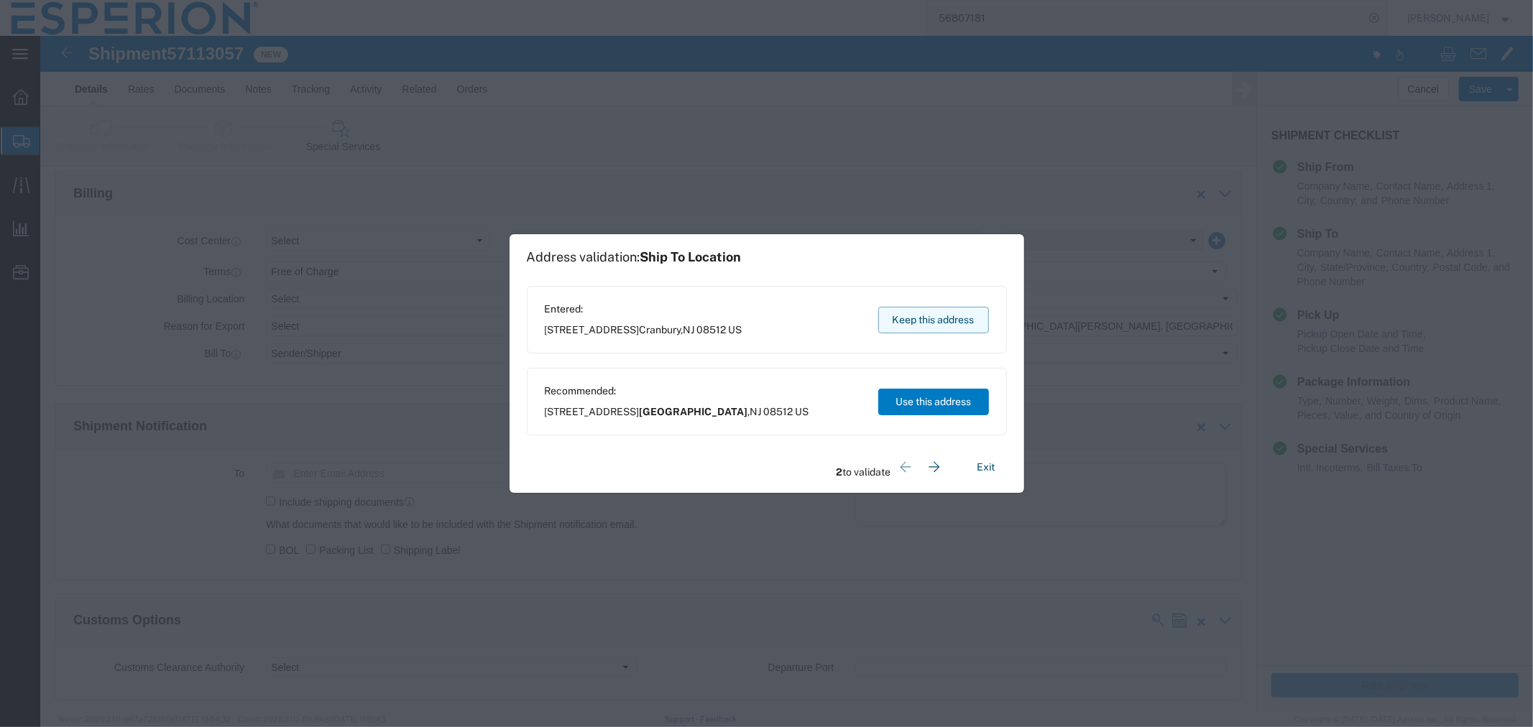
click at [936, 312] on button "Keep this address" at bounding box center [933, 320] width 111 height 27
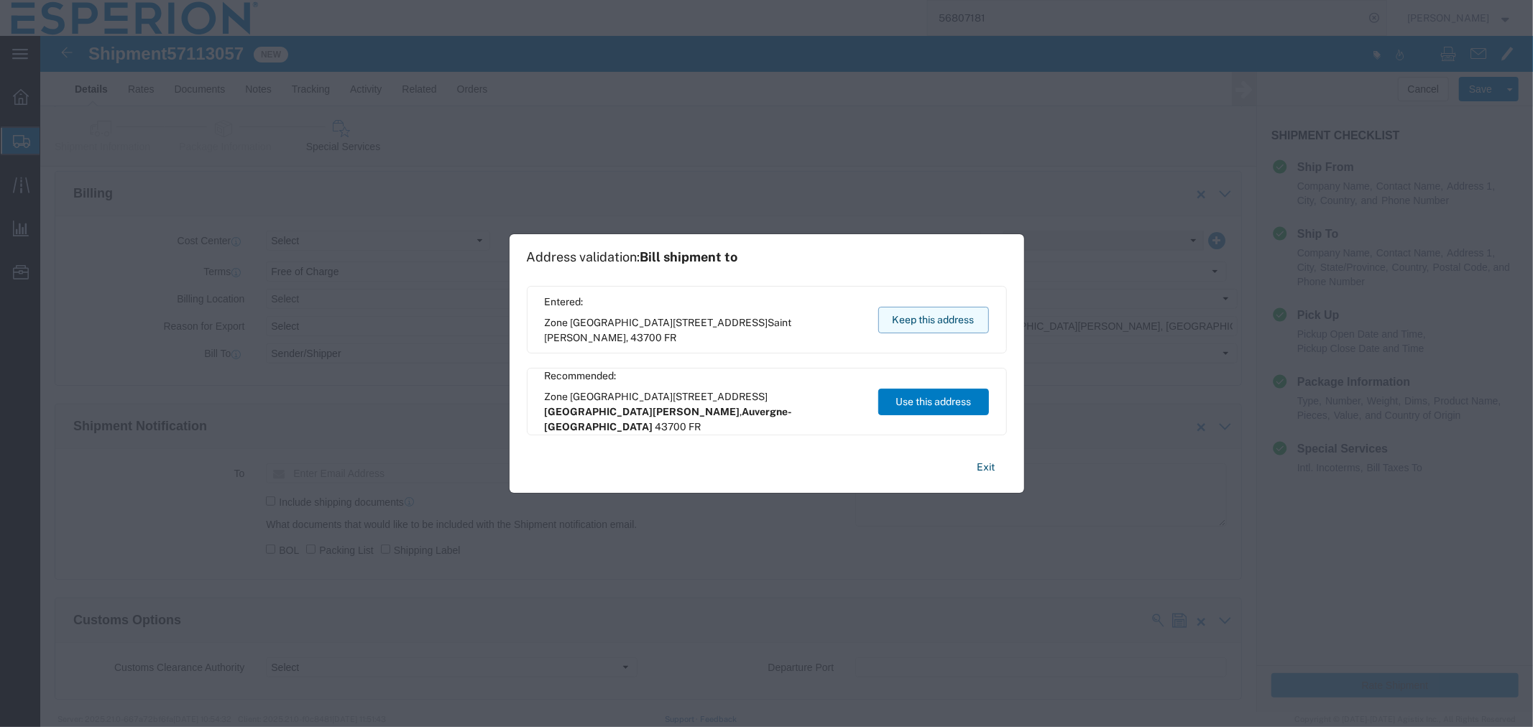
click at [936, 312] on button "Keep this address" at bounding box center [933, 320] width 111 height 27
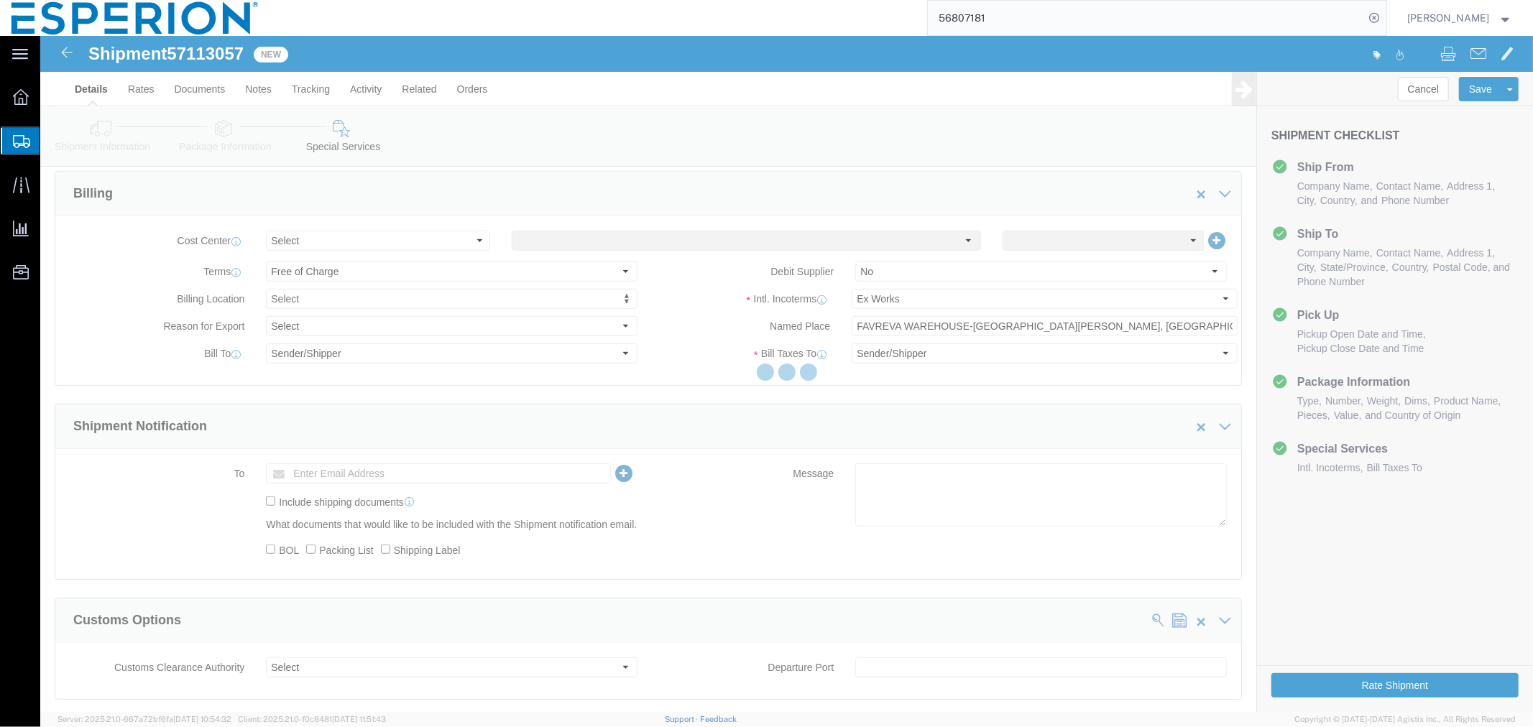
scroll to position [0, 0]
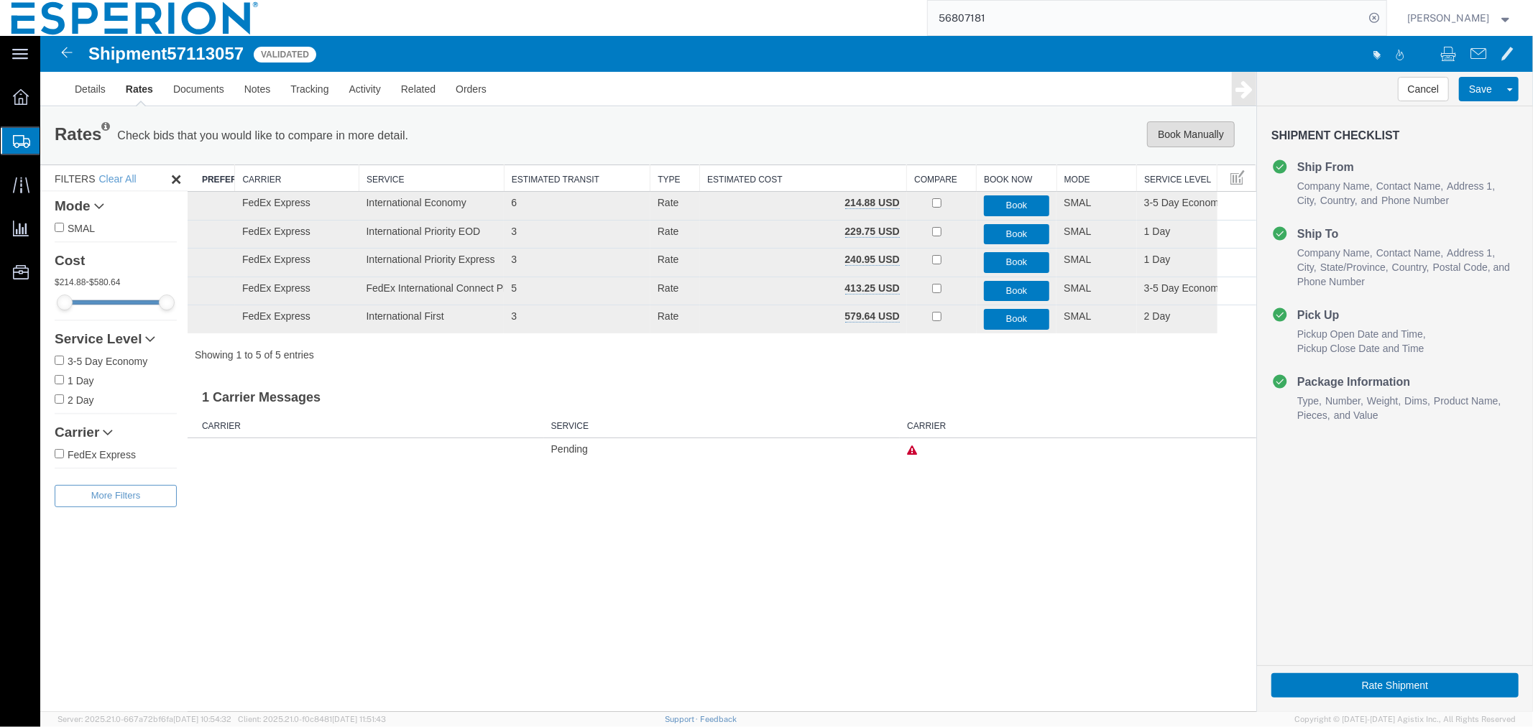
click at [1189, 140] on button "Book Manually" at bounding box center [1190, 134] width 88 height 26
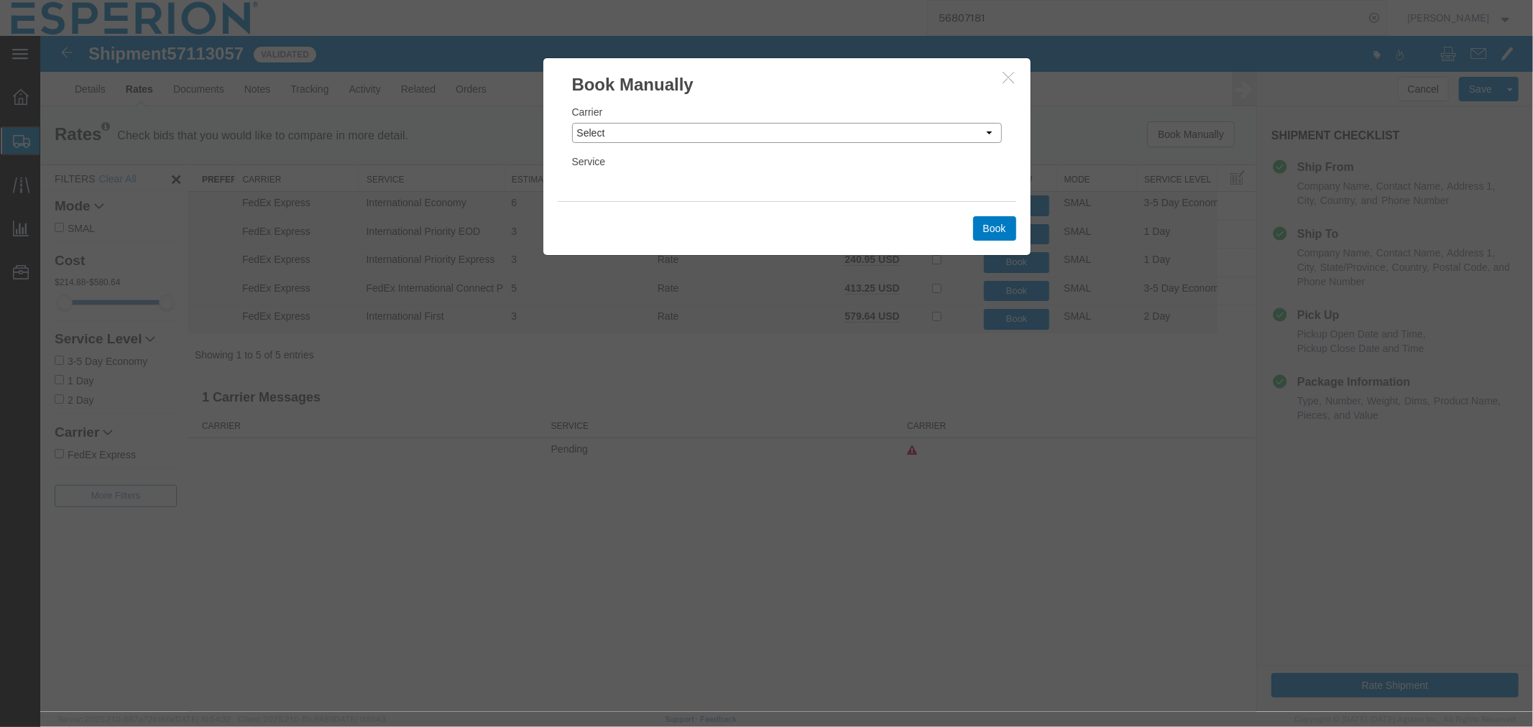
click at [835, 129] on select "Select Add New Carrier (and default service) DHL Global Forwarding Expeditors I…" at bounding box center [786, 132] width 430 height 20
select select "2322"
click at [571, 122] on select "Select Add New Carrier (and default service) DHL Global Forwarding Expeditors I…" at bounding box center [786, 132] width 430 height 20
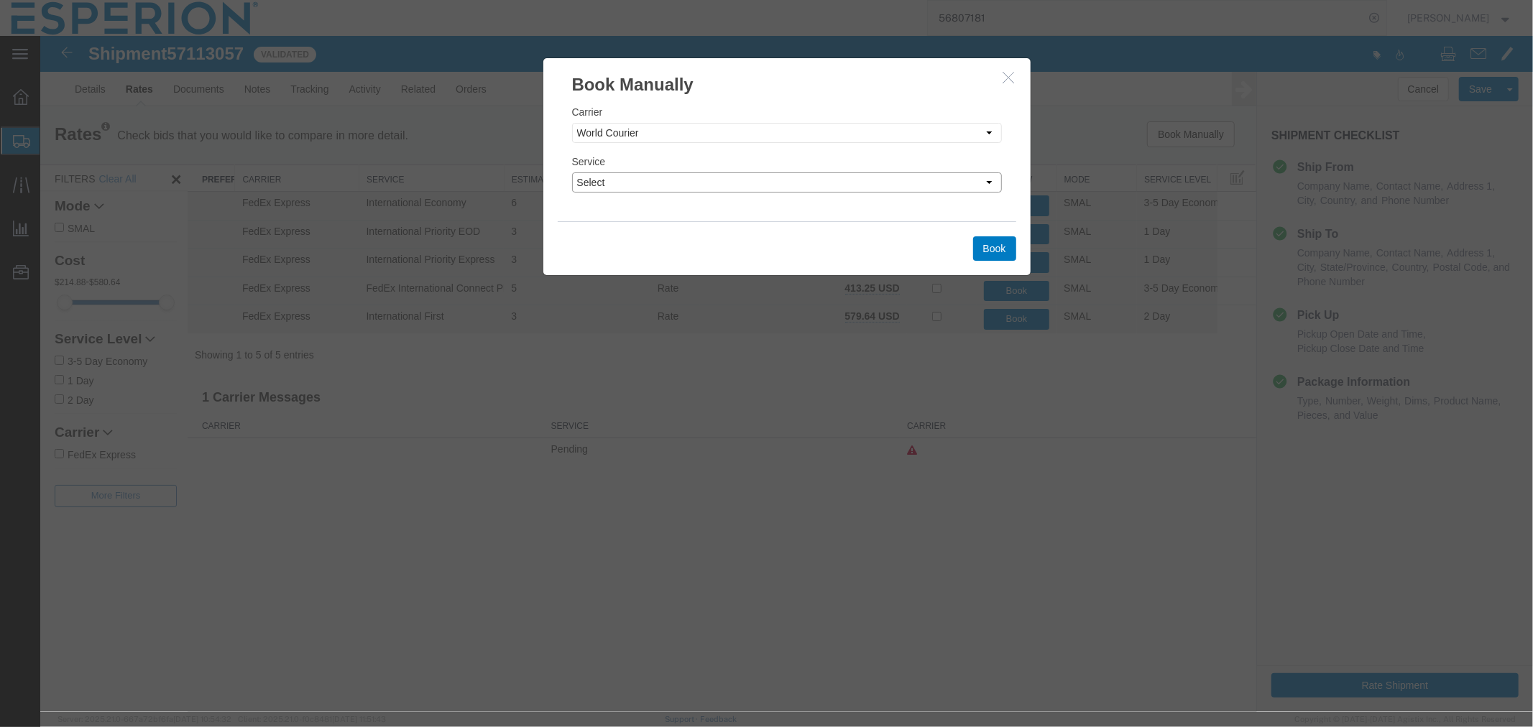
click at [839, 182] on select "Select 2 Day 2 Day Air Invalid Service LTL 3 - 5 Day NFO Next Day Air Next Day …" at bounding box center [786, 182] width 430 height 20
select select "10474"
click at [571, 172] on select "Select 2 Day 2 Day Air Invalid Service LTL 3 - 5 Day NFO Next Day Air Next Day …" at bounding box center [786, 182] width 430 height 20
click at [996, 256] on button "Book" at bounding box center [993, 248] width 43 height 24
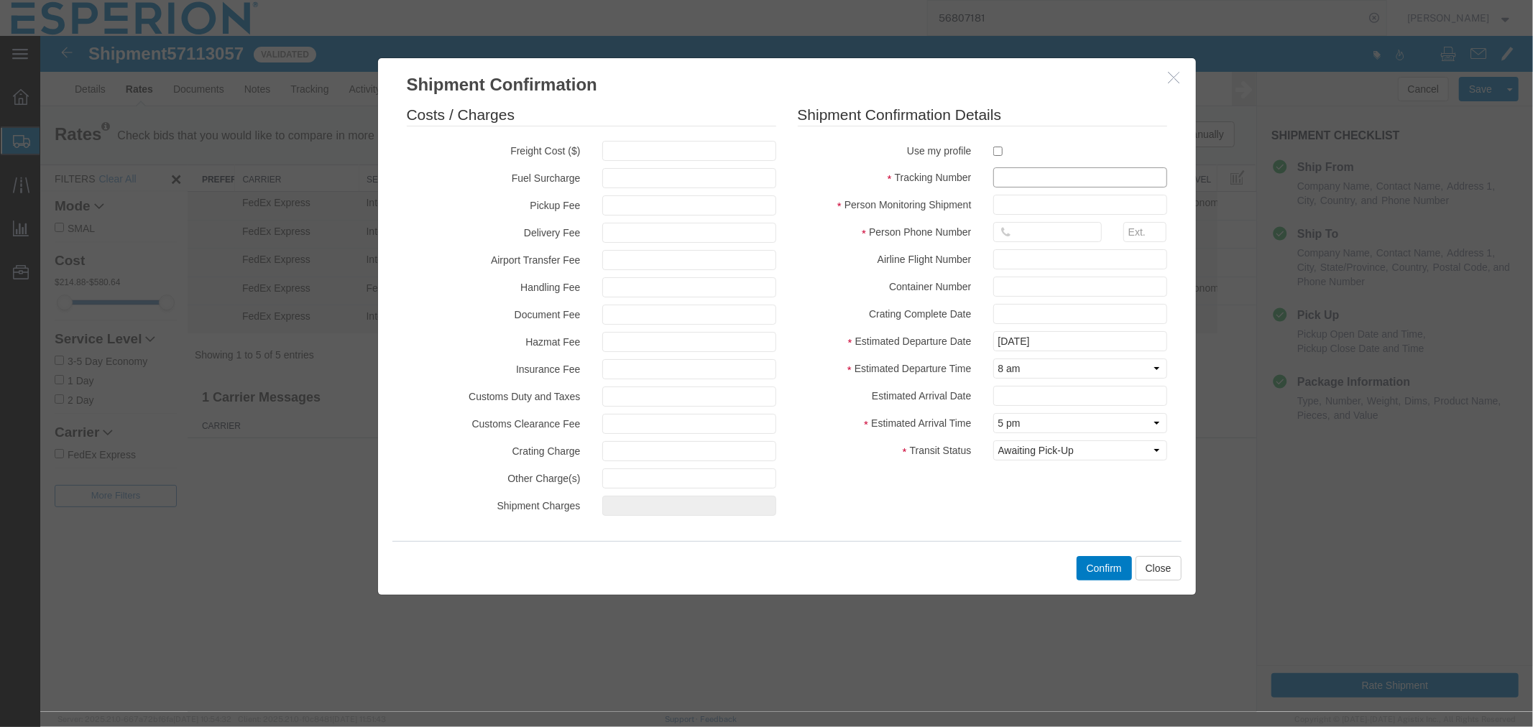
click at [1006, 179] on input "text" at bounding box center [1080, 177] width 174 height 20
paste input "927497721"
type input "927497721"
click at [1011, 205] on input "text" at bounding box center [1080, 204] width 174 height 20
type input "ABREAUX"
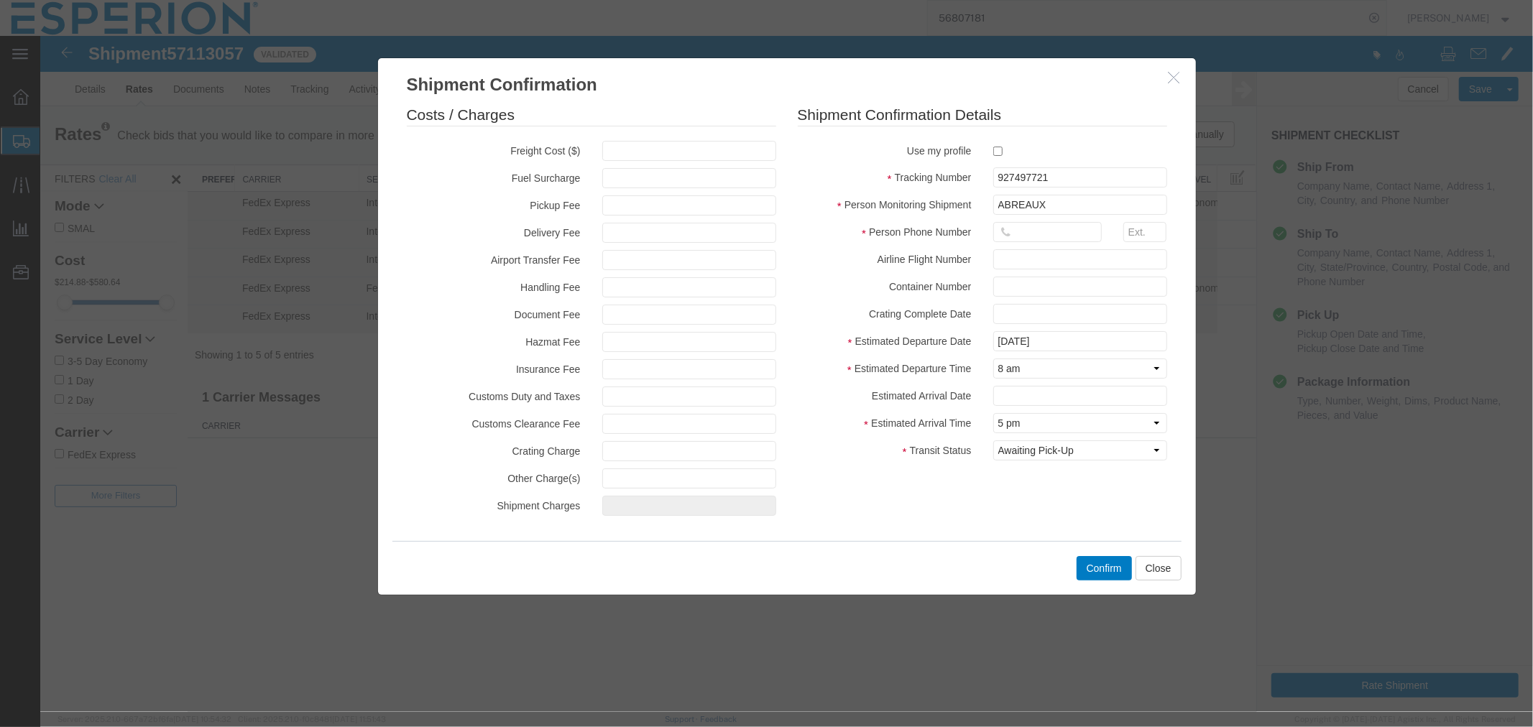
click at [1009, 232] on icon at bounding box center [1006, 232] width 12 height 12
click at [1031, 232] on input "text" at bounding box center [1047, 231] width 109 height 20
type input "[PHONE_NUMBER]"
click at [1066, 392] on input "text" at bounding box center [1080, 395] width 174 height 20
click at [1037, 323] on td "21" at bounding box center [1047, 324] width 22 height 22
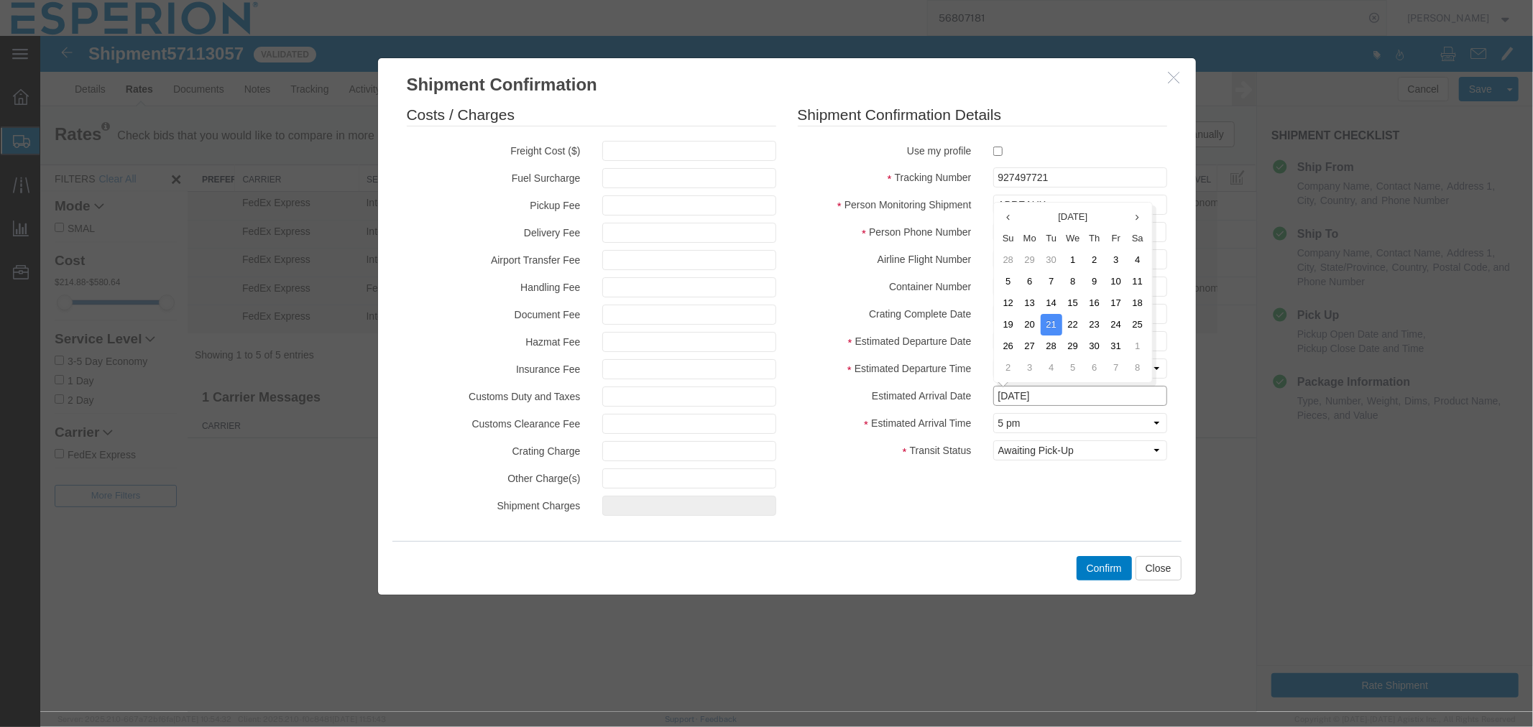
click at [1057, 395] on input "[DATE]" at bounding box center [1080, 395] width 174 height 20
click at [1021, 327] on td "20" at bounding box center [1029, 324] width 22 height 22
type input "[DATE]"
click at [1093, 569] on button "Confirm" at bounding box center [1103, 568] width 55 height 24
